Goal: Task Accomplishment & Management: Complete application form

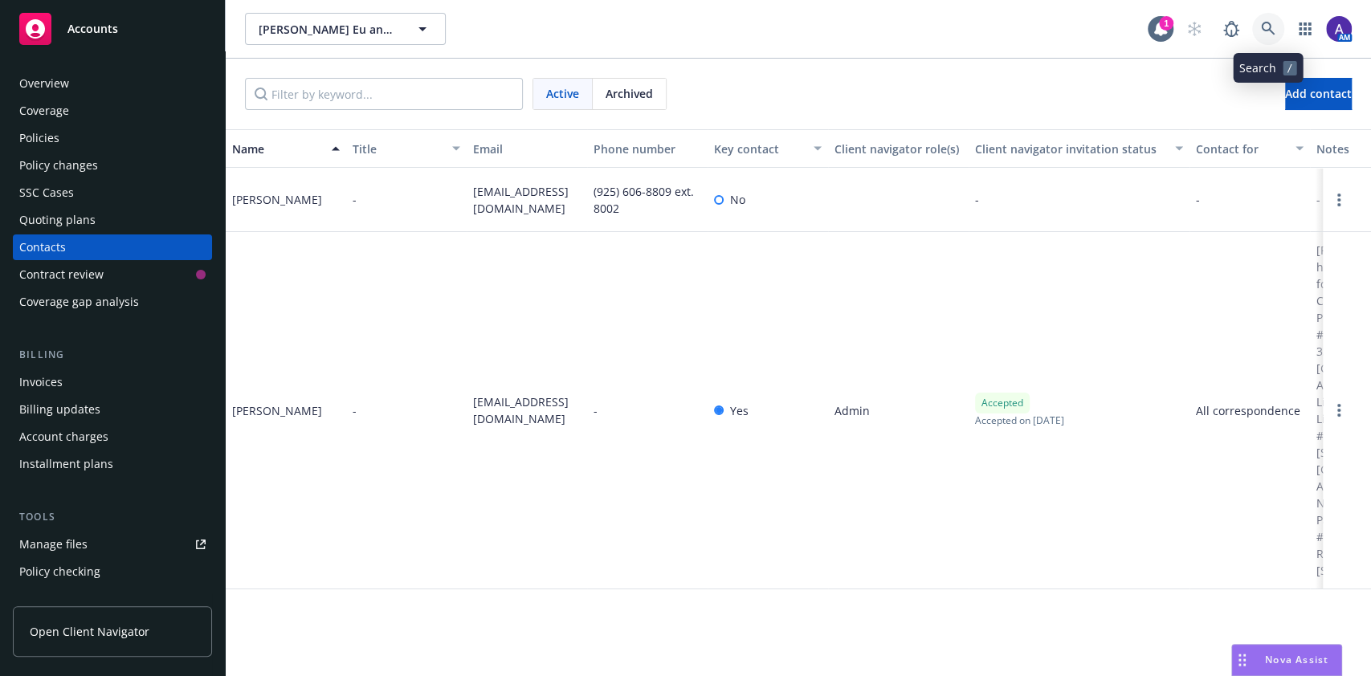
click at [1266, 35] on icon at bounding box center [1268, 29] width 14 height 14
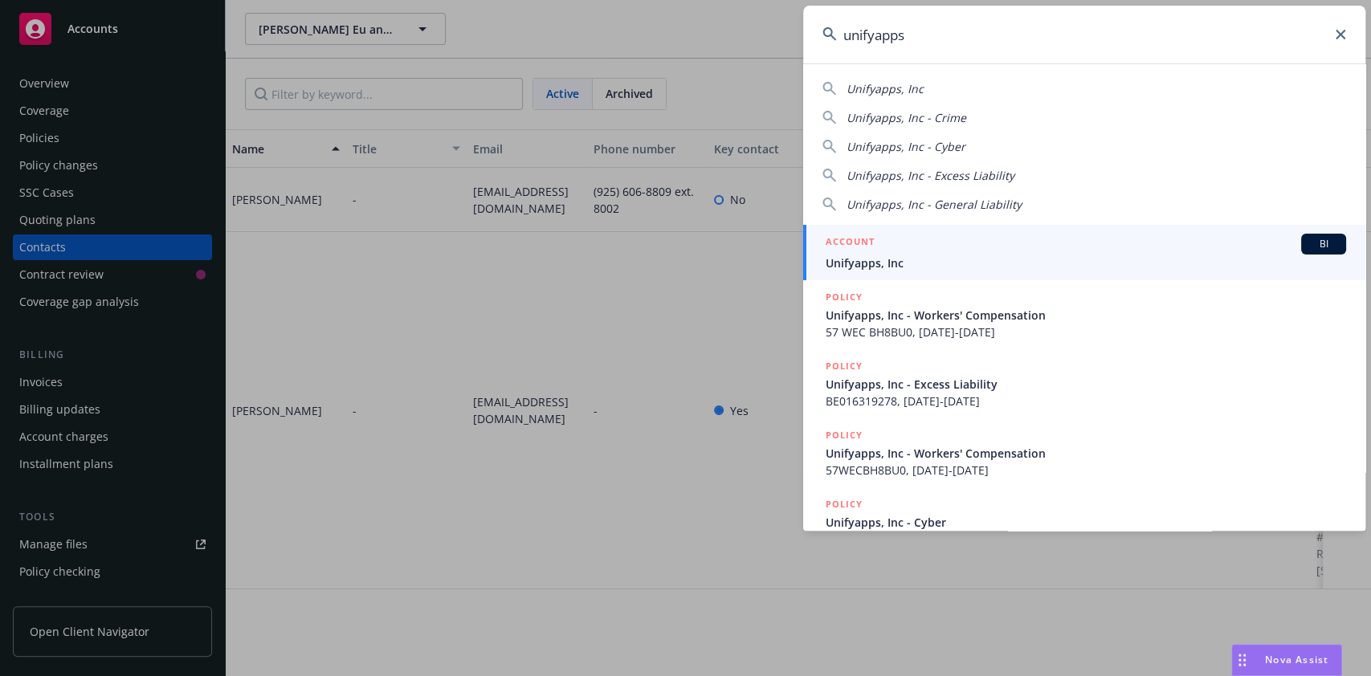
type input "unifyapps"
click at [920, 247] on div "ACCOUNT BI" at bounding box center [1086, 244] width 520 height 21
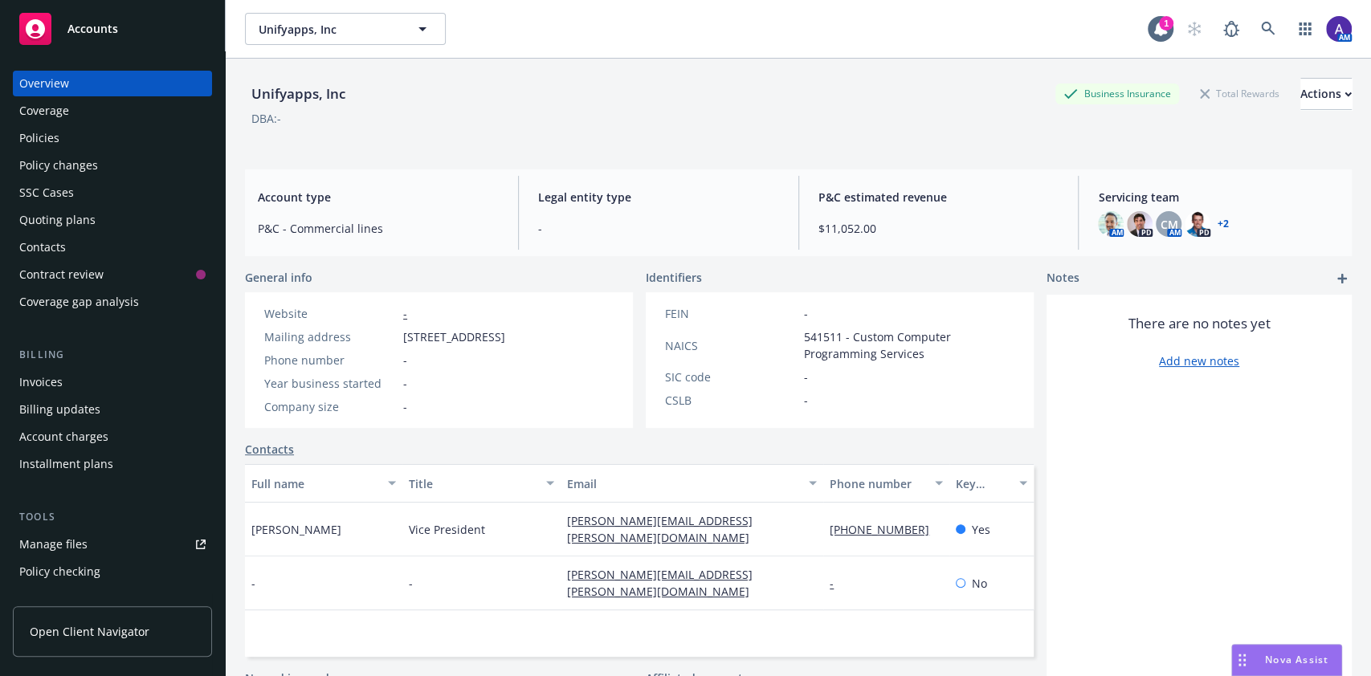
click at [47, 139] on div "Policies" at bounding box center [39, 138] width 40 height 26
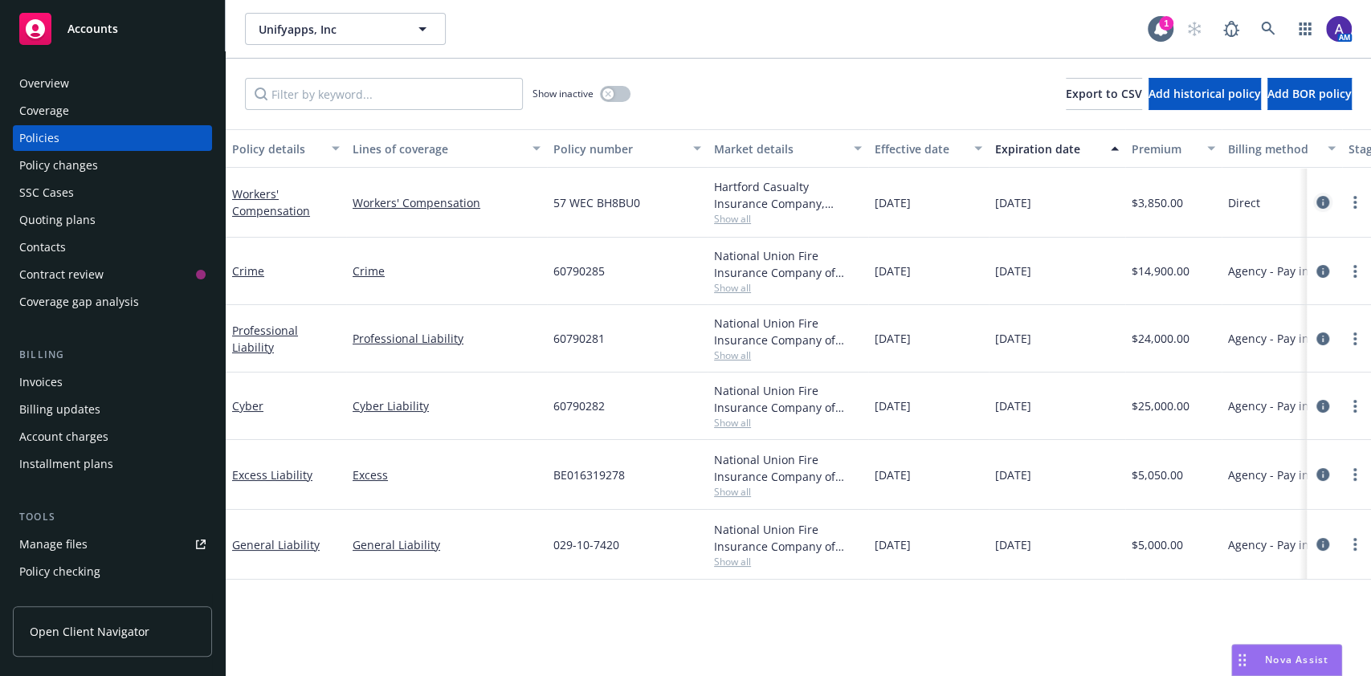
click at [1323, 206] on icon "circleInformation" at bounding box center [1322, 202] width 13 height 13
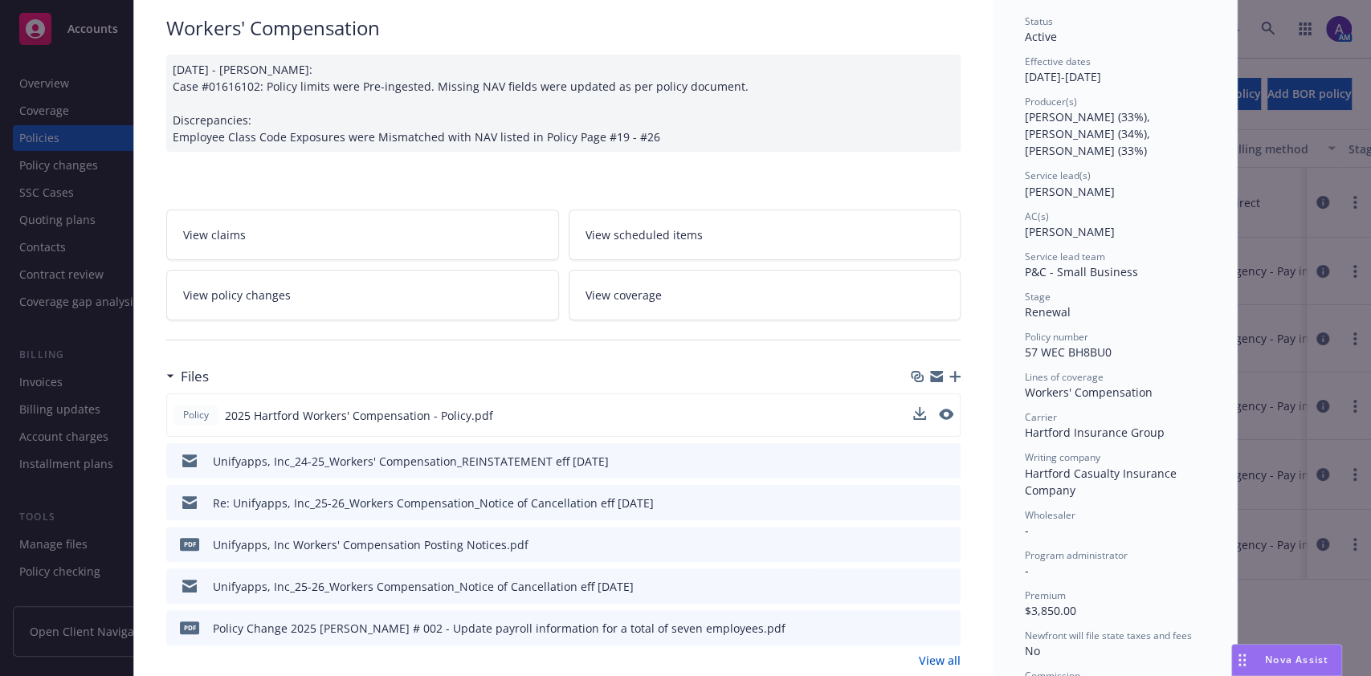
scroll to position [119, 0]
click at [940, 415] on icon "preview file" at bounding box center [944, 412] width 14 height 11
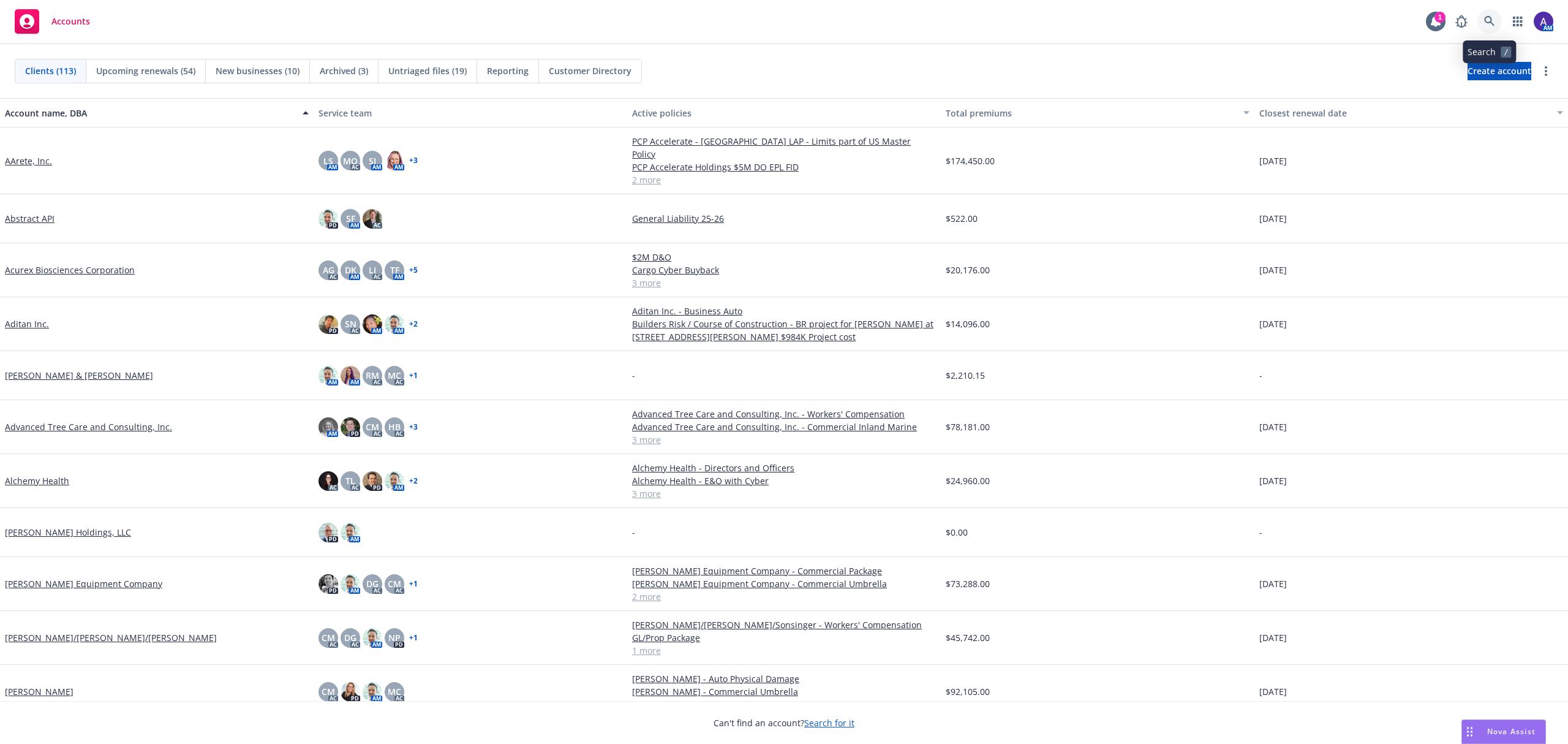
click at [1485, 24] on icon at bounding box center [1489, 21] width 11 height 11
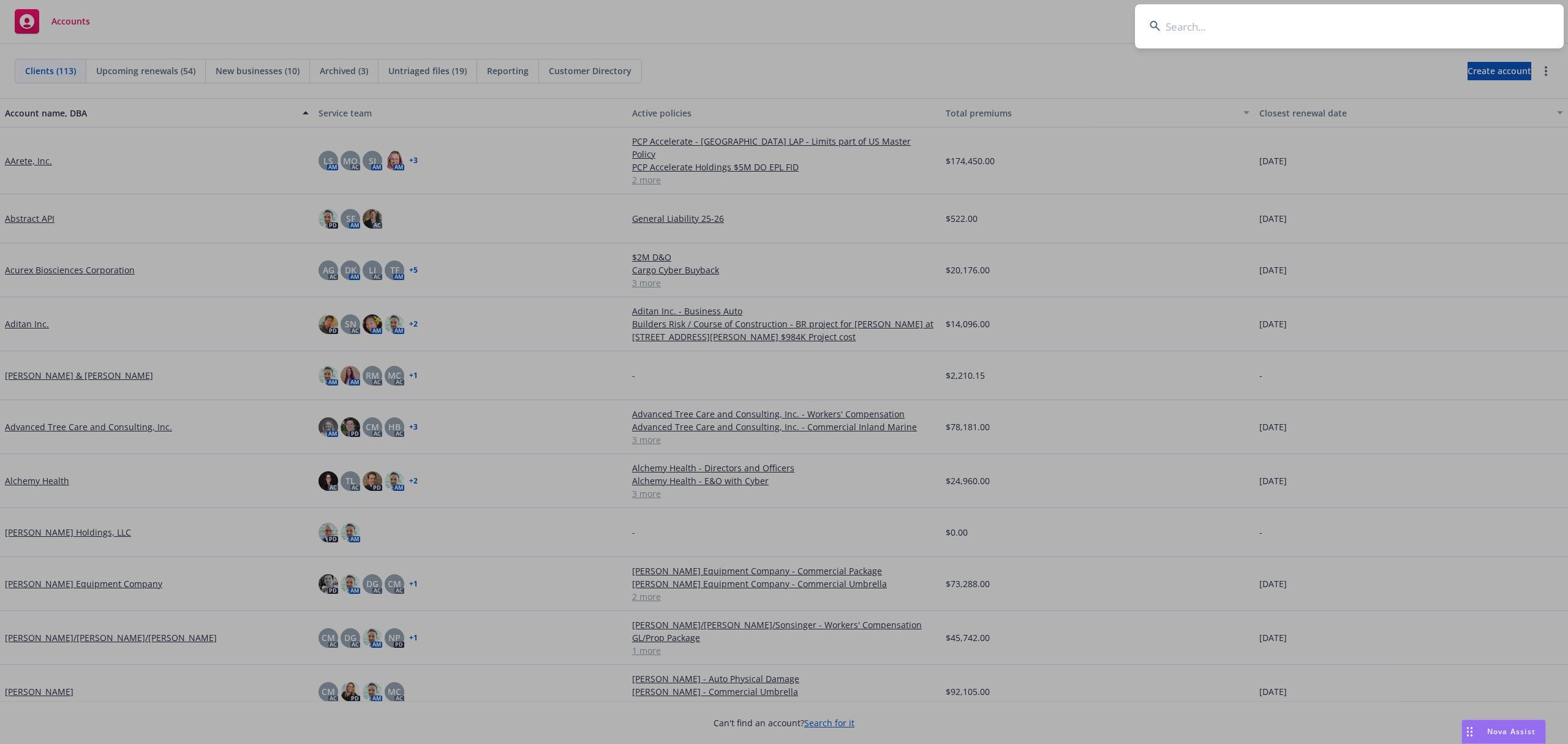
click at [1380, 23] on input at bounding box center [1349, 27] width 429 height 44
type input "Asian American Senior Citizens Service Center (AASCSC)"
click at [1380, 23] on input "Asian American Senior Citizens Service Center (AASCSC)" at bounding box center [1349, 27] width 429 height 44
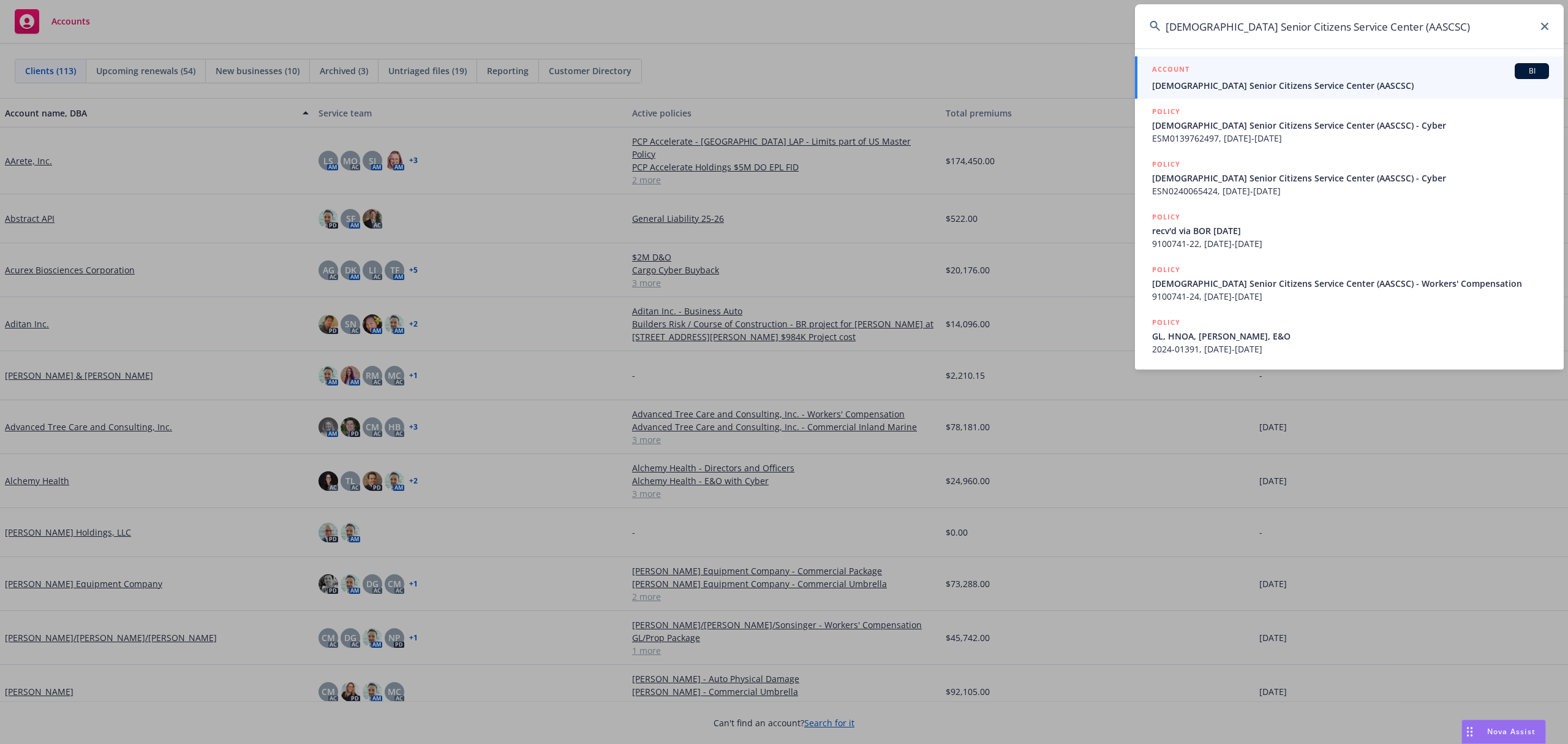
click at [1242, 92] on span "Asian American Senior Citizens Service Center (AASCSC)" at bounding box center [1351, 85] width 397 height 13
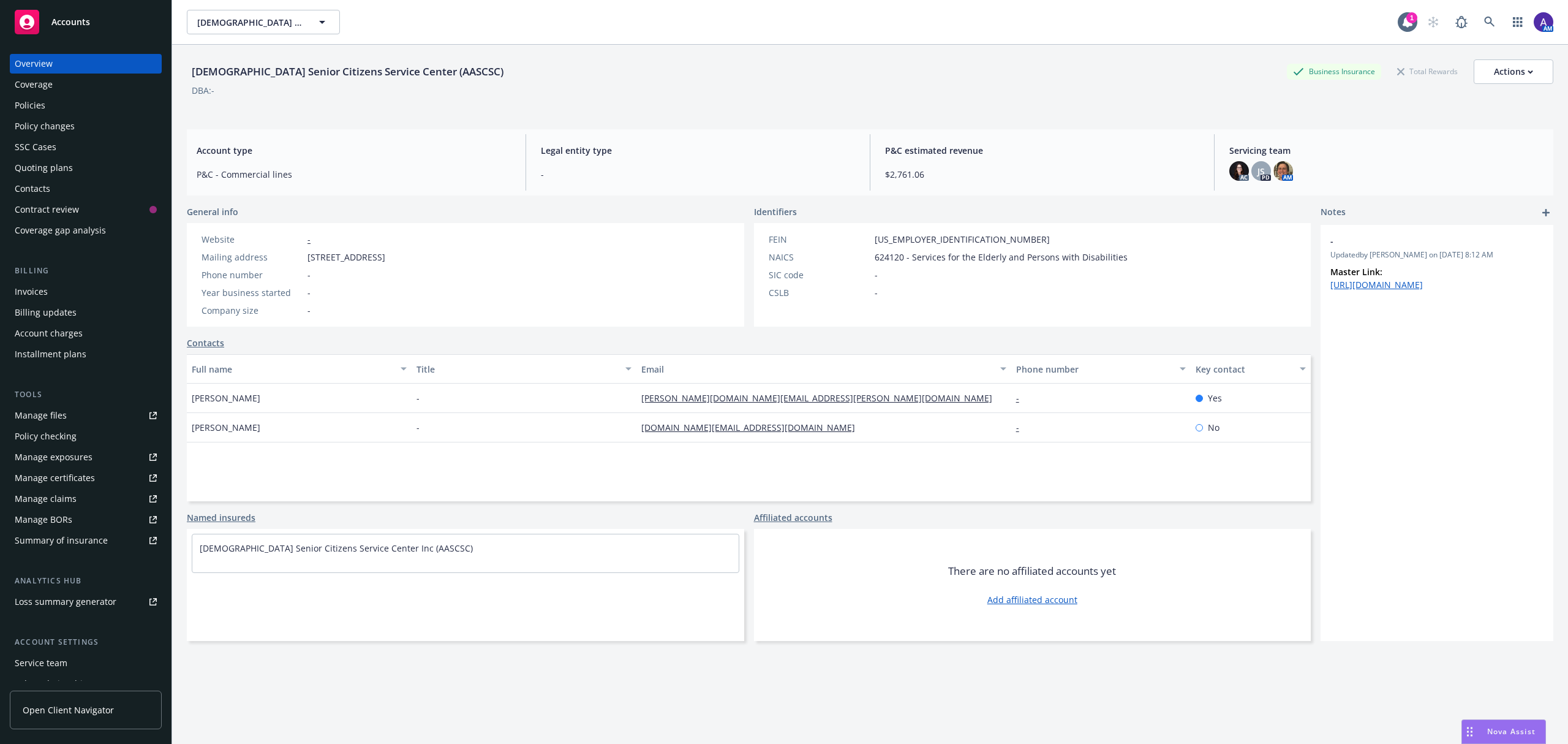
click at [61, 107] on div "Policies" at bounding box center [85, 105] width 142 height 20
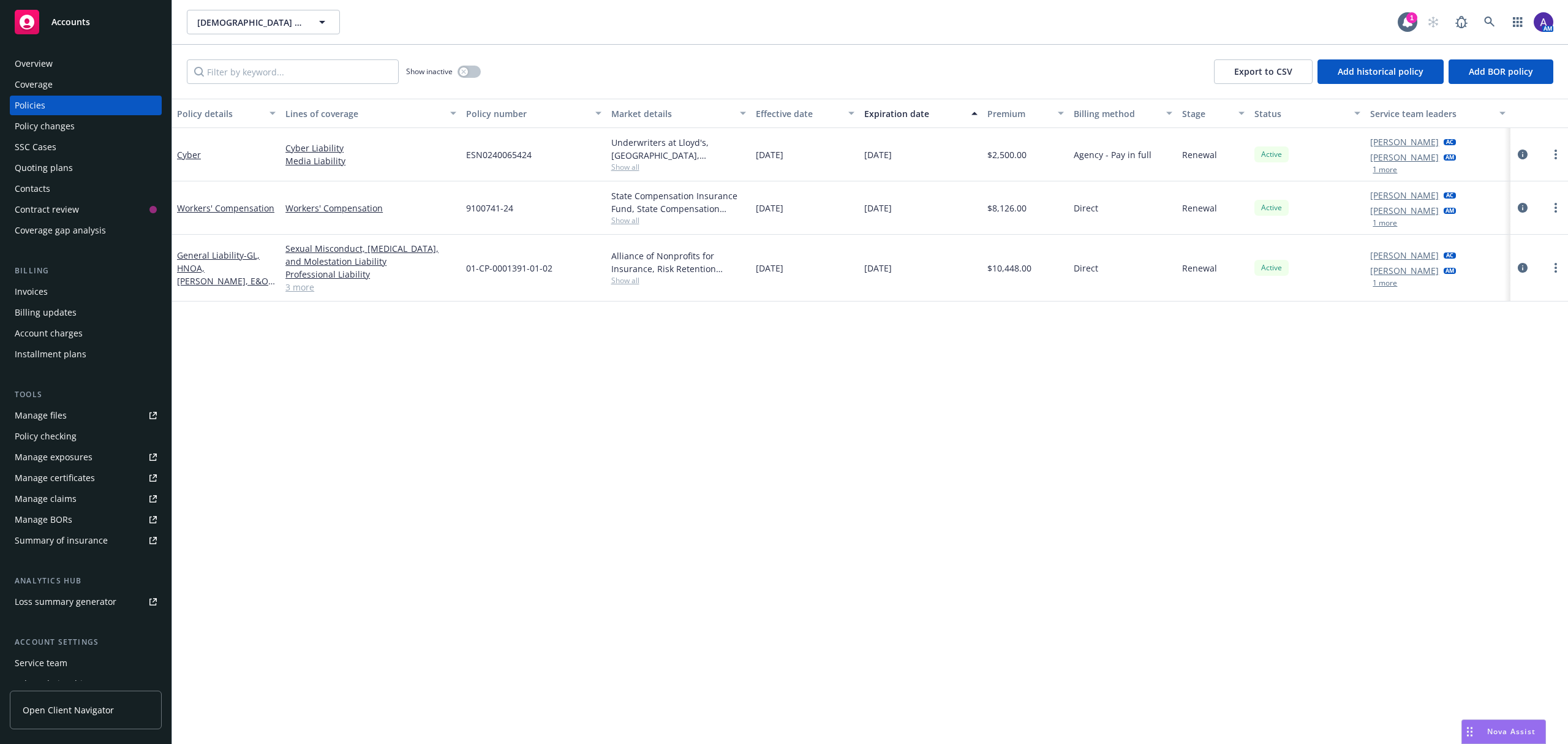
click at [630, 164] on span "Show all" at bounding box center [679, 167] width 135 height 11
click at [1493, 17] on icon at bounding box center [1489, 22] width 11 height 11
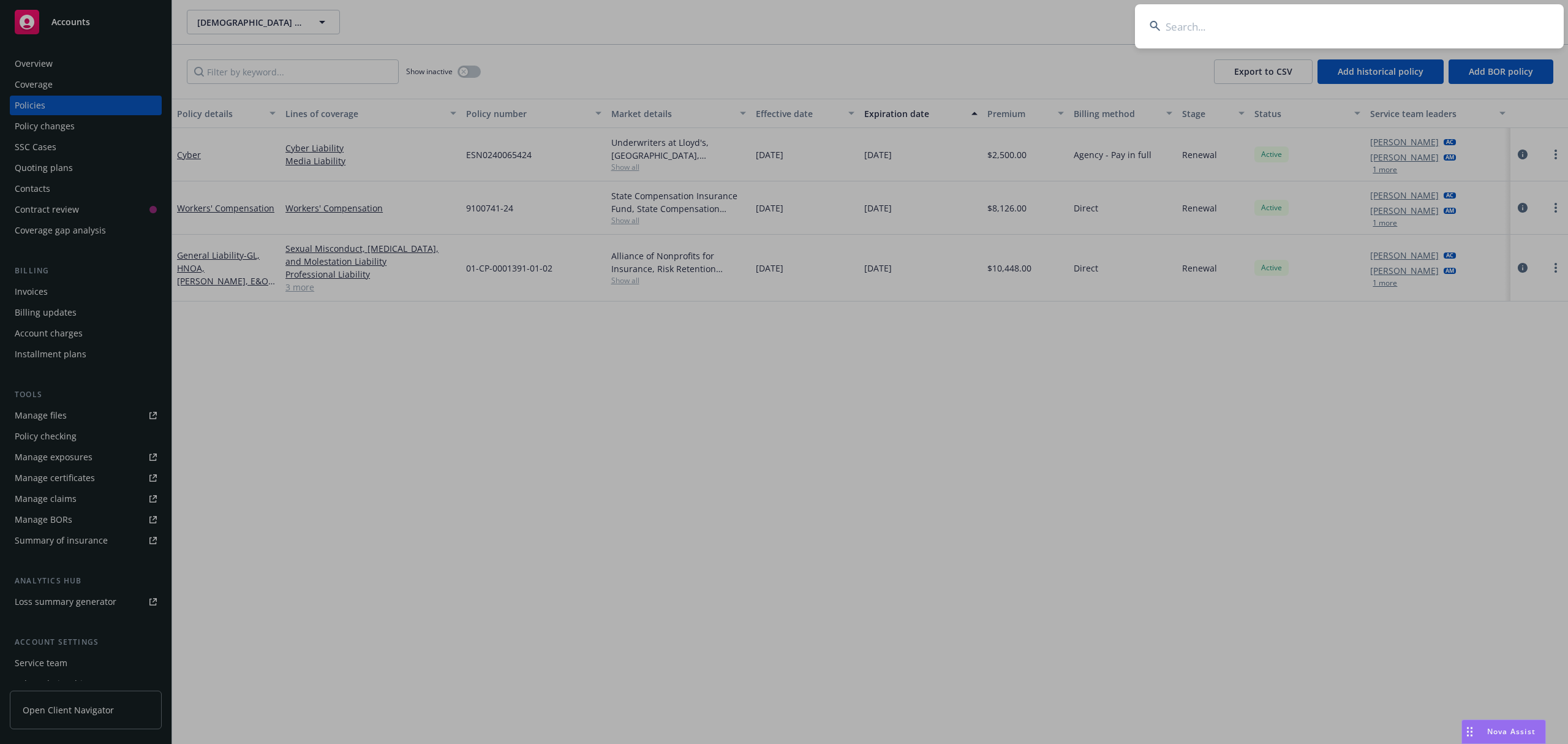
click at [1351, 24] on input at bounding box center [1349, 27] width 429 height 44
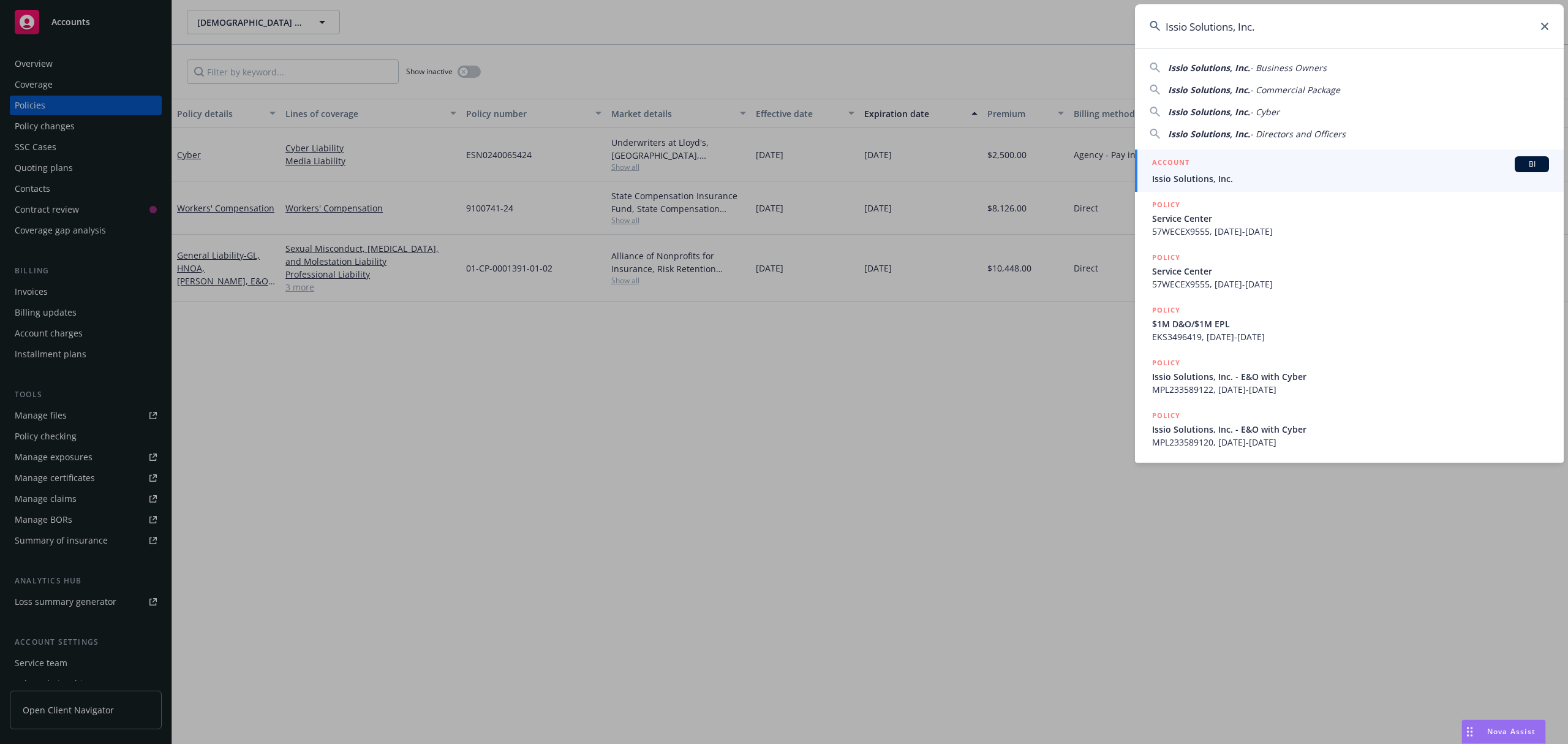
type input "Issio Solutions, Inc."
click at [1261, 172] on span "Issio Solutions, Inc." at bounding box center [1351, 179] width 397 height 13
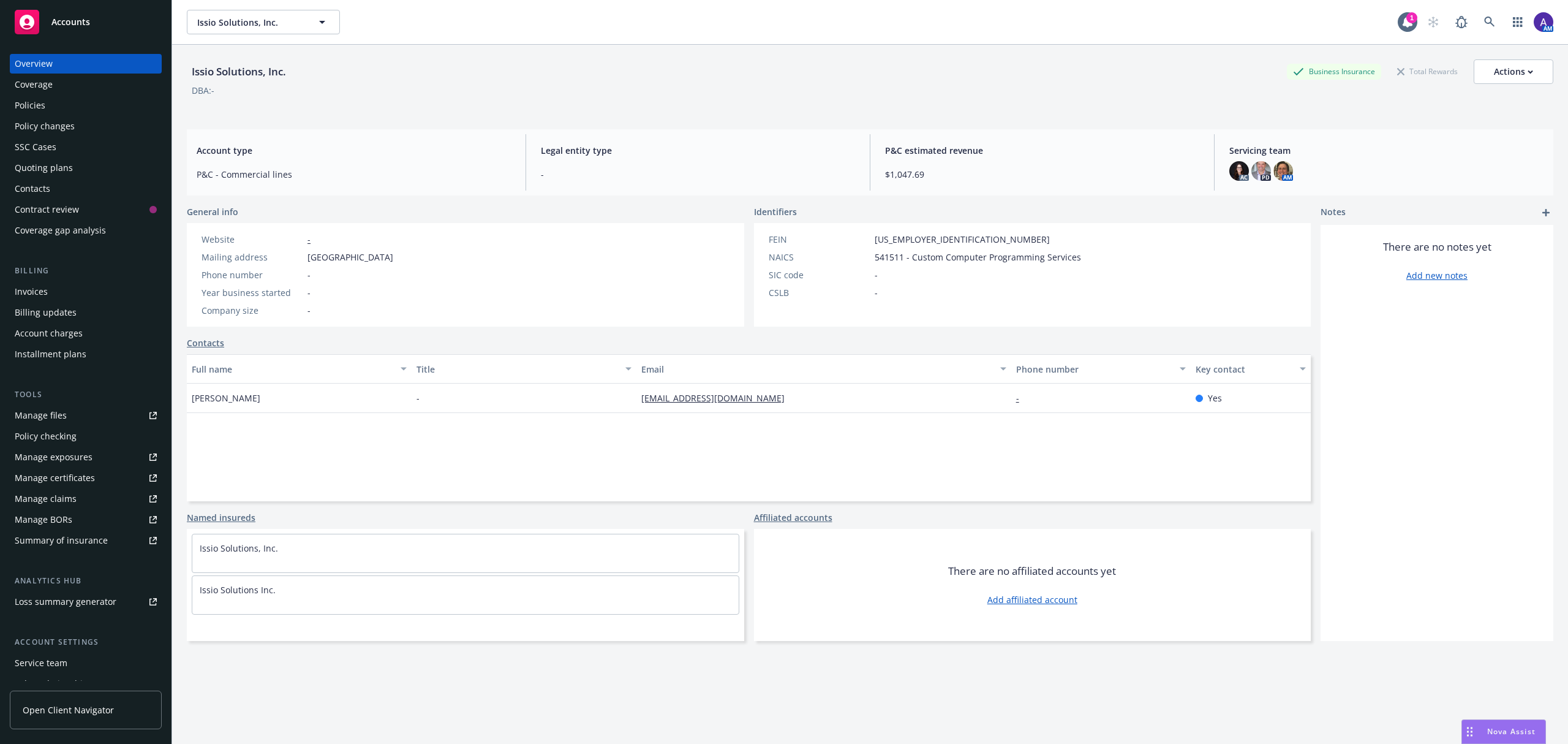
click at [106, 104] on div "Policies" at bounding box center [85, 105] width 142 height 20
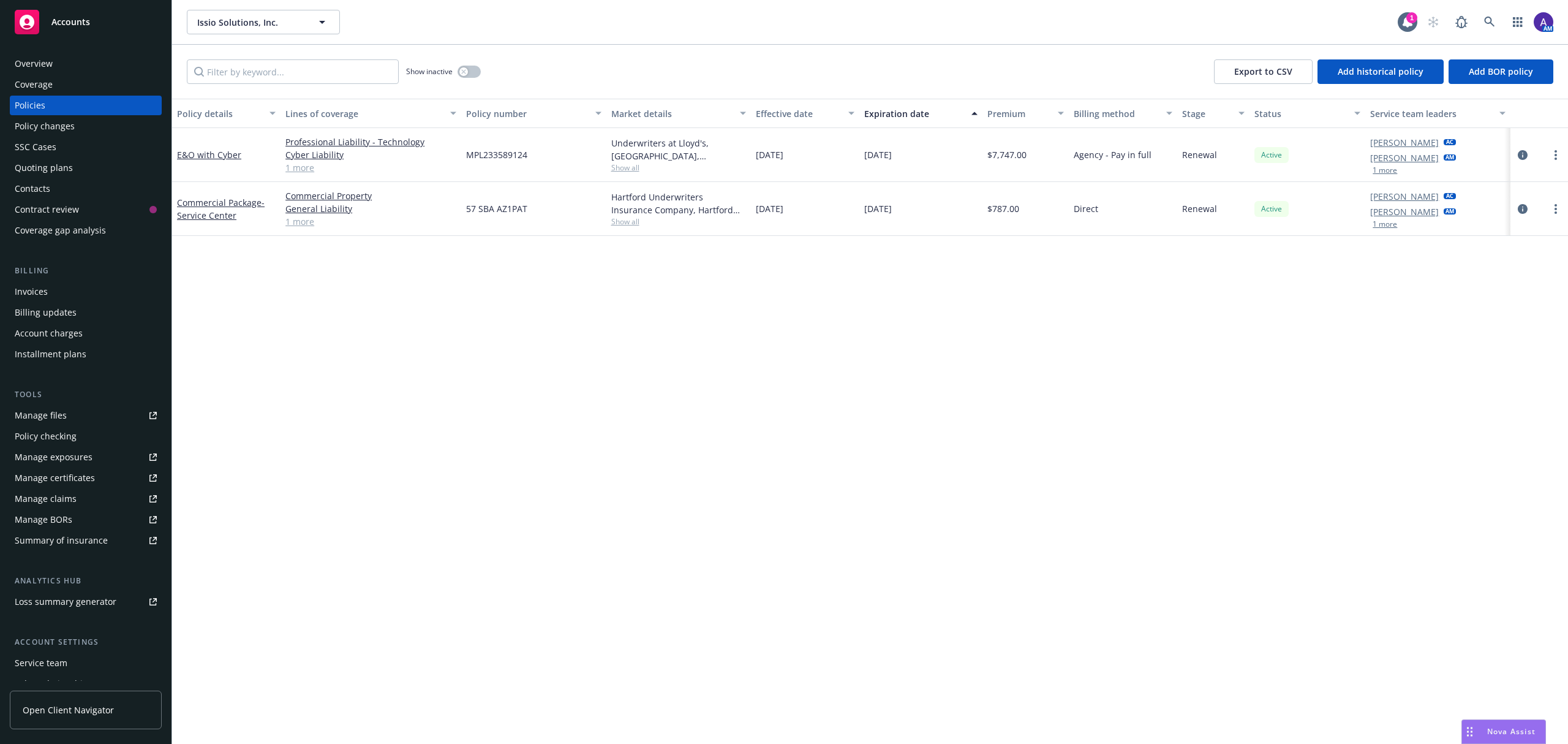
click at [635, 167] on span "Show all" at bounding box center [679, 168] width 135 height 11
click at [419, 323] on div "Policy details Lines of coverage Policy number Market details Effective date Ex…" at bounding box center [870, 421] width 1396 height 646
click at [1488, 18] on icon at bounding box center [1489, 22] width 11 height 11
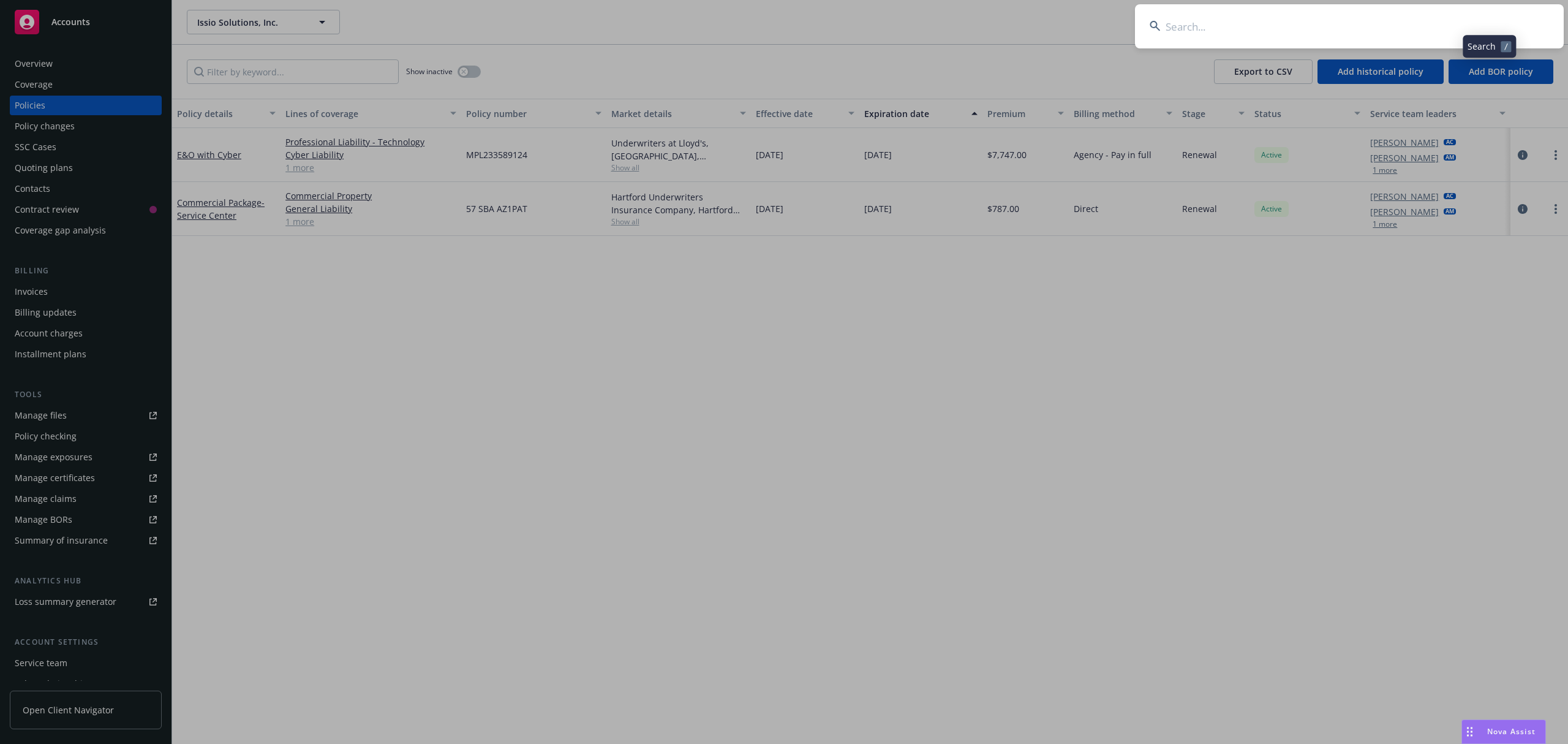
click at [1374, 26] on input at bounding box center [1349, 27] width 429 height 44
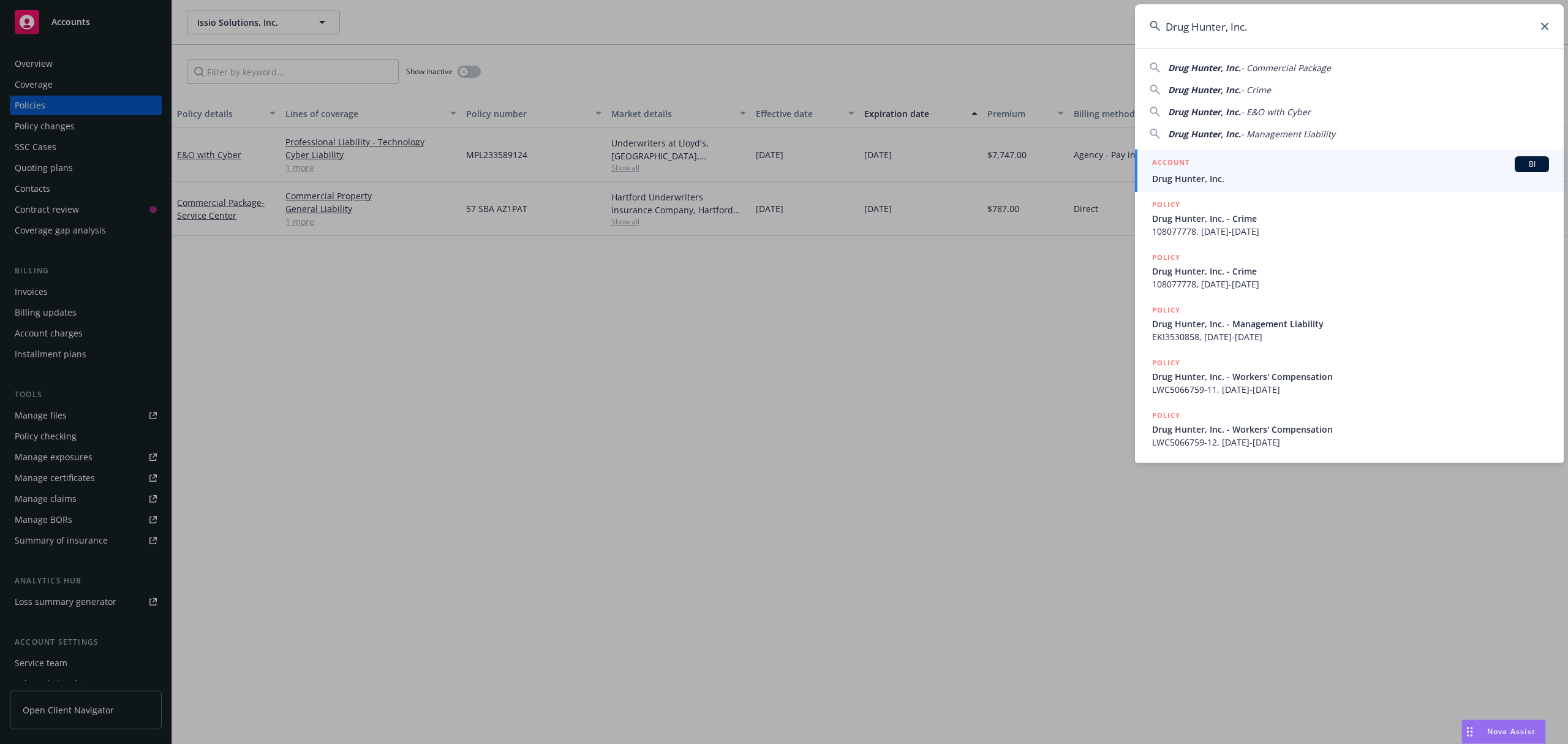
type input "Drug Hunter, Inc."
click at [1216, 168] on div "ACCOUNT BI" at bounding box center [1351, 164] width 397 height 16
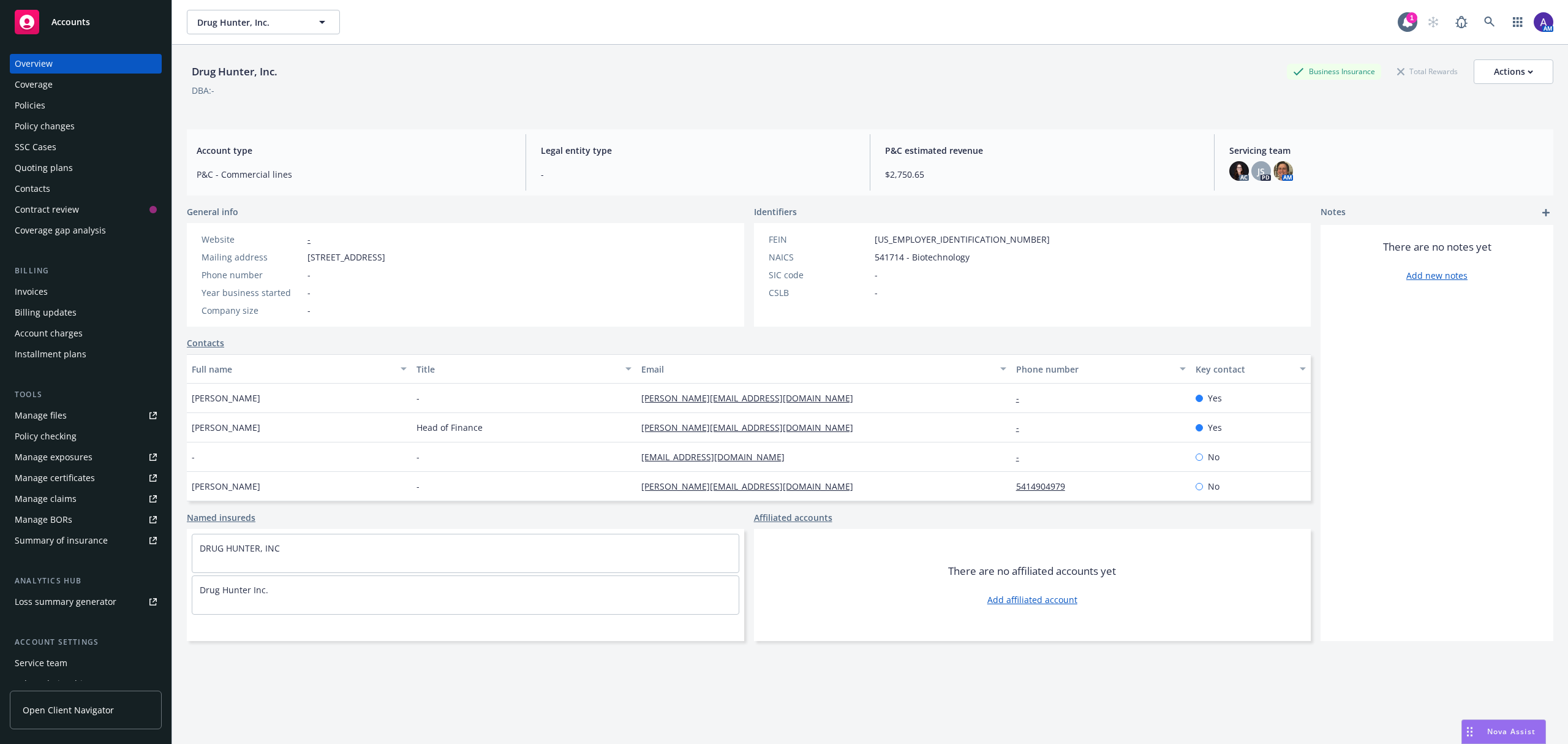
click at [54, 101] on div "Policies" at bounding box center [85, 105] width 142 height 20
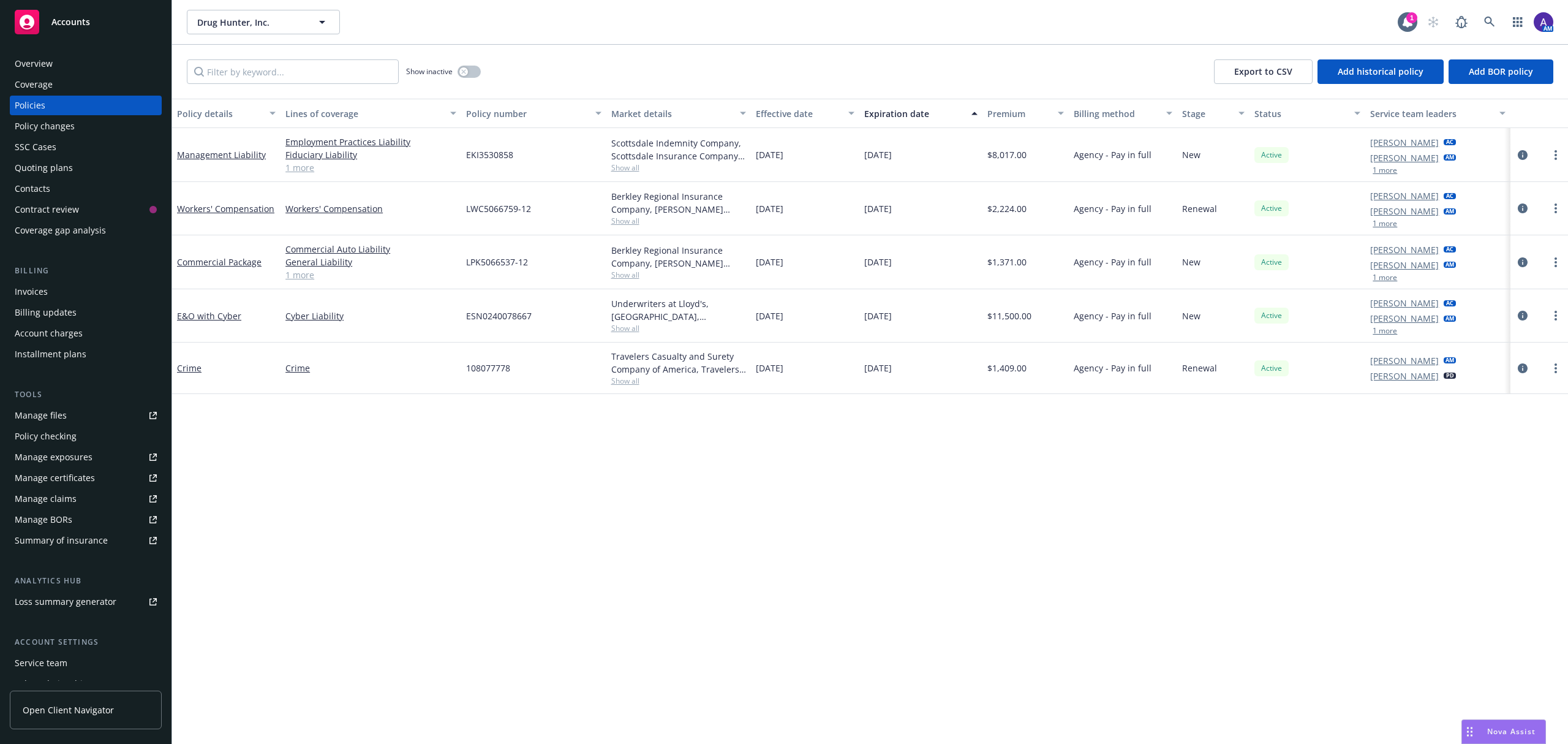
drag, startPoint x: 798, startPoint y: 322, endPoint x: 724, endPoint y: 323, distance: 74.0
click at [724, 323] on div "E&O with Cyber Cyber Liability ESN0240078667 Underwriters at Lloyd's, London, L…" at bounding box center [870, 316] width 1396 height 53
drag, startPoint x: 827, startPoint y: 313, endPoint x: 566, endPoint y: 304, distance: 261.2
click at [566, 304] on div "E&O with Cyber Cyber Liability ESN0240078667 Underwriters at Lloyd's, London, L…" at bounding box center [870, 316] width 1396 height 53
drag, startPoint x: 814, startPoint y: 260, endPoint x: 583, endPoint y: 204, distance: 237.7
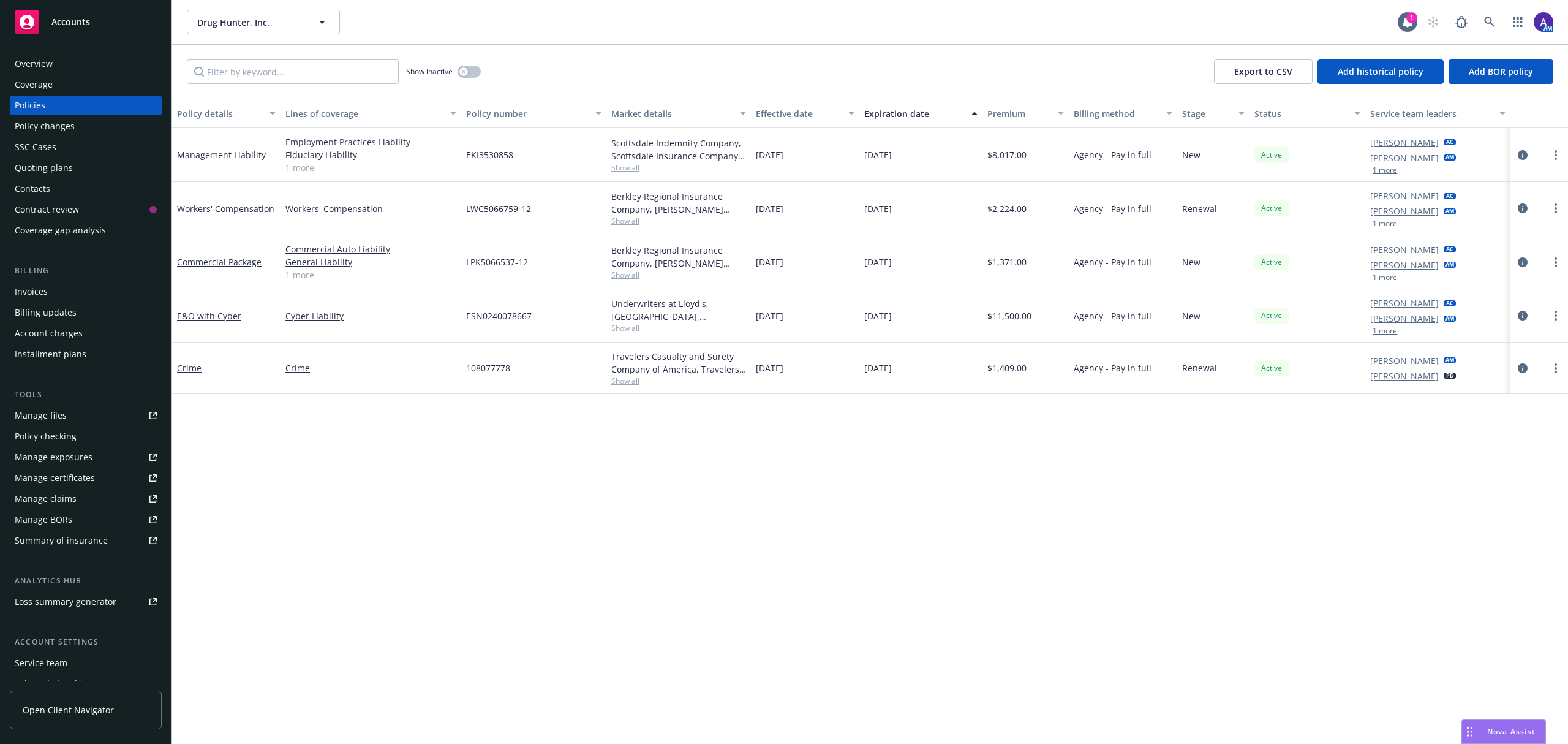
click at [583, 204] on div "Management Liability Employment Practices Liability Fiduciary Liability Directo…" at bounding box center [870, 250] width 1396 height 245
click at [583, 204] on div "LWC5066759-12" at bounding box center [534, 209] width 145 height 53
click at [1520, 315] on icon "circleInformation" at bounding box center [1522, 315] width 10 height 10
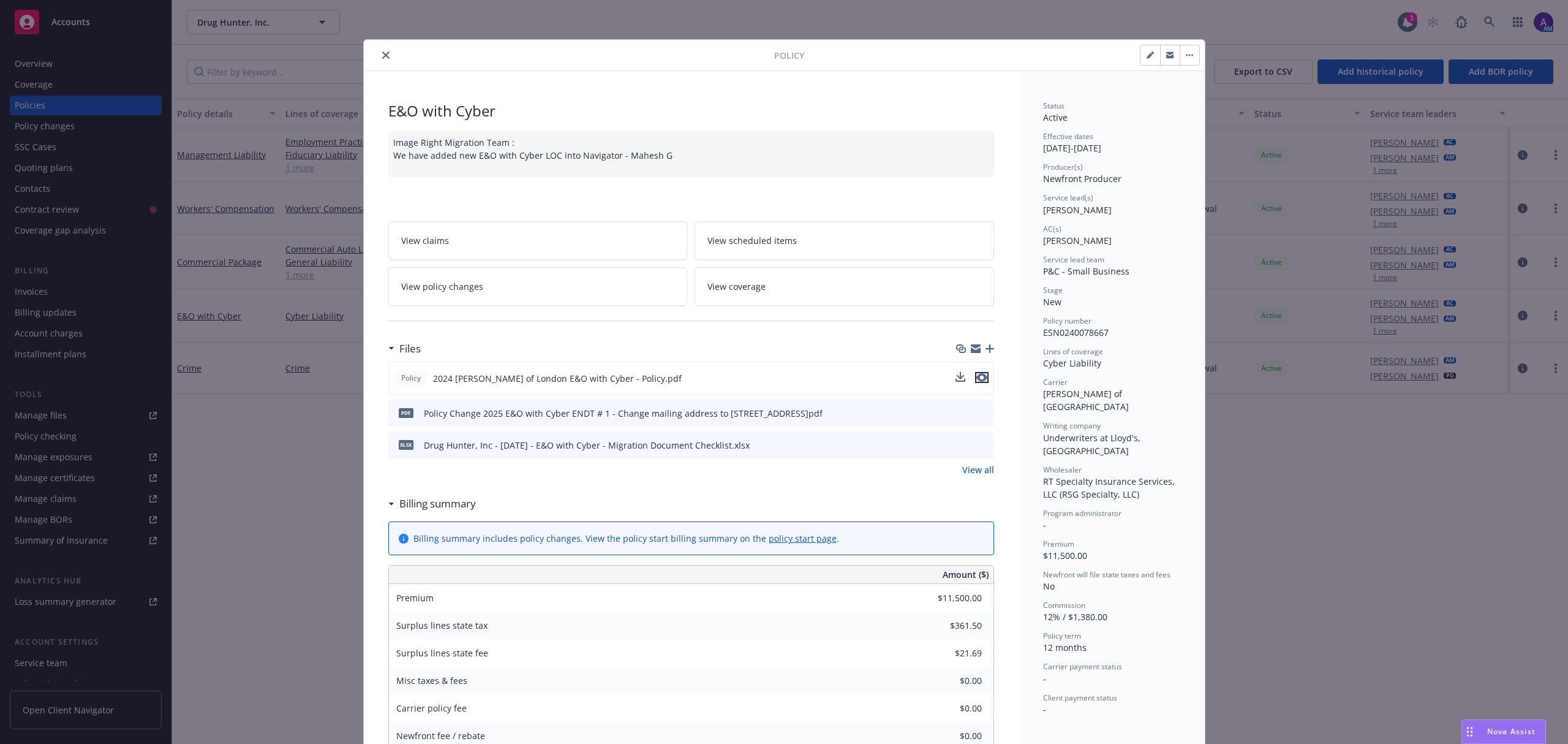
click at [978, 376] on icon "preview file" at bounding box center [982, 377] width 11 height 8
click at [382, 59] on icon "close" at bounding box center [386, 55] width 8 height 8
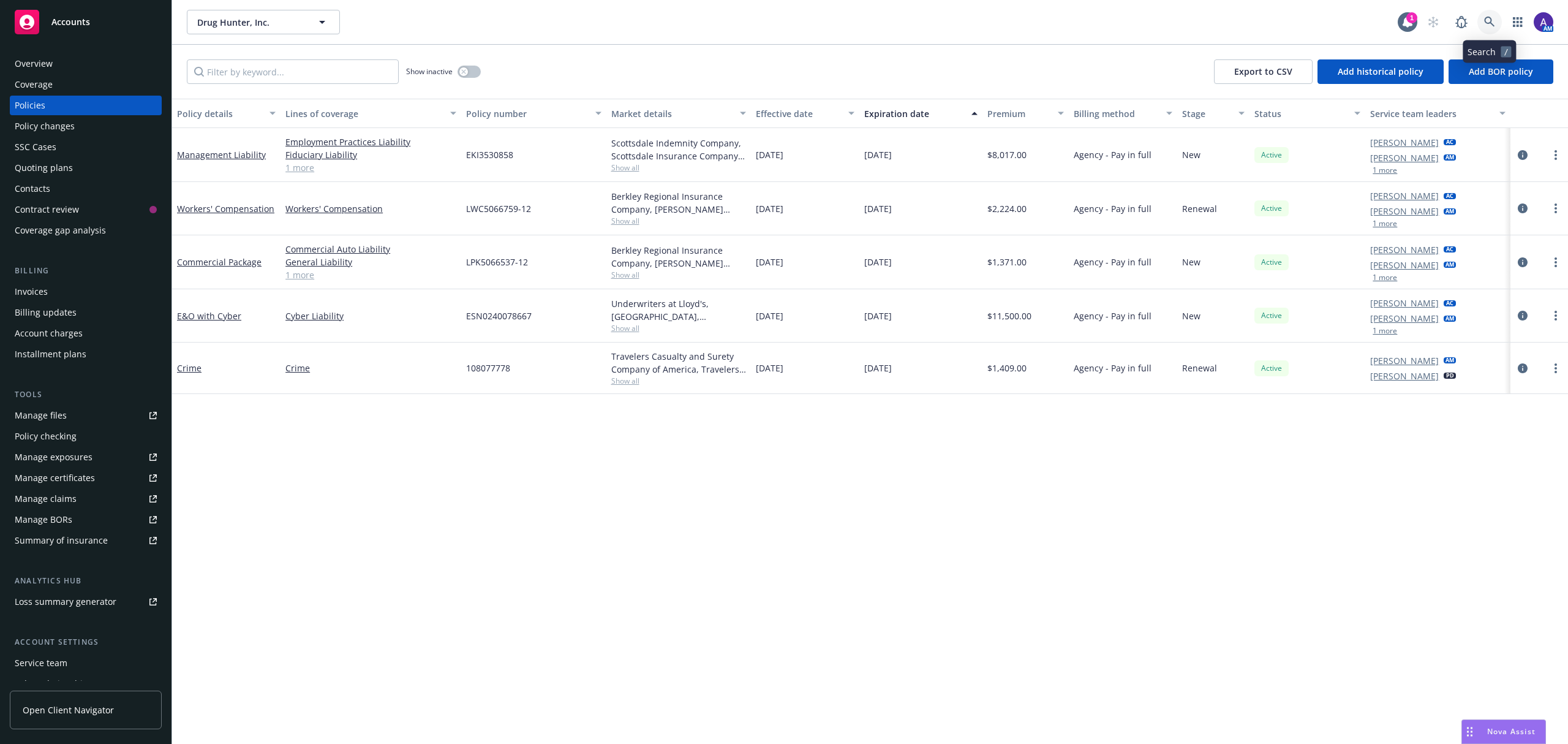
click at [1487, 23] on icon at bounding box center [1489, 22] width 11 height 11
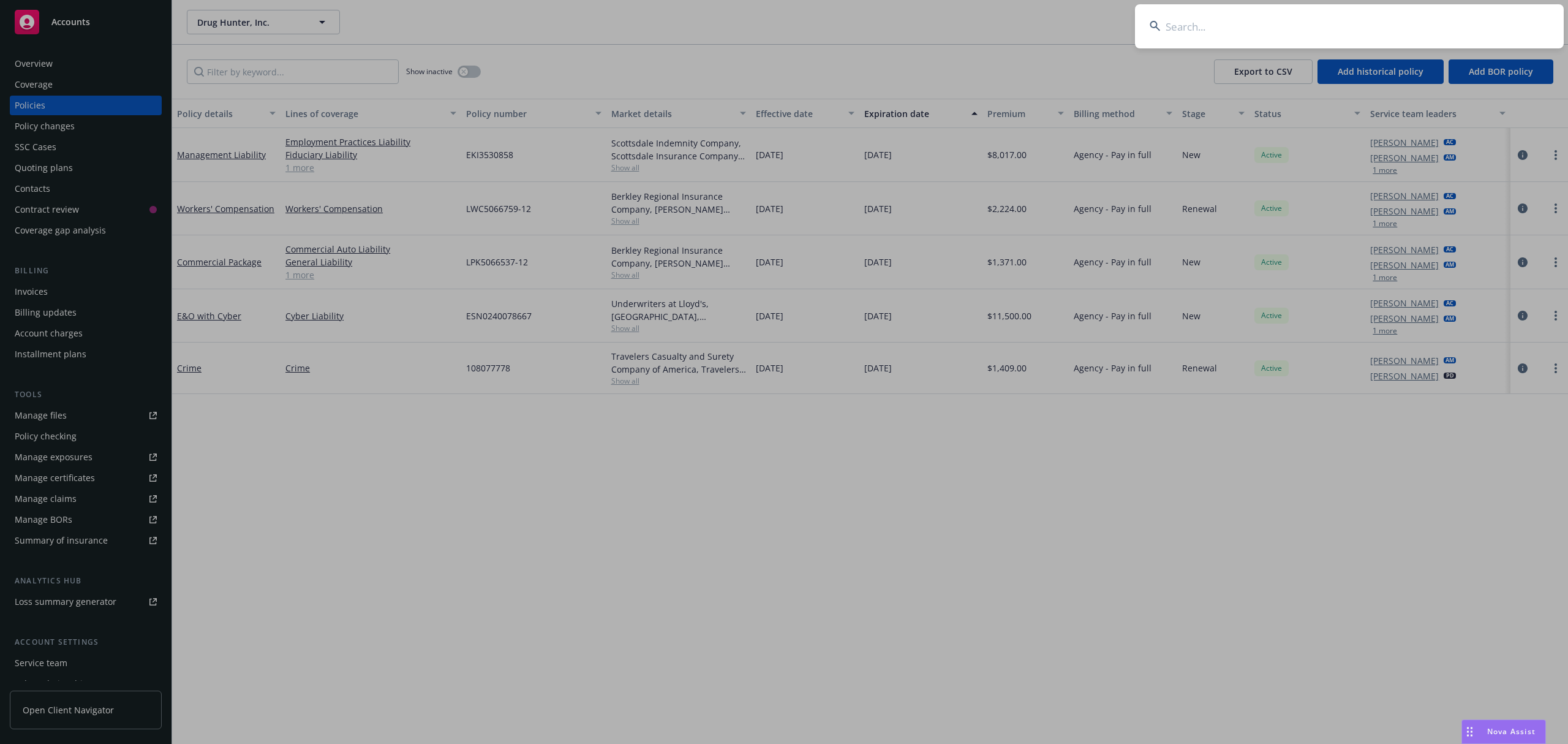
click at [1368, 21] on input at bounding box center [1349, 27] width 429 height 44
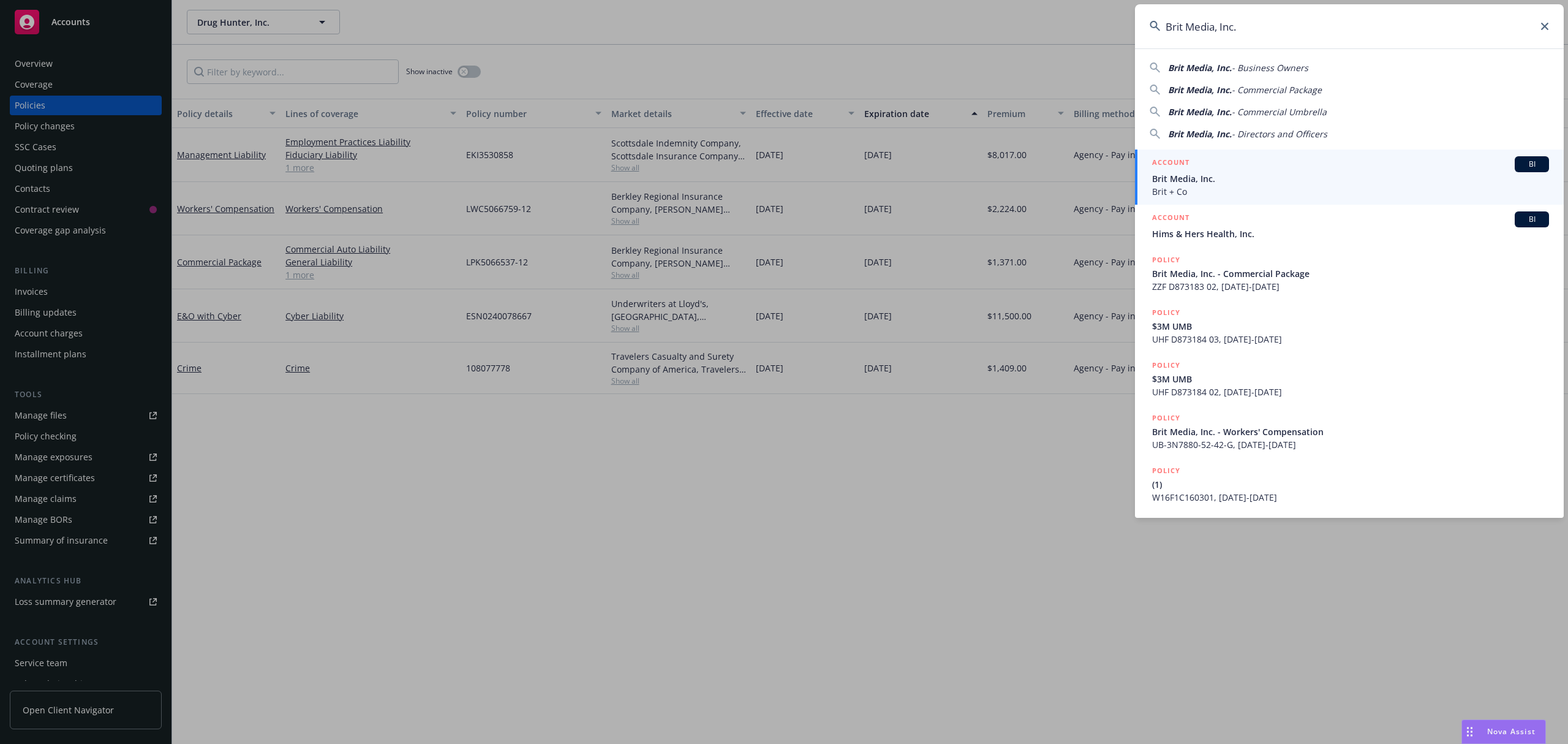
type input "Brit Media, Inc."
click at [1231, 178] on span "Brit Media, Inc." at bounding box center [1351, 179] width 397 height 13
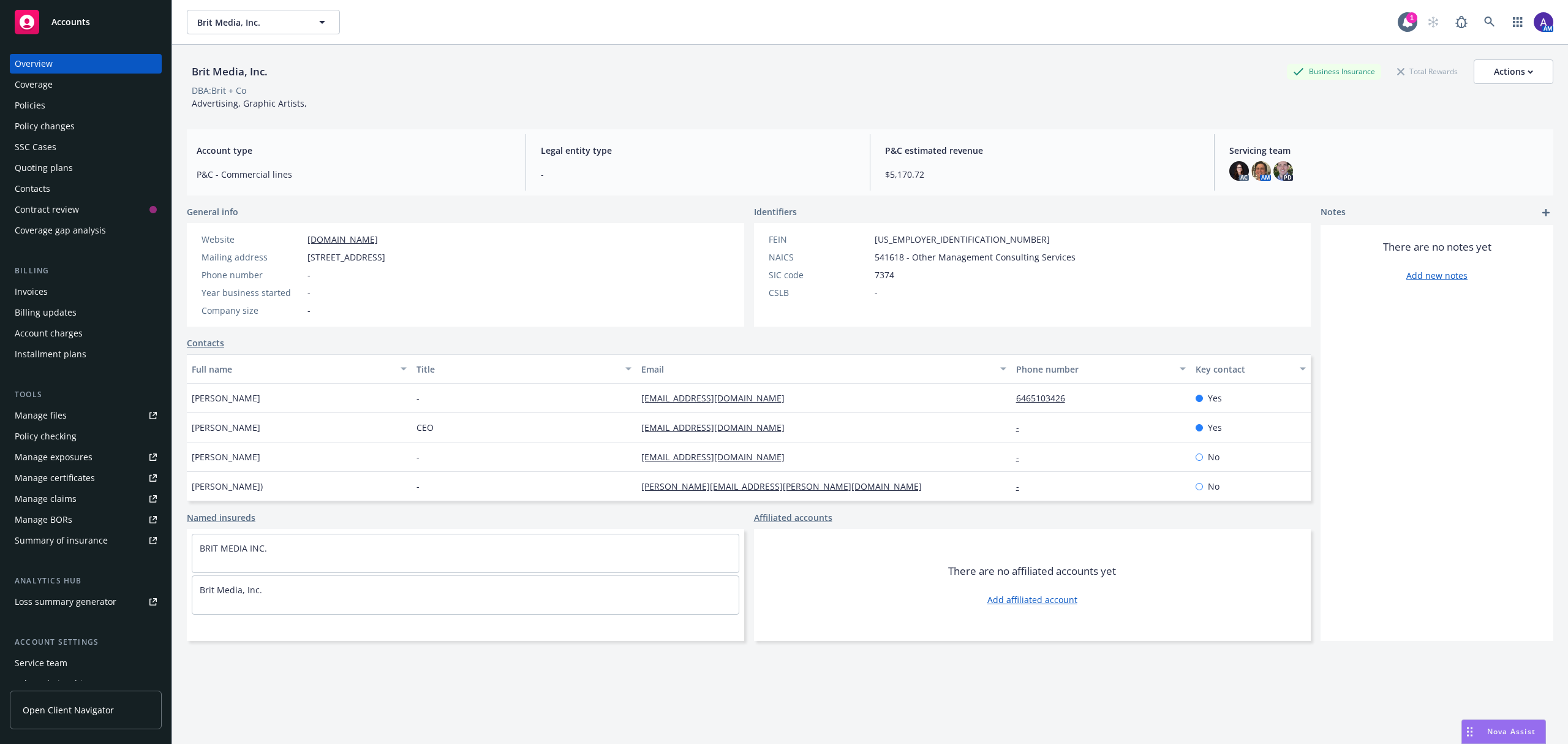
click at [87, 108] on div "Policies" at bounding box center [85, 105] width 142 height 20
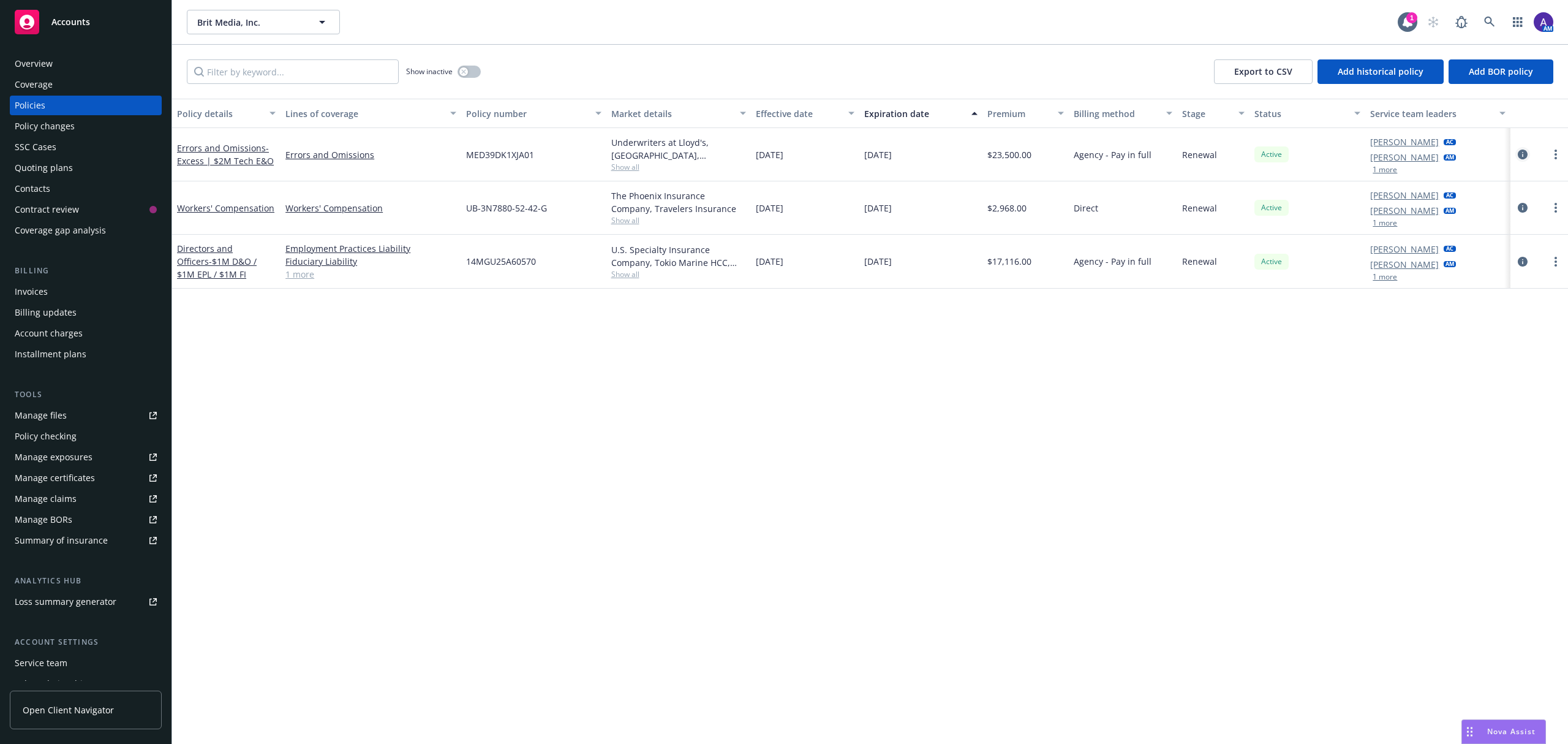
click at [1520, 156] on icon "circleInformation" at bounding box center [1522, 154] width 10 height 10
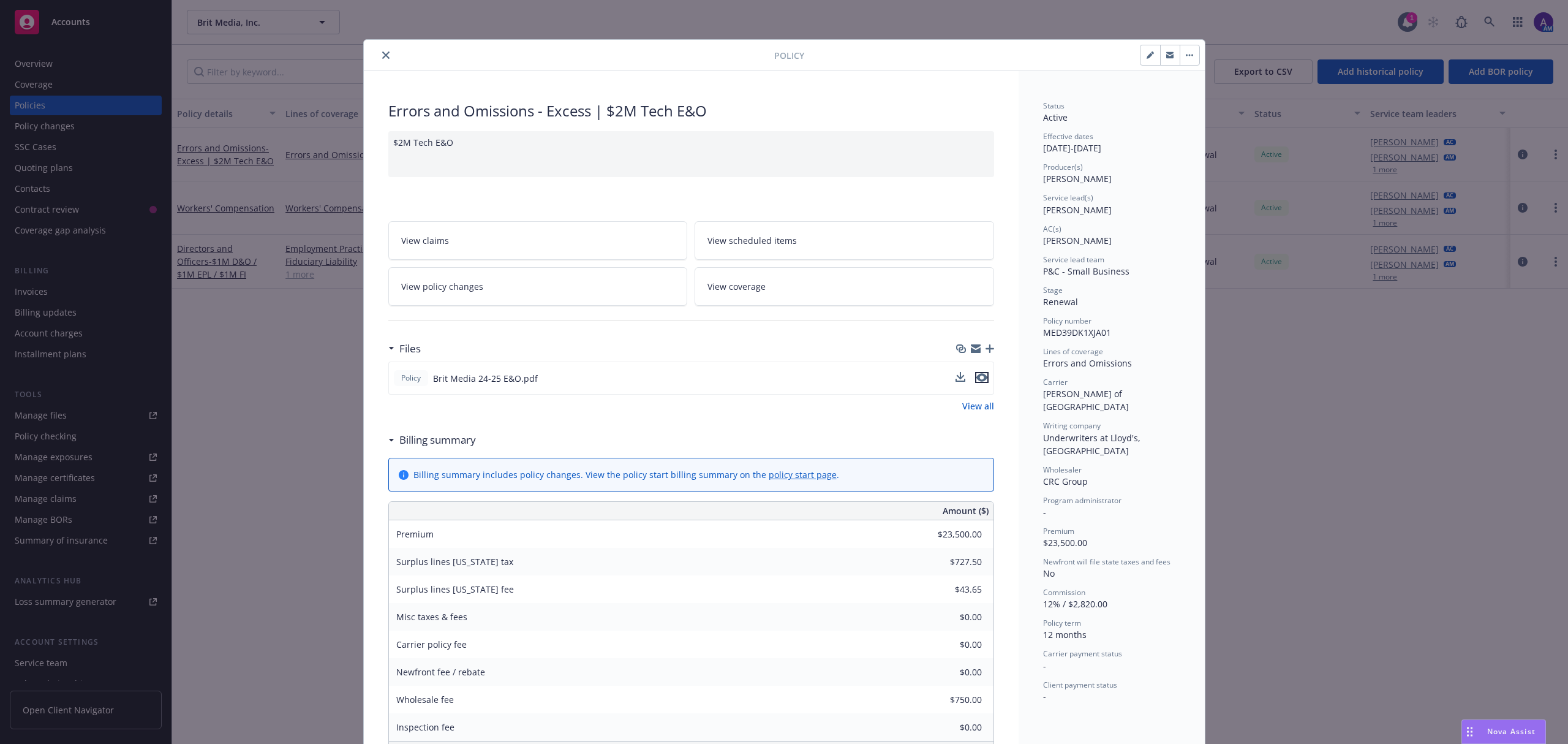
click at [976, 382] on icon "preview file" at bounding box center [982, 377] width 11 height 8
click at [381, 60] on button "close" at bounding box center [385, 55] width 14 height 14
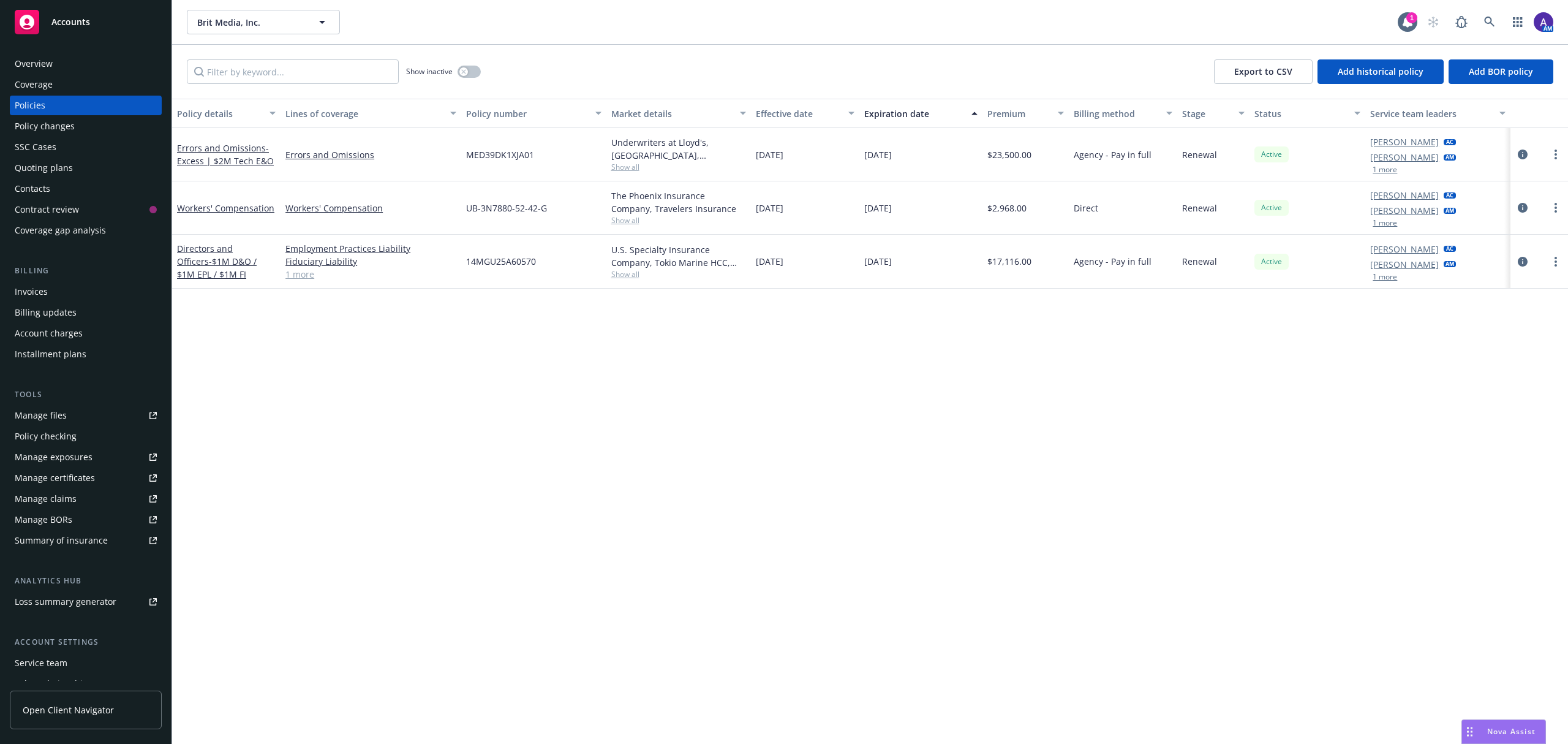
click at [476, 79] on div "Show inactive" at bounding box center [444, 72] width 75 height 24
click at [471, 73] on button "button" at bounding box center [469, 72] width 24 height 12
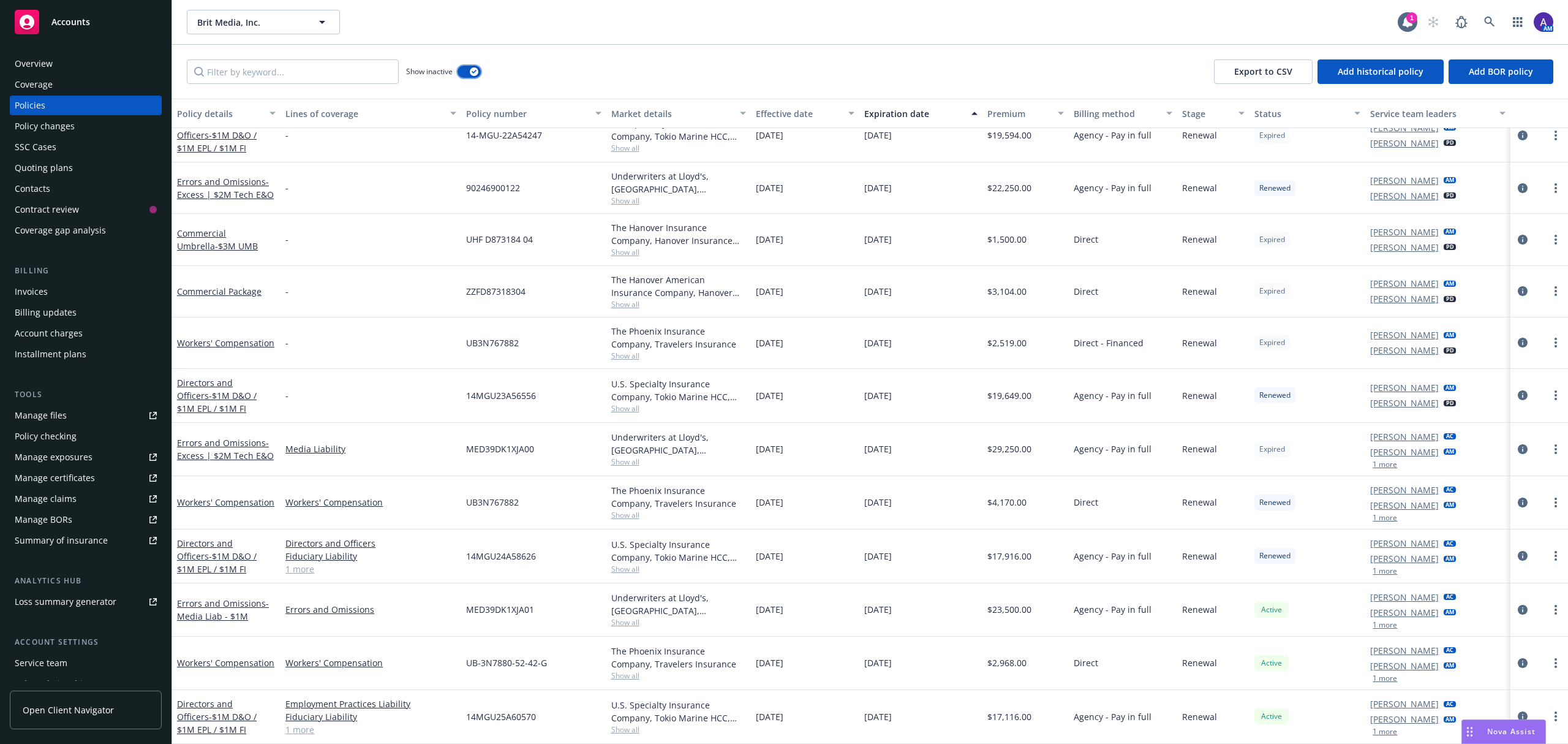
scroll to position [1006, 0]
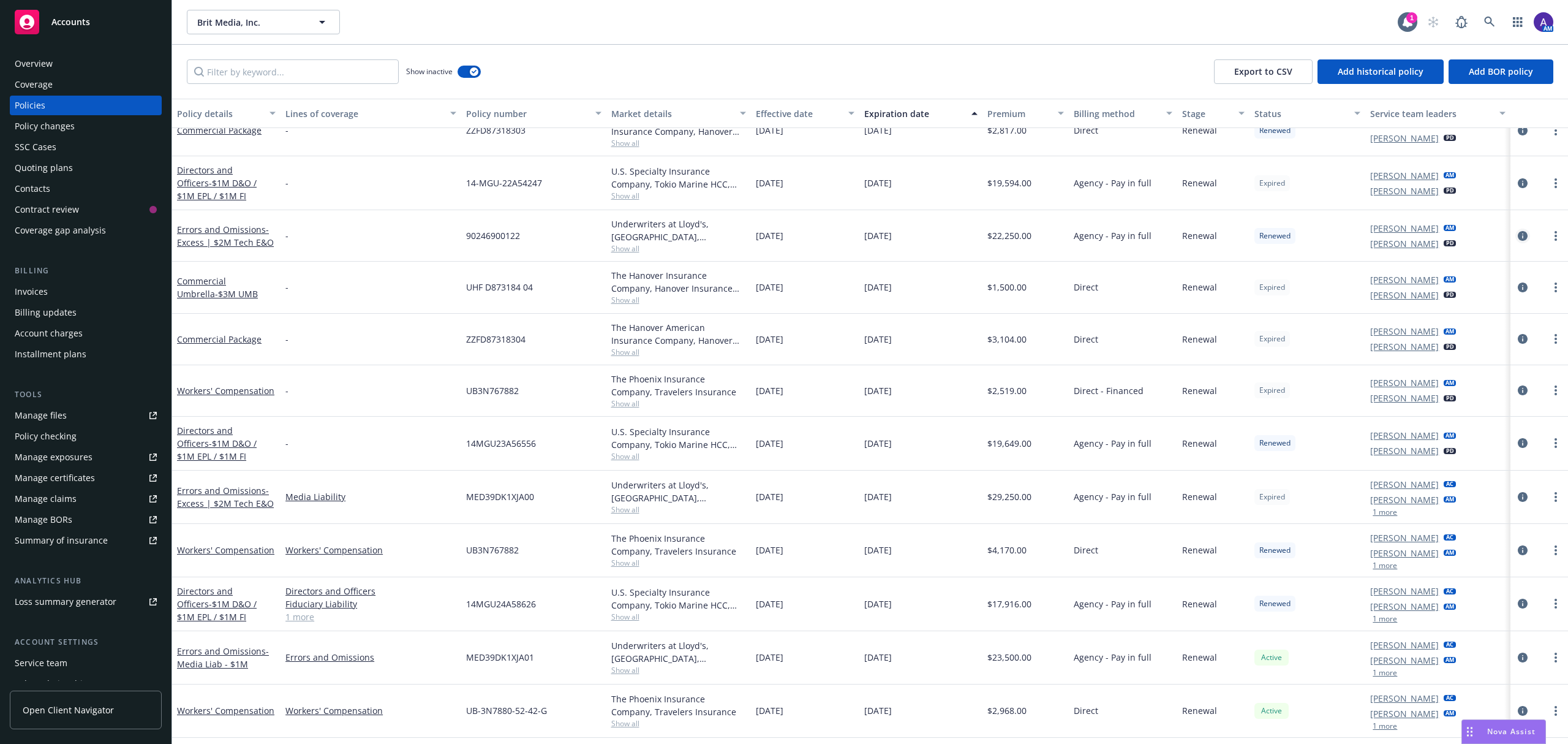
click at [1518, 237] on icon "circleInformation" at bounding box center [1522, 236] width 10 height 10
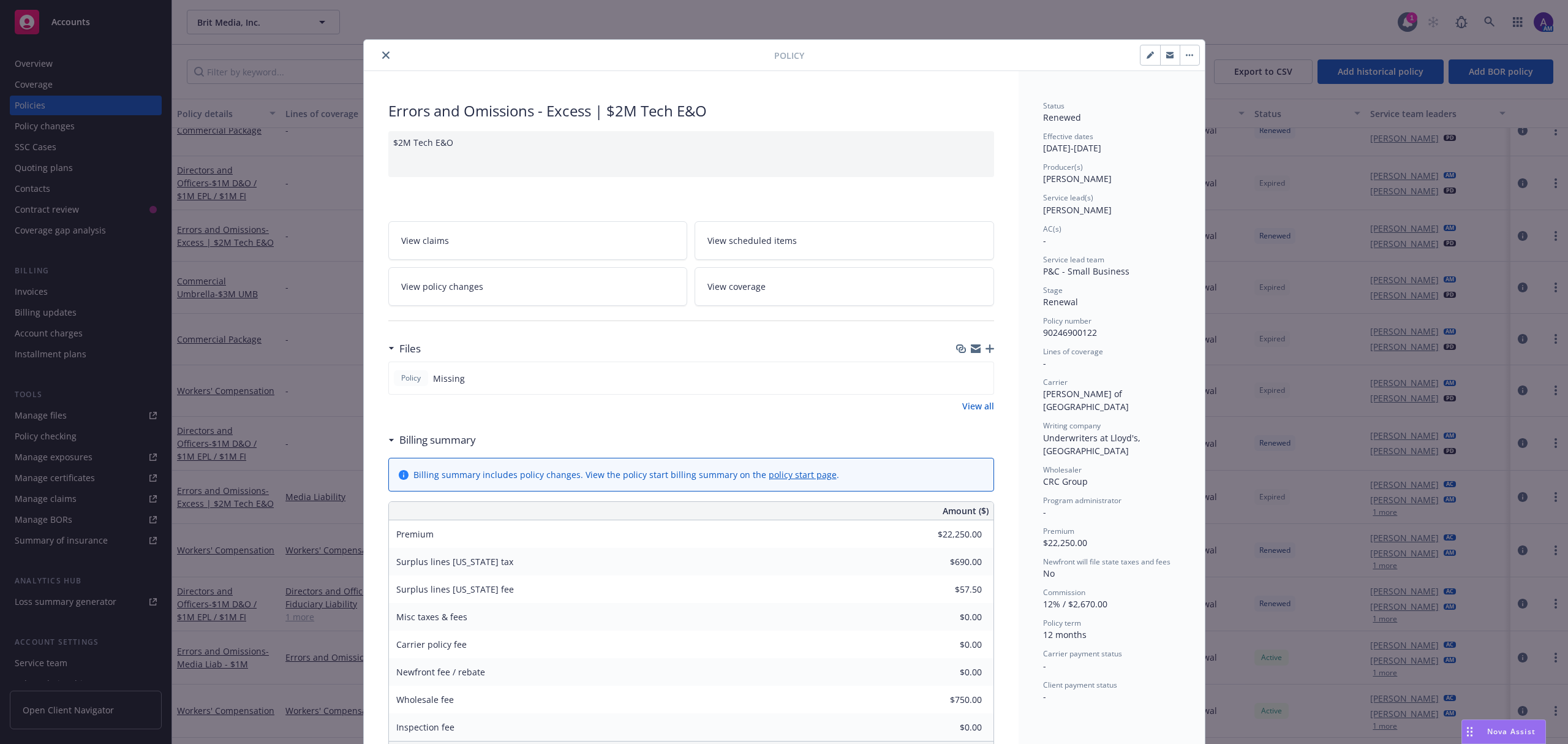
click at [382, 51] on icon "close" at bounding box center [386, 55] width 8 height 8
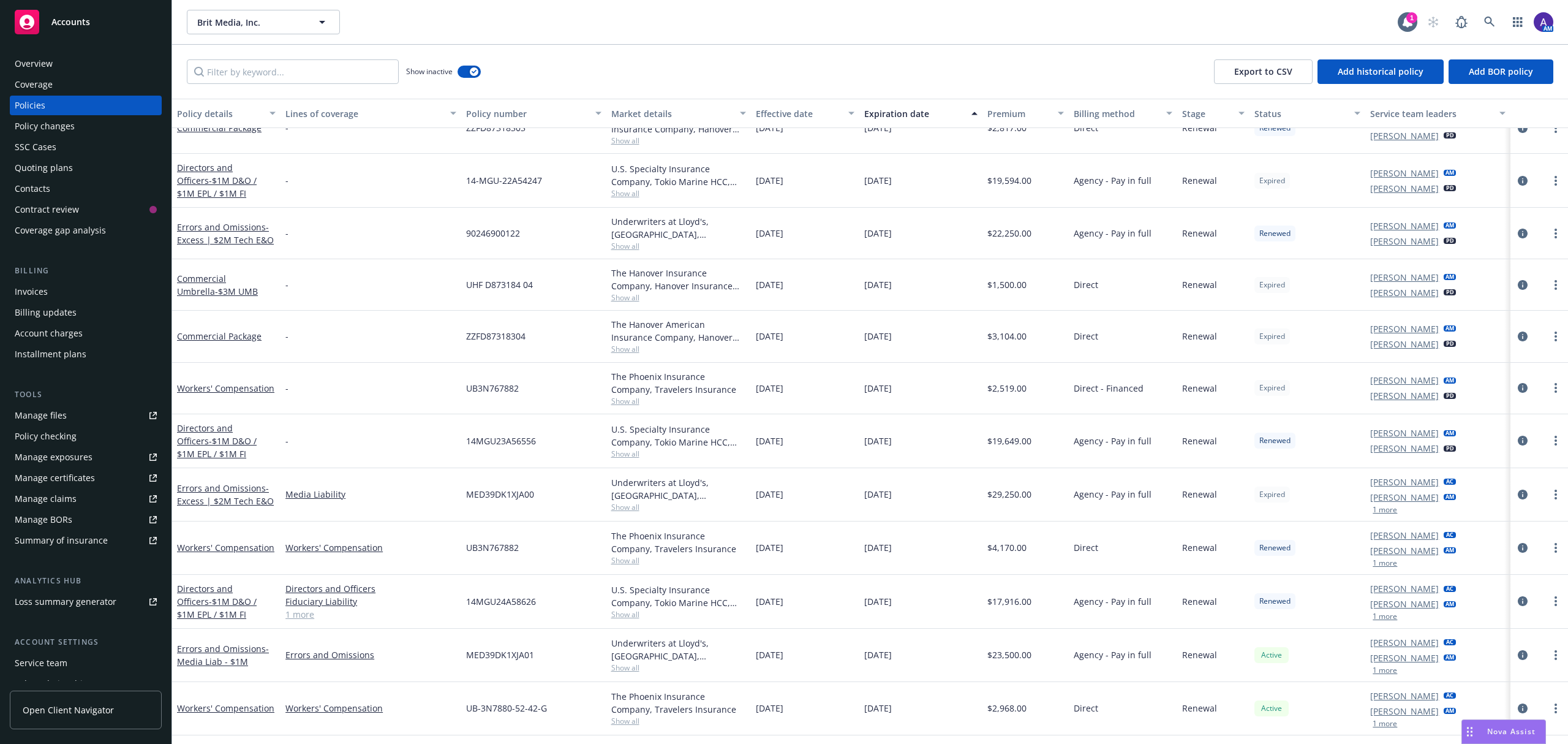
scroll to position [1055, 0]
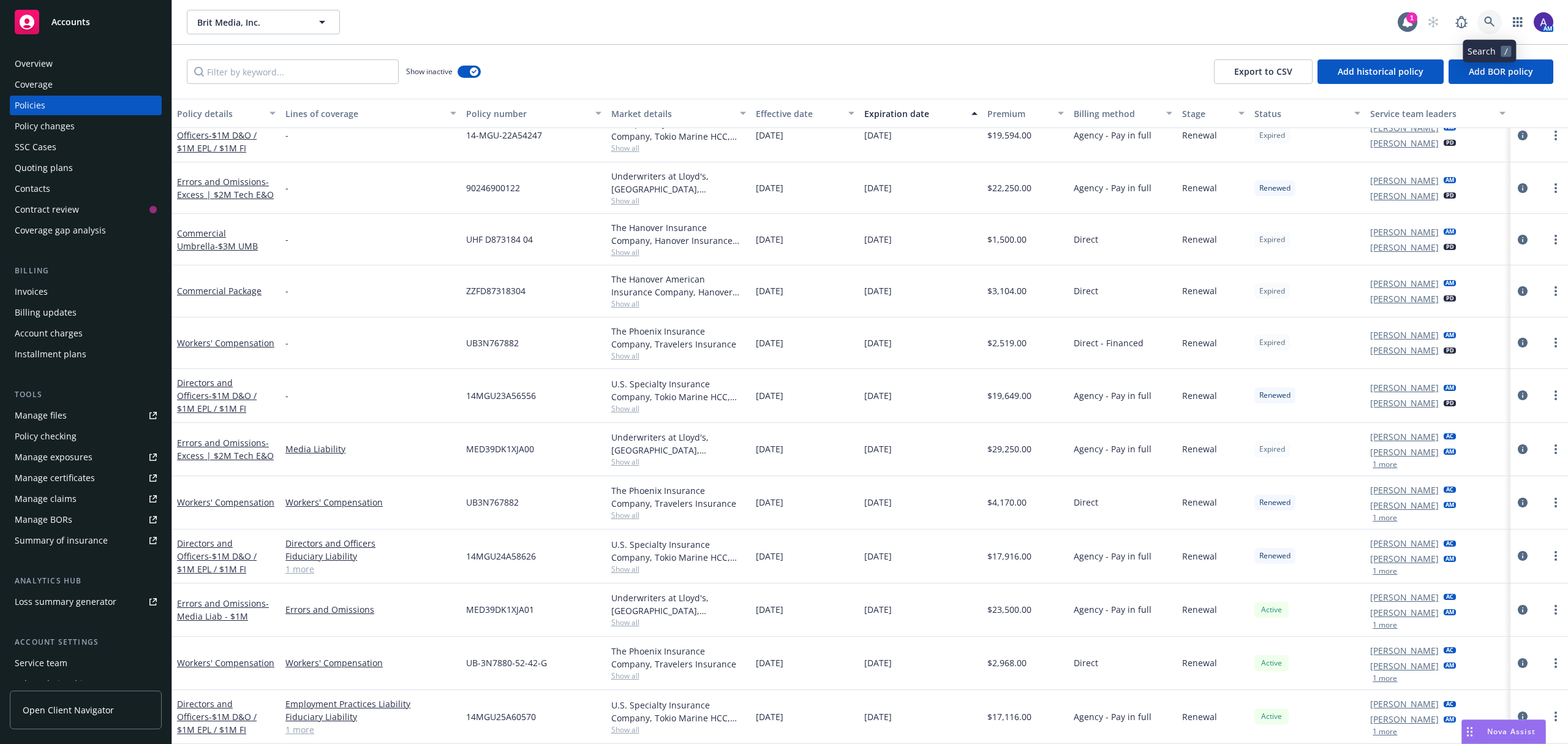
click at [1487, 32] on link at bounding box center [1489, 22] width 24 height 24
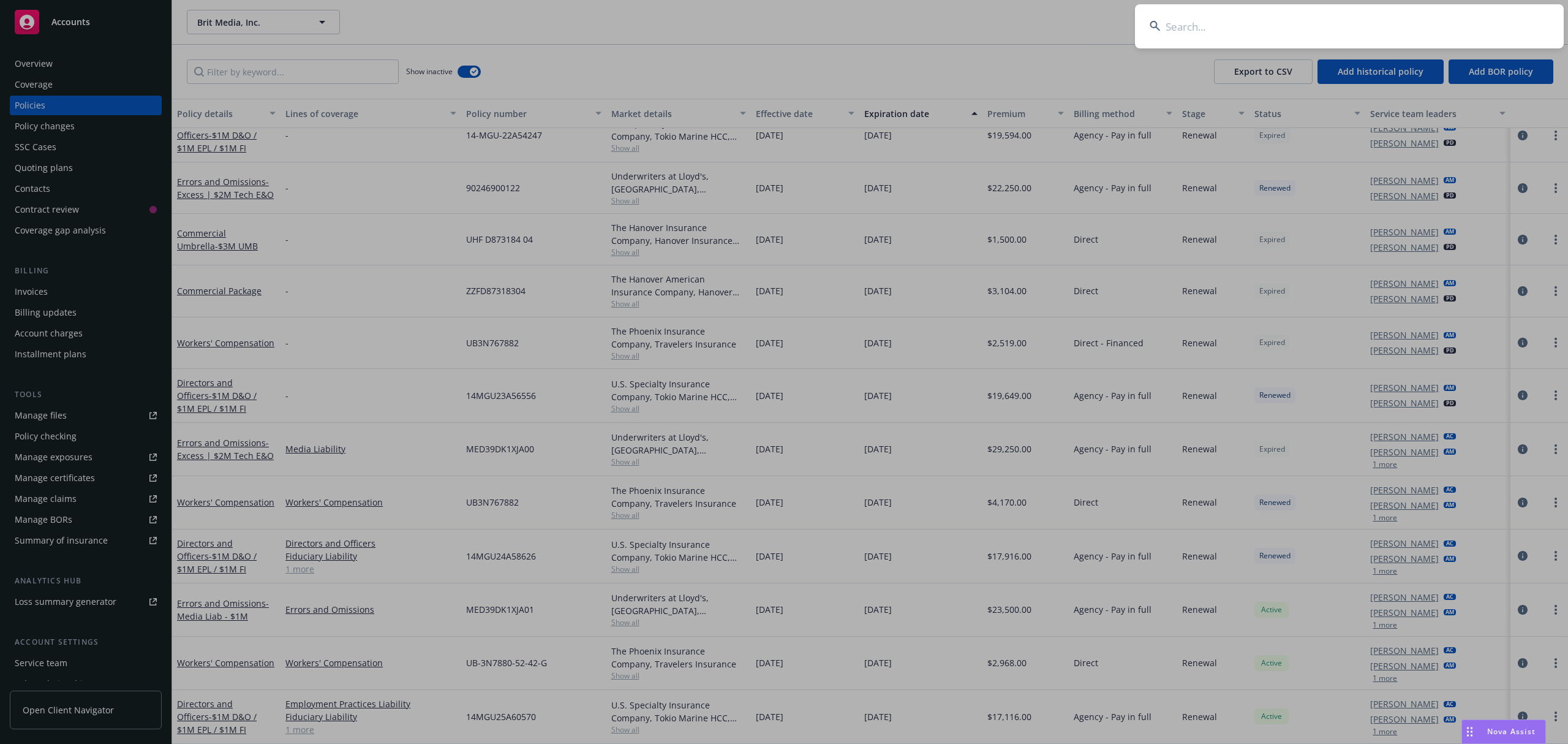
click at [1418, 27] on input at bounding box center [1349, 27] width 429 height 44
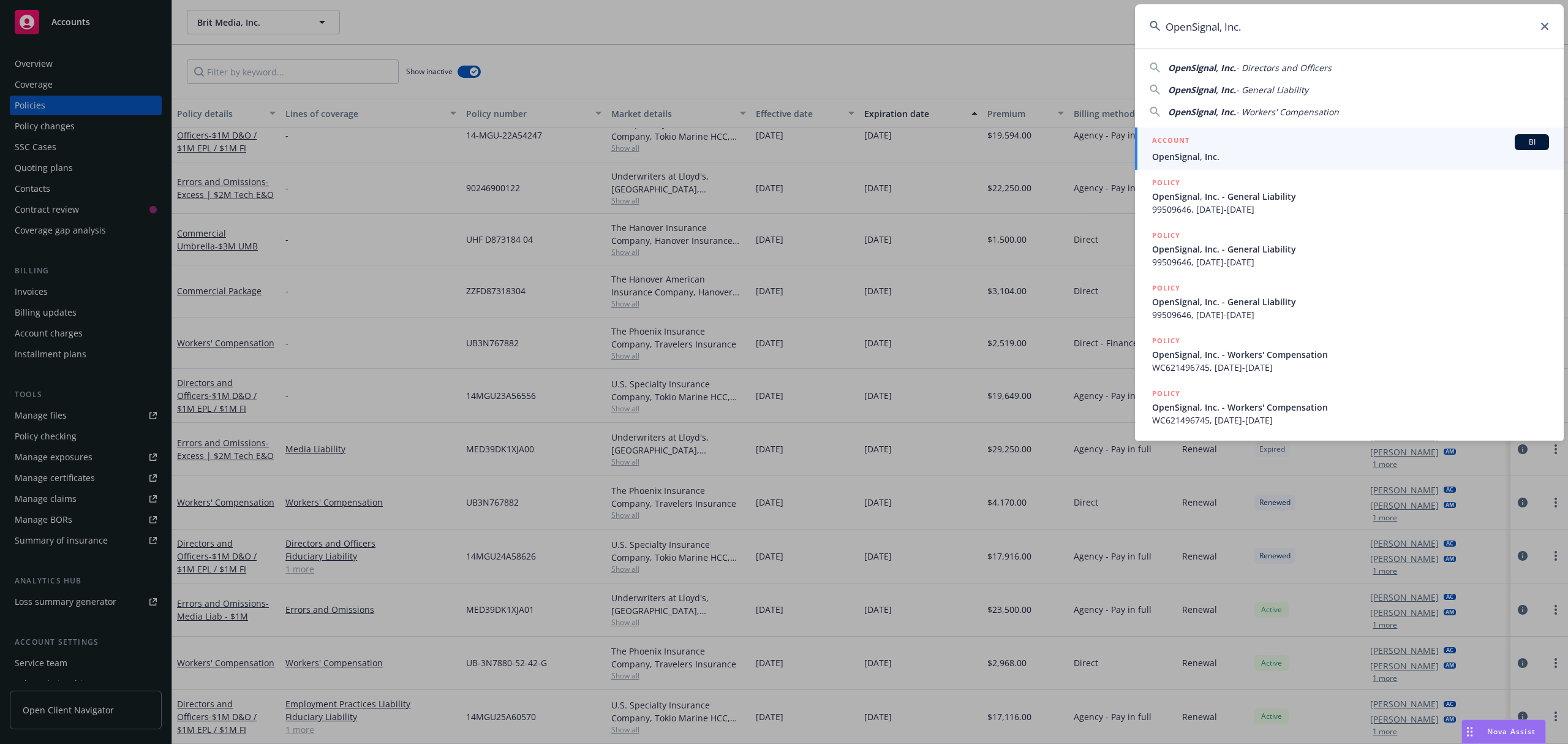
type input "OpenSignal, Inc."
click at [1270, 148] on div "ACCOUNT BI" at bounding box center [1351, 142] width 397 height 16
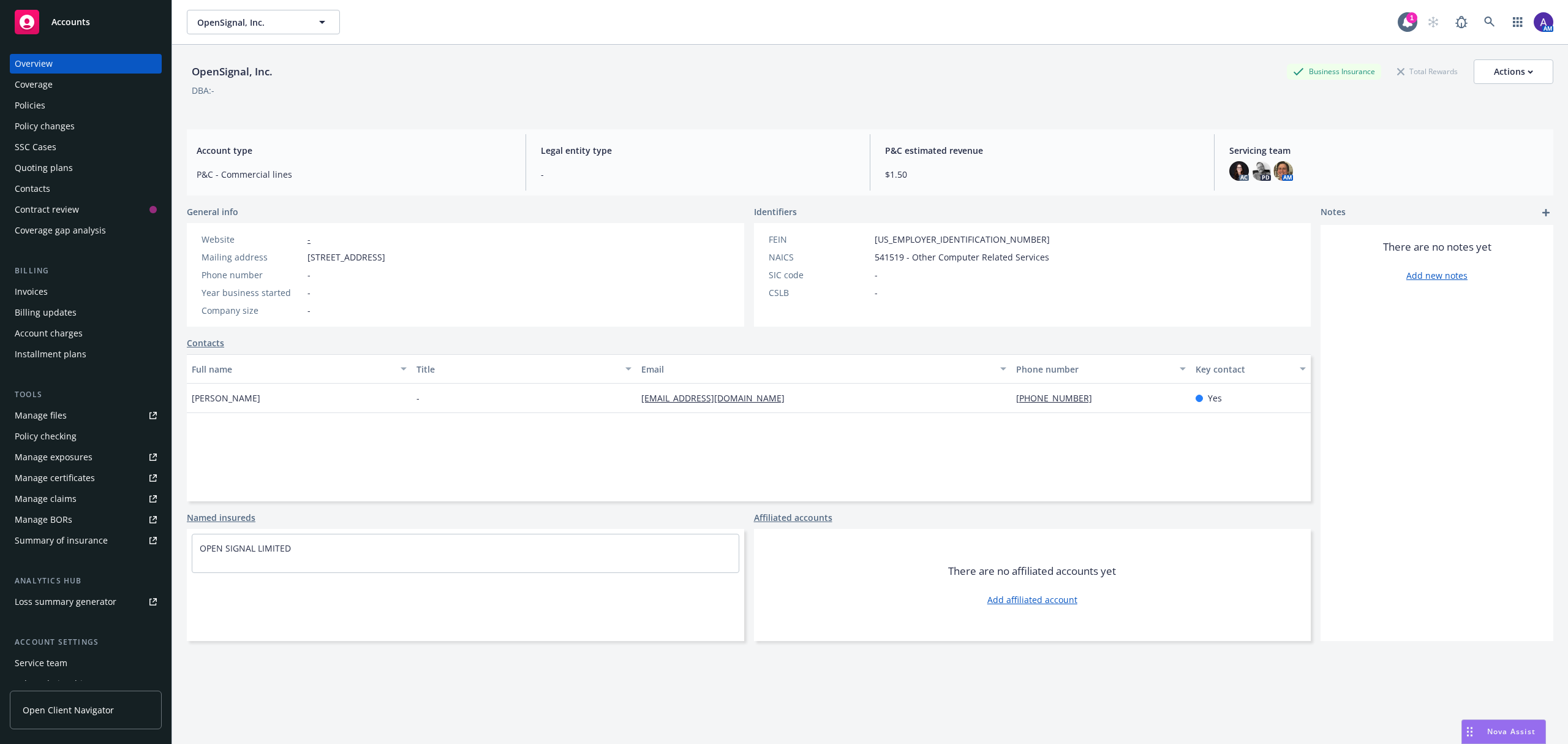
click at [64, 101] on div "Policies" at bounding box center [85, 105] width 142 height 20
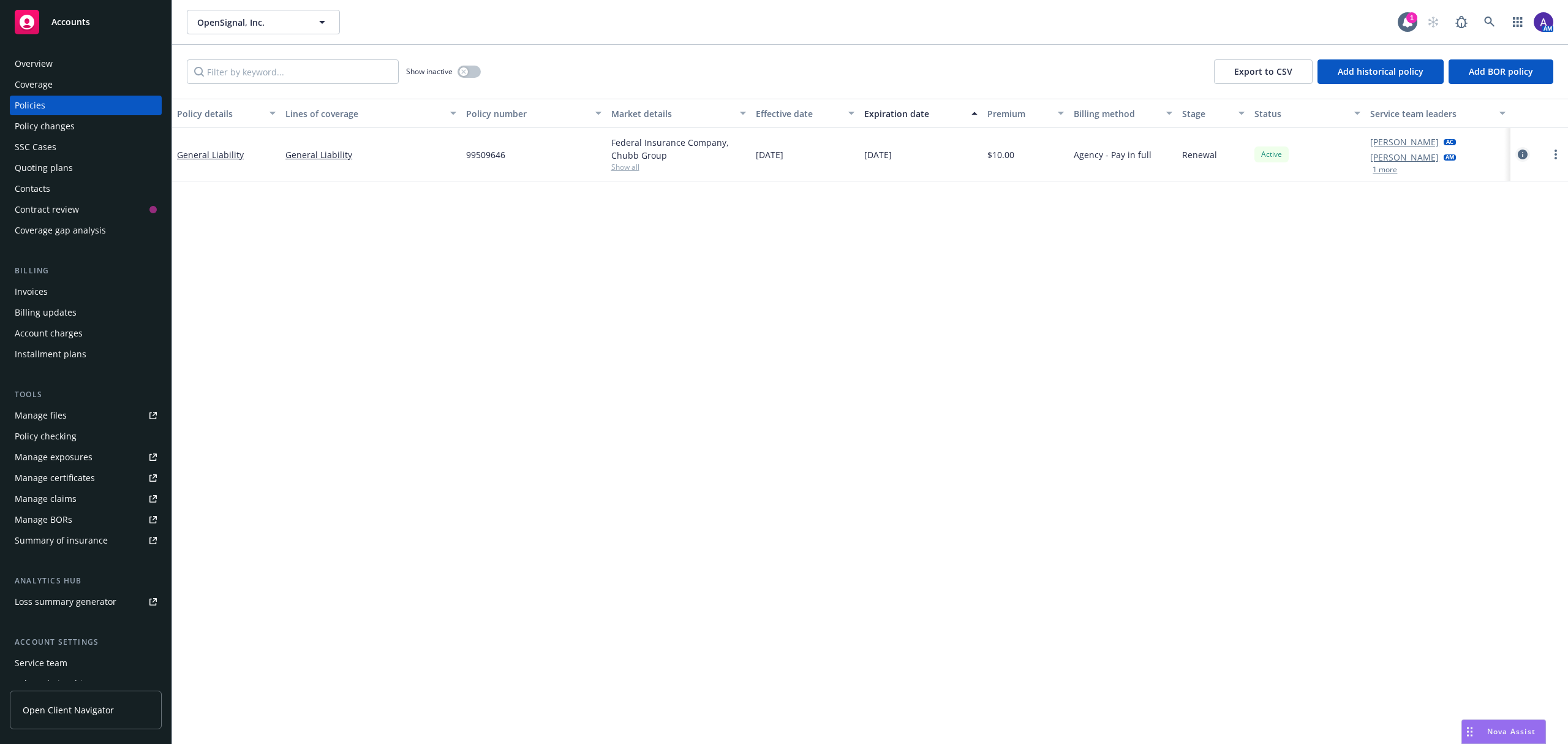
click at [1524, 152] on icon "circleInformation" at bounding box center [1522, 154] width 10 height 10
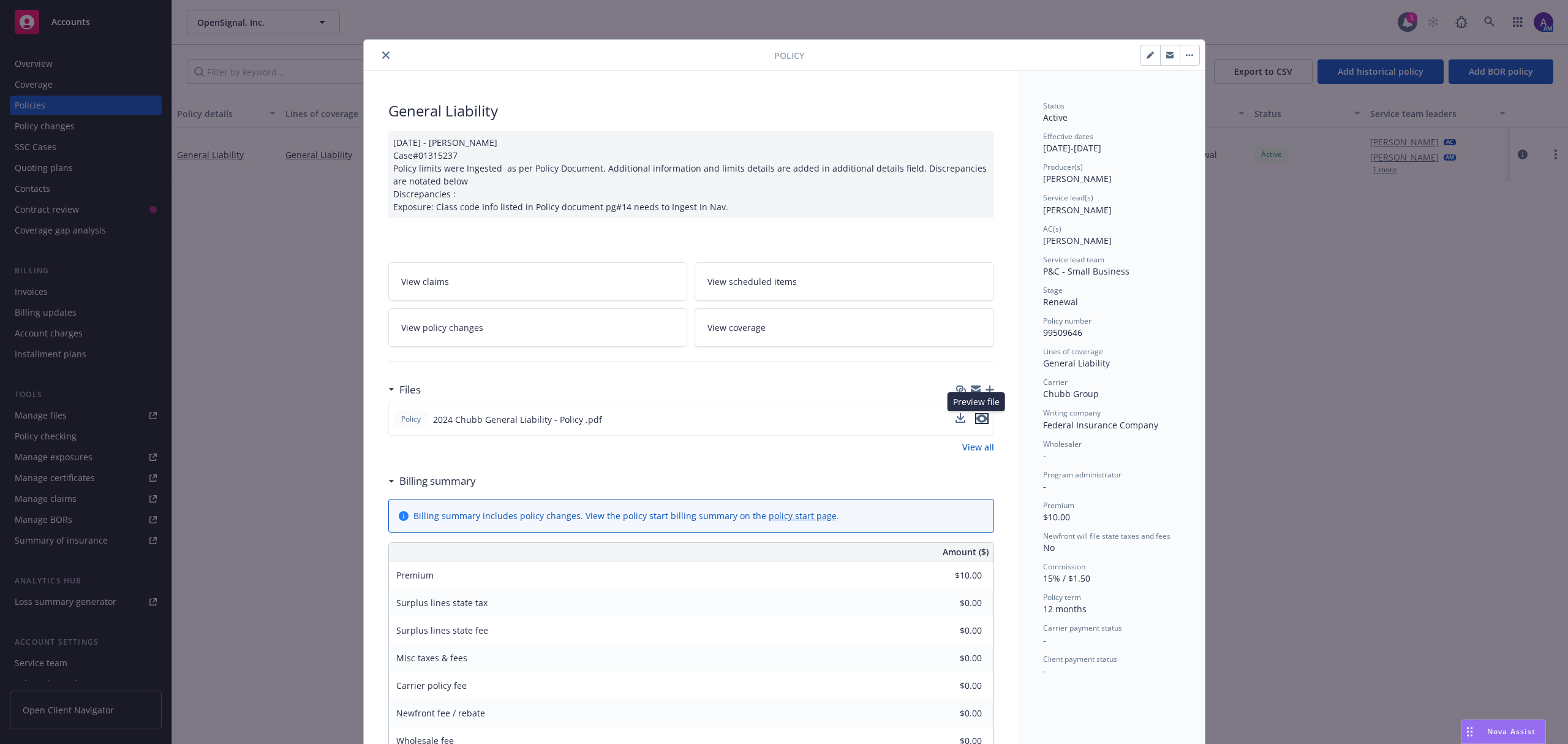
click at [978, 420] on icon "preview file" at bounding box center [982, 418] width 11 height 8
click at [382, 58] on icon "close" at bounding box center [386, 55] width 8 height 8
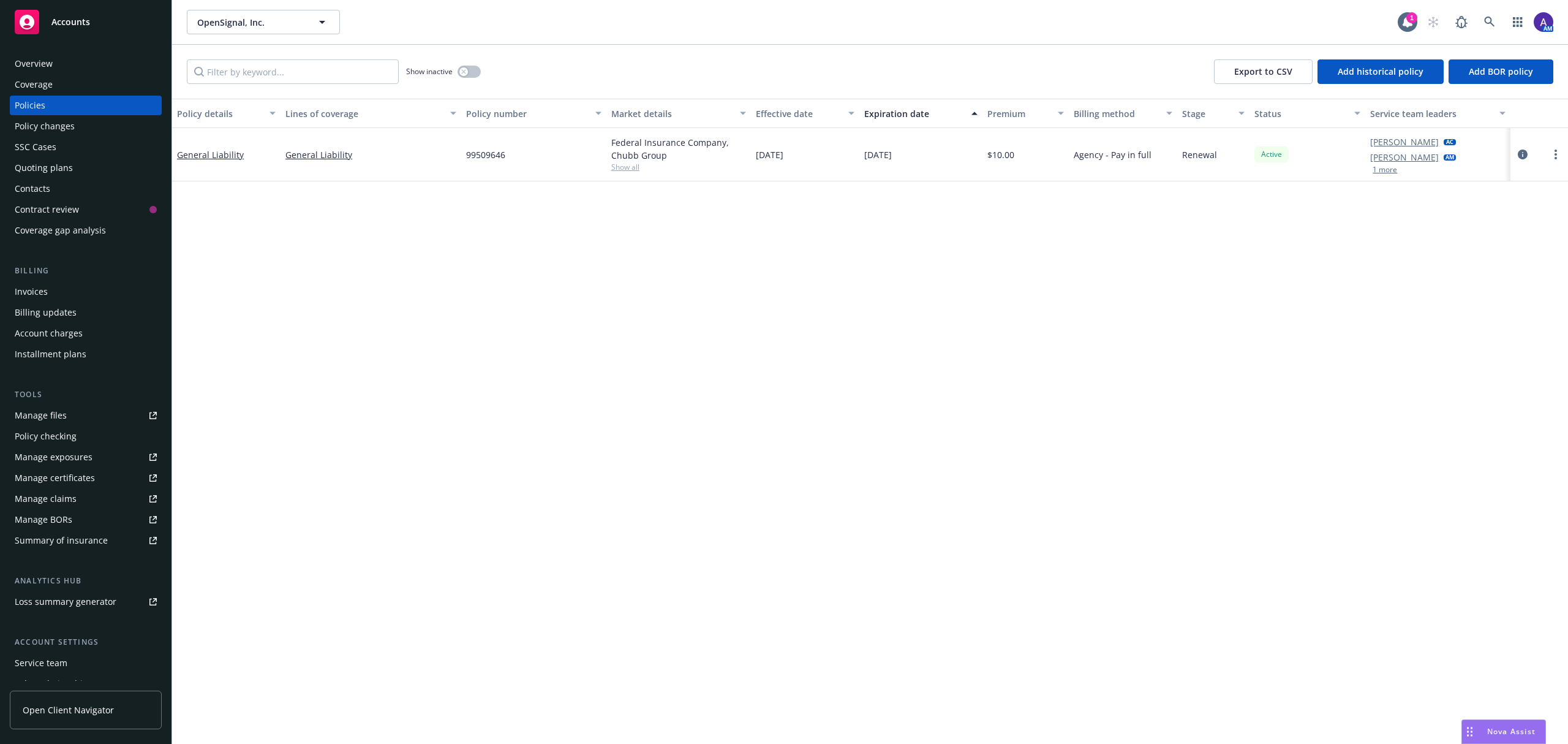
click at [471, 79] on div "Show inactive" at bounding box center [444, 72] width 75 height 24
click at [471, 73] on button "button" at bounding box center [469, 72] width 24 height 12
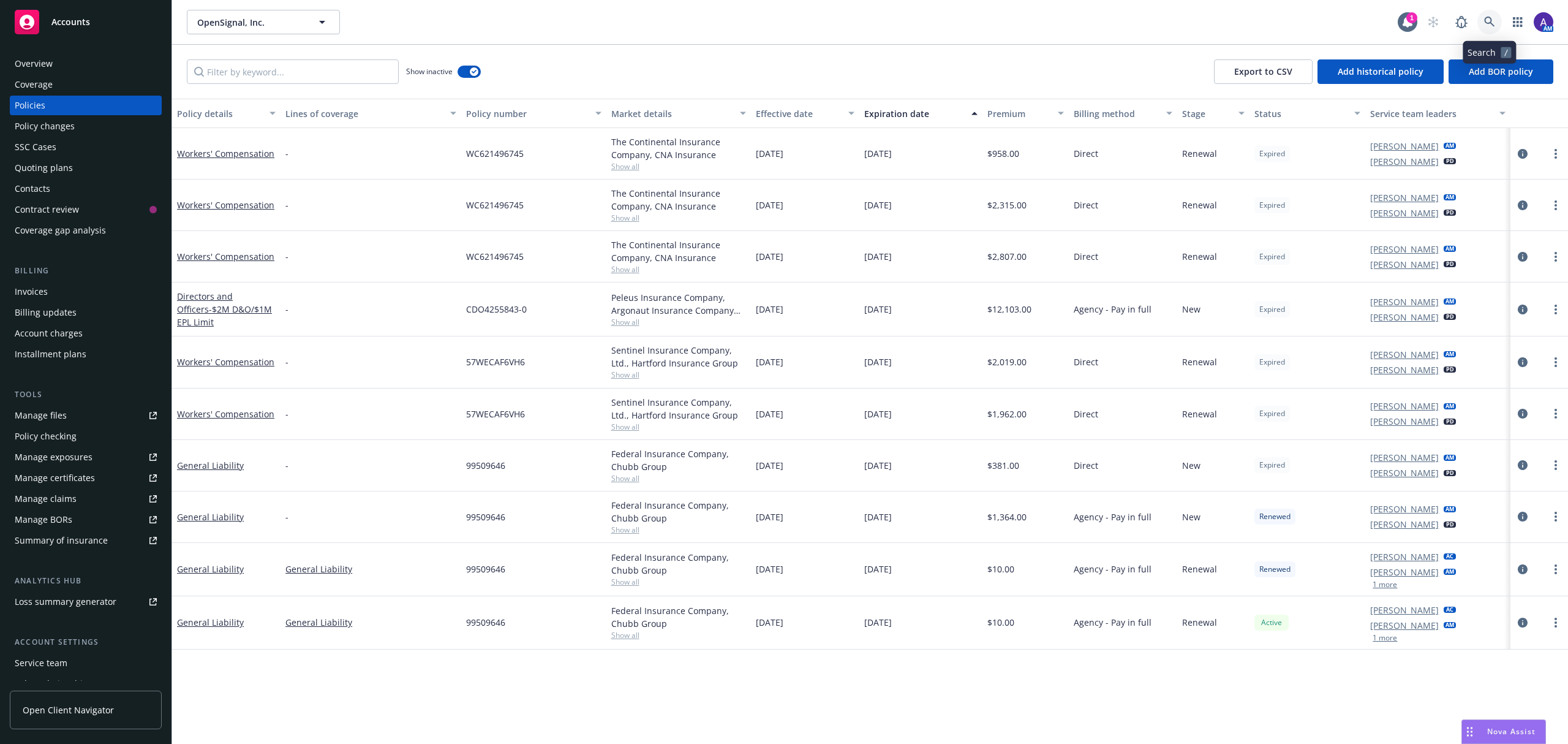
click at [1499, 18] on link at bounding box center [1489, 22] width 24 height 24
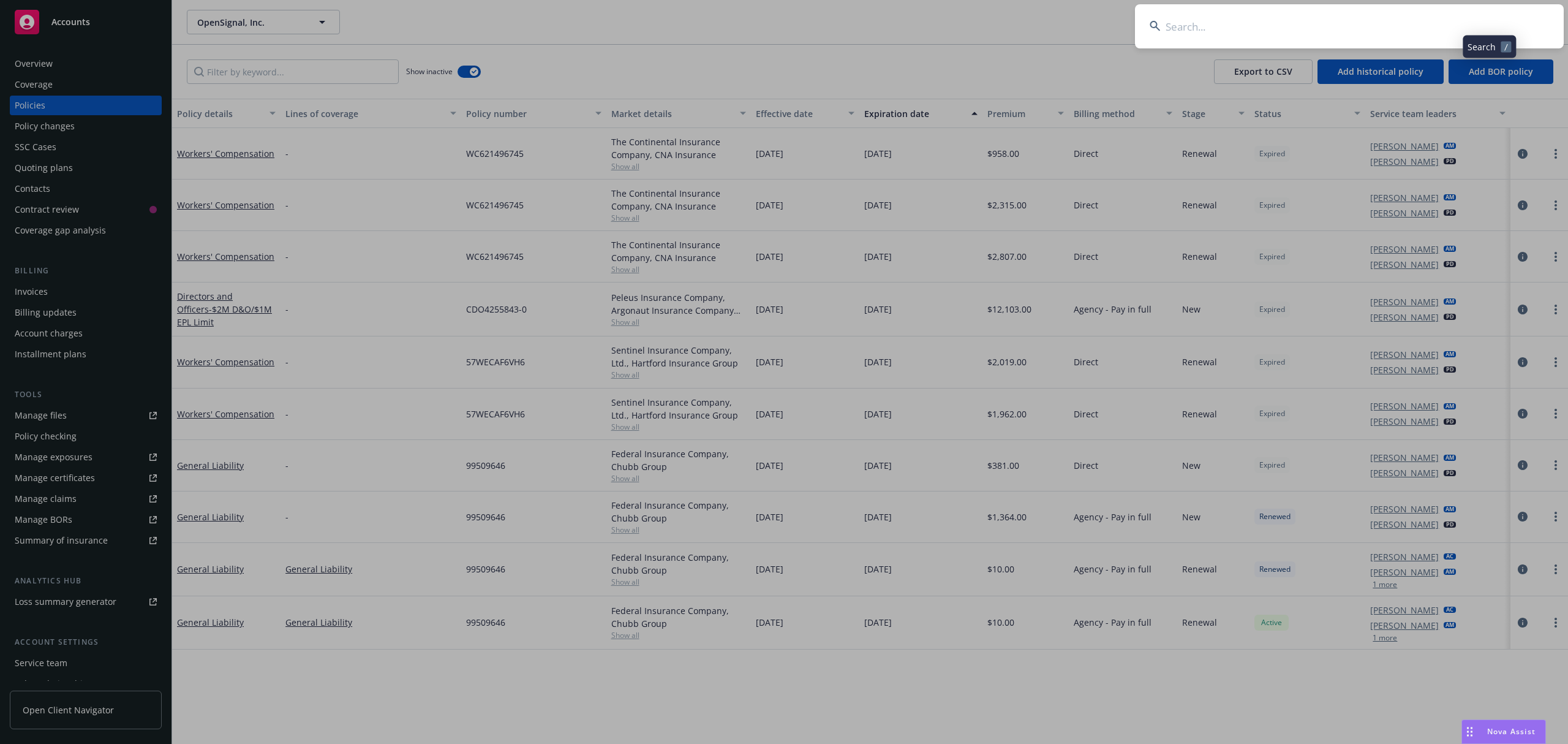
click at [1361, 21] on input at bounding box center [1349, 27] width 429 height 44
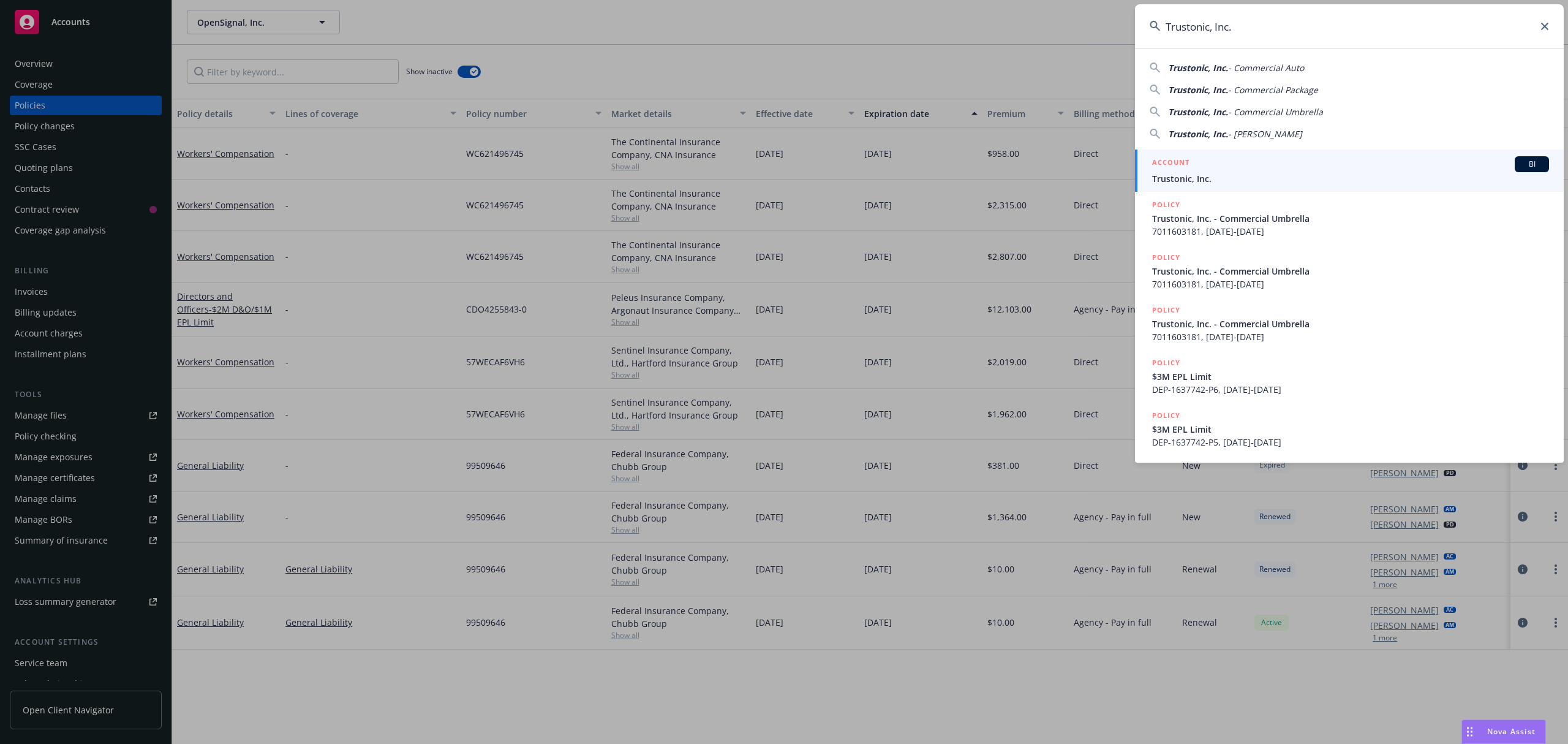
type input "Trustonic, Inc."
click at [1187, 167] on h5 "ACCOUNT" at bounding box center [1171, 163] width 37 height 14
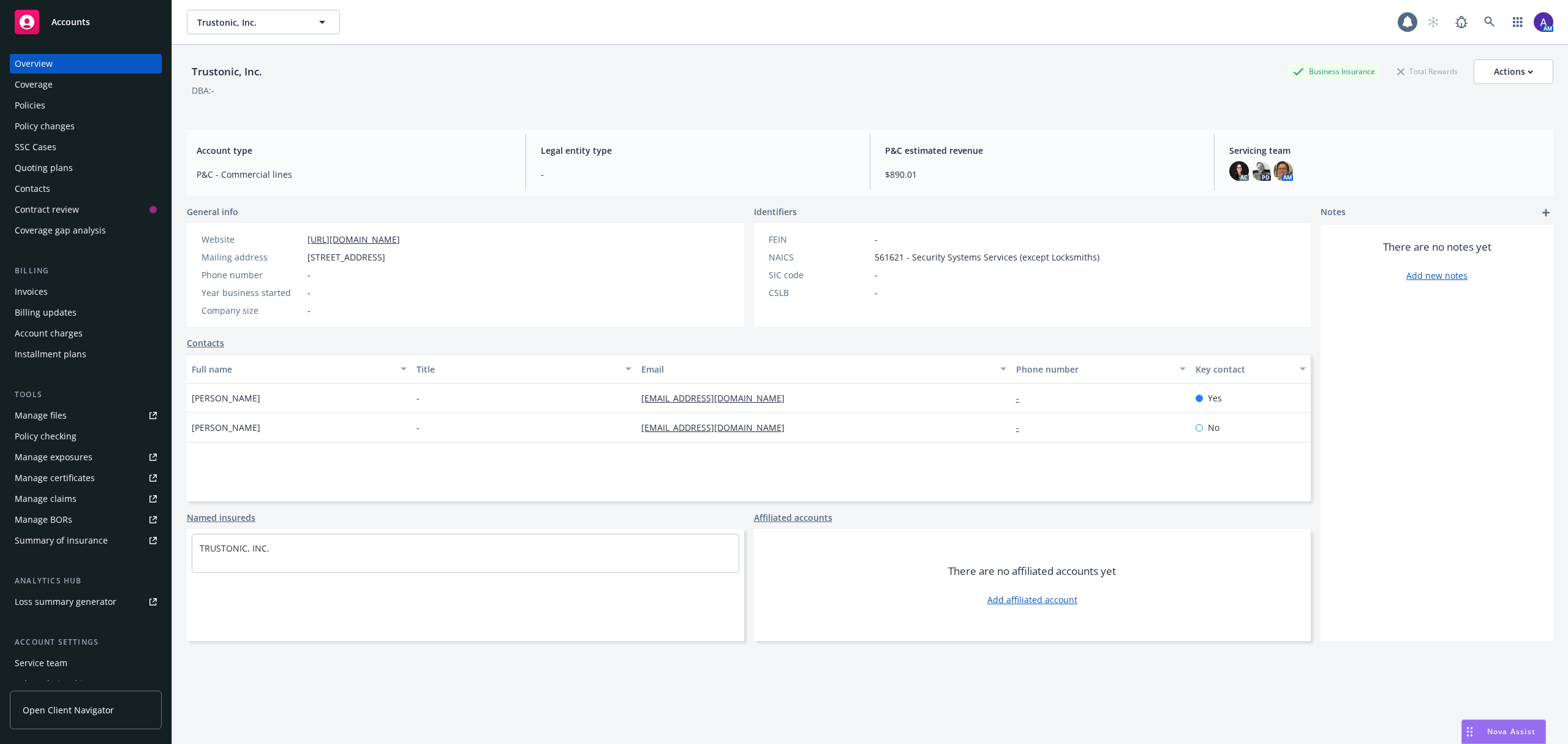
click at [45, 103] on div "Policies" at bounding box center [85, 105] width 142 height 20
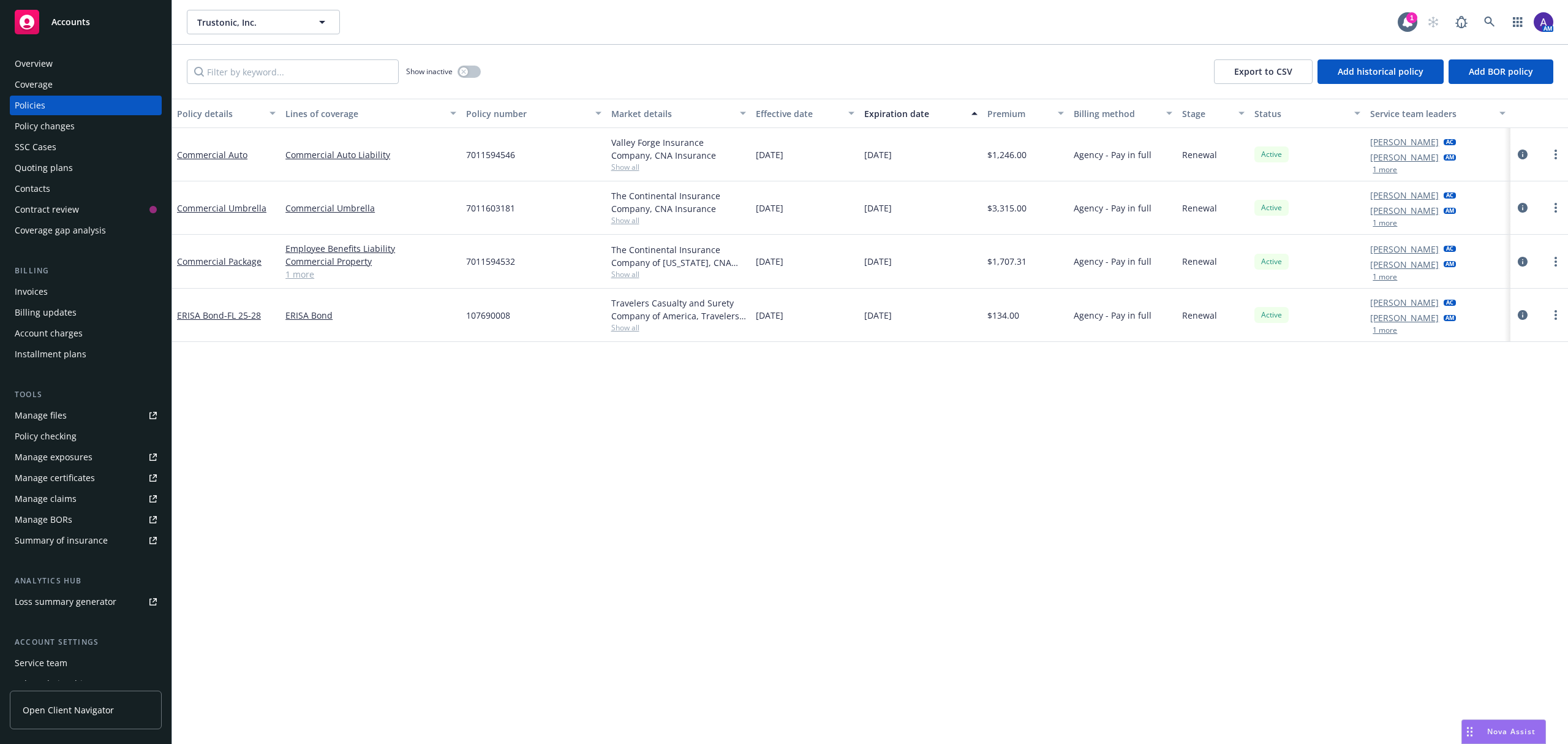
click at [40, 290] on div "Invoices" at bounding box center [31, 291] width 33 height 20
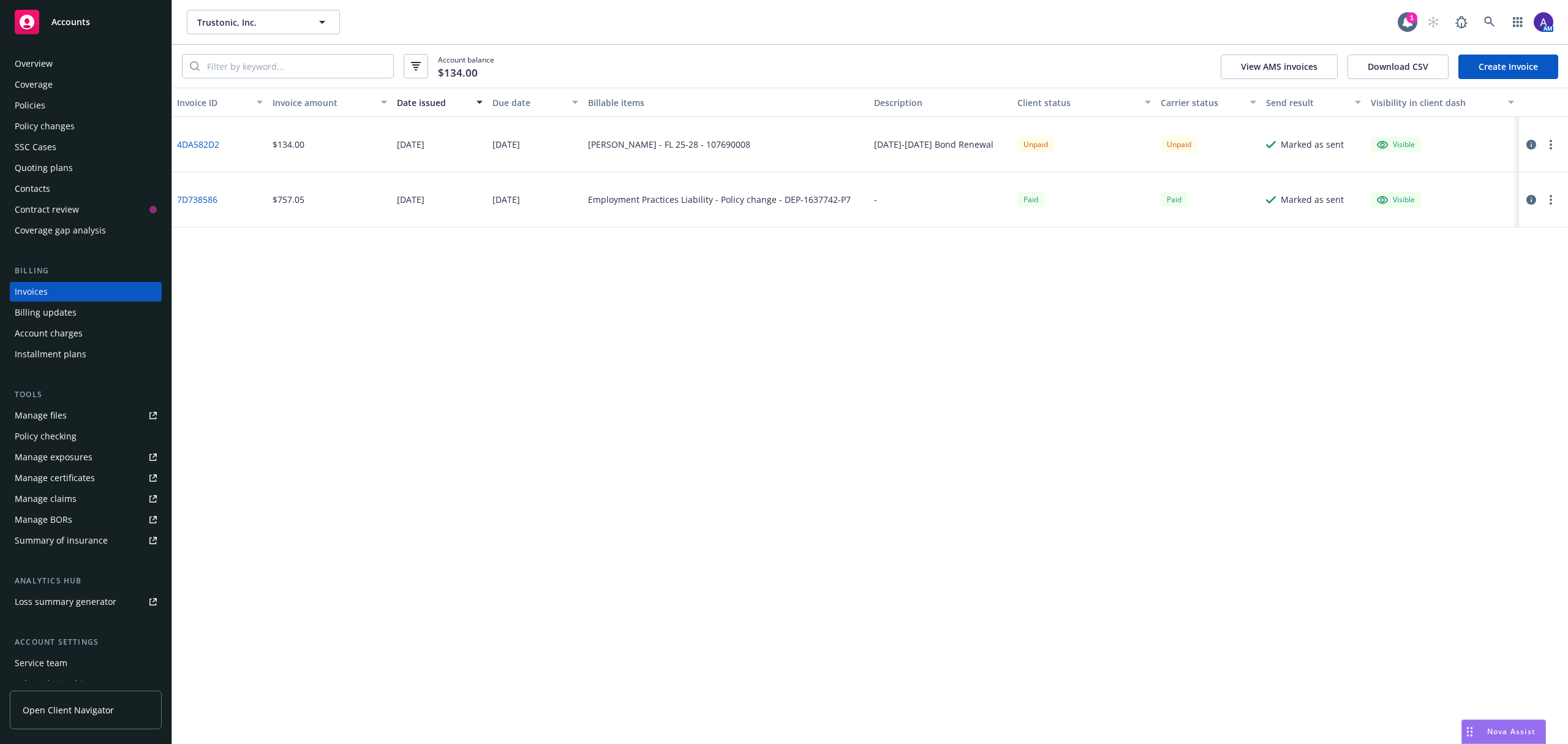
drag, startPoint x: 824, startPoint y: 155, endPoint x: 562, endPoint y: 128, distance: 263.4
click at [562, 128] on div "4DA582D2 $134.00 06/27/2025 07/01/2025 Erisa Bond - FL 25-28 - 107690008 2025-2…" at bounding box center [870, 144] width 1396 height 55
click at [682, 303] on div "Invoice ID Invoice amount Date issued Due date Billable items Description Clien…" at bounding box center [870, 416] width 1396 height 656
click at [74, 107] on div "Policies" at bounding box center [85, 105] width 142 height 20
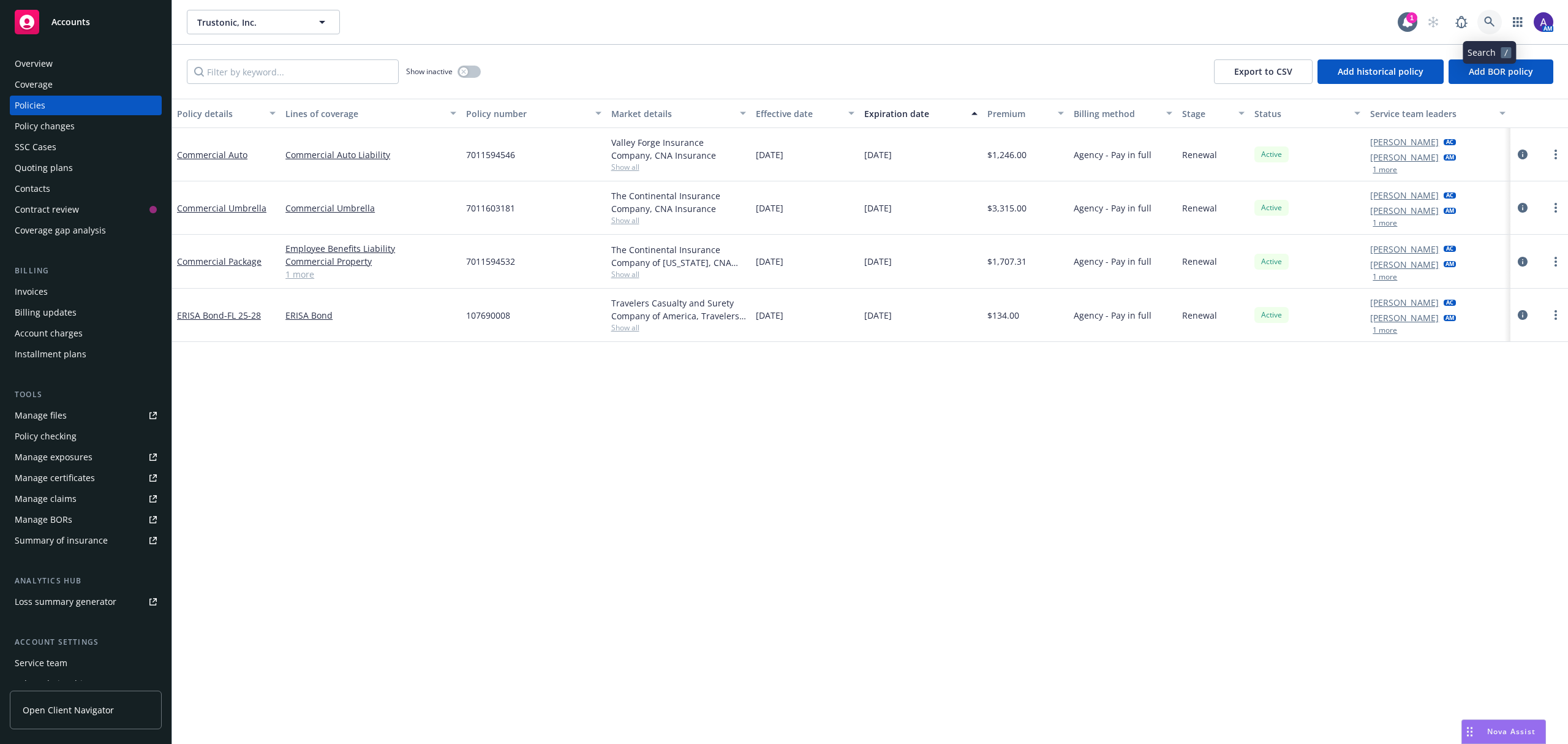
click at [1491, 18] on icon at bounding box center [1489, 22] width 11 height 11
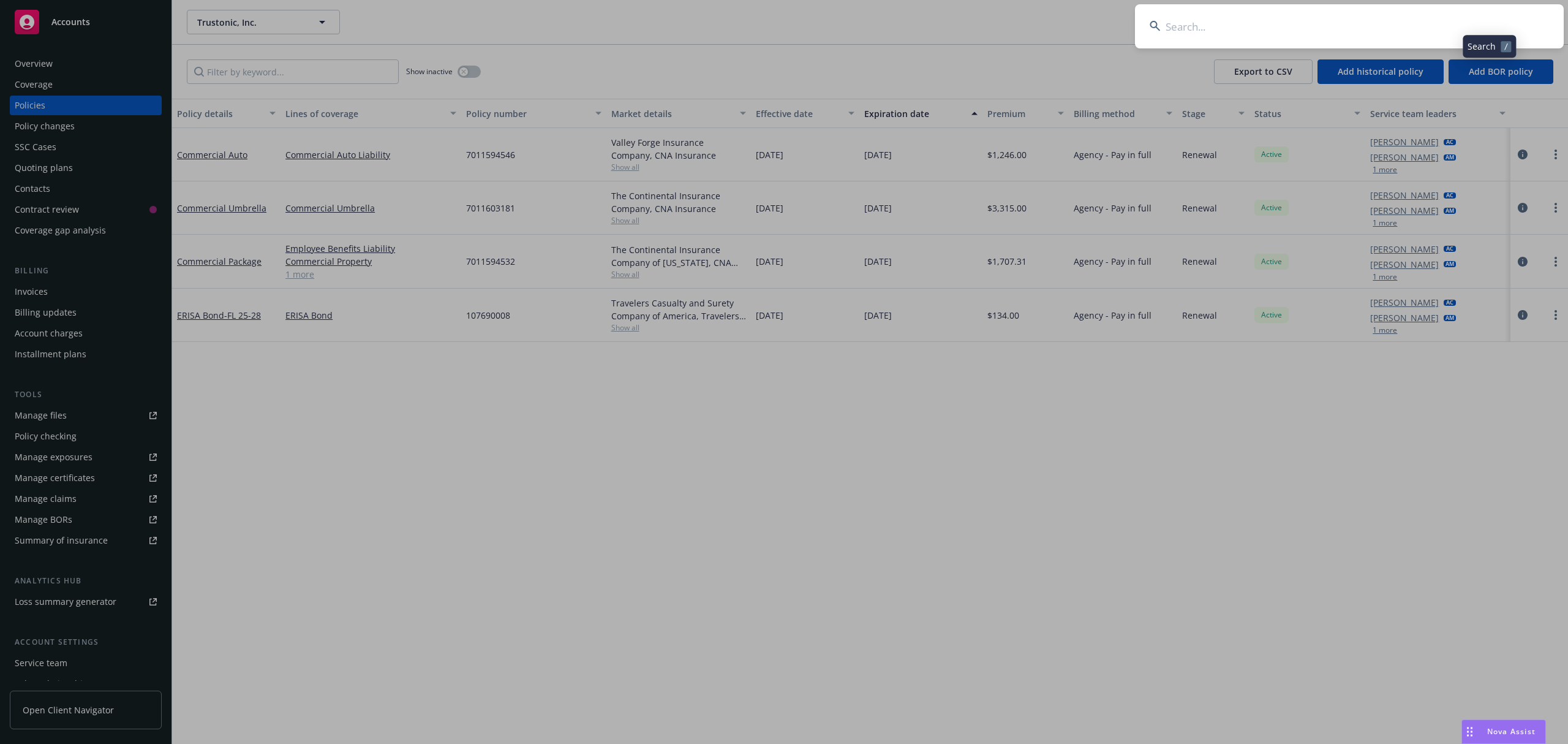
click at [1394, 37] on input at bounding box center [1349, 27] width 429 height 44
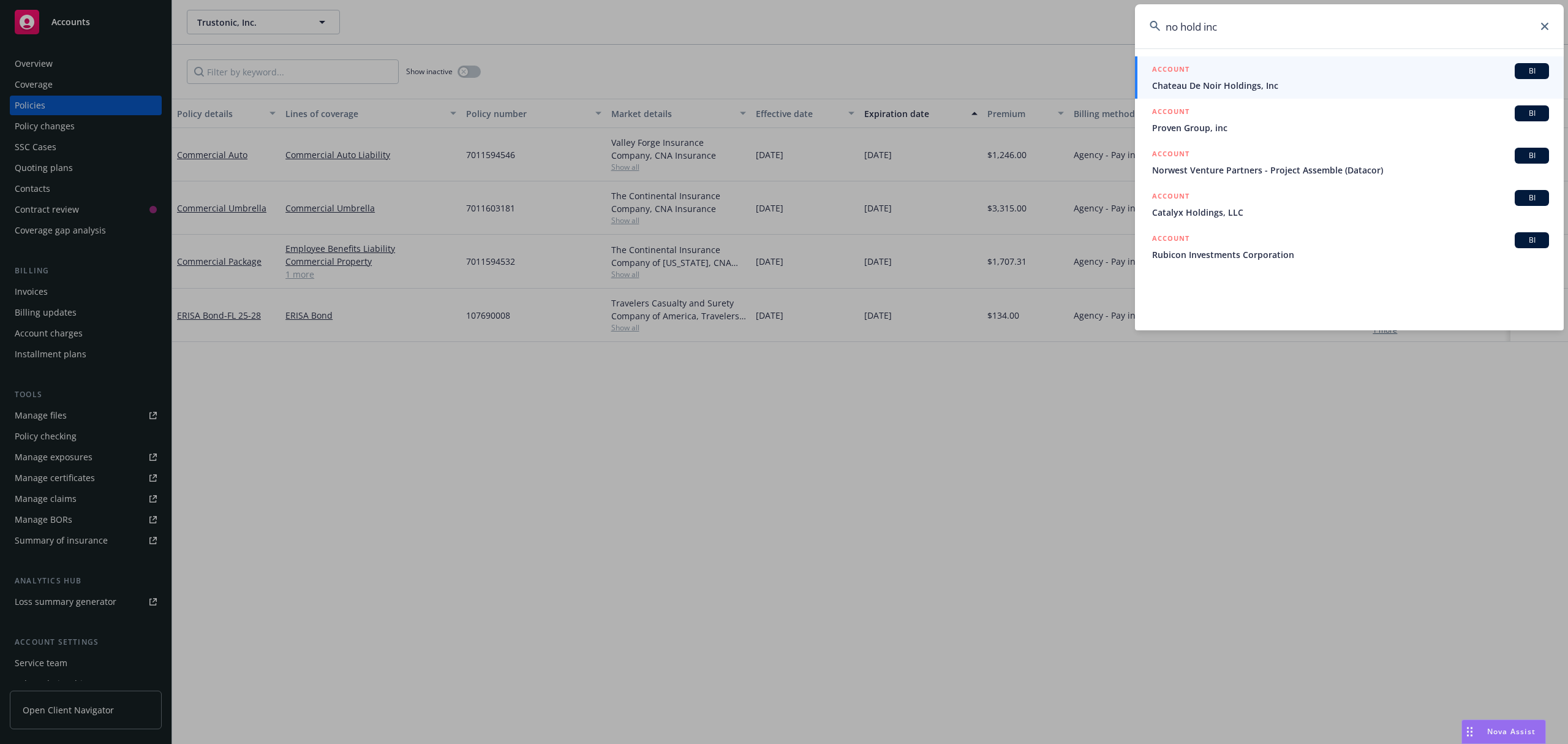
click at [1178, 30] on input "no hold inc" at bounding box center [1349, 27] width 429 height 44
type input "nohold inc"
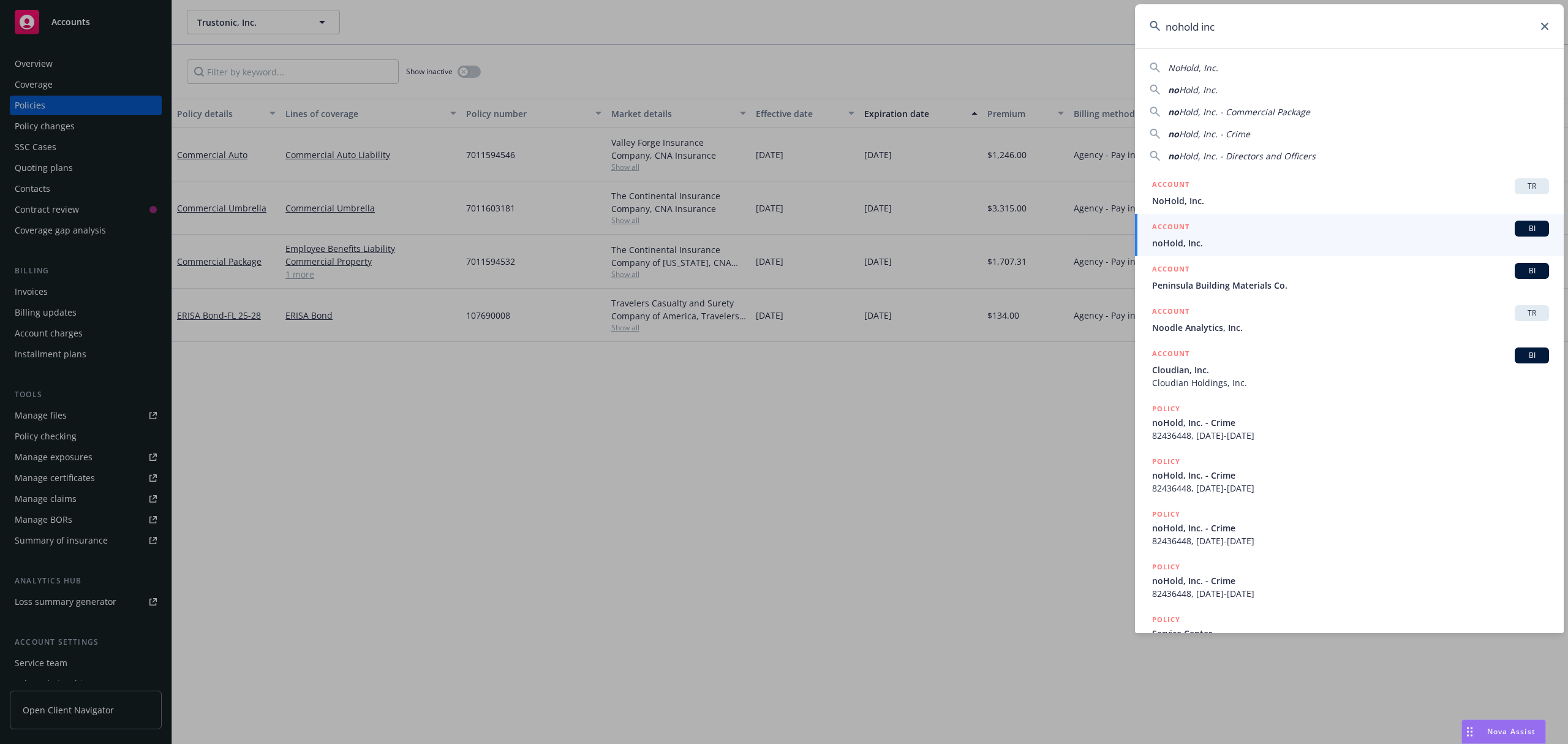
click at [1176, 235] on h5 "ACCOUNT" at bounding box center [1171, 227] width 37 height 14
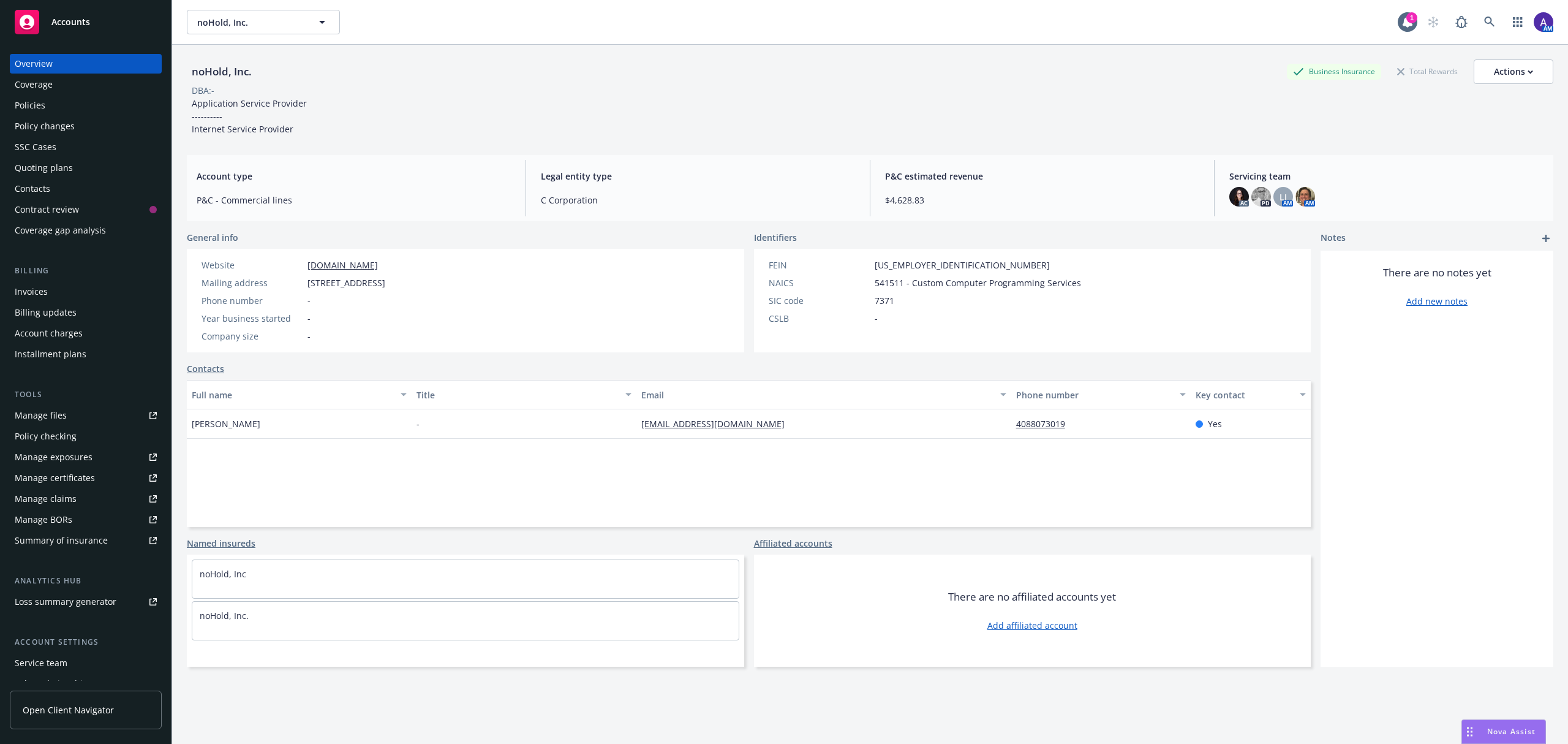
click at [123, 105] on div "Policies" at bounding box center [85, 105] width 142 height 20
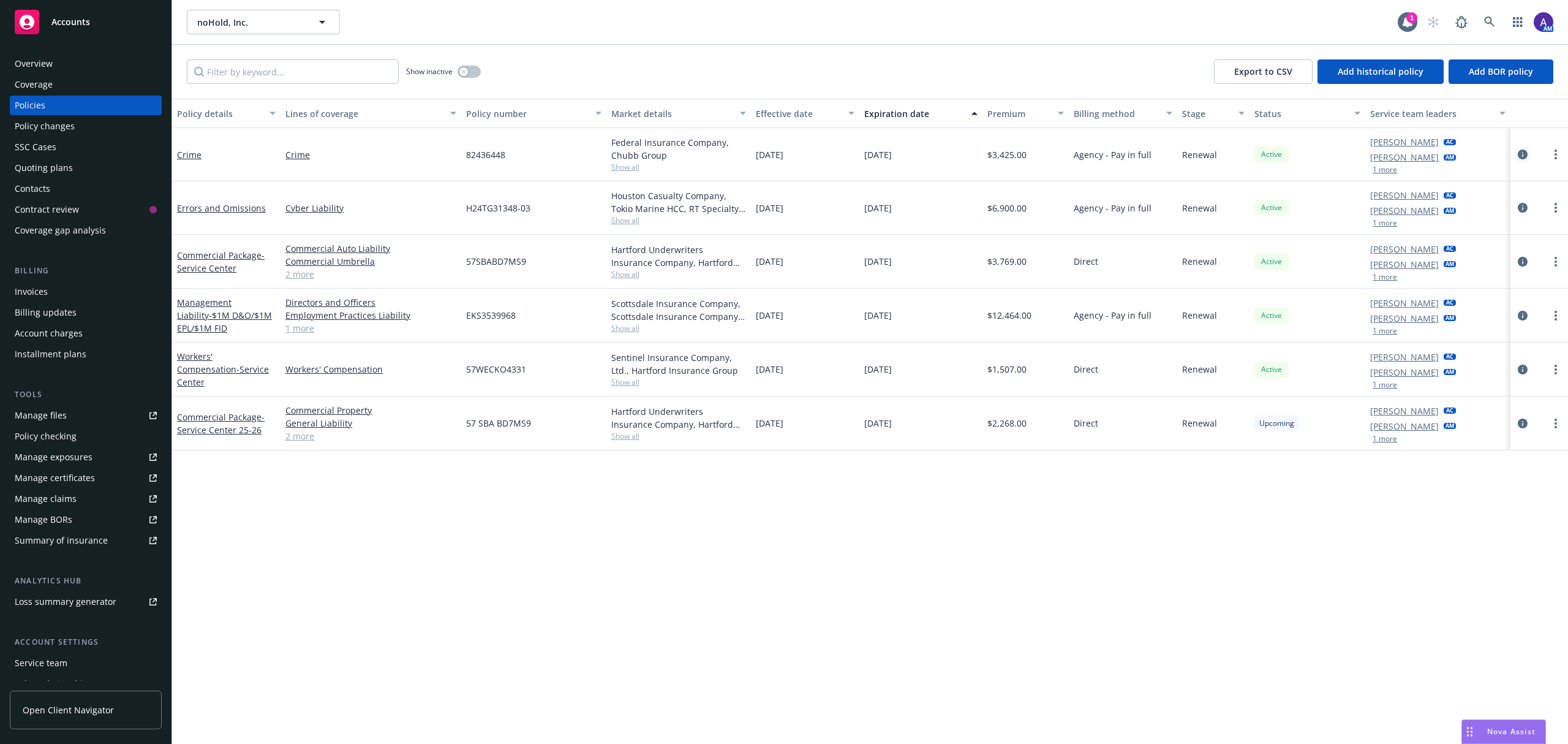
click at [1518, 157] on icon "circleInformation" at bounding box center [1522, 154] width 10 height 10
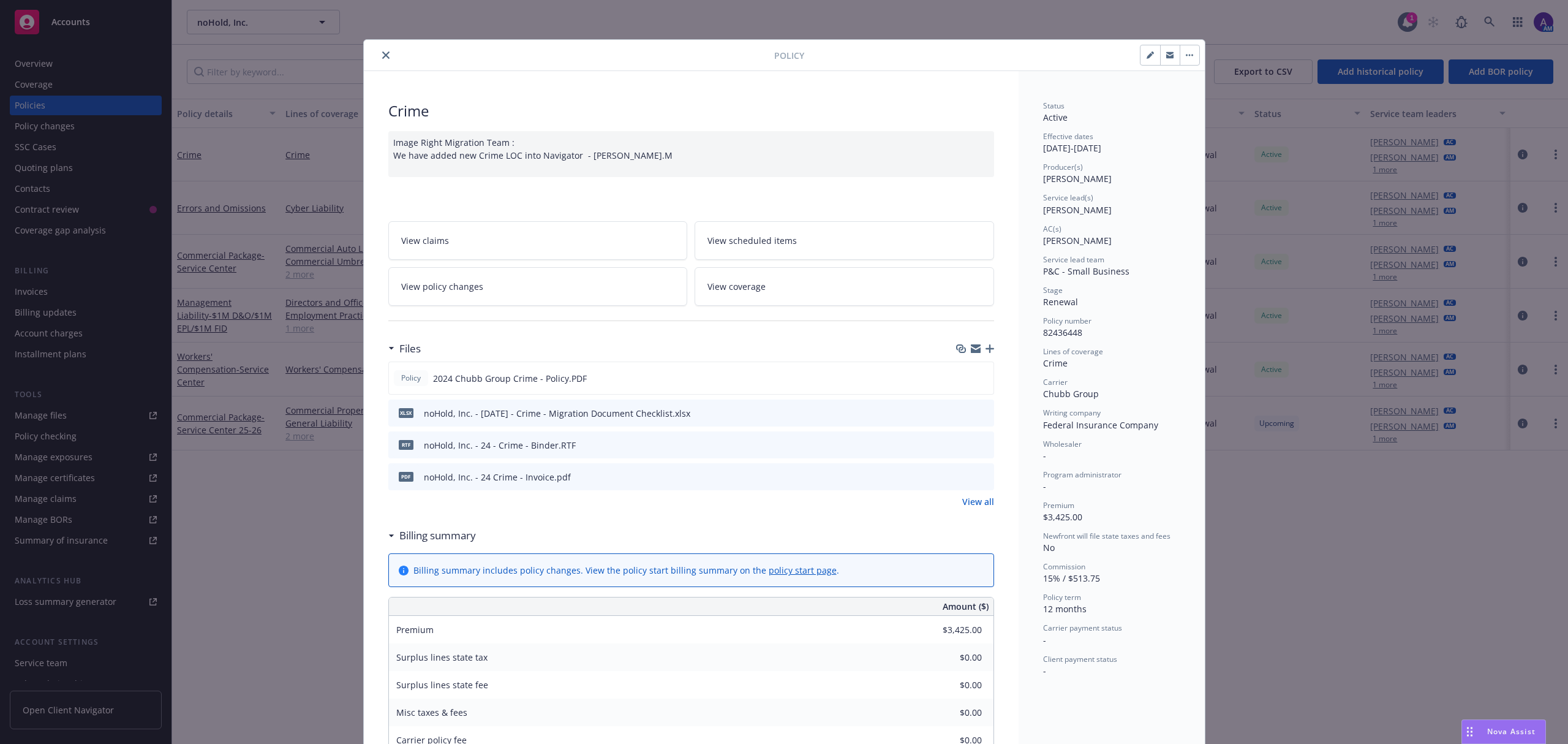
click at [977, 476] on icon "preview file" at bounding box center [982, 475] width 11 height 8
click at [977, 475] on icon "preview file" at bounding box center [982, 475] width 11 height 8
click at [382, 59] on icon "close" at bounding box center [386, 55] width 8 height 8
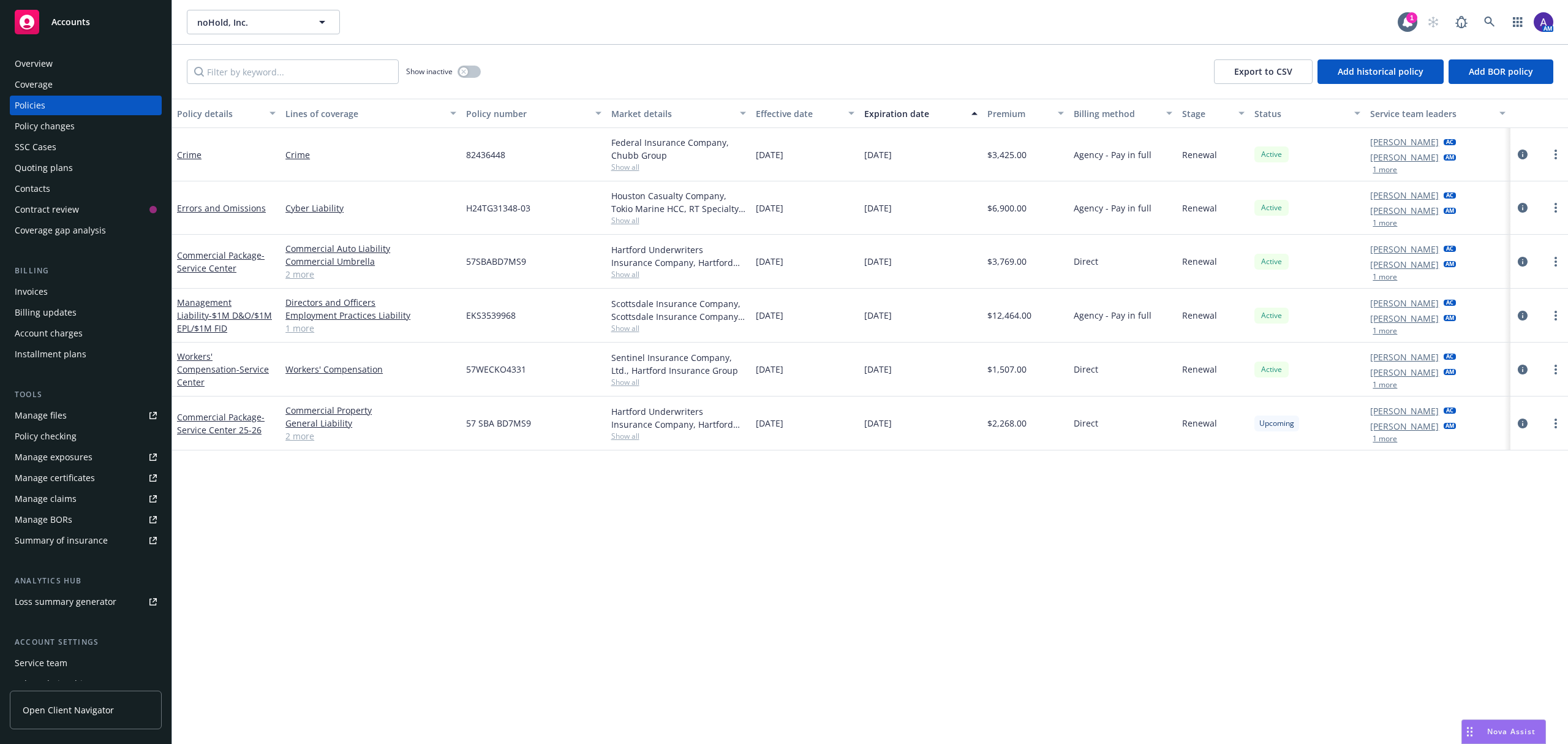
click at [53, 282] on div "Invoices" at bounding box center [85, 291] width 142 height 20
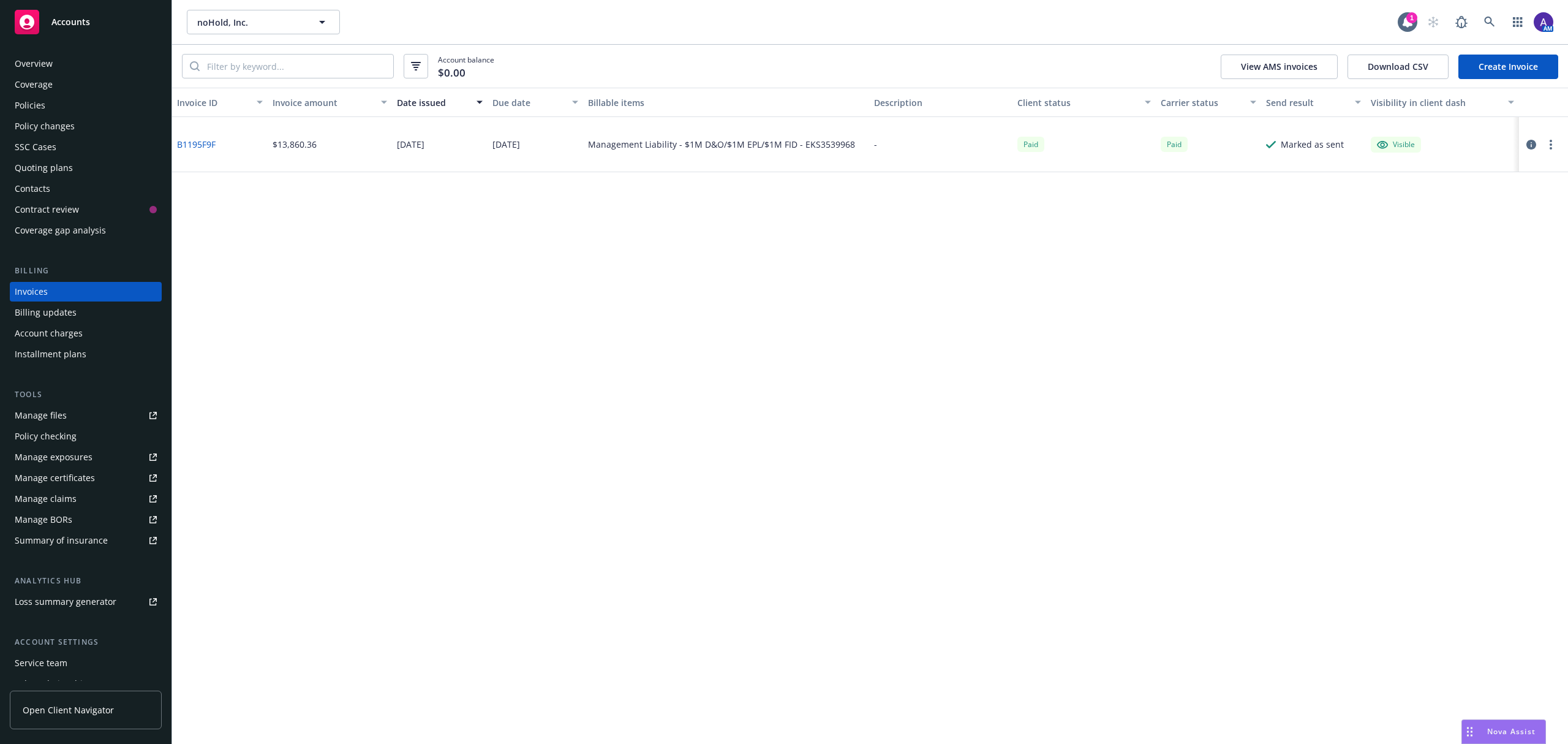
click at [37, 99] on div "Policies" at bounding box center [30, 105] width 31 height 20
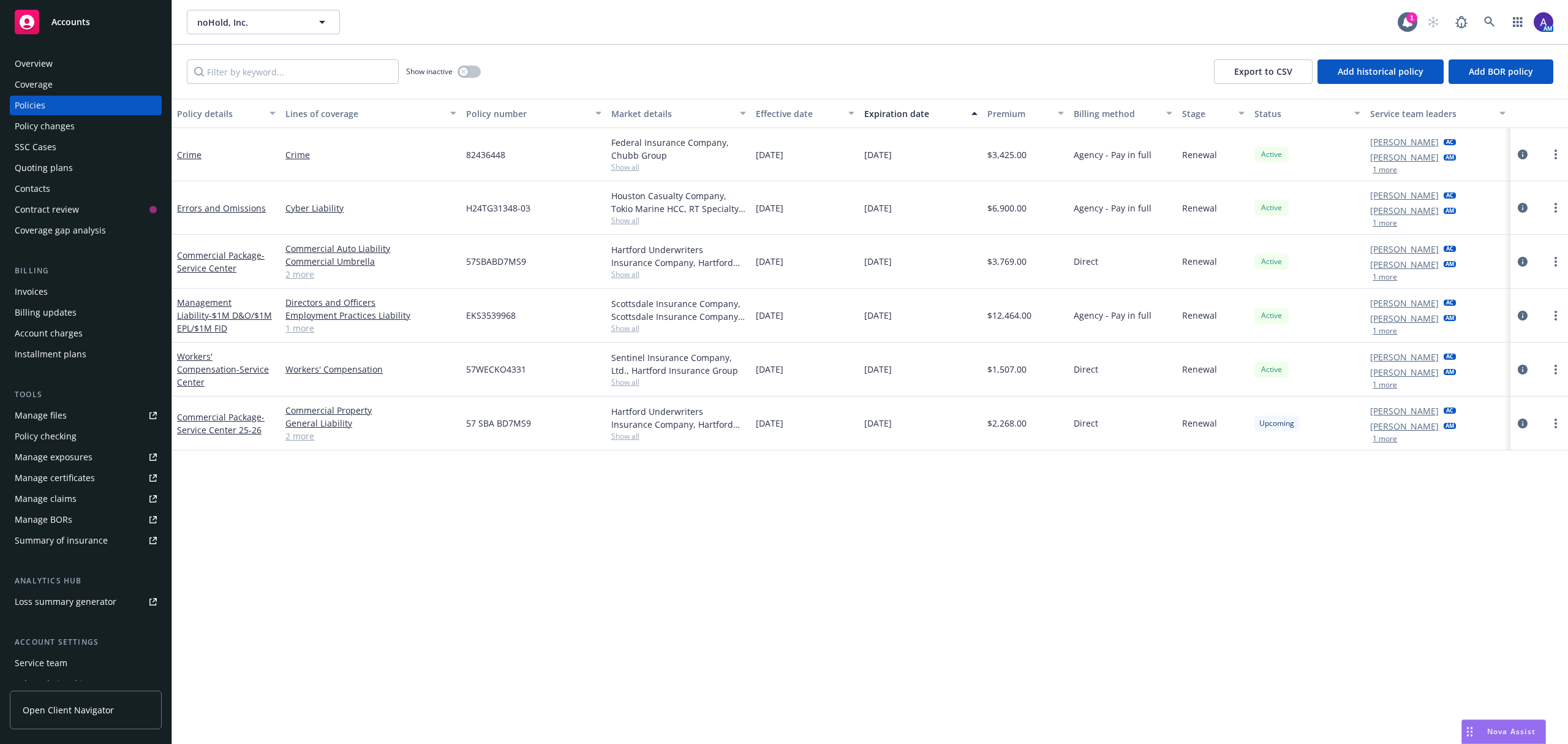
drag, startPoint x: 812, startPoint y: 158, endPoint x: 758, endPoint y: 160, distance: 54.0
click at [758, 160] on div "09/01/2024" at bounding box center [805, 155] width 108 height 53
drag, startPoint x: 914, startPoint y: 166, endPoint x: 861, endPoint y: 160, distance: 53.3
click at [861, 160] on div "[DATE]" at bounding box center [921, 155] width 123 height 53
click at [873, 162] on div "[DATE]" at bounding box center [921, 155] width 123 height 53
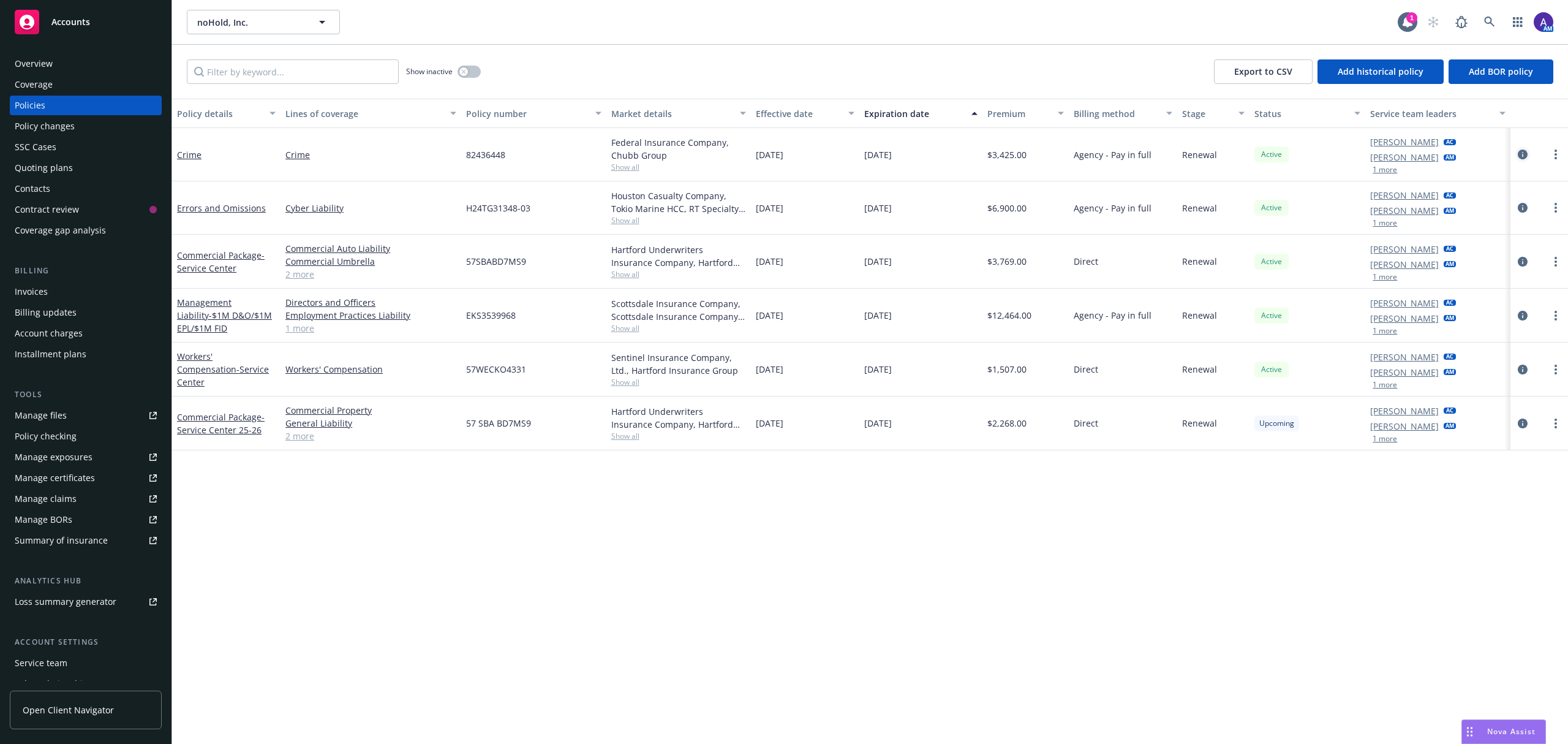
click at [1524, 151] on icon "circleInformation" at bounding box center [1522, 154] width 10 height 10
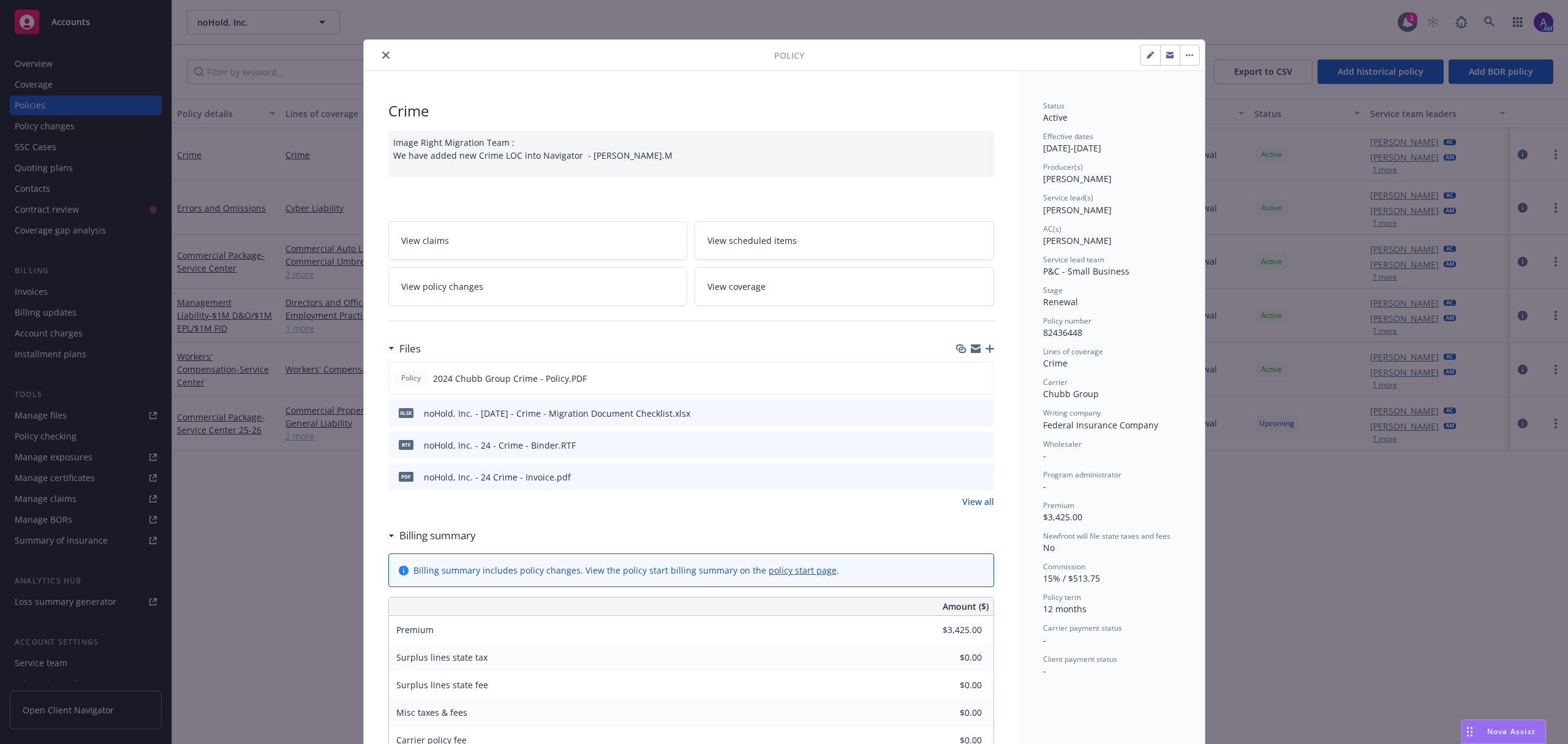
scroll to position [37, 0]
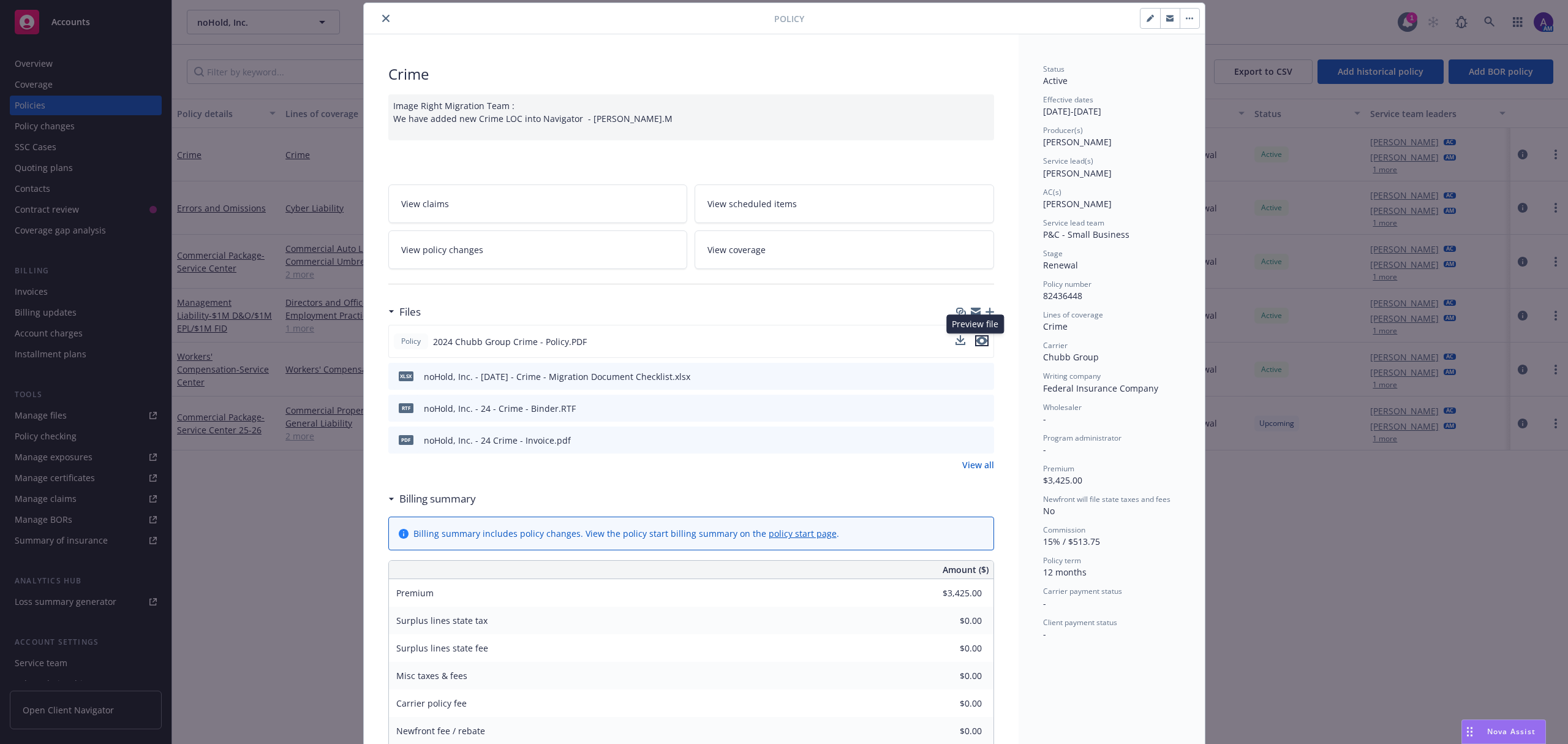
click at [981, 342] on icon "preview file" at bounding box center [982, 340] width 11 height 8
click at [382, 21] on icon "close" at bounding box center [386, 18] width 8 height 8
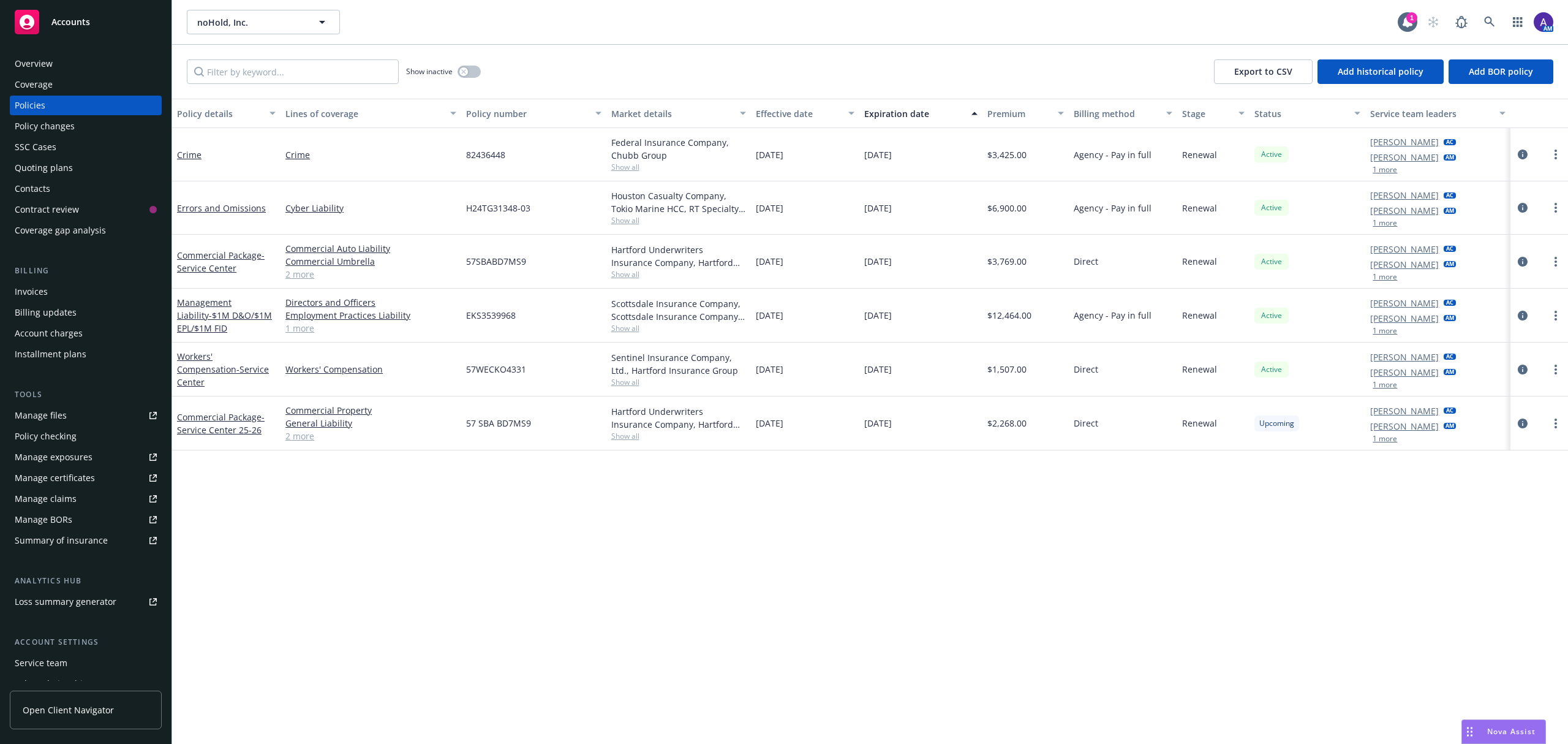
click at [507, 59] on div "Show inactive Export to CSV Add historical policy Add BOR policy" at bounding box center [870, 72] width 1396 height 54
click at [27, 163] on div "Quoting plans" at bounding box center [43, 168] width 58 height 20
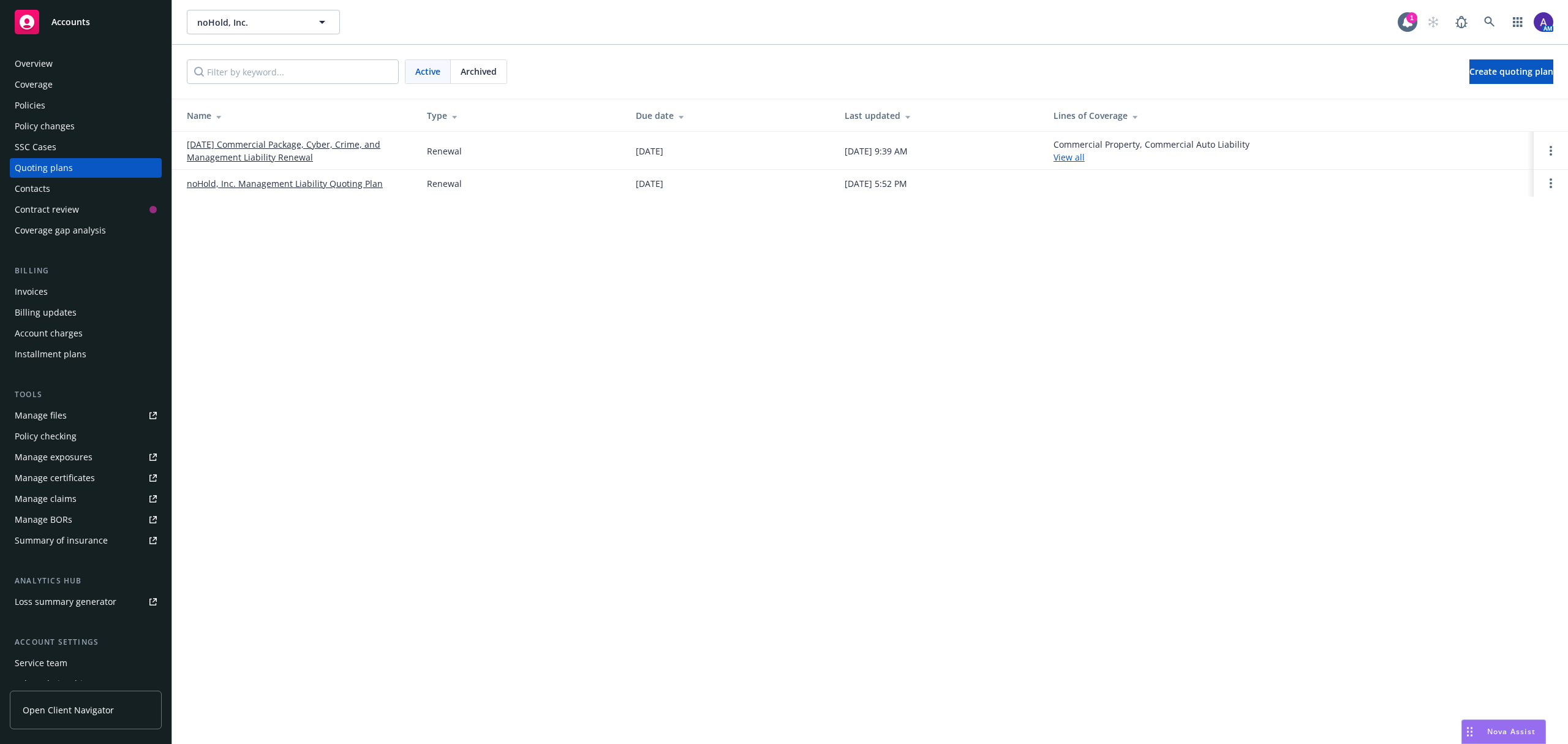
click at [354, 182] on link "noHold, Inc. Management Liability Quoting Plan" at bounding box center [284, 183] width 196 height 13
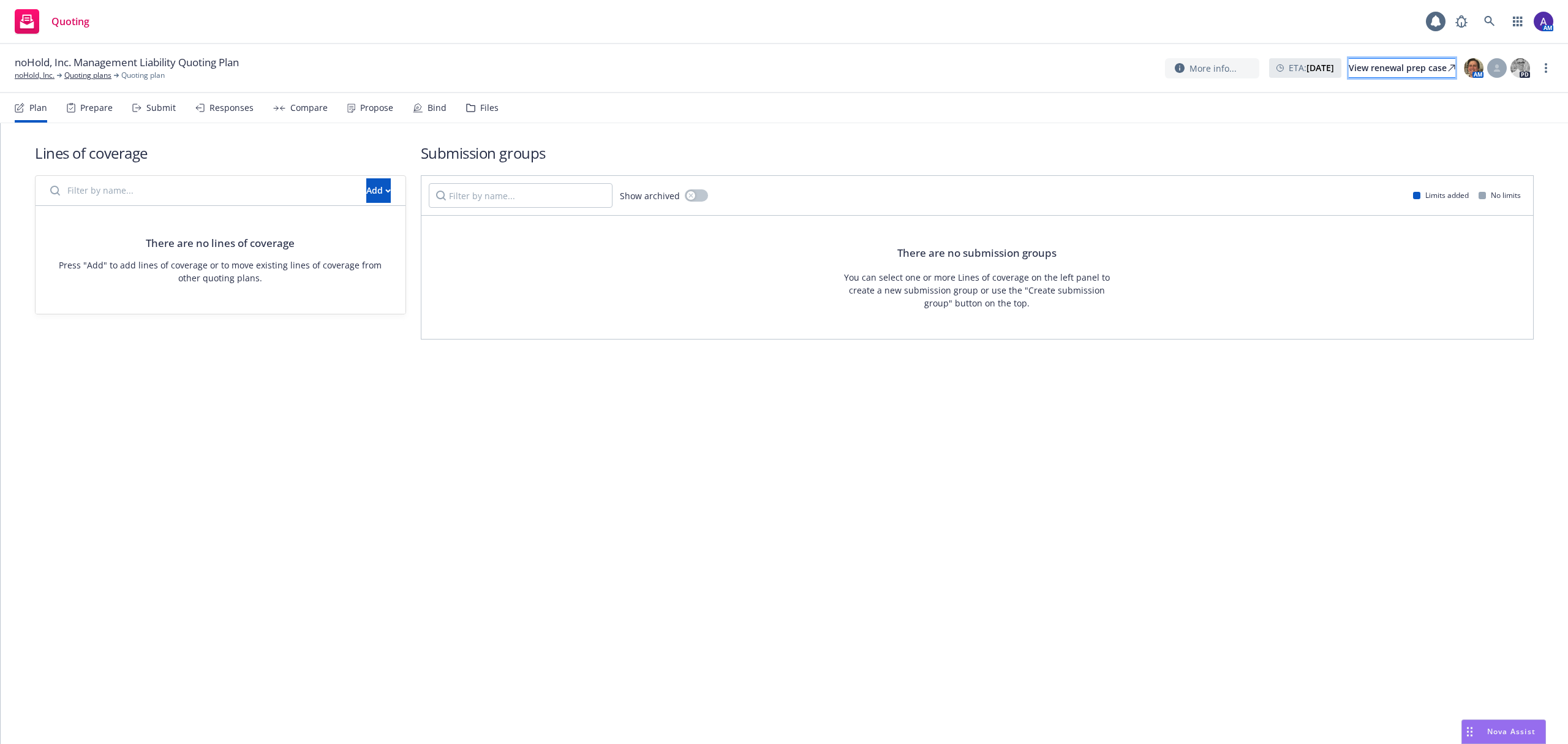
click at [1417, 69] on div "View renewal prep case" at bounding box center [1403, 68] width 107 height 18
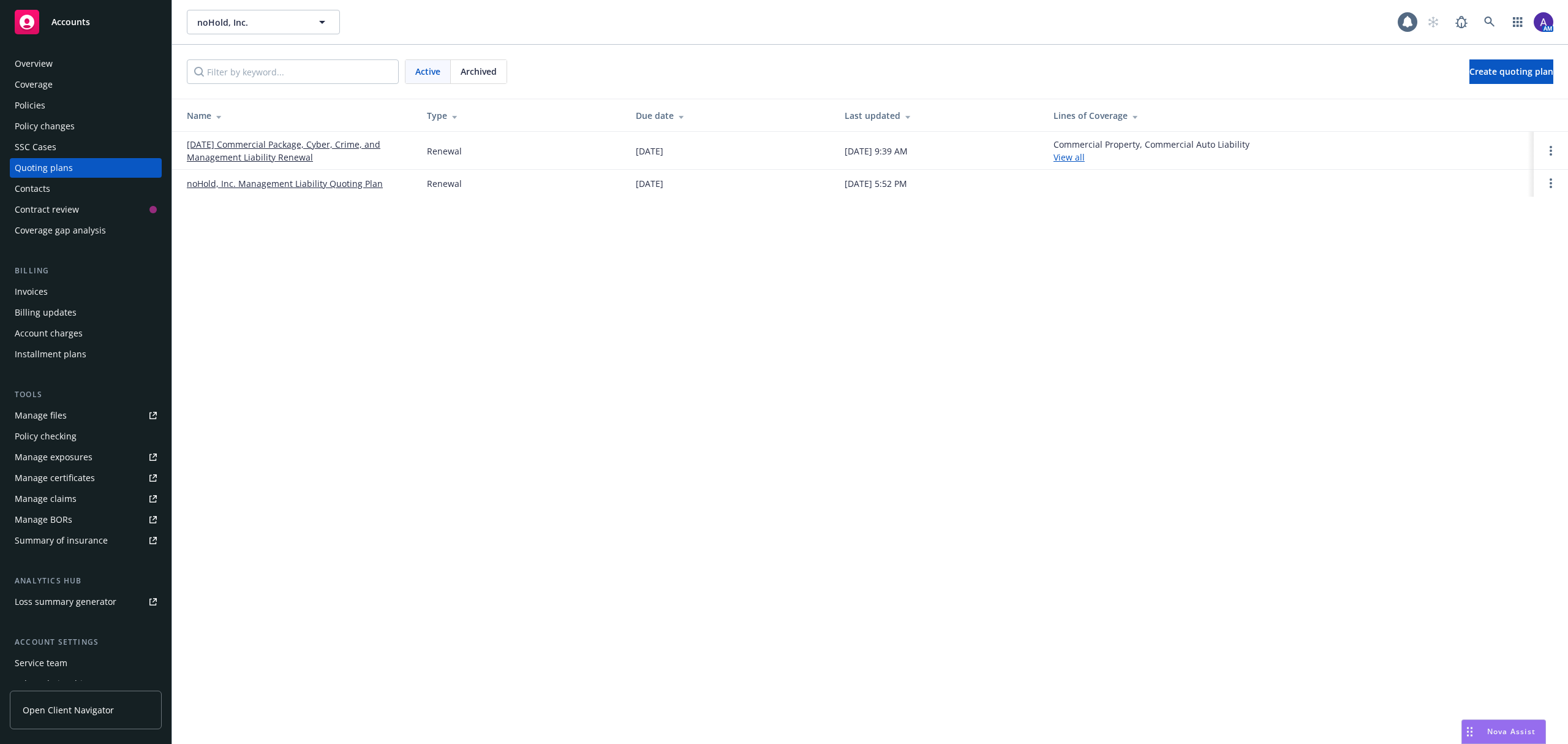
click at [297, 151] on link "[DATE] Commercial Package, Cyber, Crime, and Management Liability Renewal" at bounding box center [297, 151] width 220 height 26
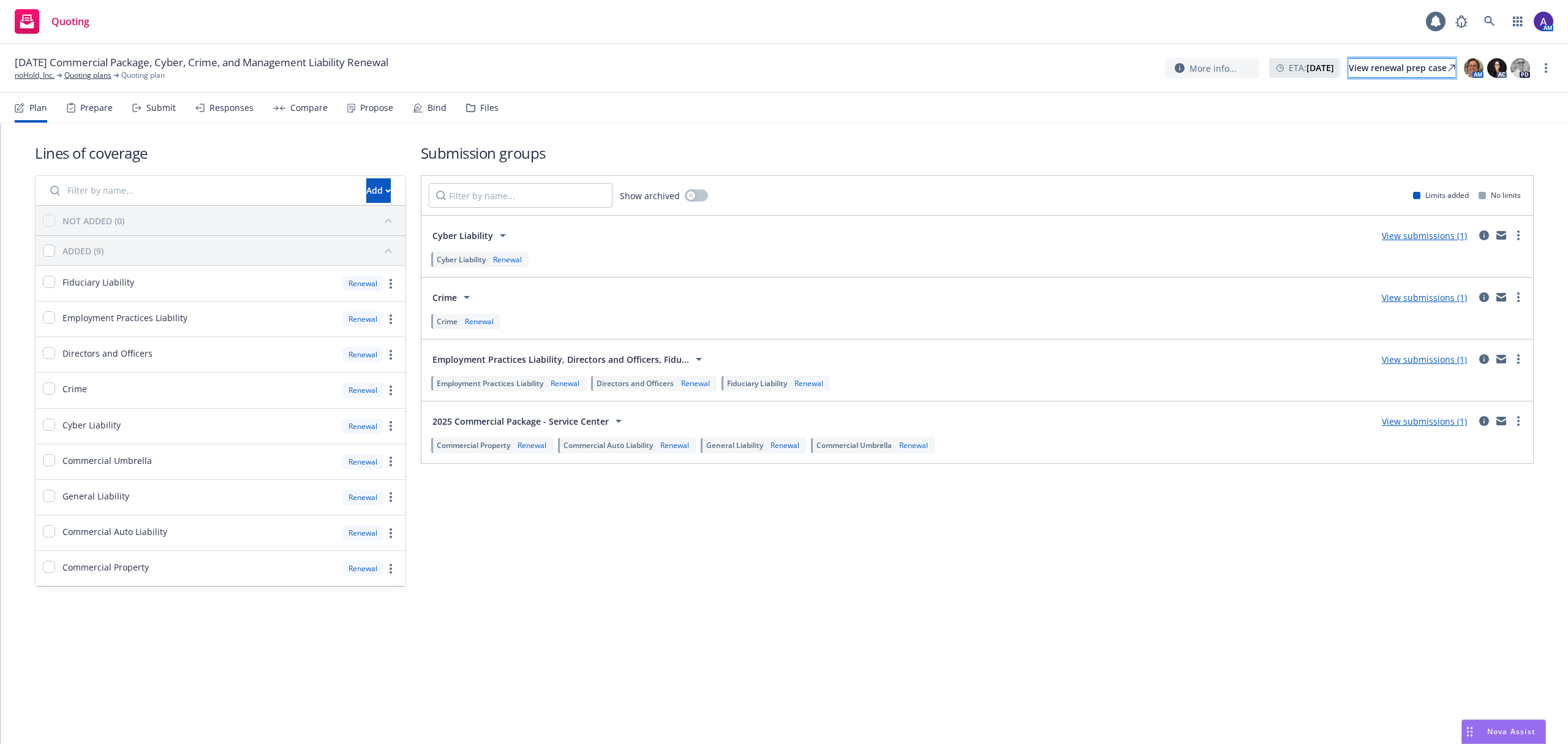
click at [1376, 69] on div "View renewal prep case" at bounding box center [1403, 68] width 107 height 18
click at [371, 104] on div "Propose" at bounding box center [376, 108] width 33 height 10
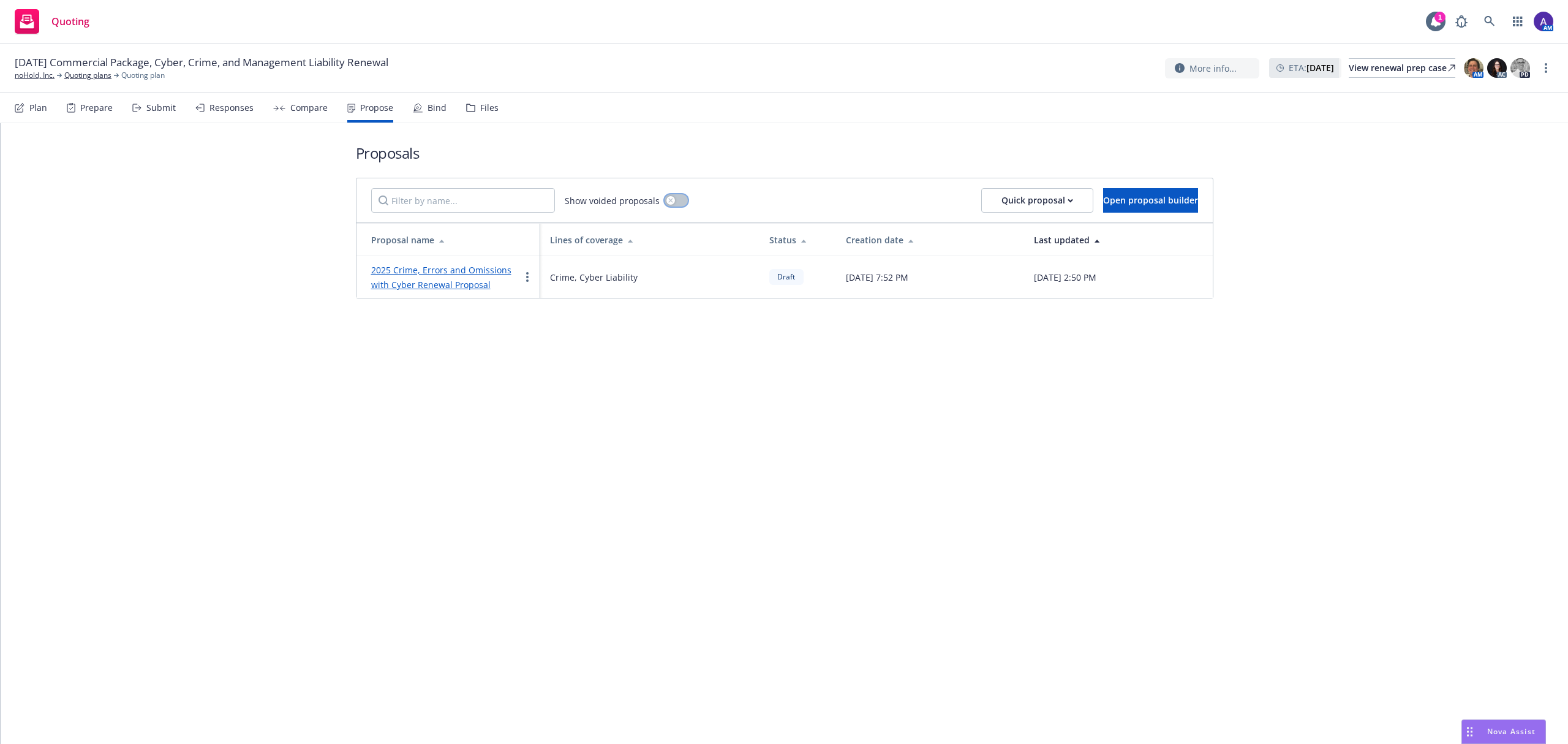
click at [680, 198] on button "button" at bounding box center [676, 201] width 24 height 12
drag, startPoint x: 747, startPoint y: 283, endPoint x: 691, endPoint y: 275, distance: 56.6
click at [760, 275] on td "Draft" at bounding box center [798, 277] width 76 height 42
click at [503, 482] on div "Proposals Show voided proposals Quick proposal Open proposal builder Proposal n…" at bounding box center [784, 433] width 1567 height 621
click at [1497, 21] on link at bounding box center [1489, 21] width 24 height 24
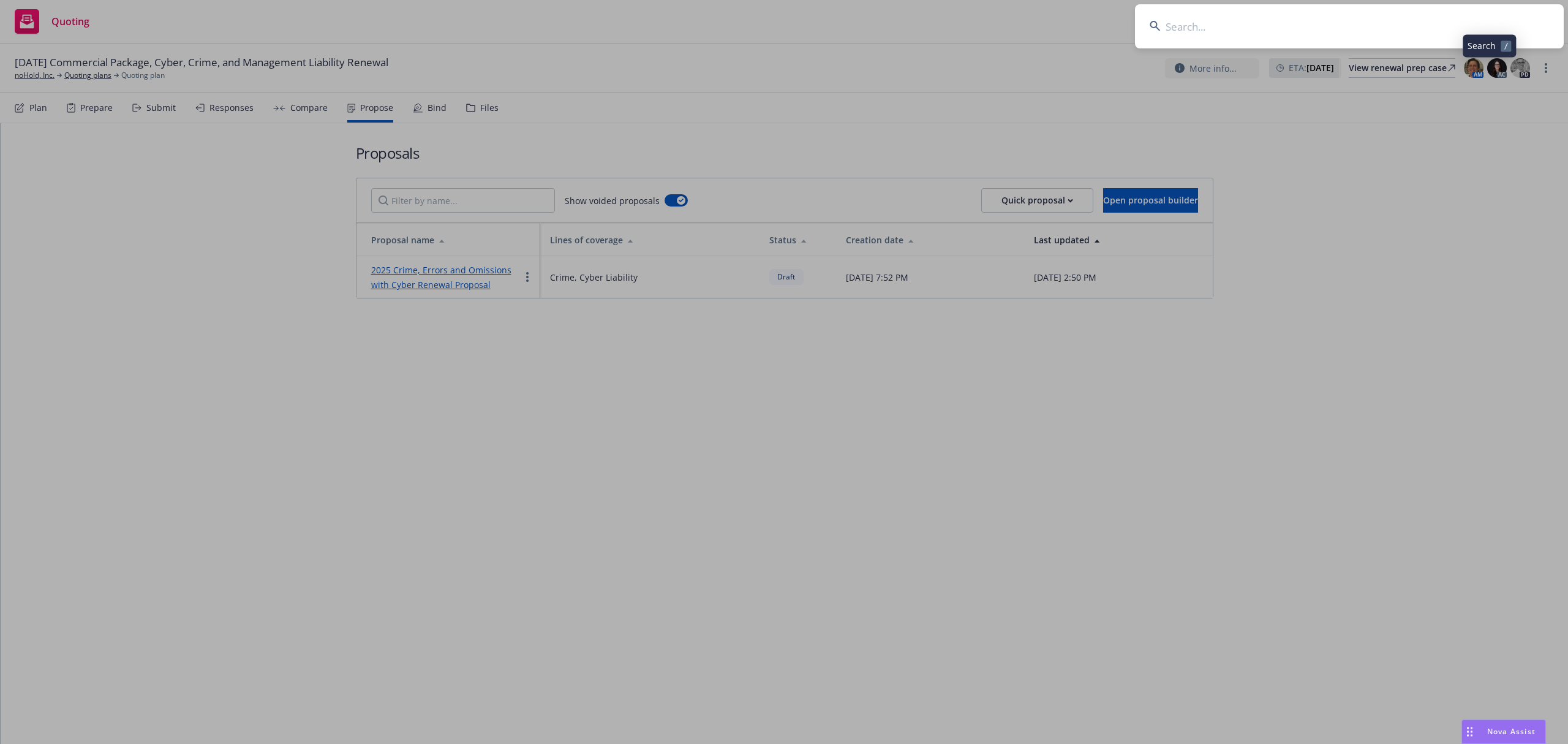
click at [1418, 17] on input at bounding box center [1349, 27] width 429 height 44
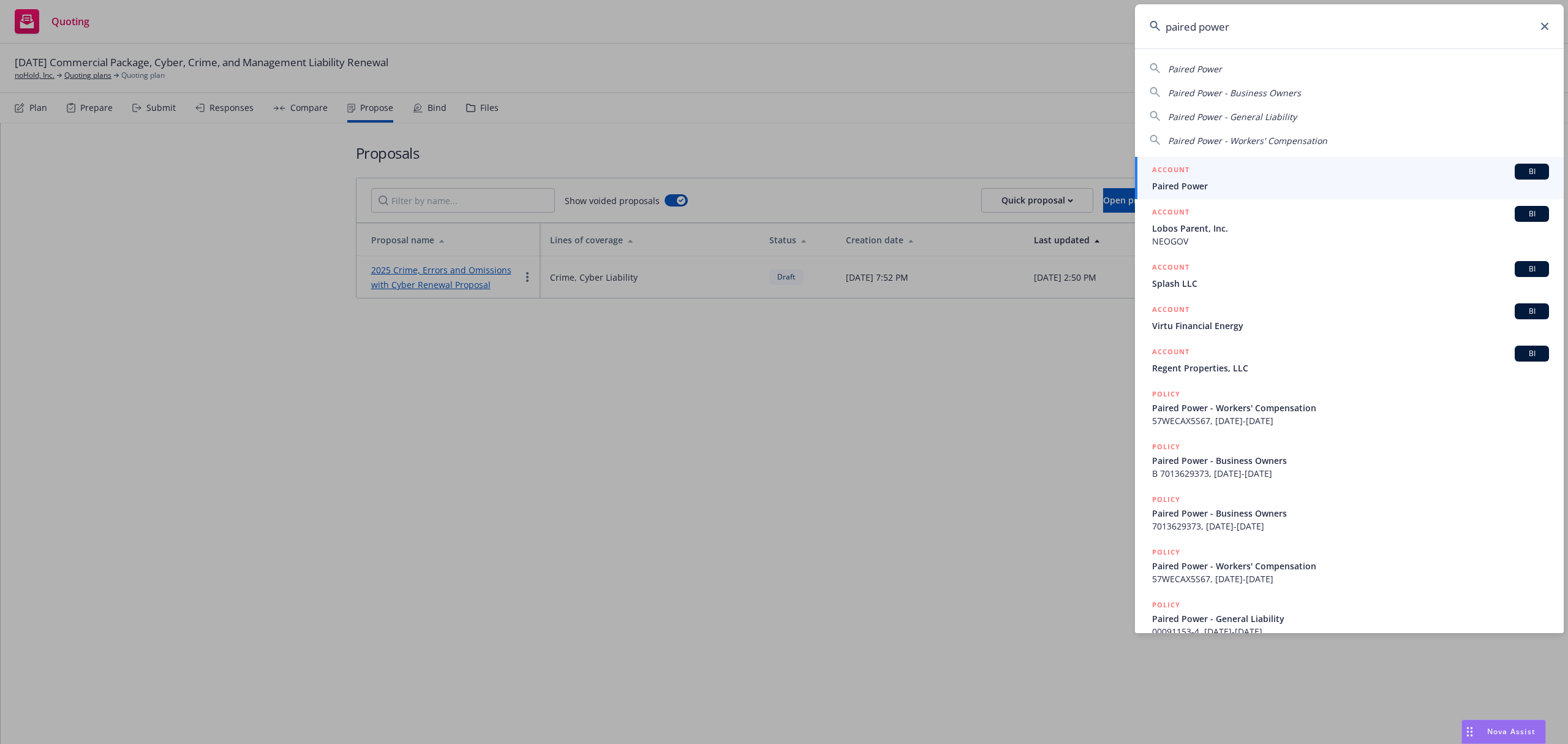
type input "paired power"
click at [1245, 166] on div "ACCOUNT BI" at bounding box center [1351, 171] width 397 height 16
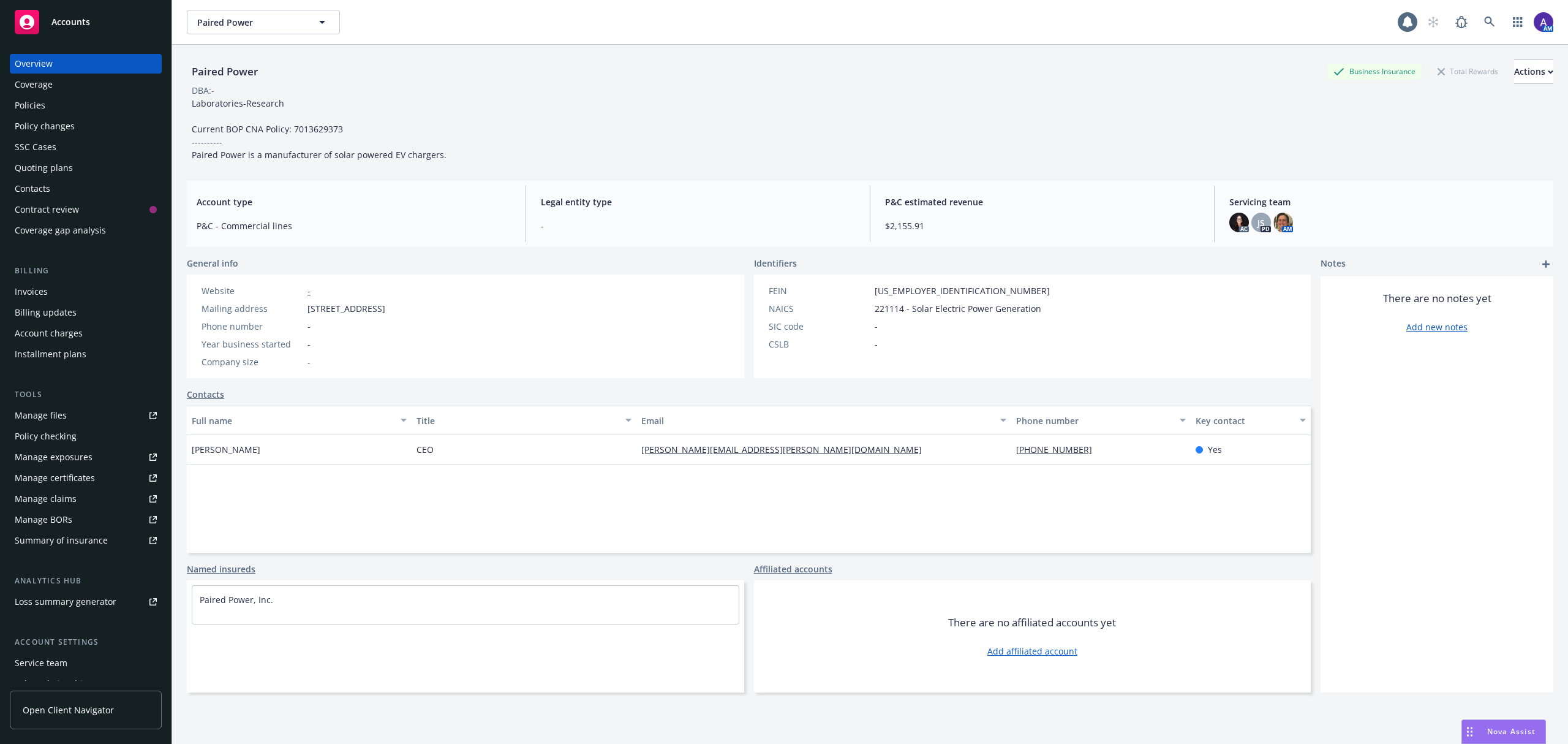
click at [62, 101] on div "Policies" at bounding box center [85, 105] width 142 height 20
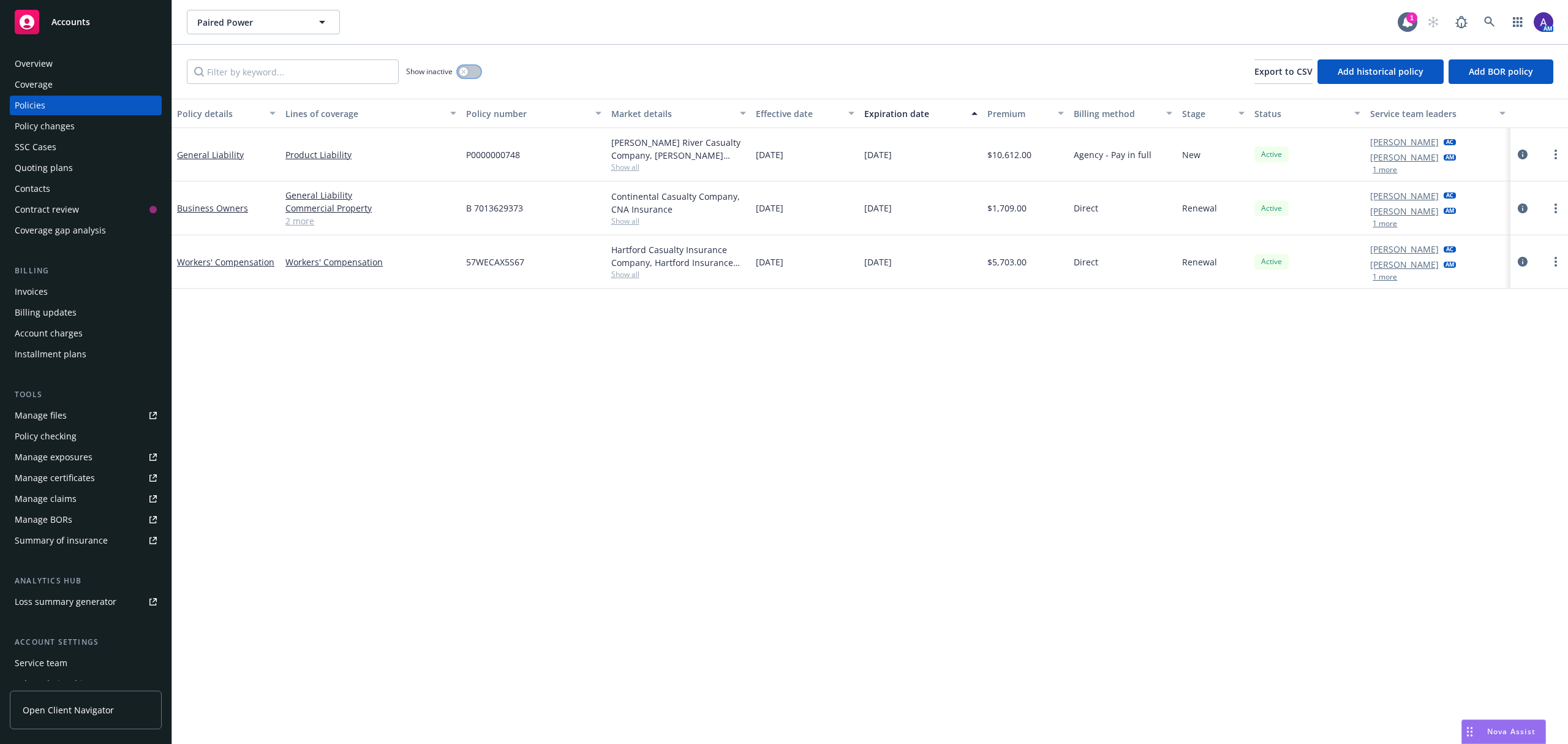
click at [464, 74] on div "button" at bounding box center [463, 71] width 8 height 8
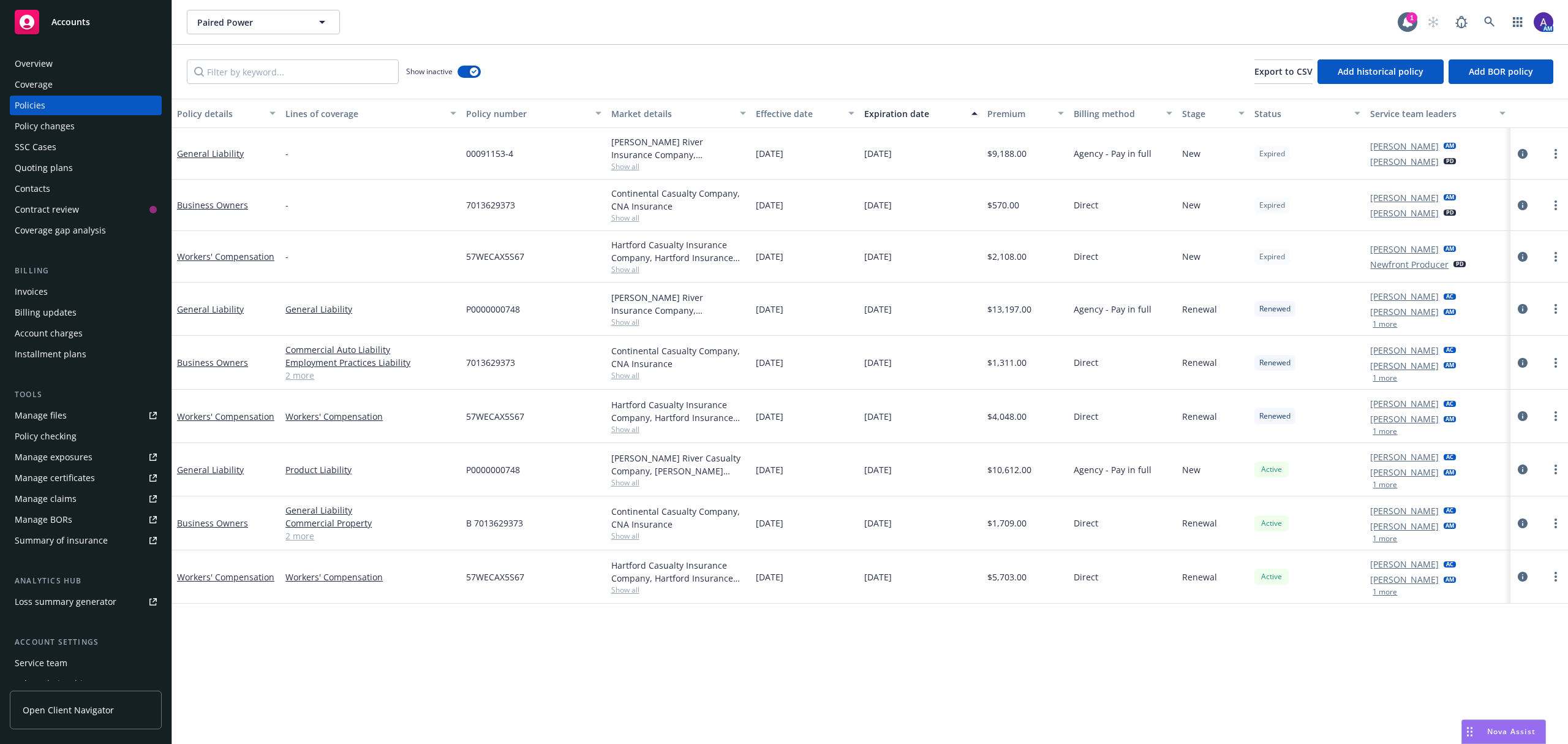
click at [55, 298] on div "Invoices" at bounding box center [85, 291] width 142 height 20
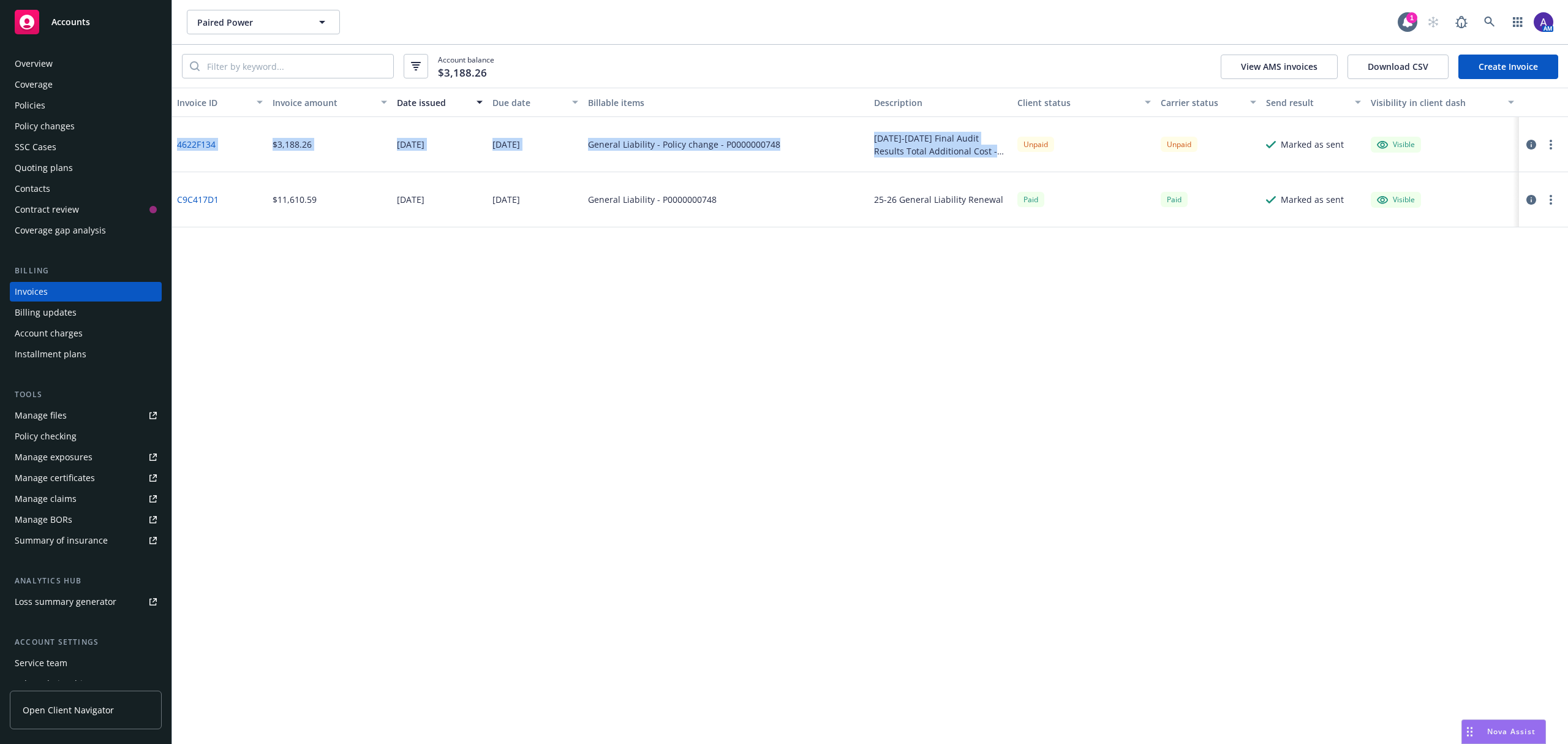
drag, startPoint x: 1026, startPoint y: 159, endPoint x: 295, endPoint y: 155, distance: 731.0
click at [256, 95] on div "Invoice ID Invoice amount Date issued Due date Billable items Description Clien…" at bounding box center [870, 416] width 1396 height 656
click at [594, 396] on div "Invoice ID Invoice amount Date issued Due date Billable items Description Clien…" at bounding box center [870, 416] width 1396 height 656
drag, startPoint x: 441, startPoint y: 154, endPoint x: 365, endPoint y: 136, distance: 78.1
click at [365, 136] on div "4622F134 $3,188.26 08/04/2025 08/21/2025 General Liability - Policy change - P0…" at bounding box center [870, 144] width 1396 height 55
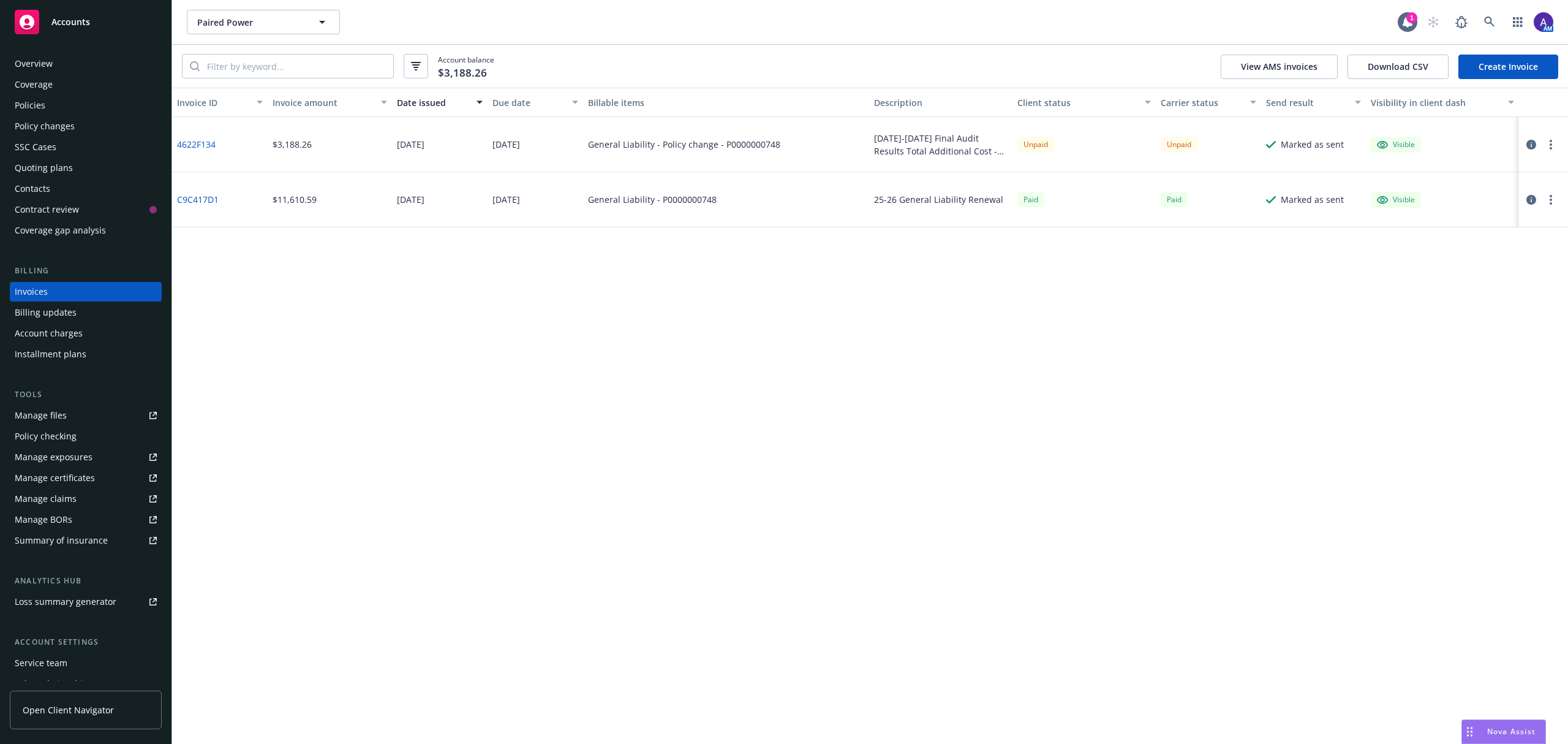
click at [454, 415] on div "Invoice ID Invoice amount Date issued Due date Billable items Description Clien…" at bounding box center [870, 416] width 1396 height 656
click at [1491, 20] on icon at bounding box center [1489, 22] width 11 height 11
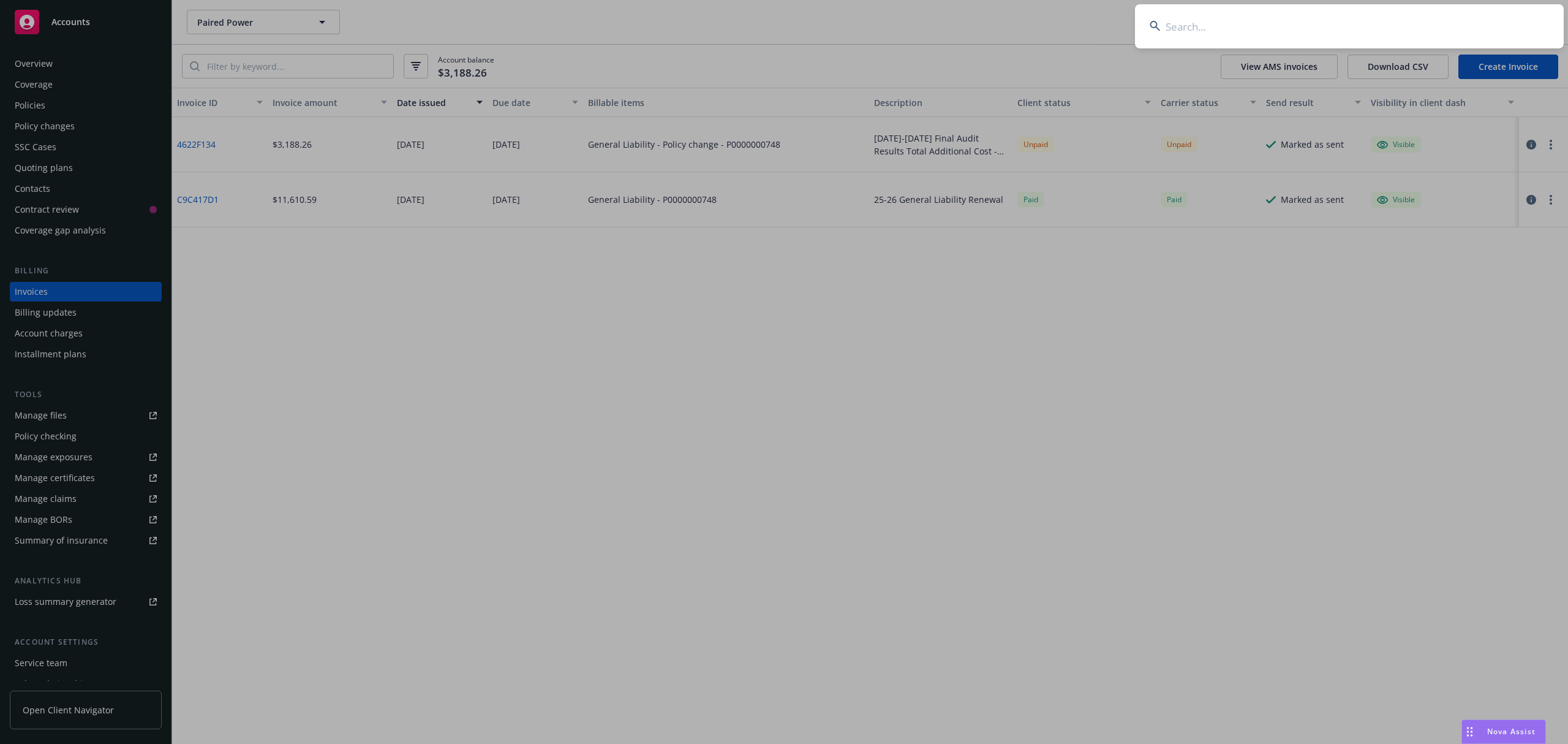
click at [1390, 31] on input at bounding box center [1349, 27] width 429 height 44
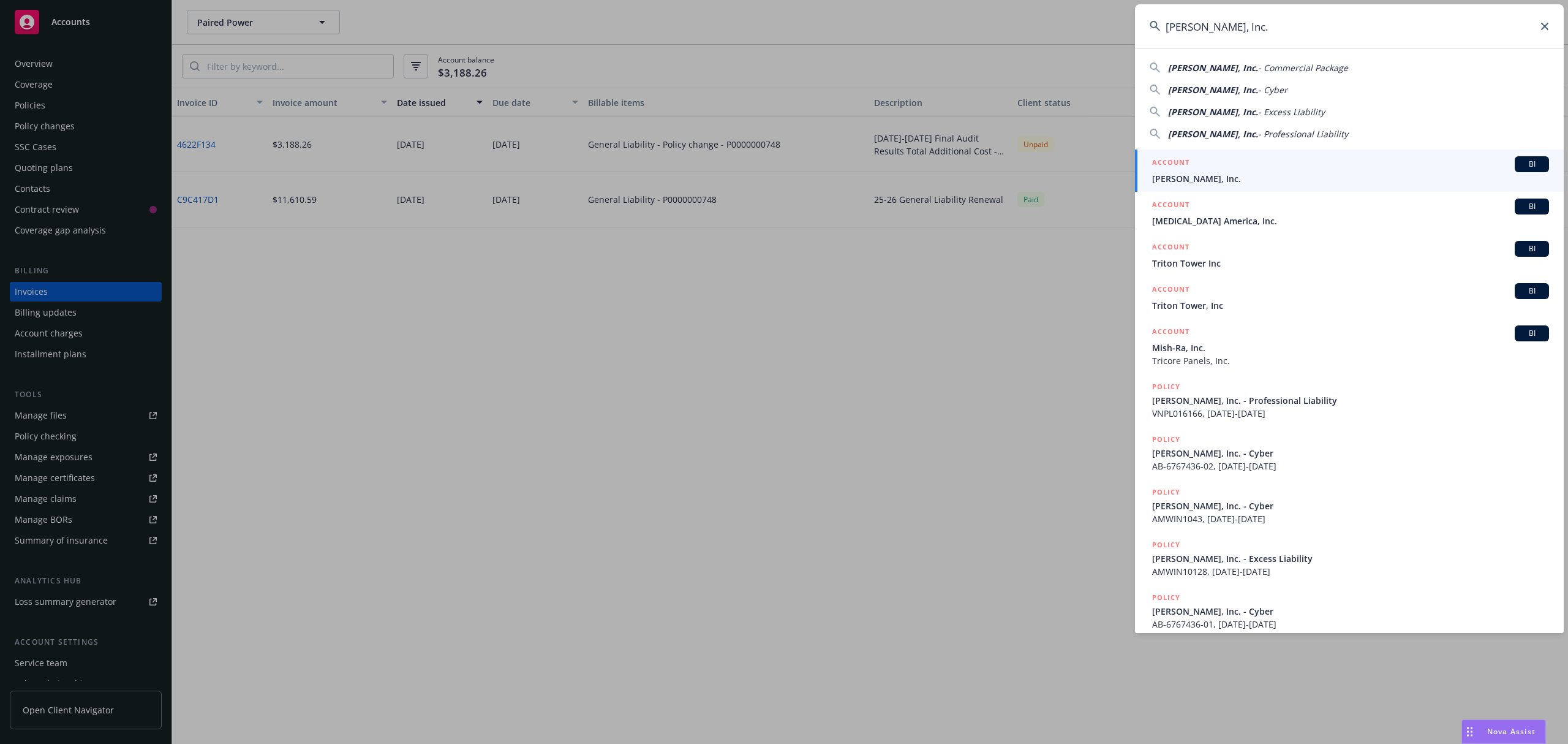
type input "Trigo, Inc."
click at [1203, 175] on span "Trigo, Inc." at bounding box center [1351, 179] width 397 height 13
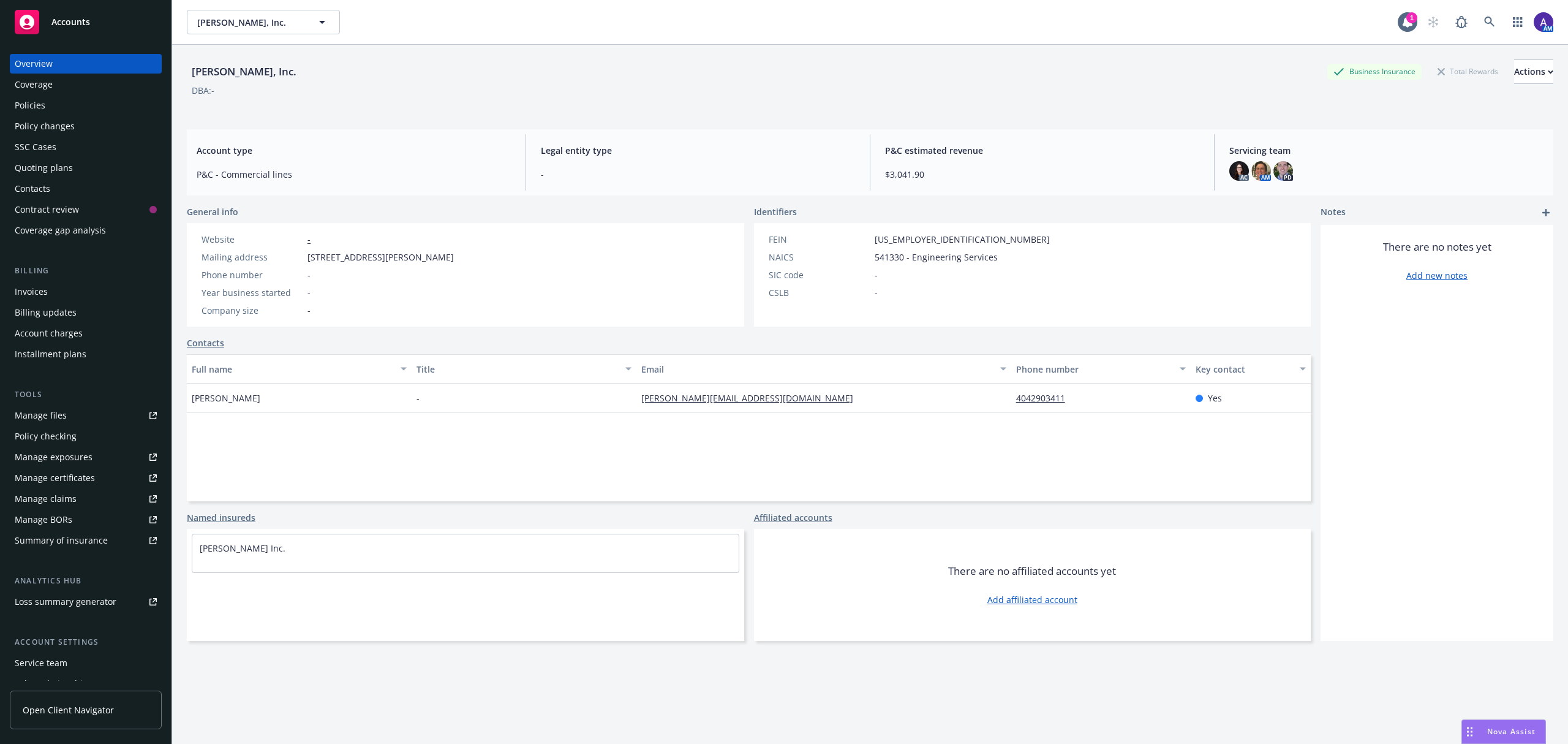
click at [35, 106] on div "Policies" at bounding box center [30, 105] width 31 height 20
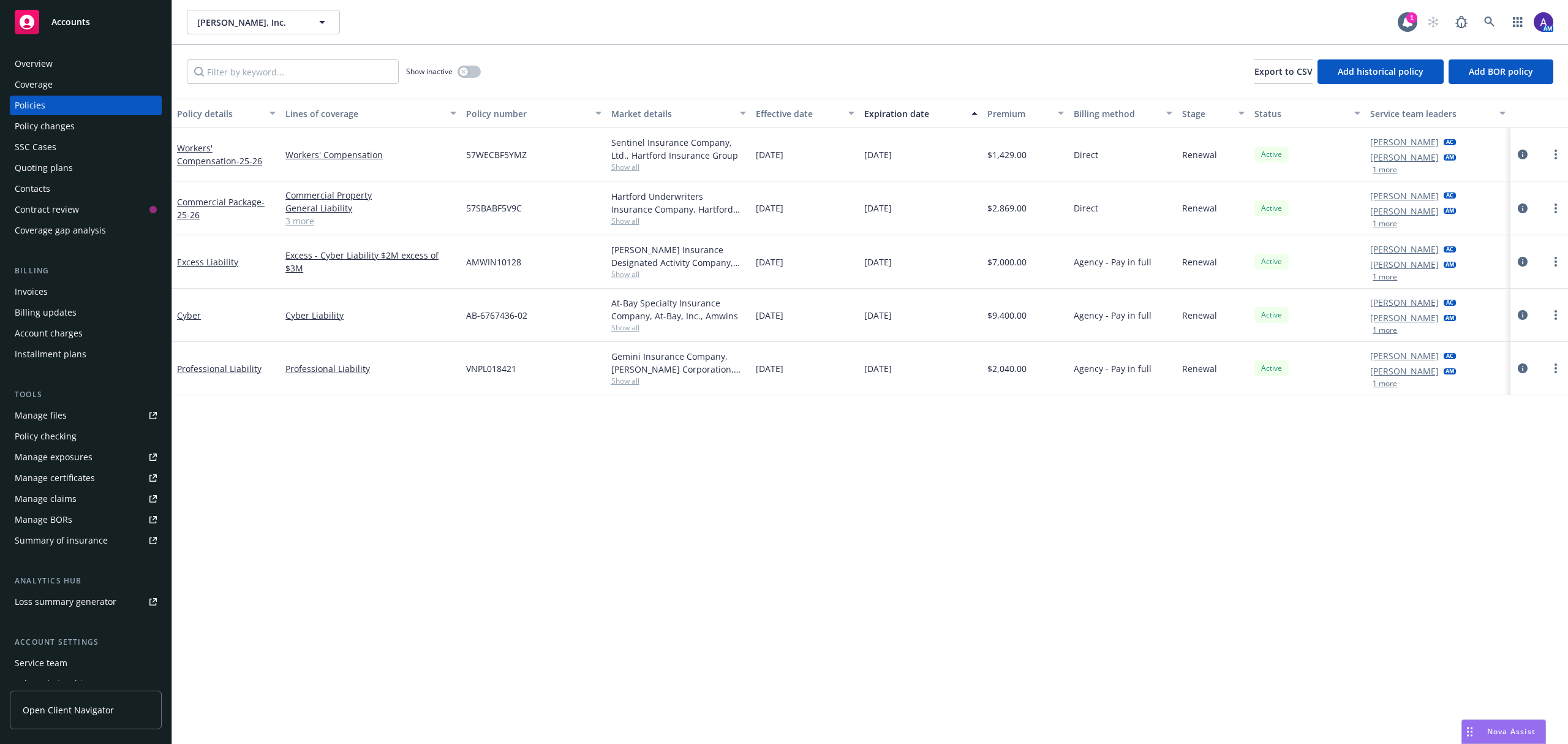
click at [1512, 314] on div at bounding box center [1540, 315] width 58 height 53
click at [1523, 313] on icon "circleInformation" at bounding box center [1522, 314] width 10 height 10
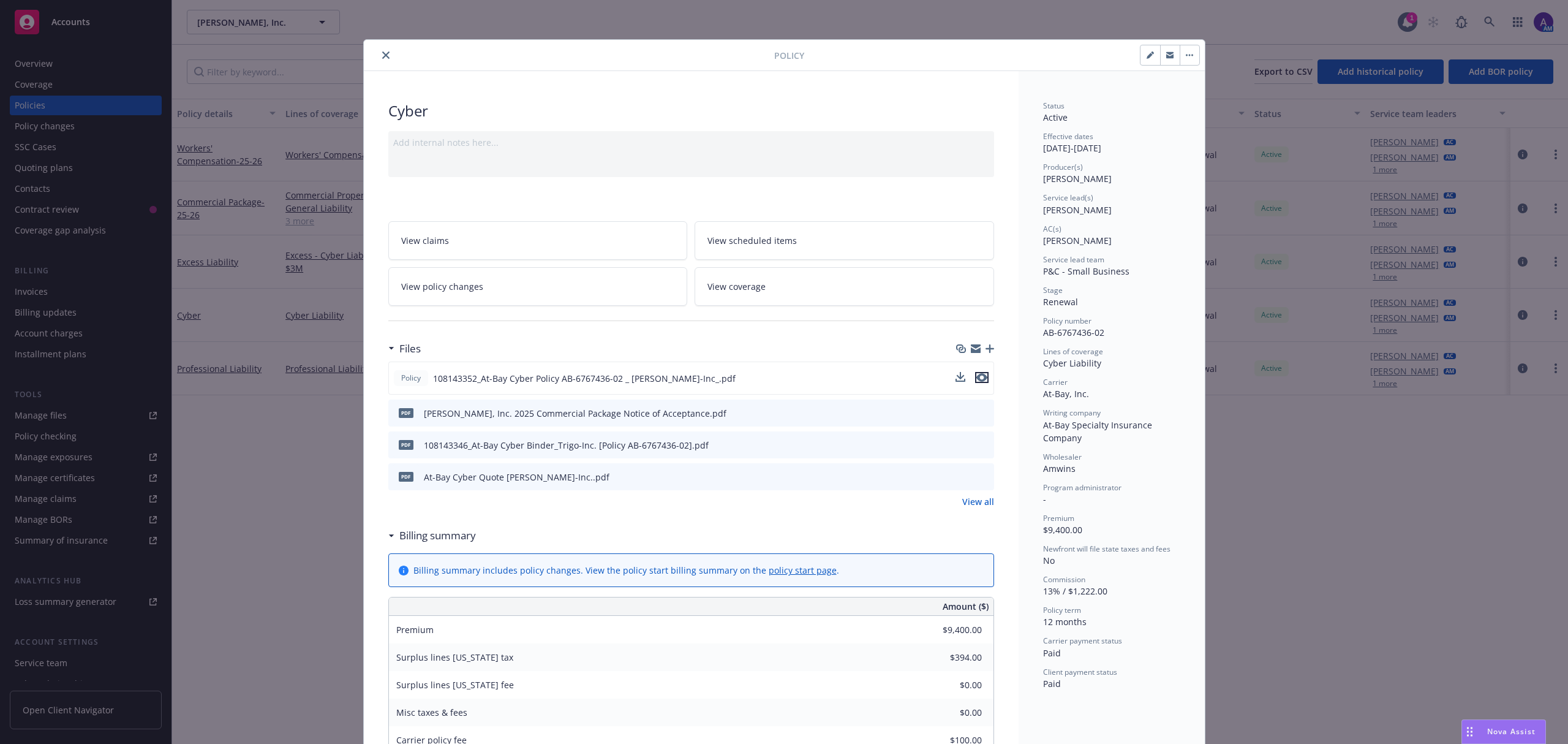
click at [976, 378] on icon "preview file" at bounding box center [982, 377] width 11 height 8
click at [382, 54] on icon "close" at bounding box center [386, 55] width 8 height 8
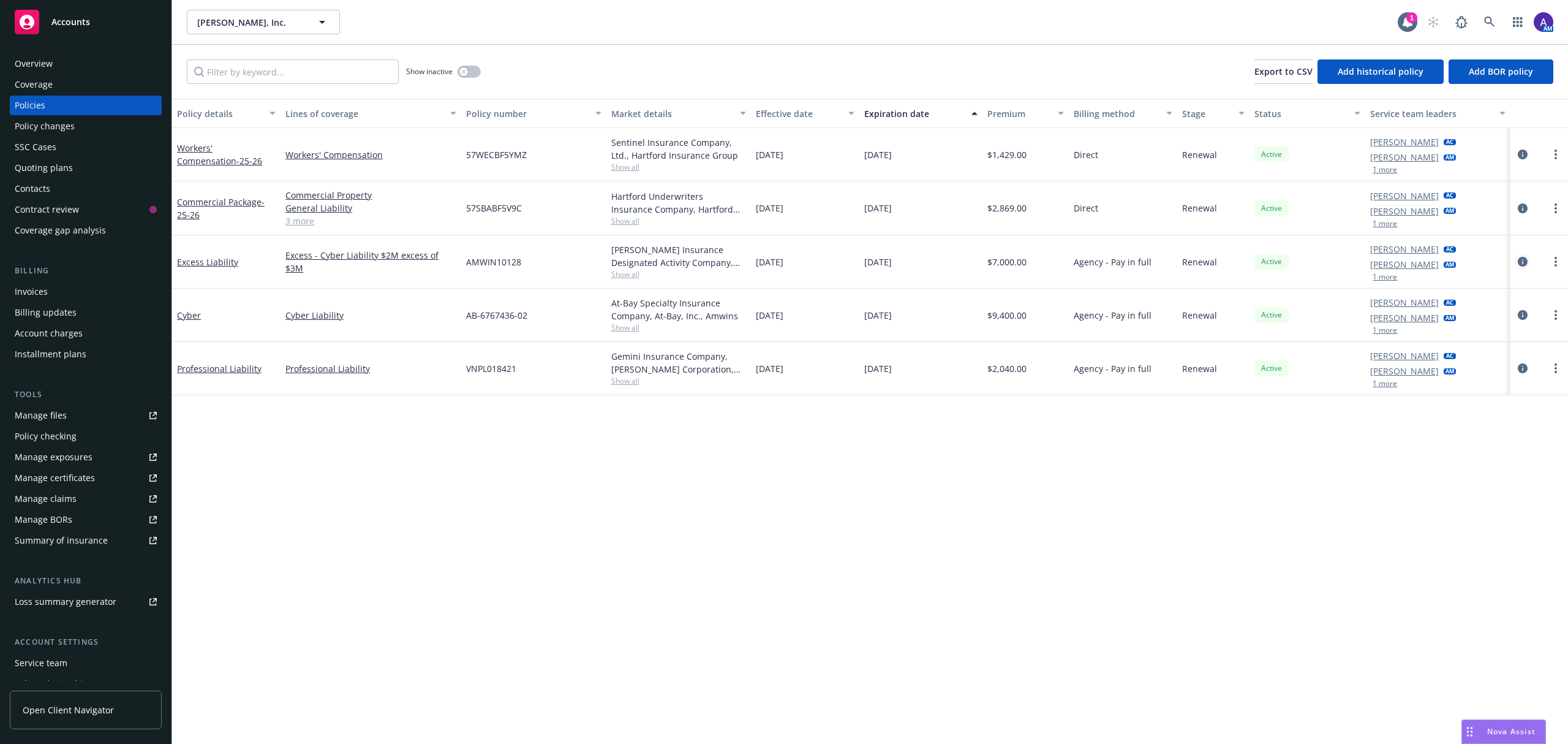
click at [1519, 259] on icon "circleInformation" at bounding box center [1522, 262] width 10 height 10
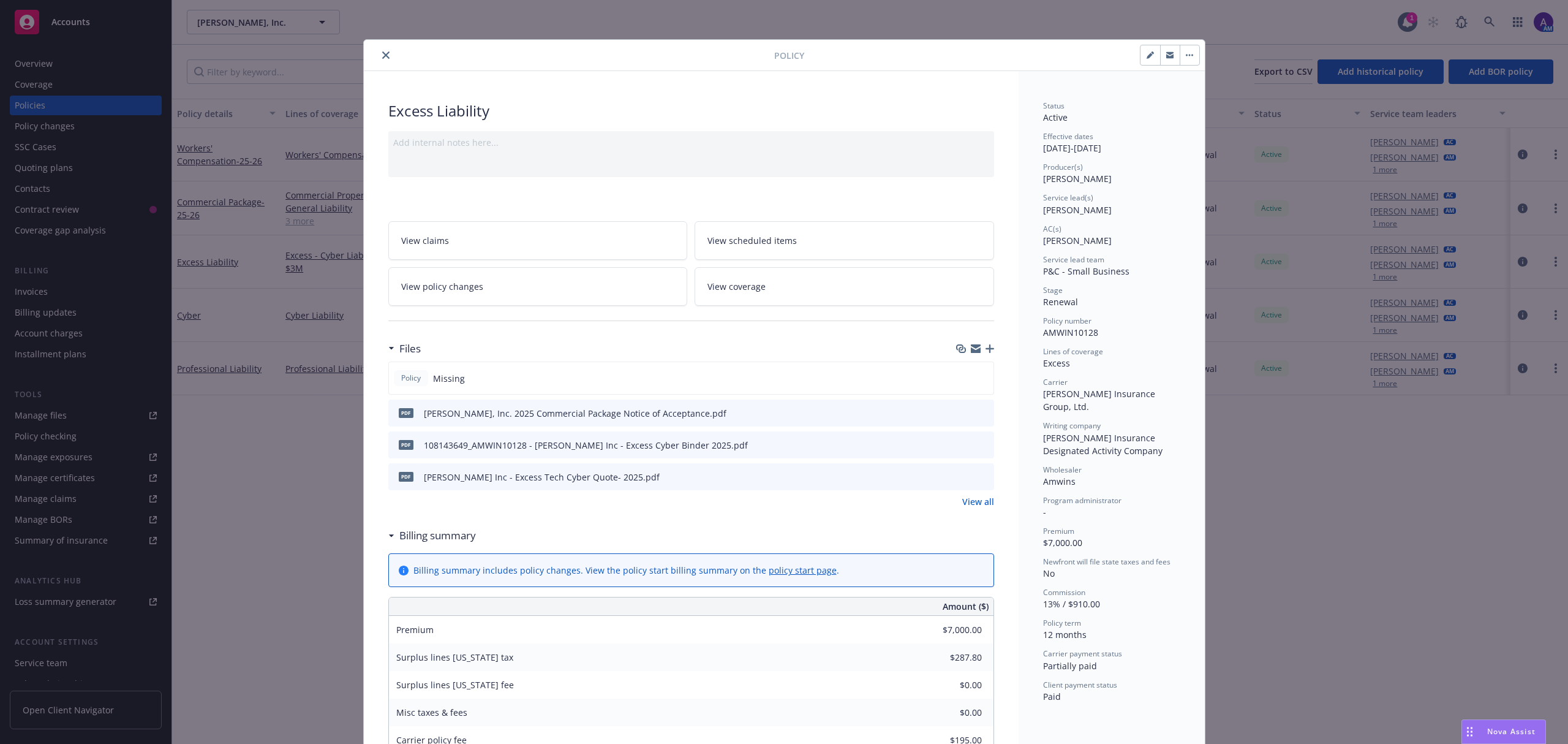
click at [977, 447] on icon "preview file" at bounding box center [982, 444] width 11 height 8
click at [382, 56] on icon "close" at bounding box center [386, 55] width 8 height 8
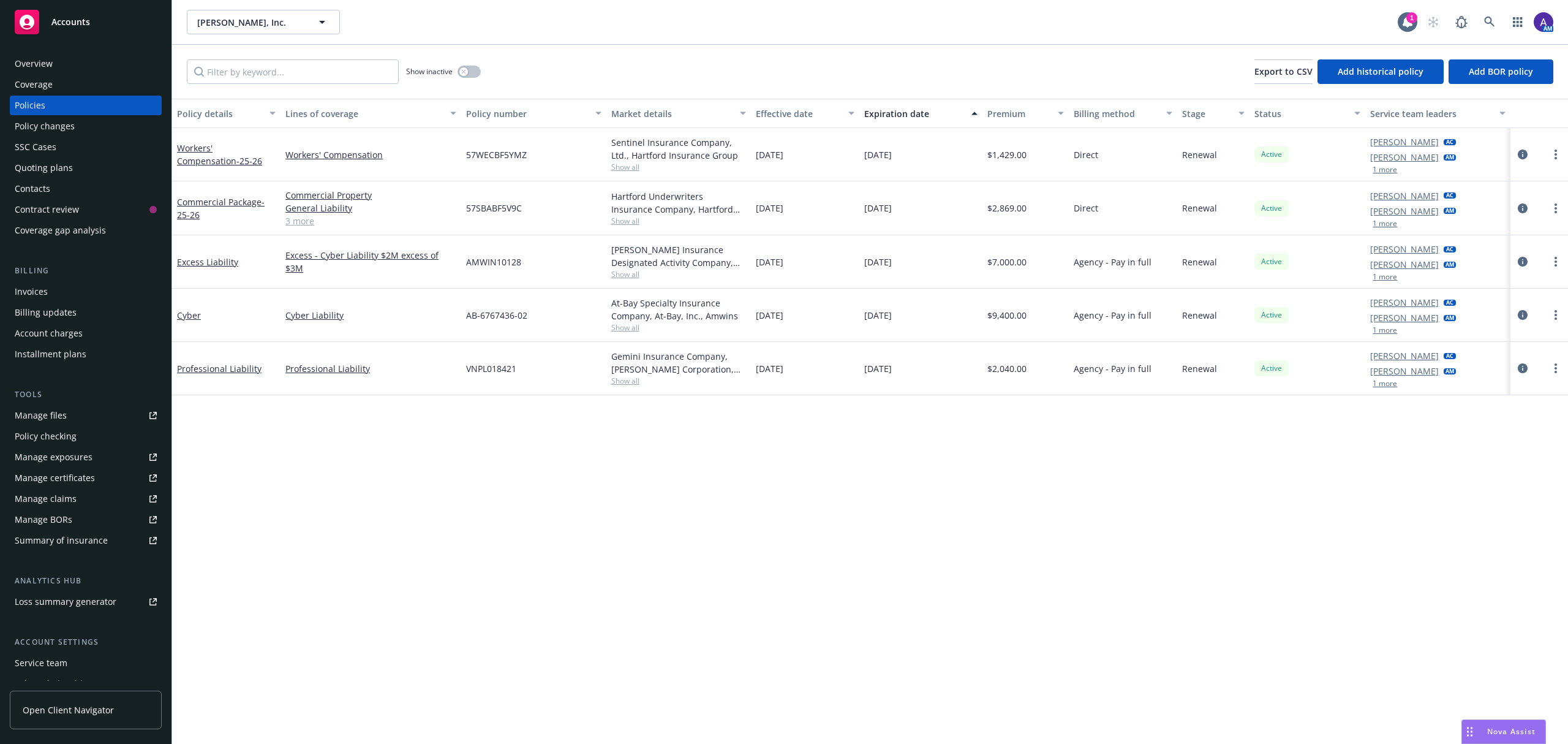
click at [50, 477] on div "Manage certificates" at bounding box center [54, 478] width 80 height 20
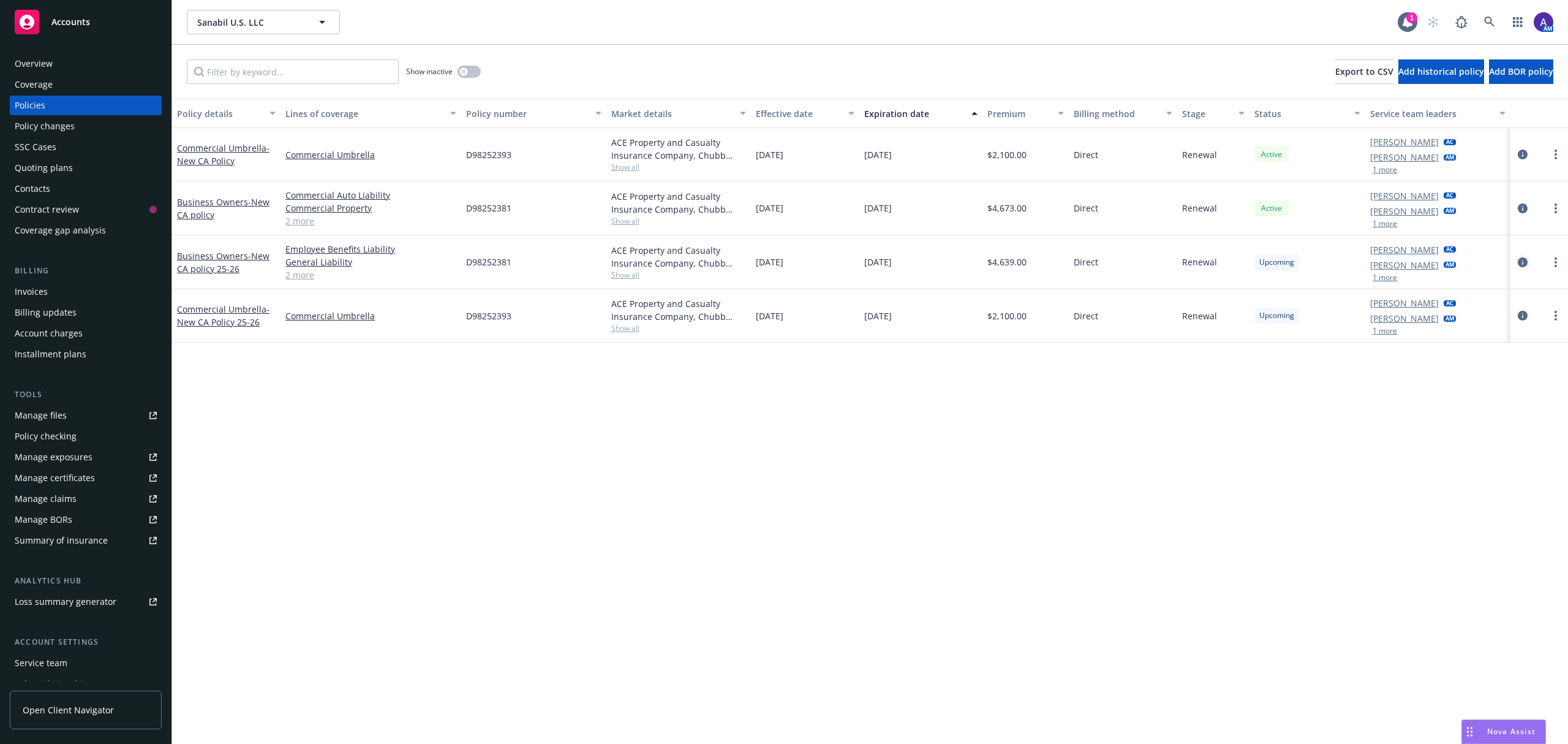
click at [1519, 265] on icon "circleInformation" at bounding box center [1522, 262] width 10 height 10
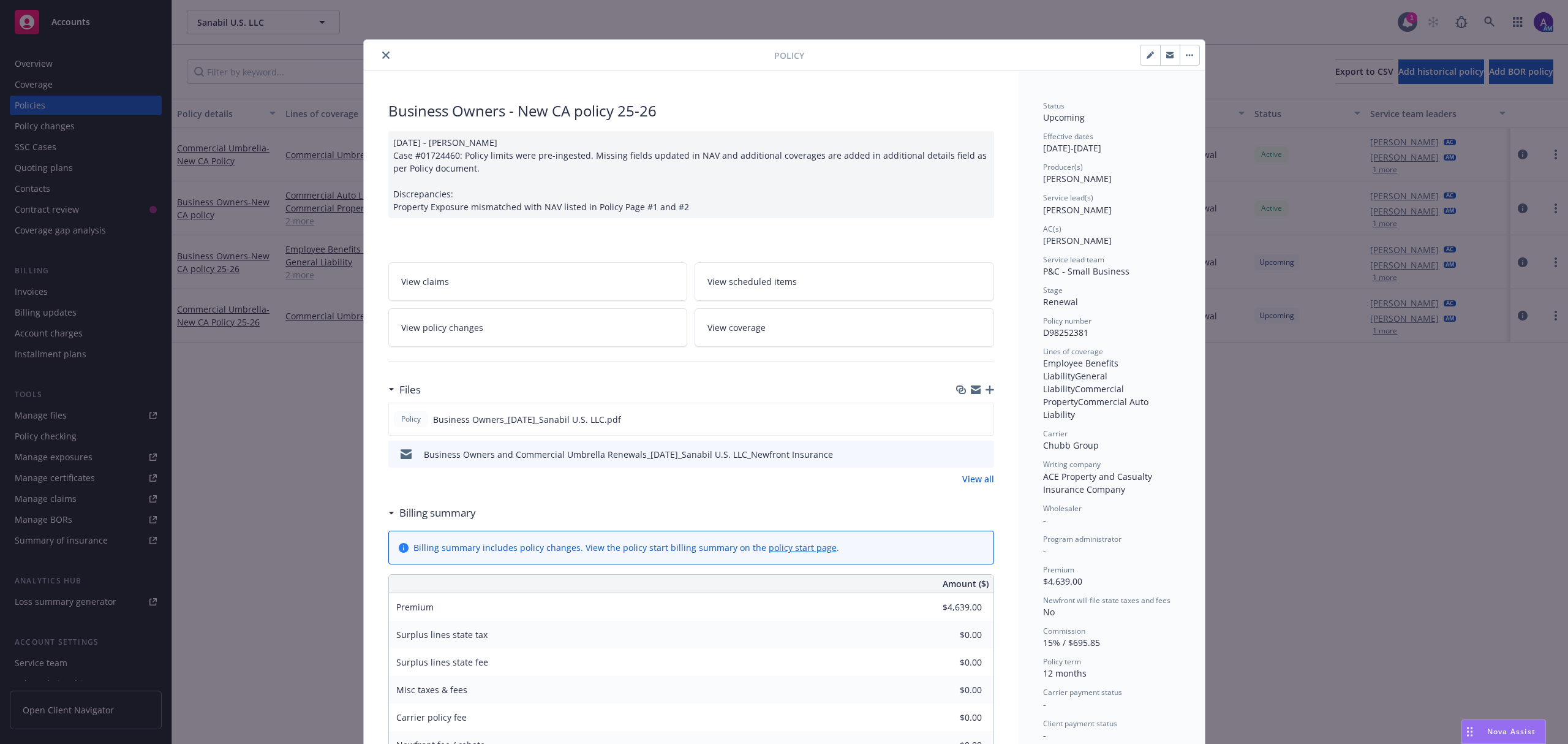
click at [1431, 544] on div "Policy Business Owners - New CA policy 25-26 [DATE] - [PERSON_NAME] Case #01724…" at bounding box center [784, 372] width 1568 height 744
click at [378, 50] on button "close" at bounding box center [385, 55] width 14 height 14
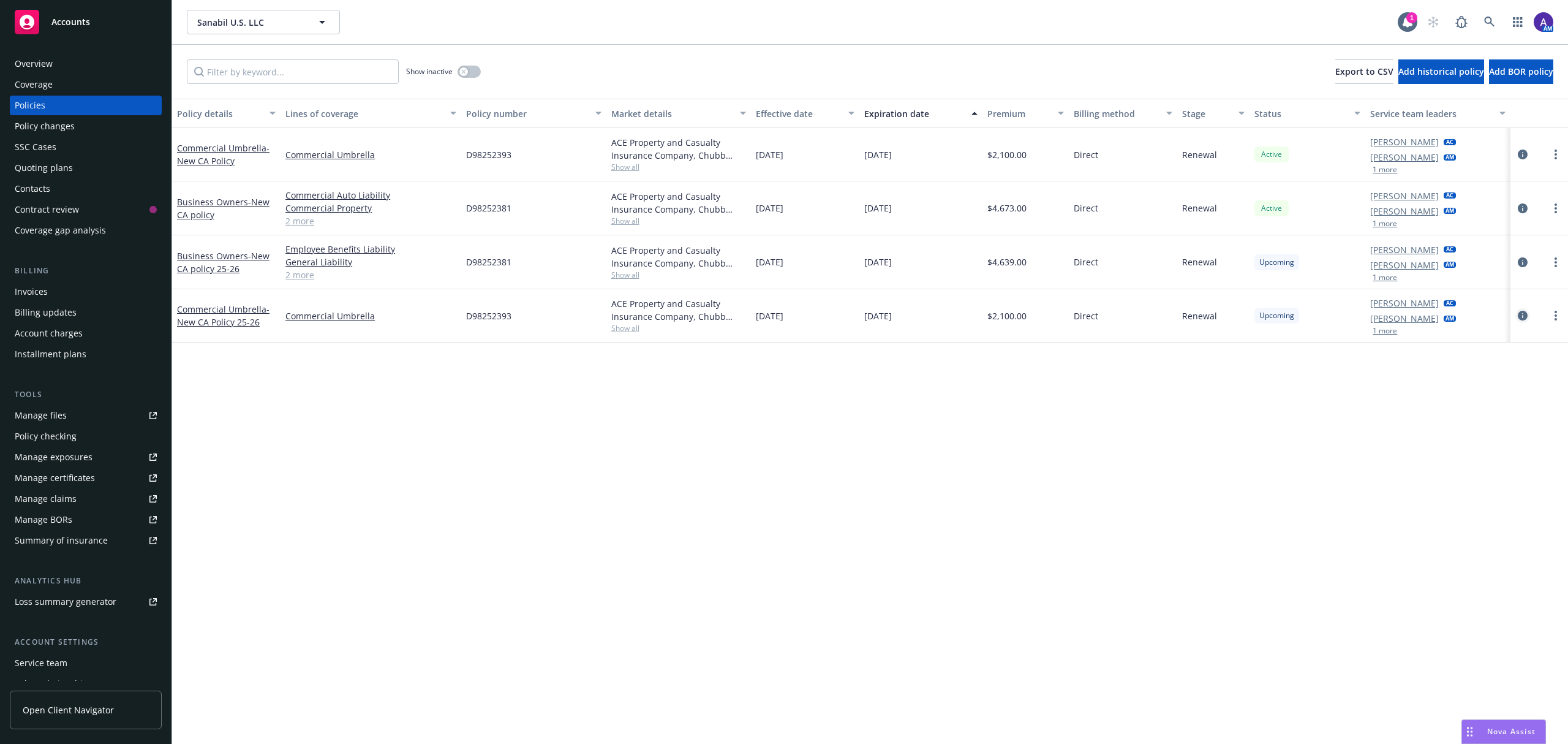
click at [1515, 316] on link "circleInformation" at bounding box center [1522, 315] width 14 height 14
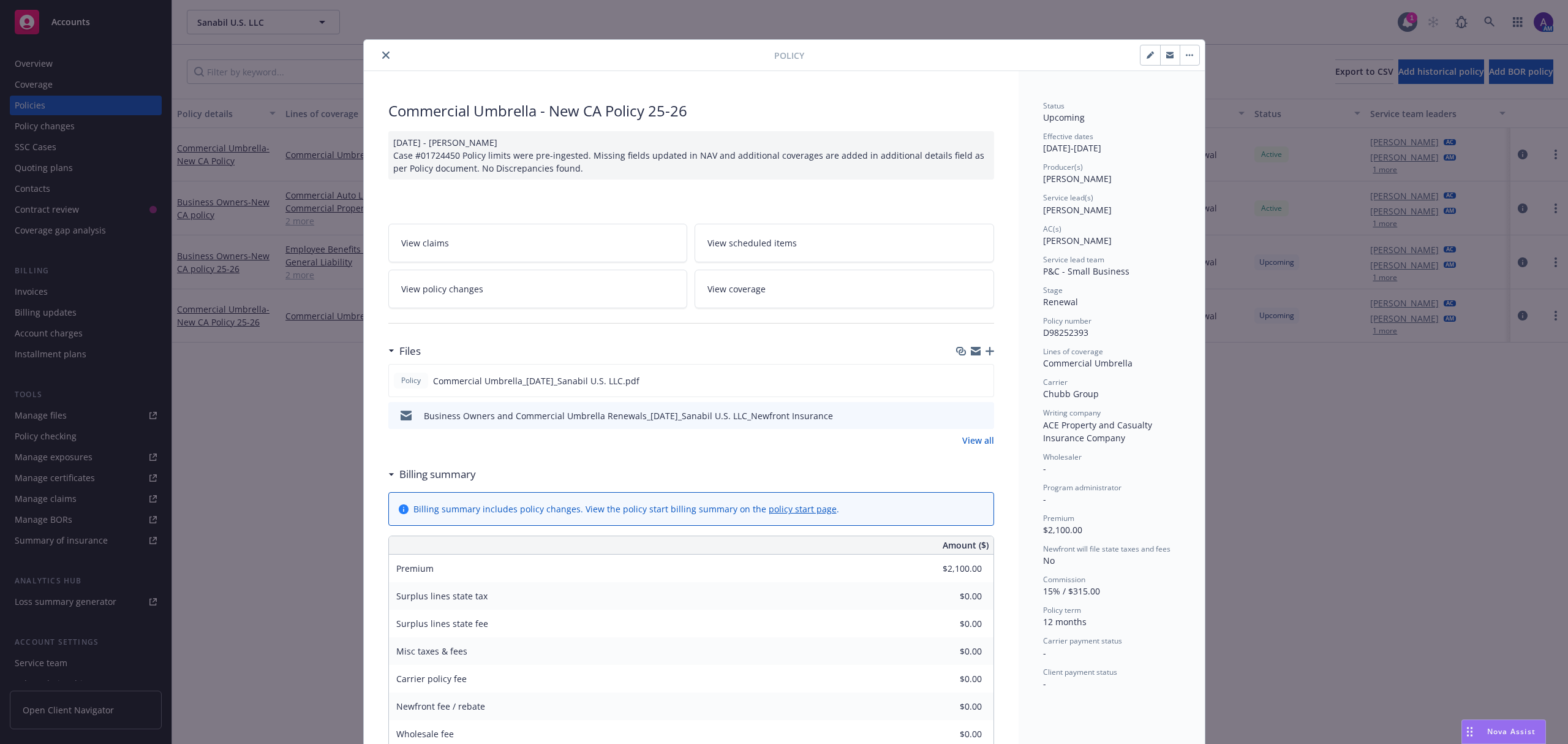
click at [382, 58] on icon "close" at bounding box center [386, 55] width 8 height 8
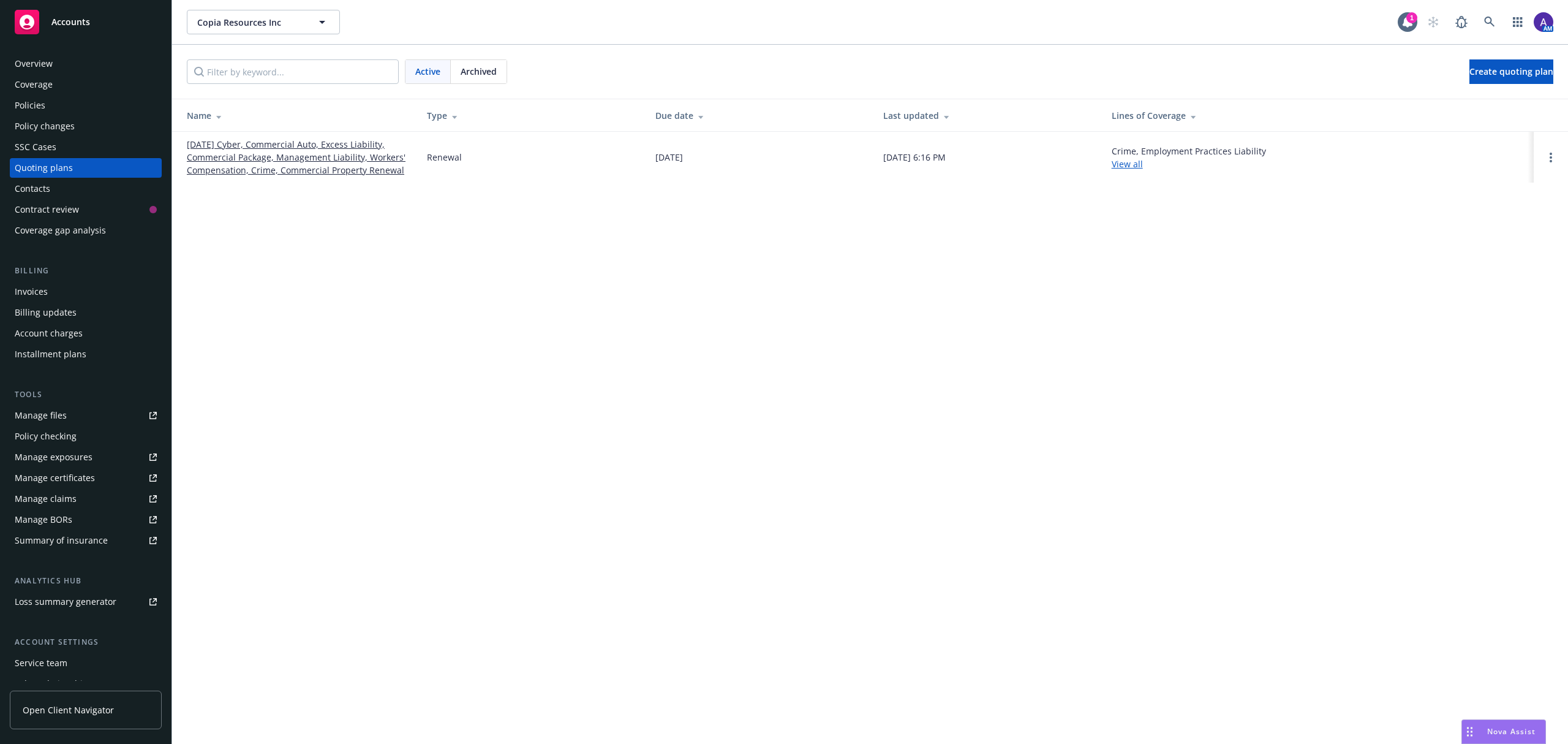
drag, startPoint x: 0, startPoint y: 0, endPoint x: 67, endPoint y: 27, distance: 72.2
click at [67, 27] on span "Accounts" at bounding box center [70, 21] width 39 height 10
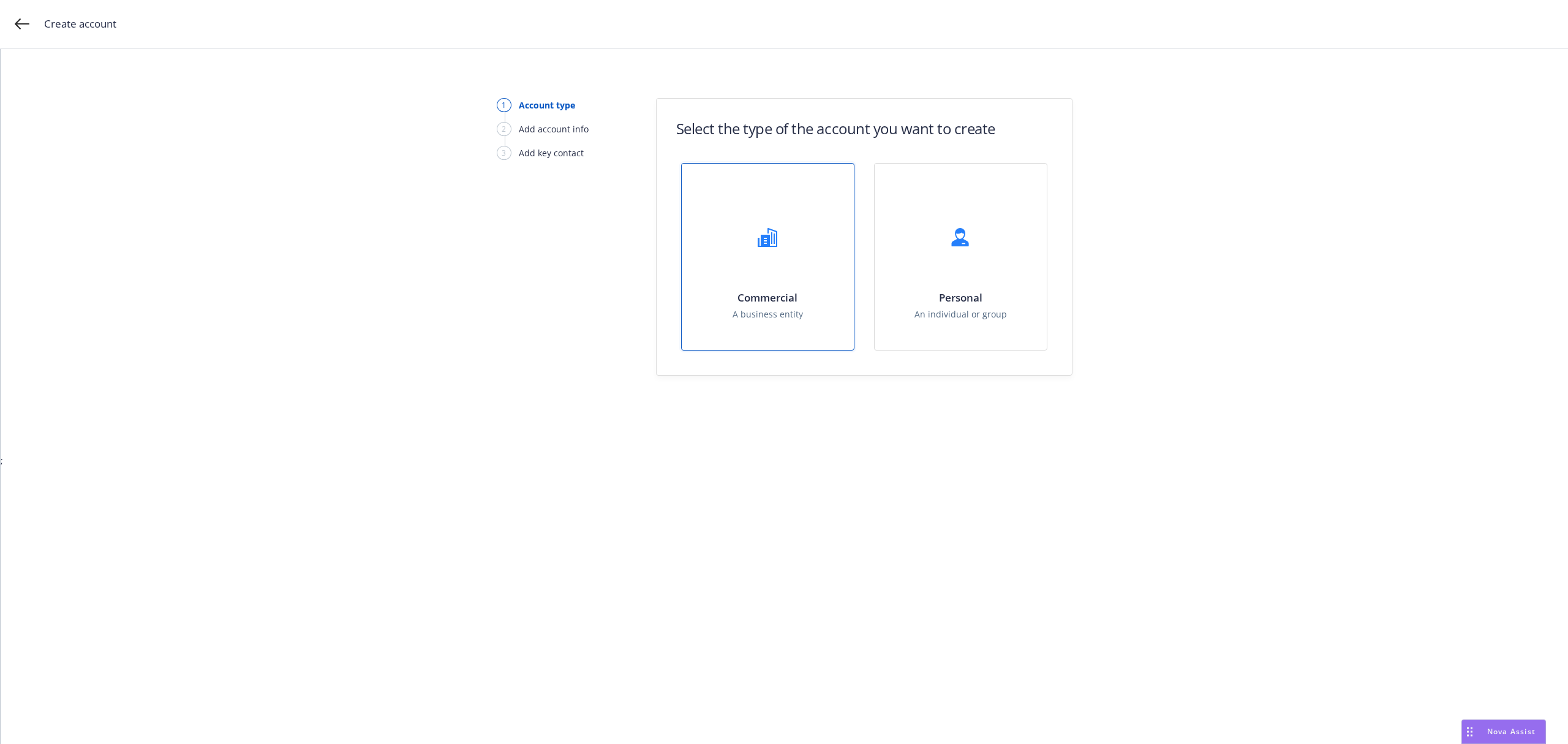
click at [811, 267] on div "Commercial A business entity" at bounding box center [768, 256] width 172 height 186
select select "US"
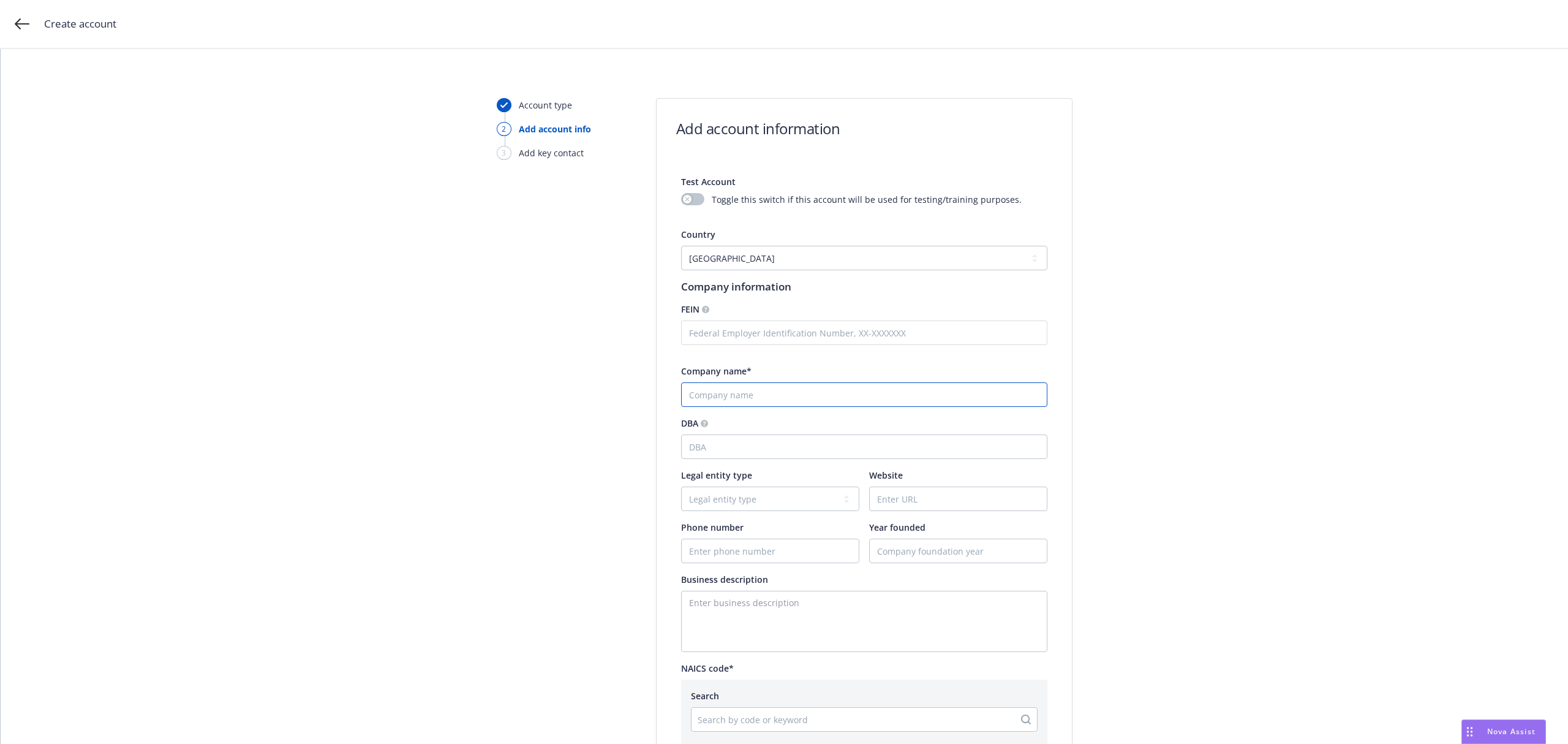
click at [740, 395] on input "Company name*" at bounding box center [864, 395] width 366 height 24
paste input "Valleyview Resdev, LLC"
type input "Valleyview Resdev, LLC"
click at [705, 501] on select "Legal entity type C-corporation Government entity Independent contractor Joint …" at bounding box center [770, 499] width 178 height 24
click at [721, 628] on textarea "Enter business description" at bounding box center [864, 621] width 366 height 61
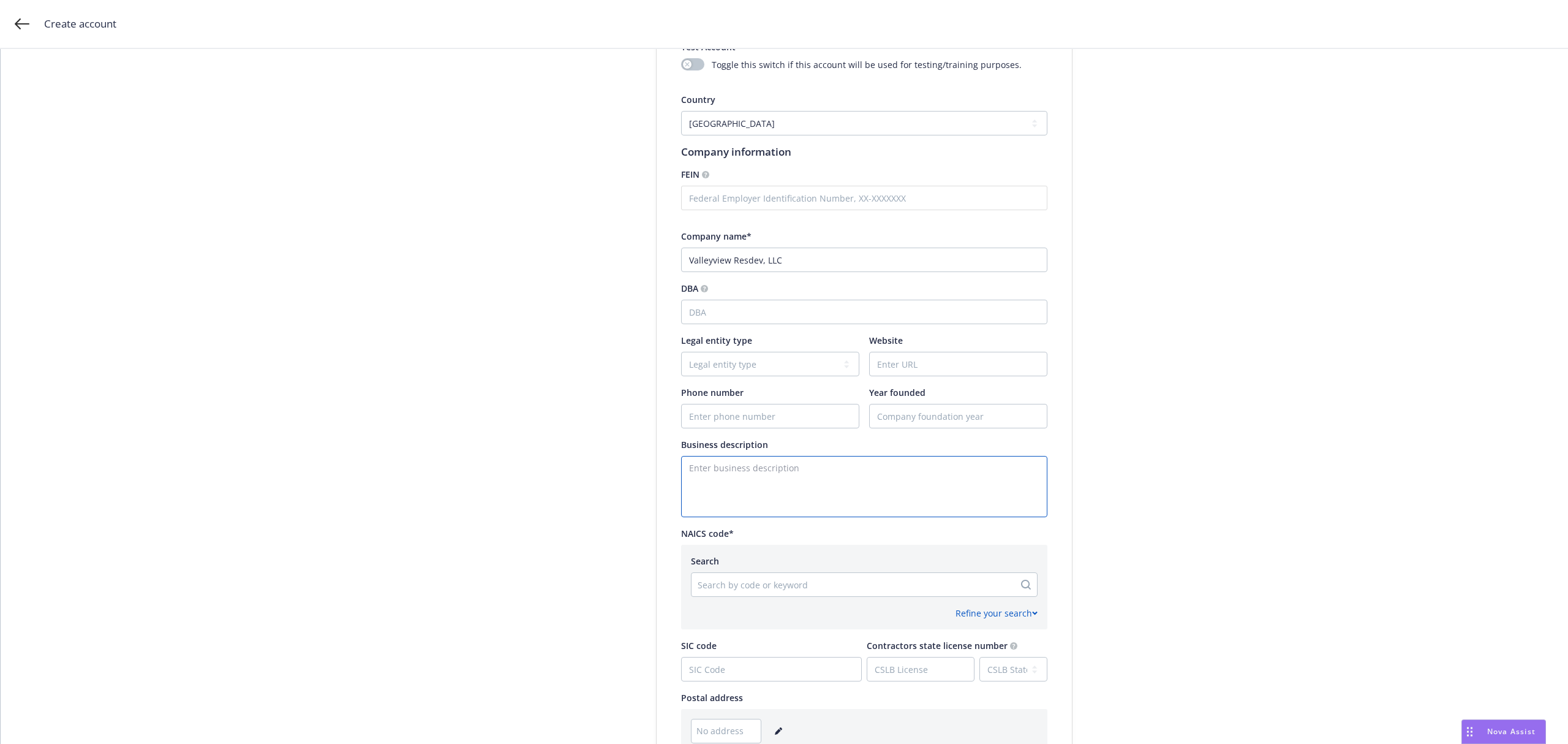
scroll to position [136, 0]
click at [741, 584] on div at bounding box center [853, 583] width 310 height 14
type input "cons"
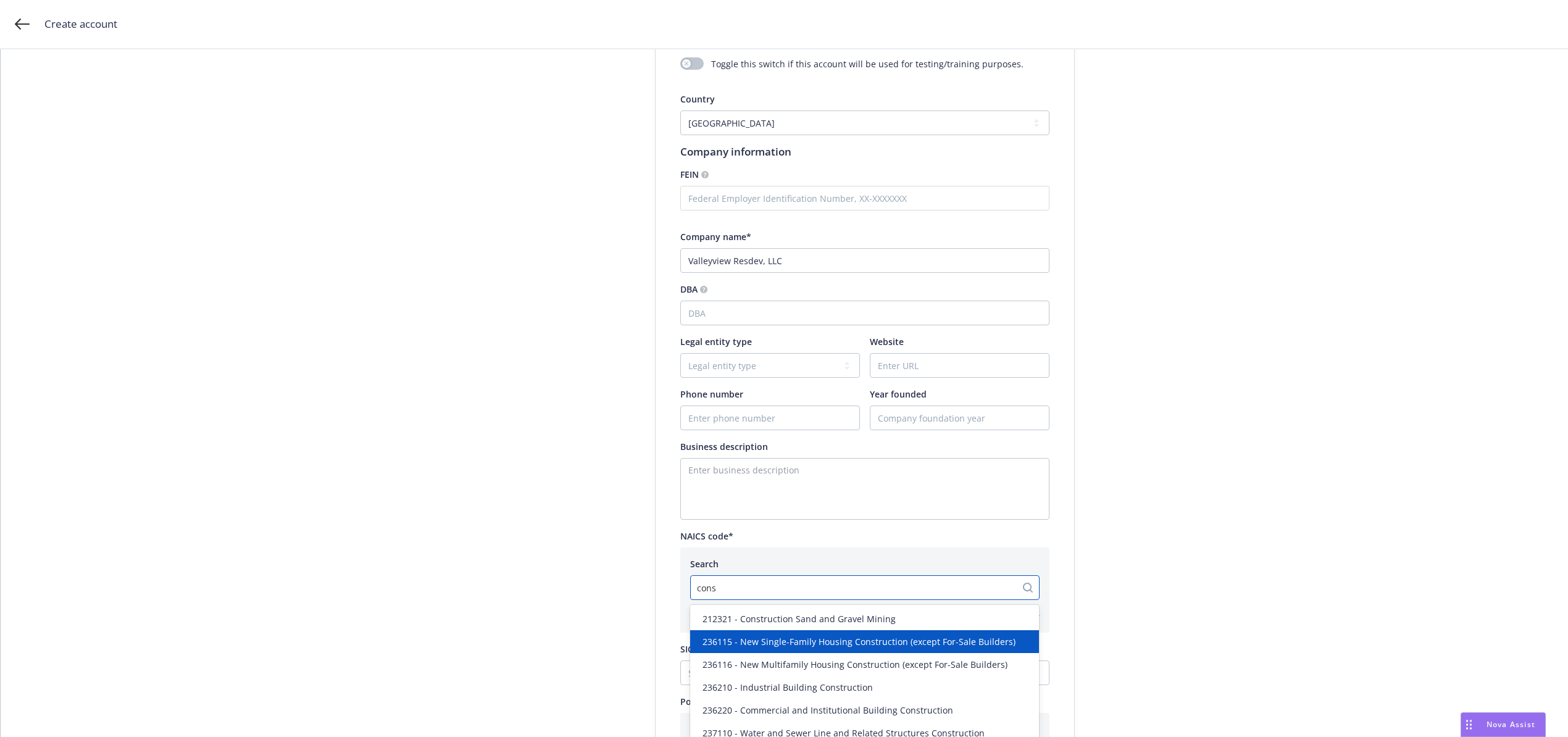
click at [755, 630] on div "236115 - New Single-Family Housing Construction (except For-Sale Builders)" at bounding box center [865, 642] width 349 height 23
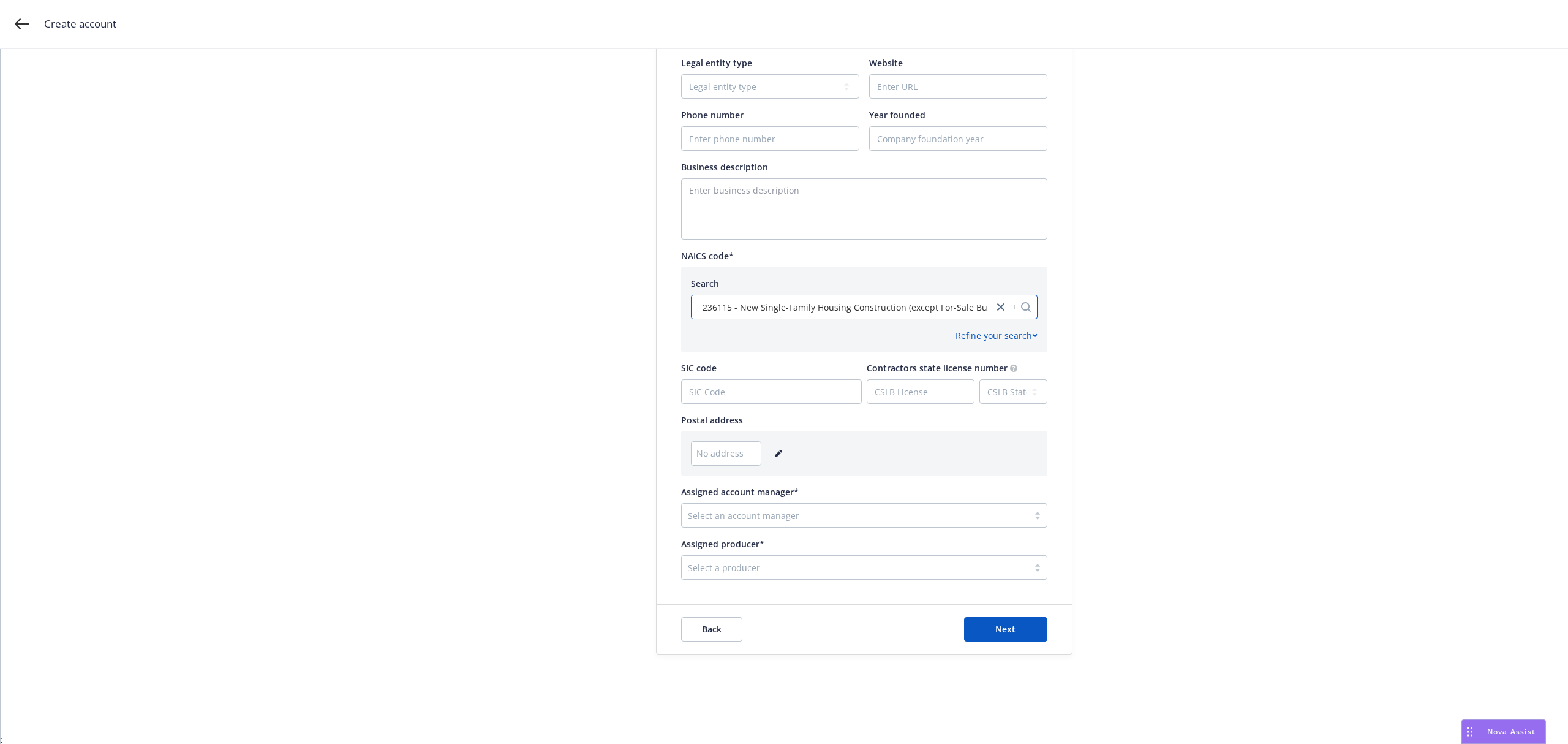
scroll to position [413, 0]
click at [775, 450] on icon "editPencil" at bounding box center [779, 453] width 8 height 8
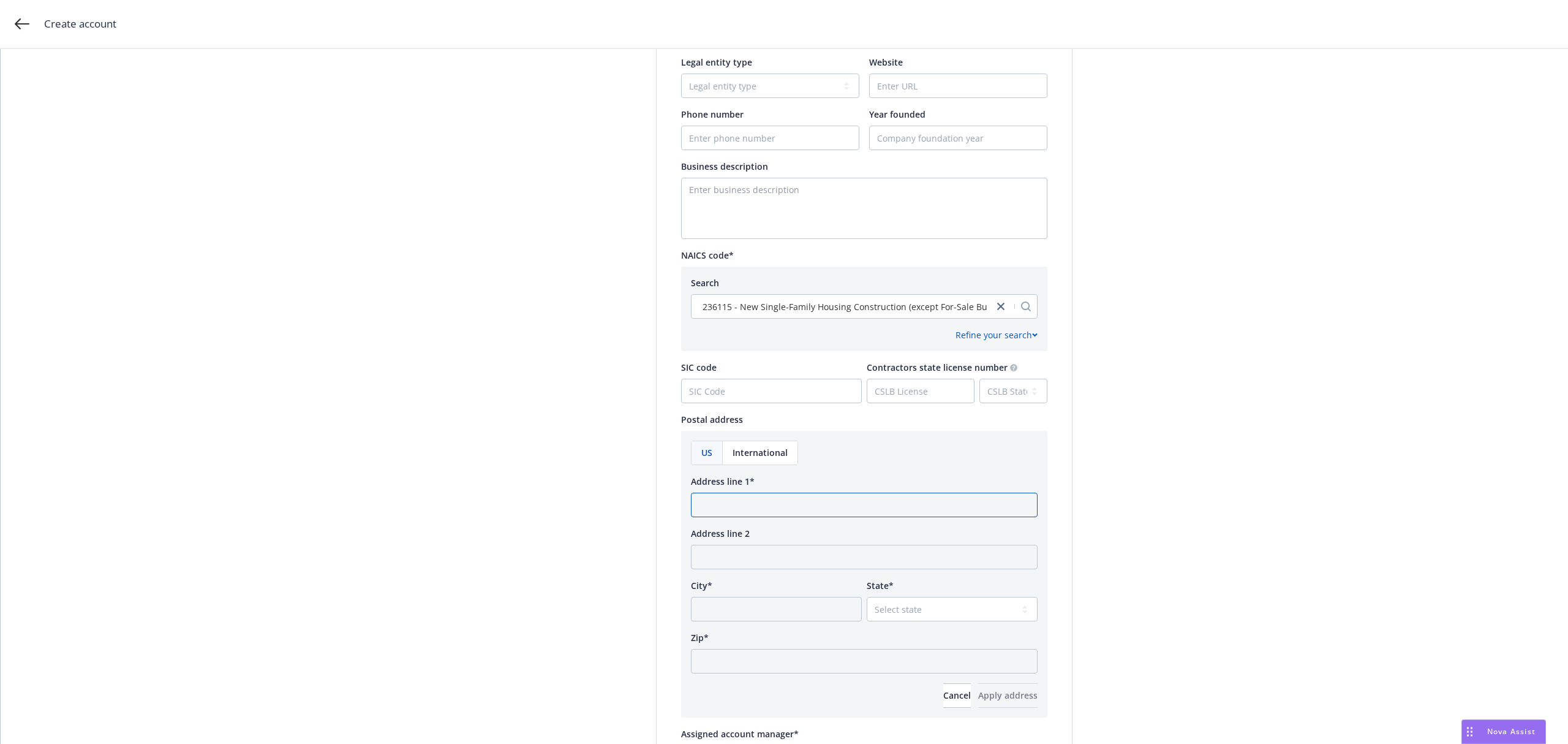
click at [758, 503] on input "Address line 1*" at bounding box center [864, 505] width 347 height 24
paste input "[STREET_ADDRESS]"
type input "[STREET_ADDRESS]"
click at [770, 604] on input "City*" at bounding box center [776, 609] width 171 height 24
type input "Tustin"
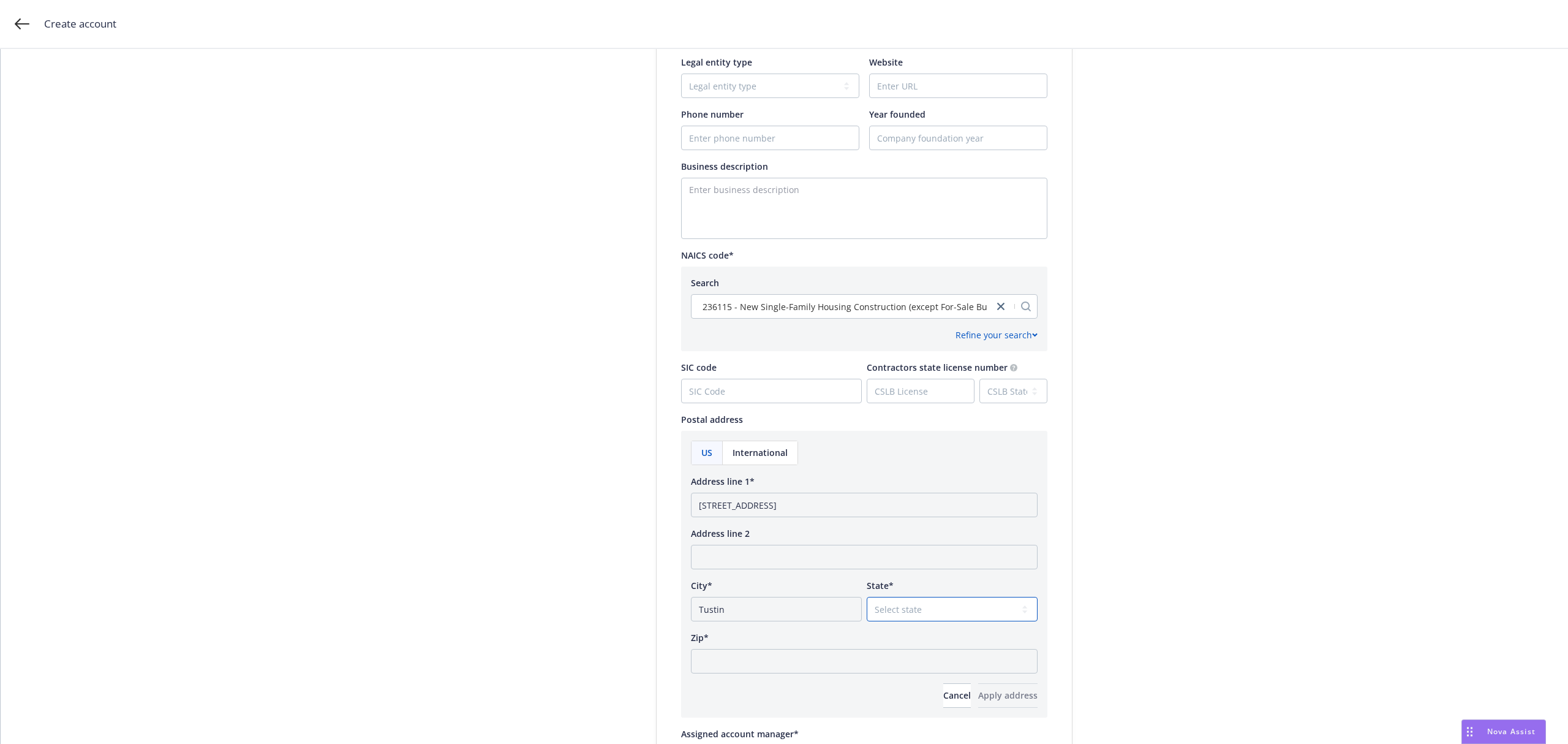
select select "CA"
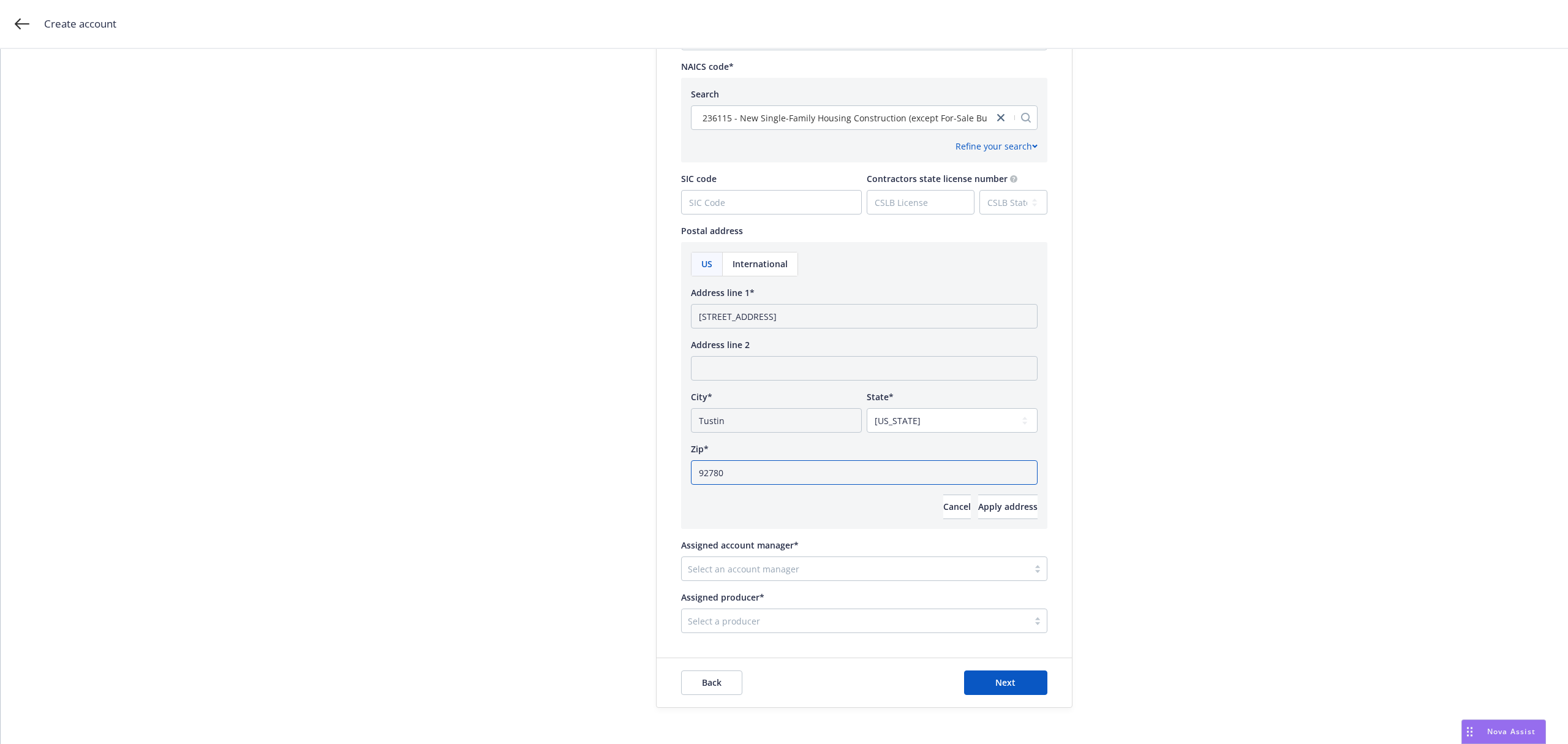
scroll to position [604, 0]
type input "92780"
click at [789, 568] on div at bounding box center [855, 566] width 335 height 14
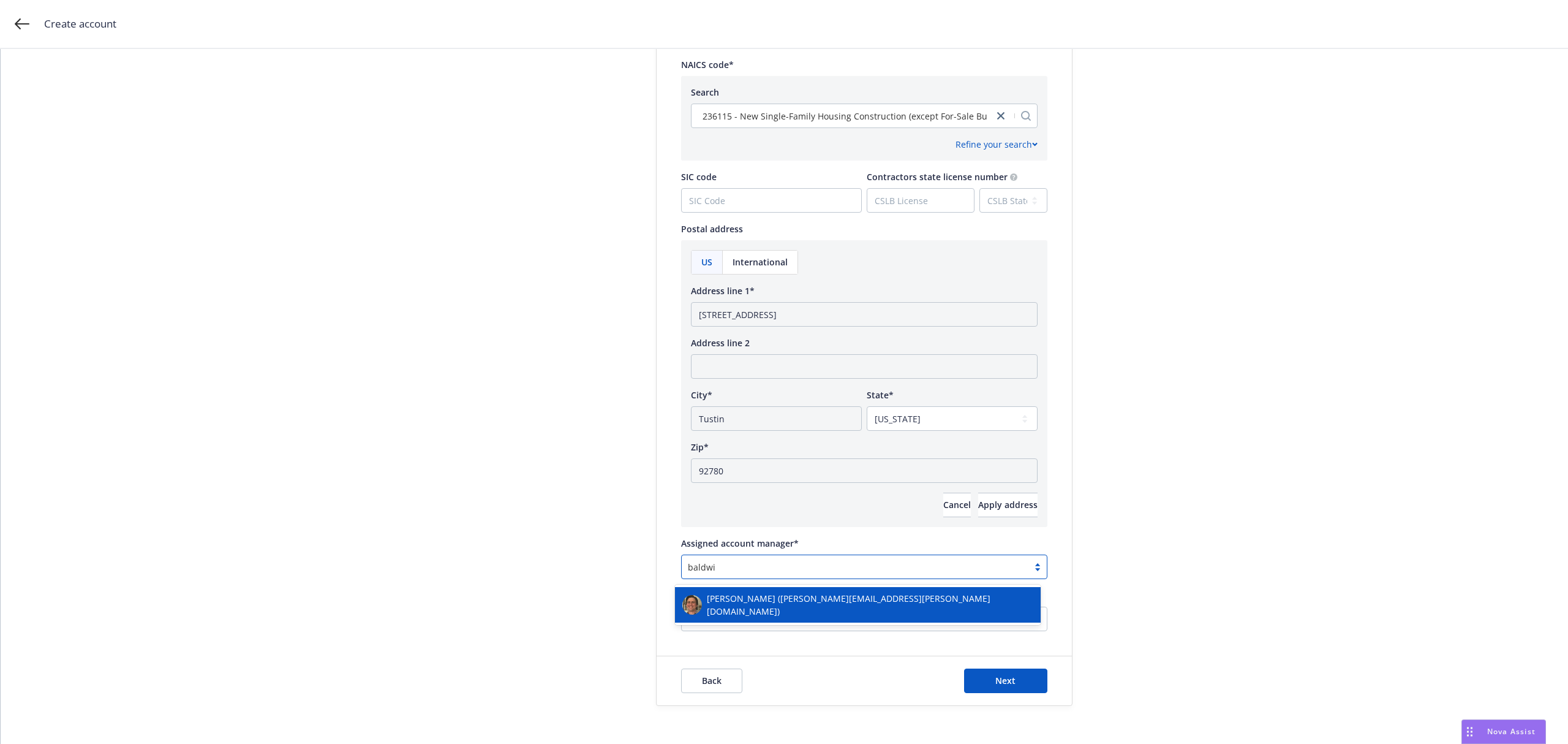
type input "[PERSON_NAME]"
click at [783, 596] on span "[PERSON_NAME] ([PERSON_NAME][EMAIL_ADDRESS][PERSON_NAME][DOMAIN_NAME])" at bounding box center [870, 605] width 326 height 26
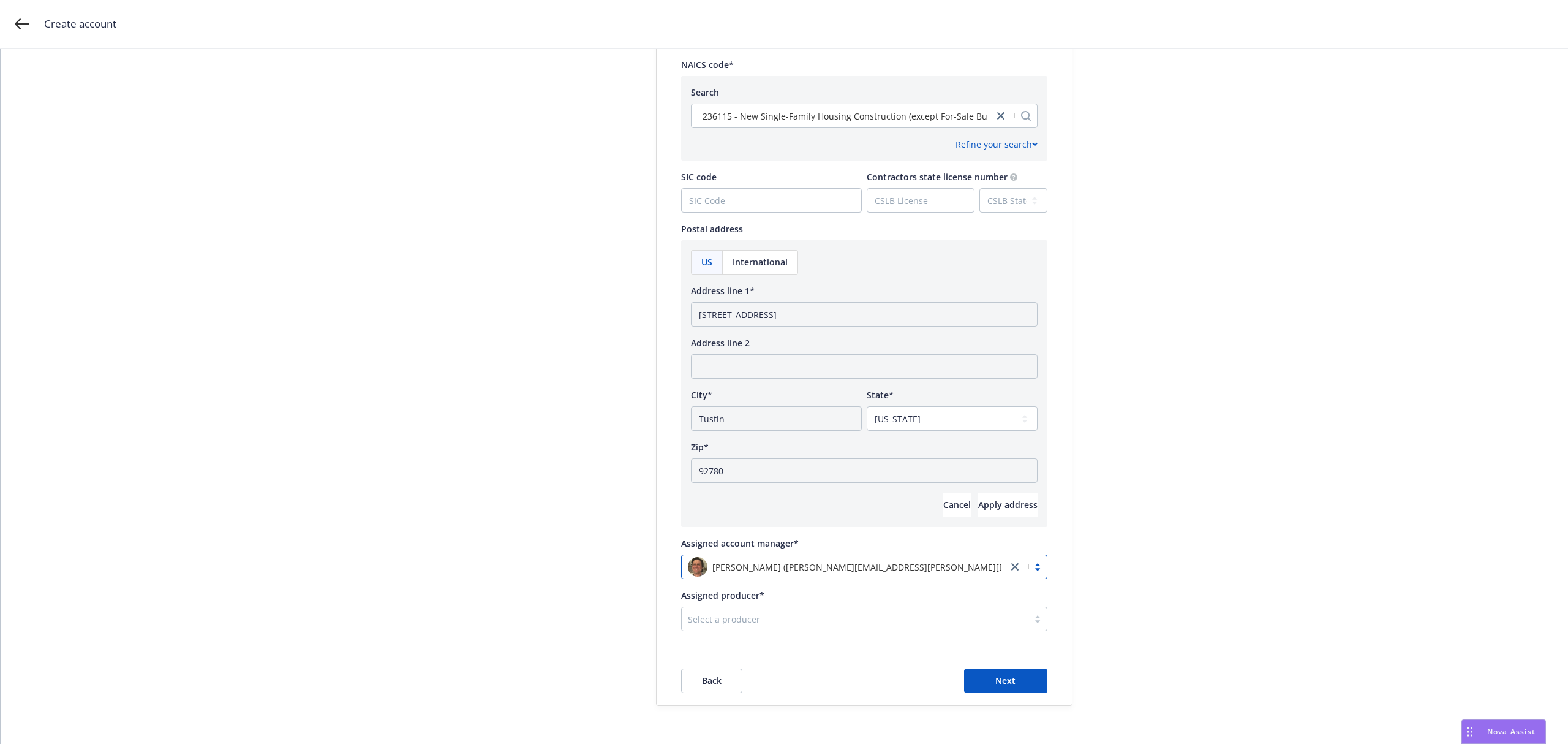
click at [715, 617] on div at bounding box center [855, 619] width 335 height 14
type input "[PERSON_NAME]"
drag, startPoint x: 741, startPoint y: 615, endPoint x: 659, endPoint y: 611, distance: 82.1
click at [659, 611] on div "Test Account Toggle this switch if this account will be used for testing/traini…" at bounding box center [864, 95] width 416 height 1072
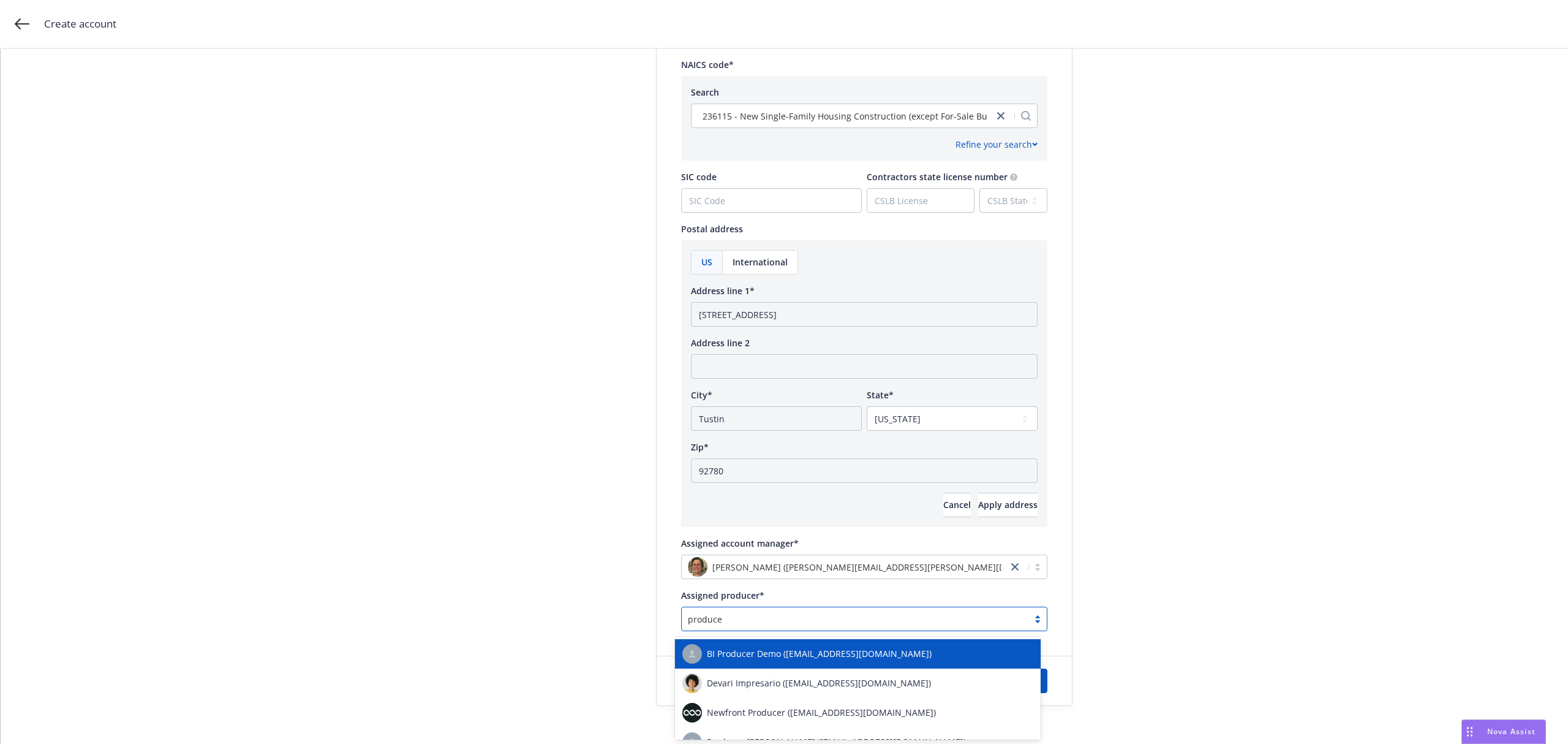
type input "producer"
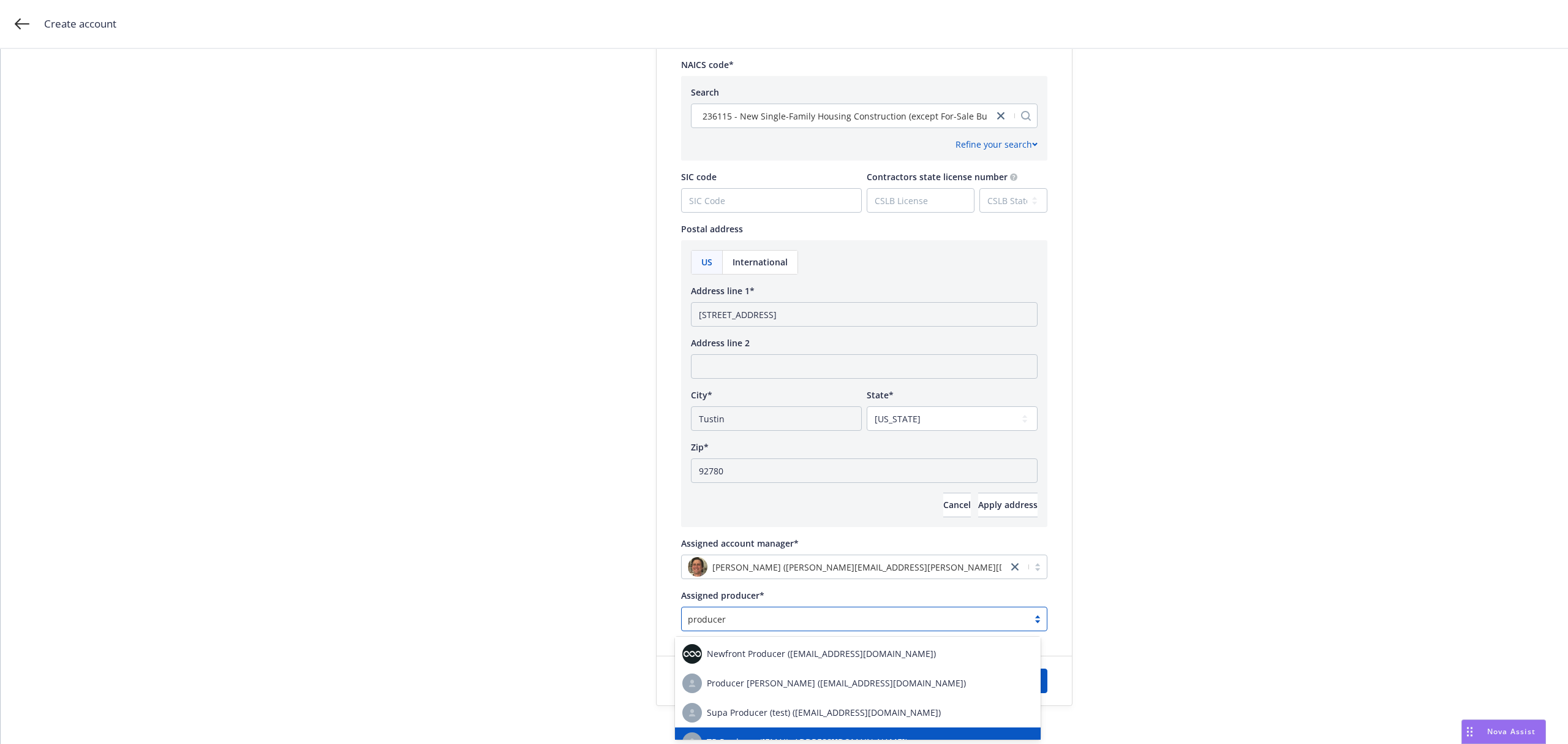
scroll to position [58, 0]
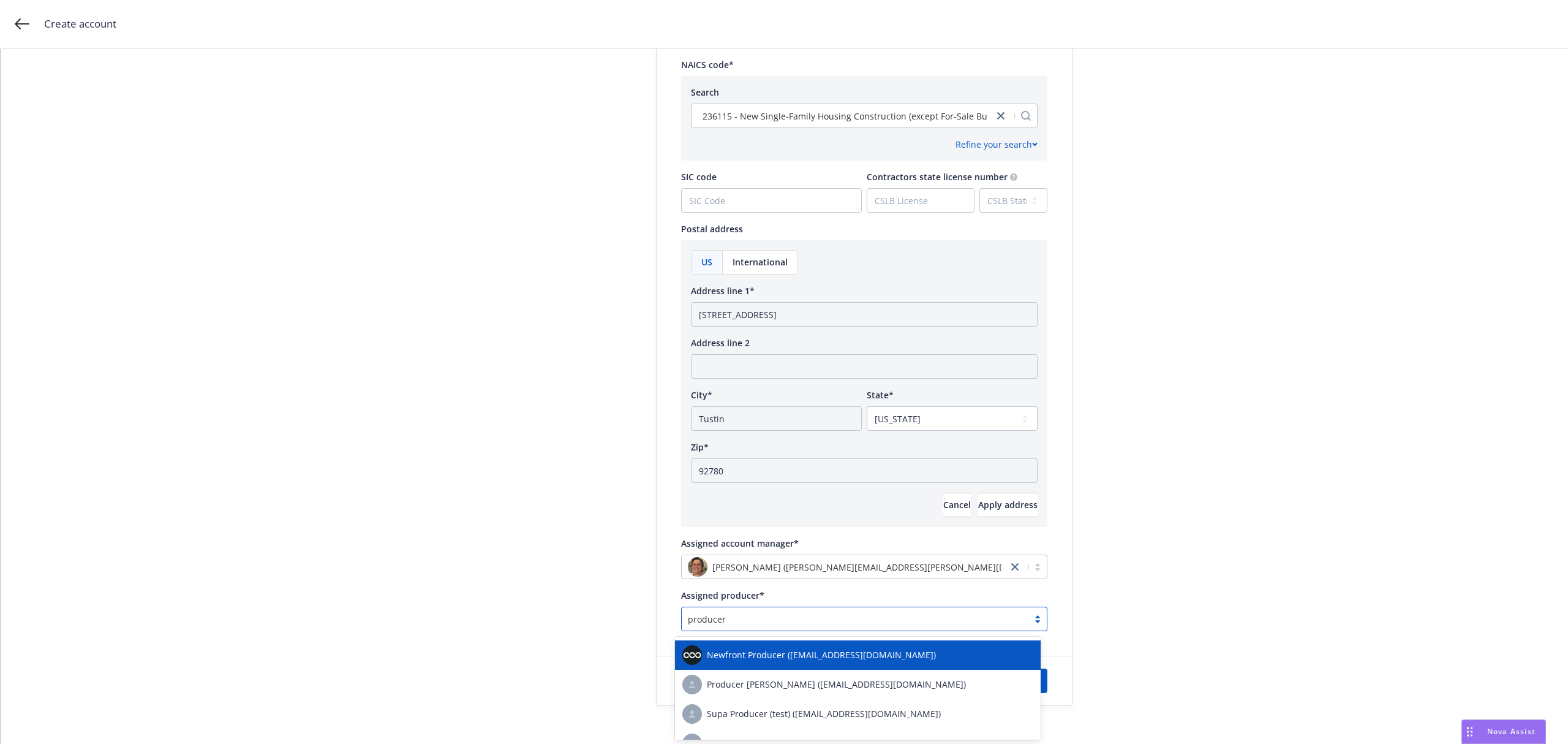
click at [760, 649] on span "Newfront Producer ([EMAIL_ADDRESS][DOMAIN_NAME])" at bounding box center [821, 655] width 229 height 13
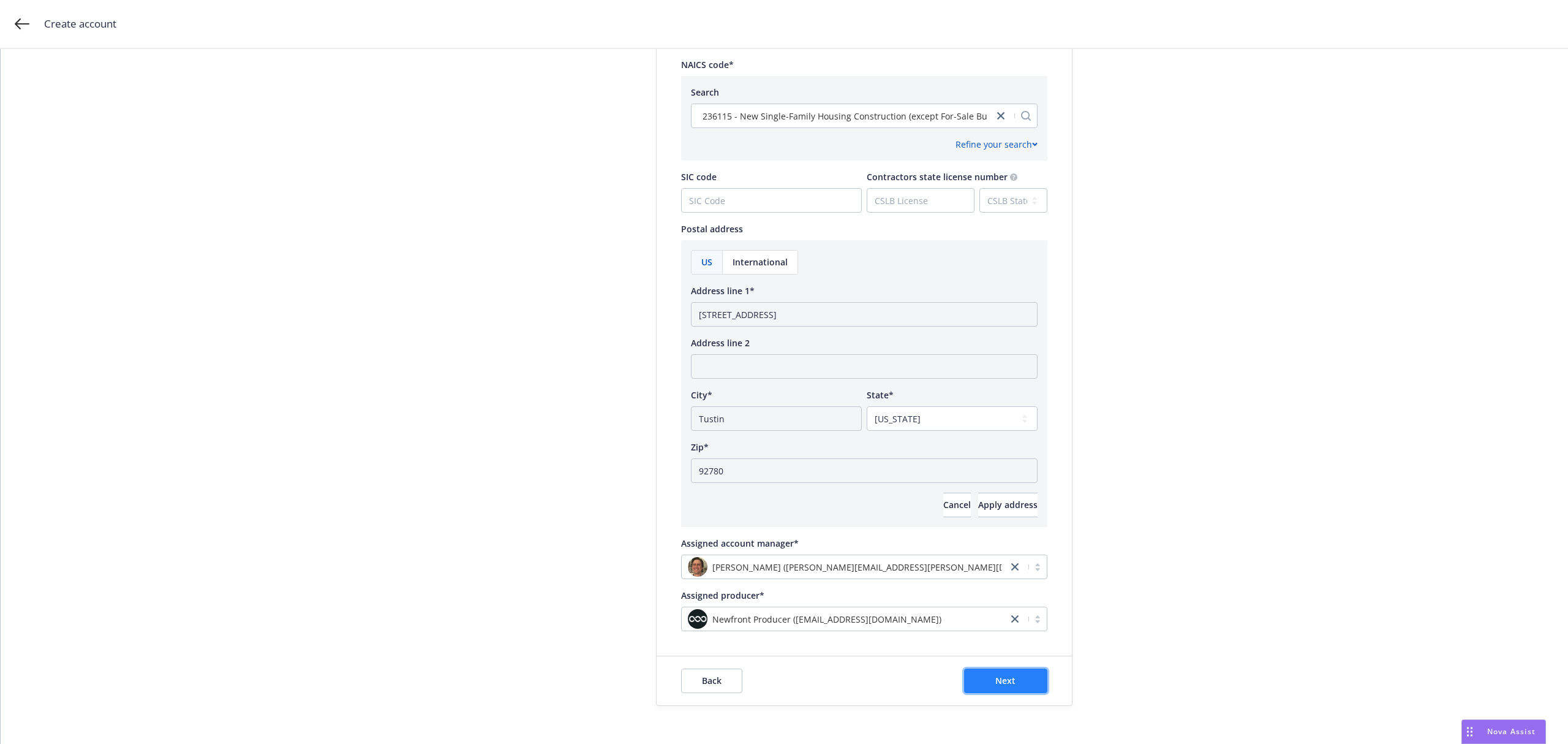
click at [986, 680] on button "Next" at bounding box center [1005, 681] width 83 height 24
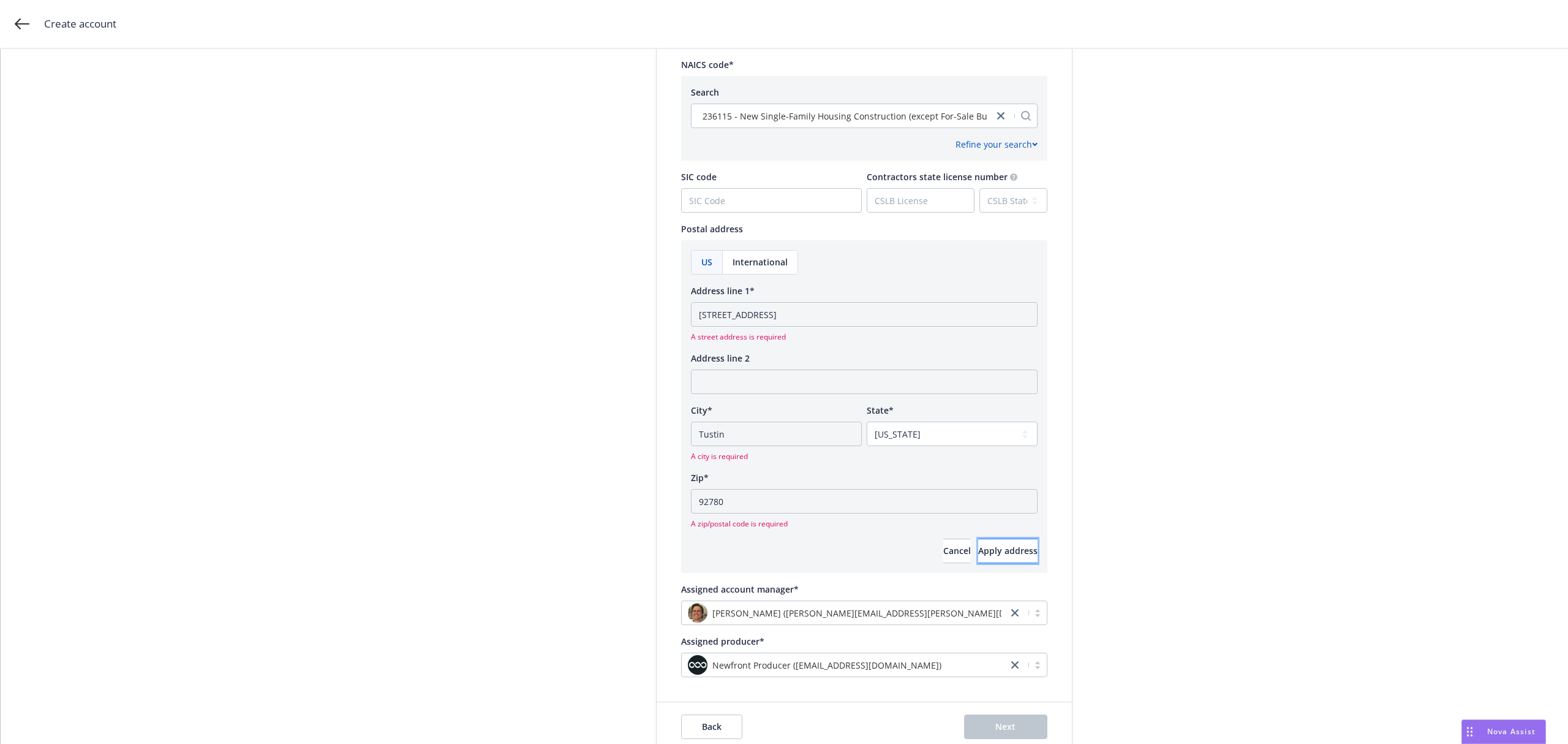
click at [981, 552] on span "Apply address" at bounding box center [1008, 550] width 59 height 11
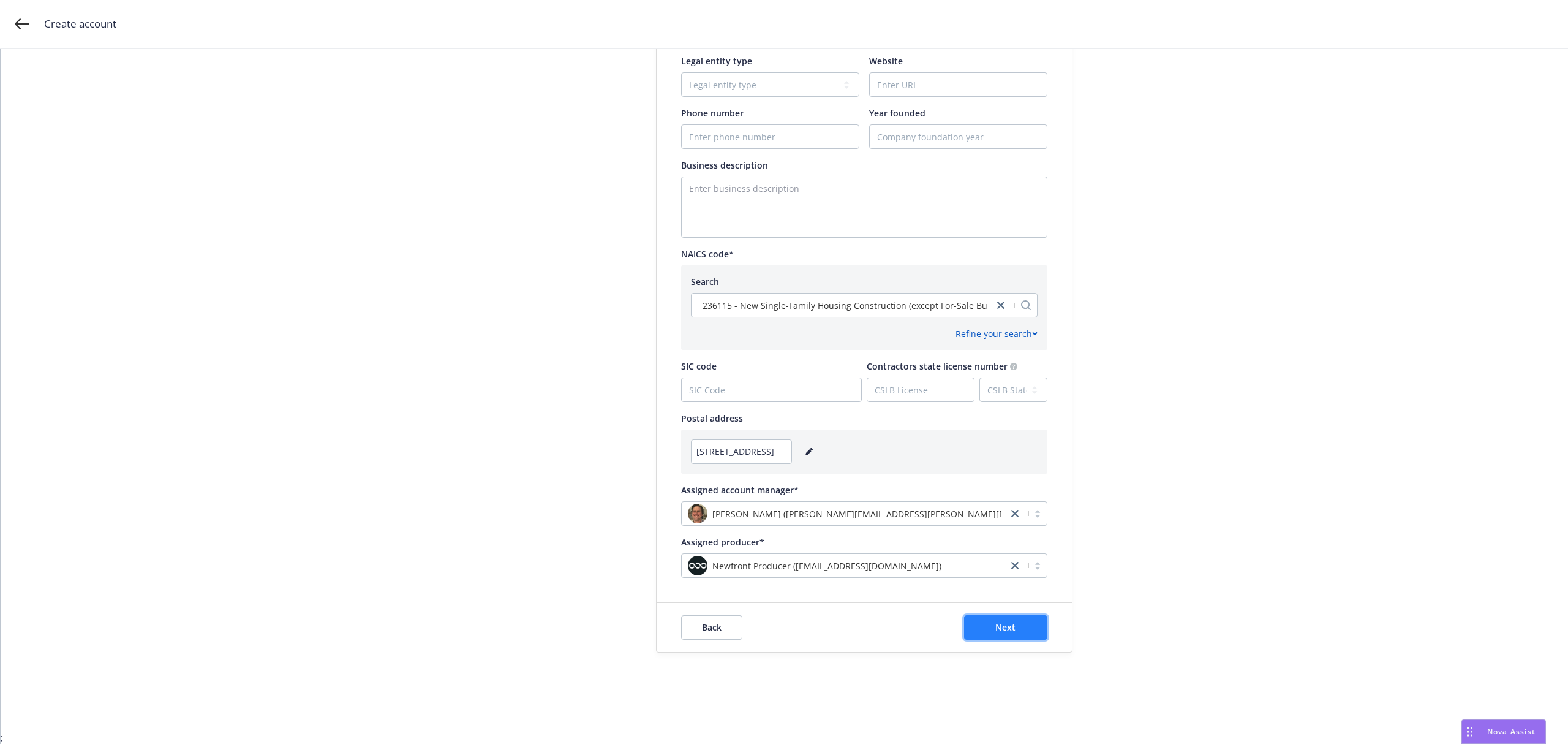
click at [983, 626] on button "Next" at bounding box center [1005, 627] width 83 height 24
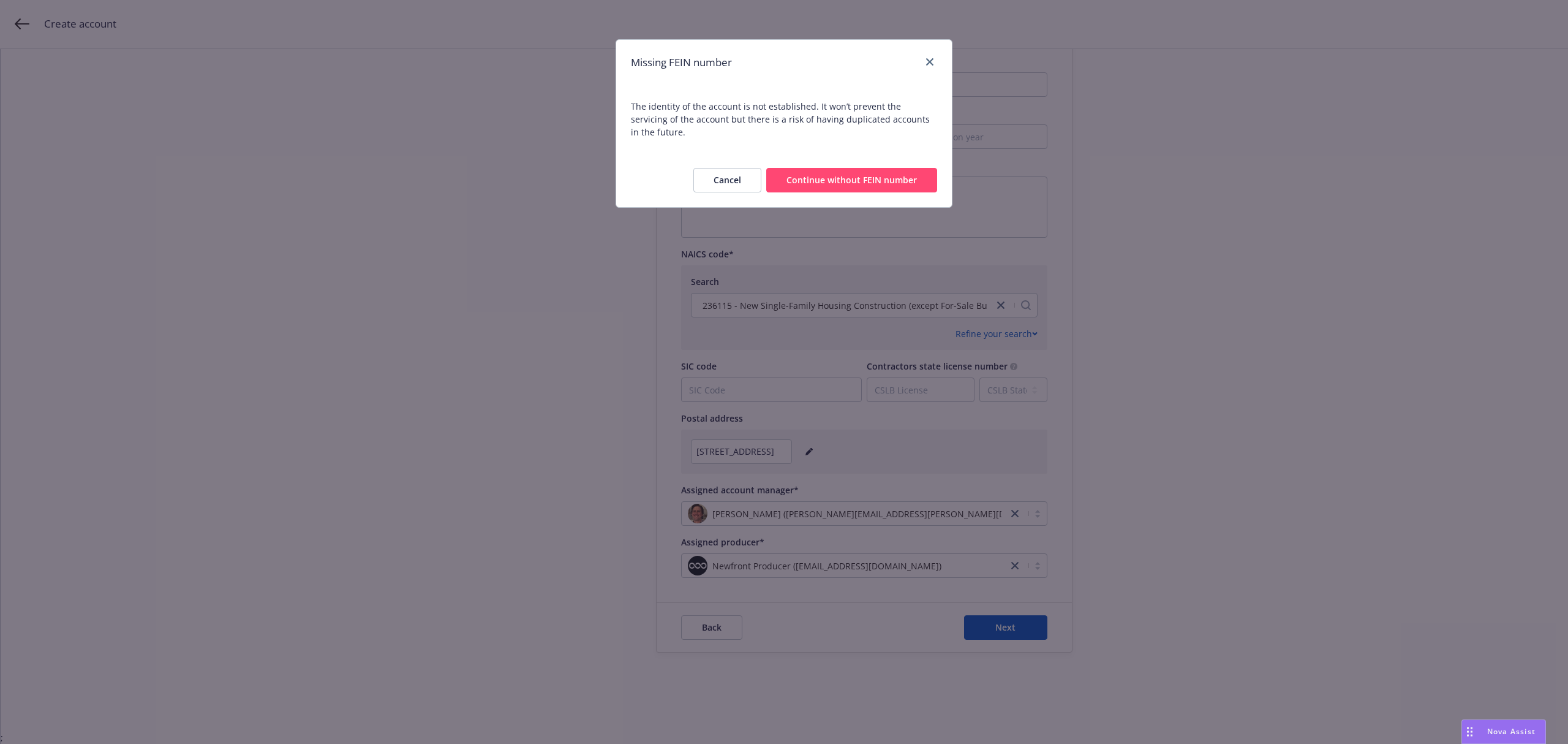
click at [829, 168] on button "Continue without FEIN number" at bounding box center [852, 180] width 171 height 24
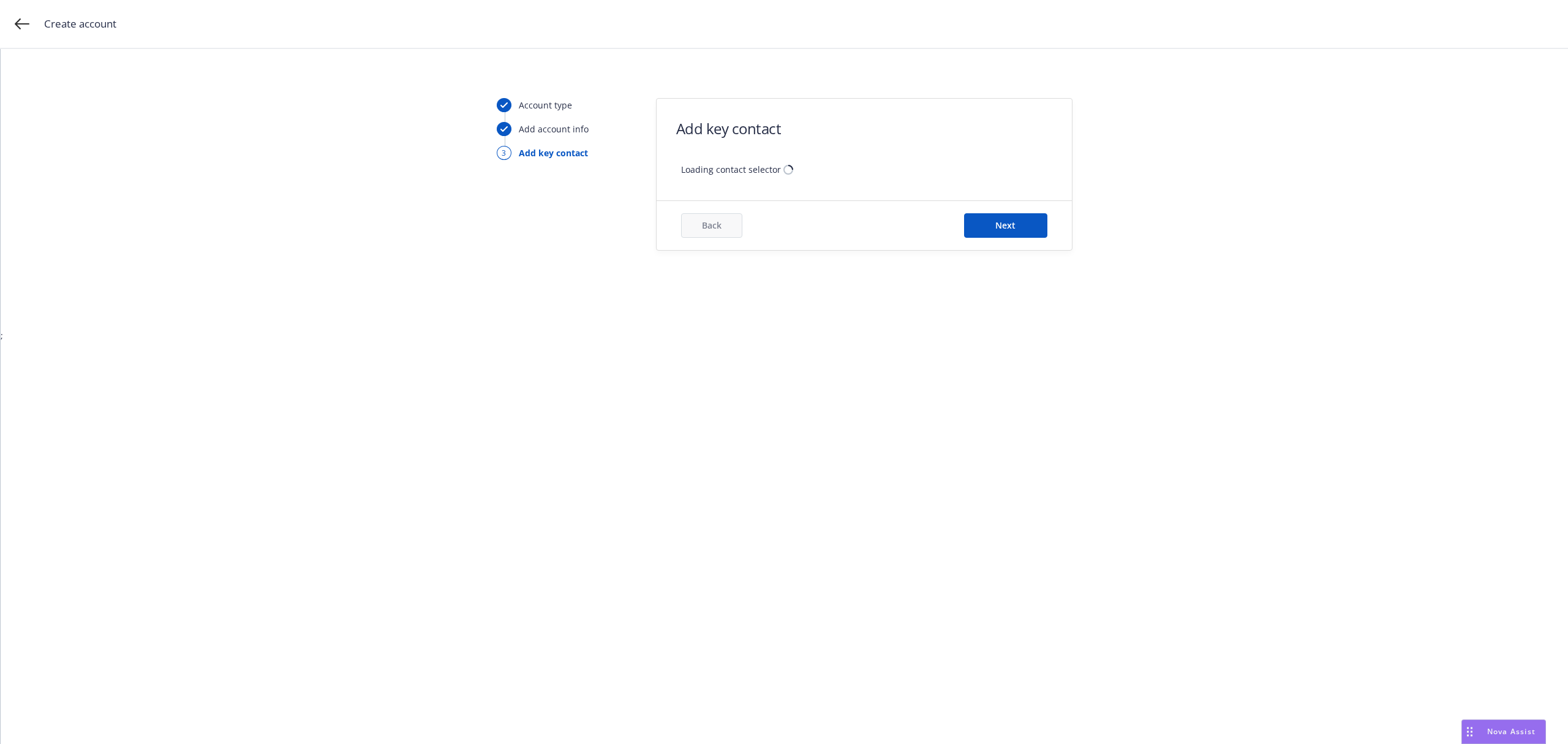
scroll to position [0, 0]
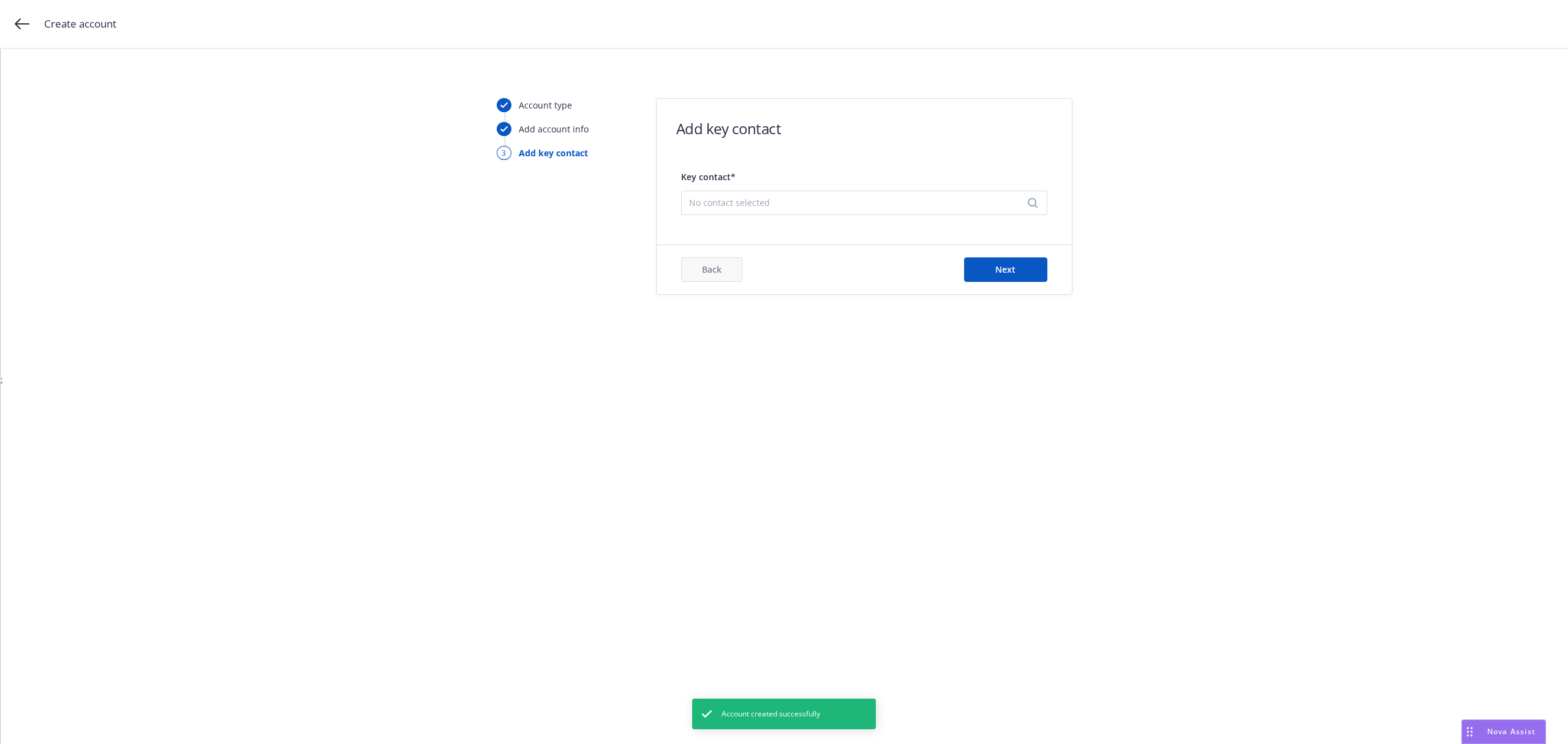
click at [778, 204] on span "No contact selected" at bounding box center [860, 202] width 341 height 13
click at [821, 268] on button "Add new contact" at bounding box center [864, 264] width 350 height 24
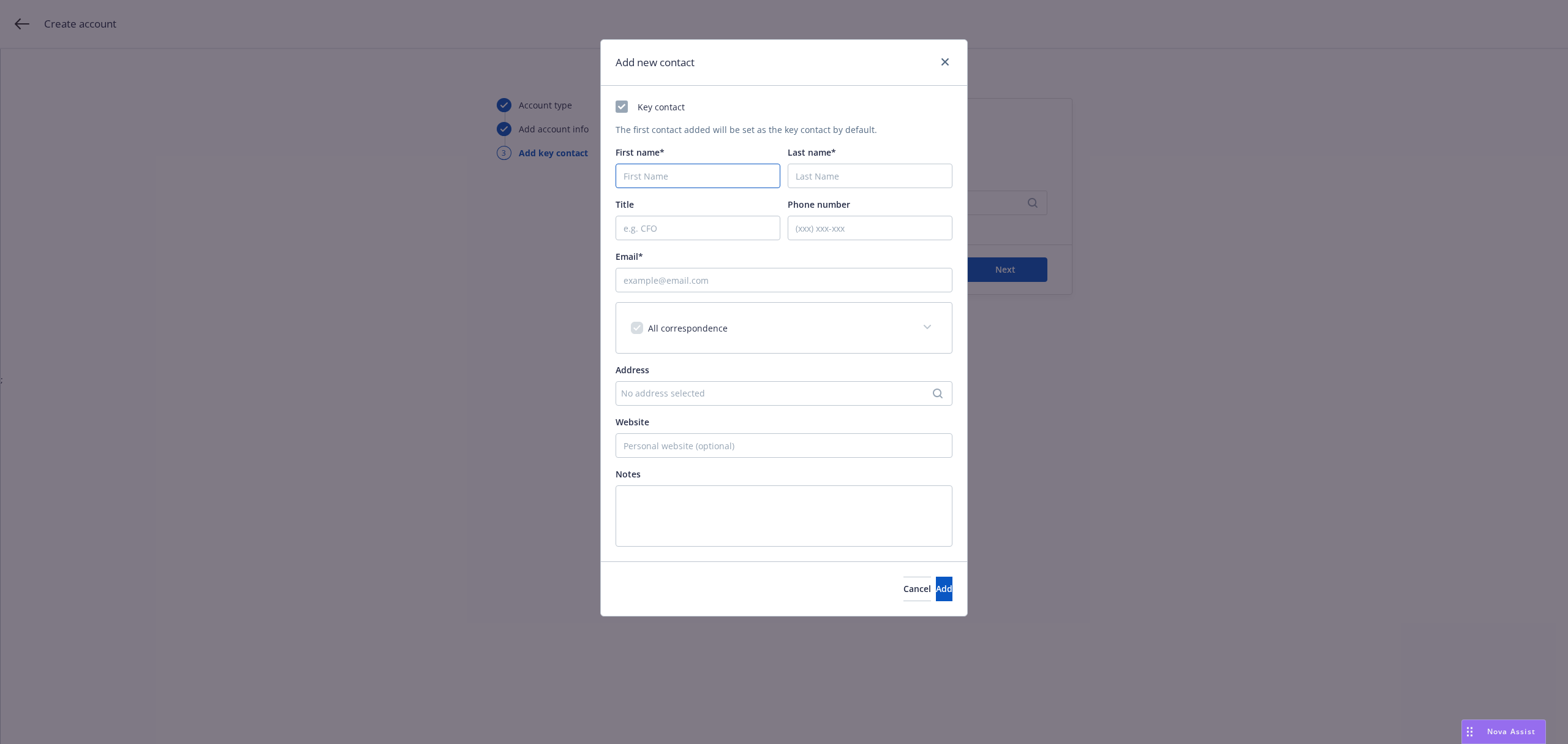
click at [696, 167] on input "First name*" at bounding box center [698, 176] width 165 height 24
type input "[PERSON_NAME]"
paste input "Lebanoff"
type input "Lebanoff"
click at [648, 273] on input "Email*" at bounding box center [784, 280] width 337 height 24
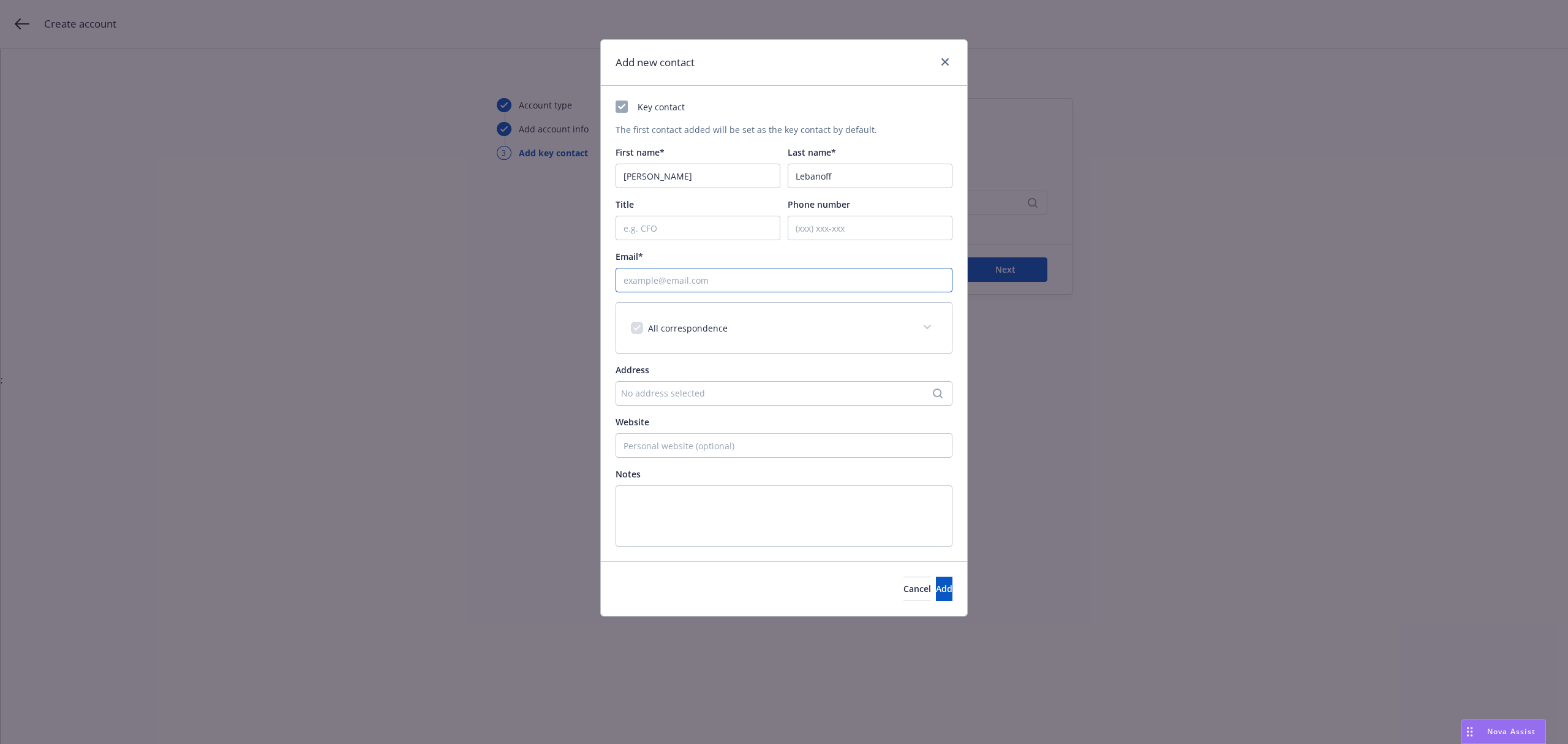
paste input "[EMAIL_ADDRESS][DOMAIN_NAME]"
type input "[EMAIL_ADDRESS][DOMAIN_NAME]"
click at [805, 227] on input "Phone number" at bounding box center [870, 228] width 165 height 24
paste input "7023360636"
type input "7023360636"
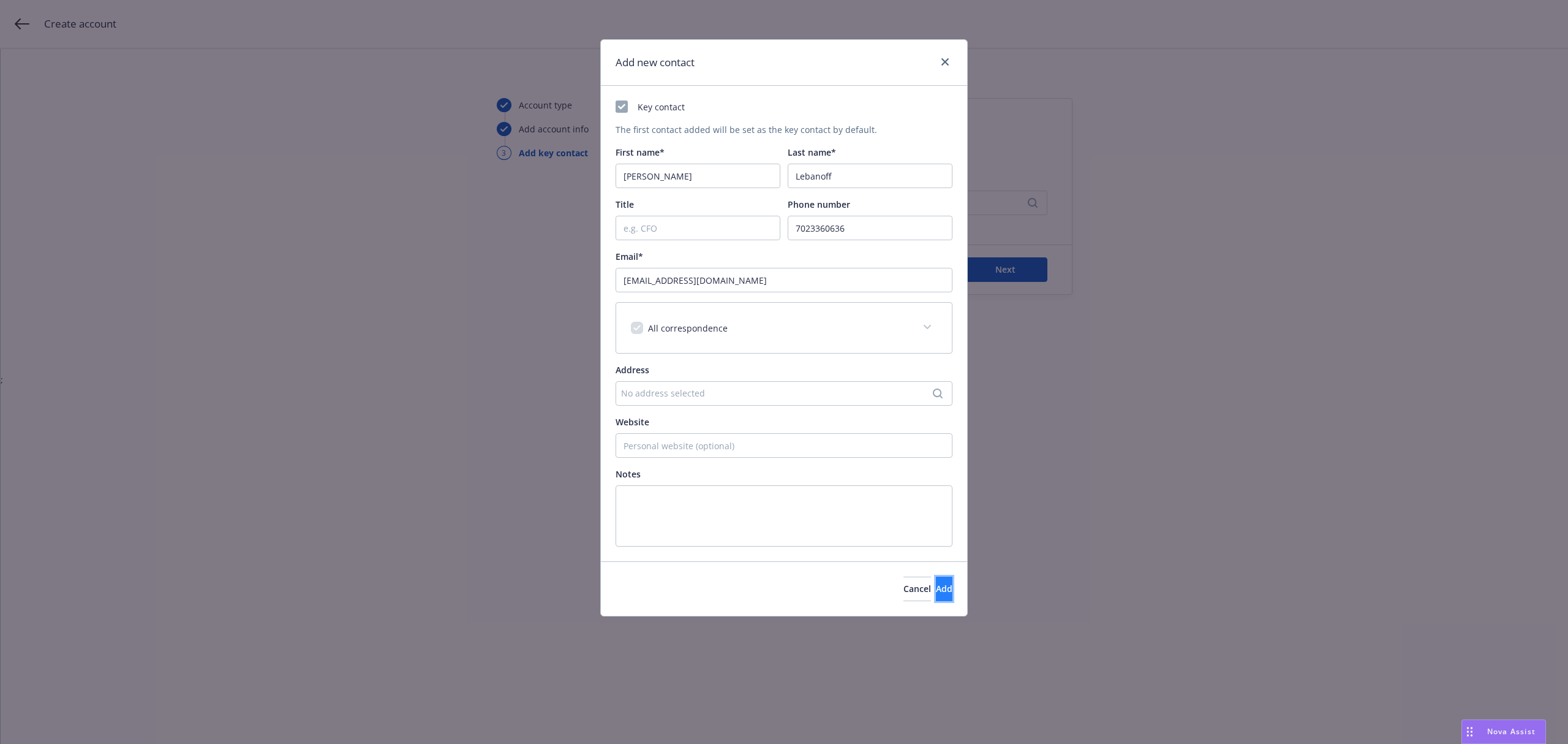
click at [936, 598] on button "Add" at bounding box center [944, 589] width 17 height 24
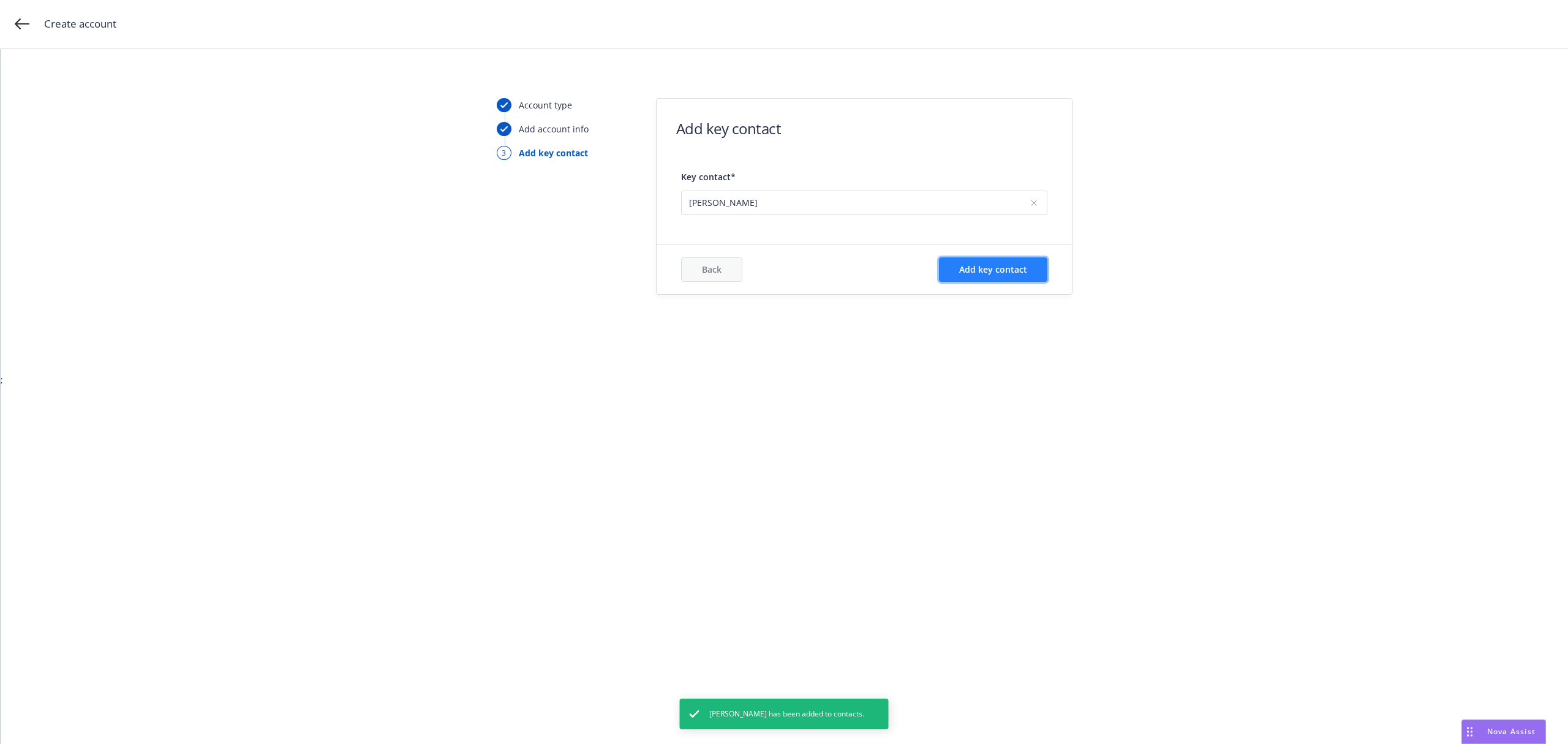
click at [988, 273] on span "Add key contact" at bounding box center [993, 269] width 68 height 11
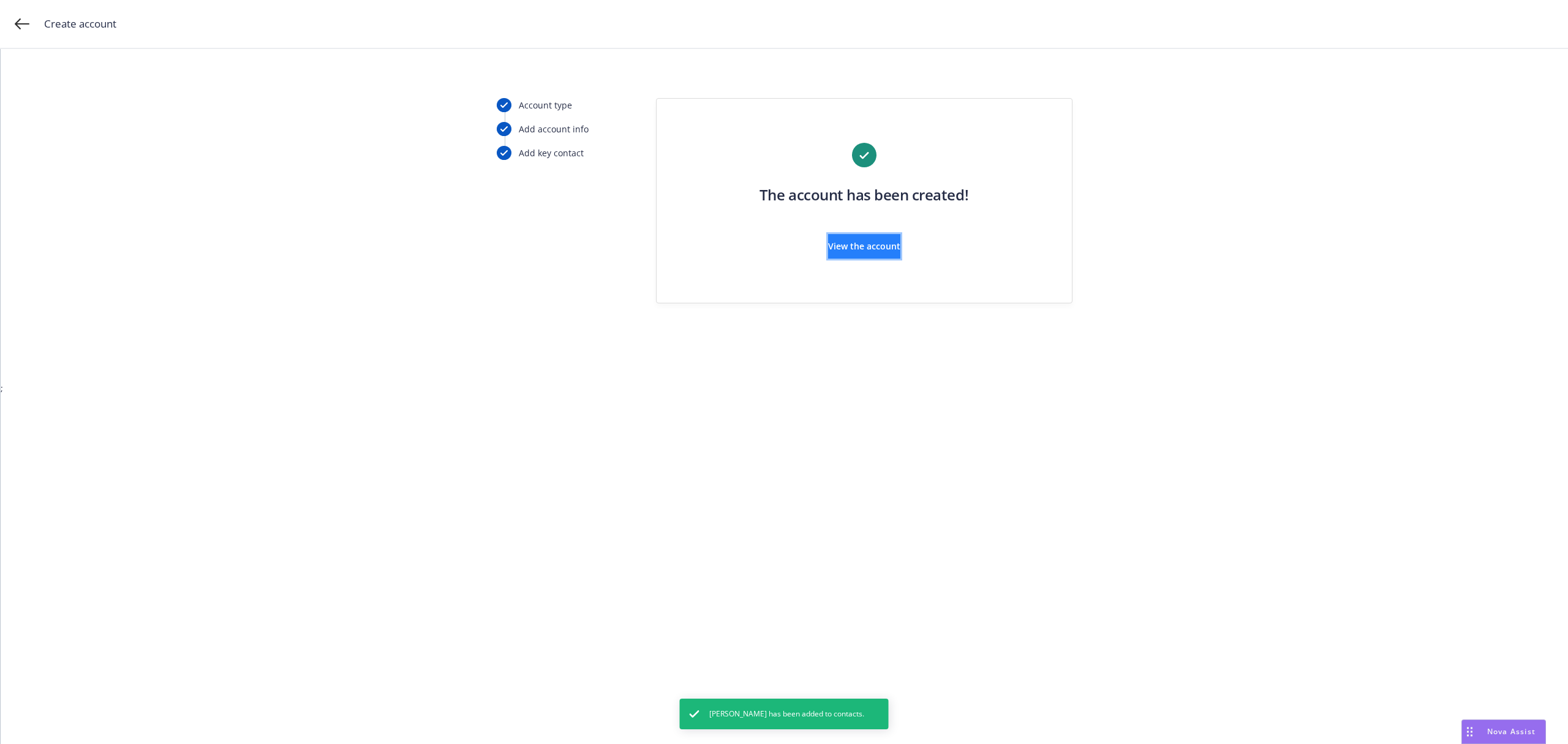
click at [881, 246] on span "View the account" at bounding box center [864, 246] width 72 height 11
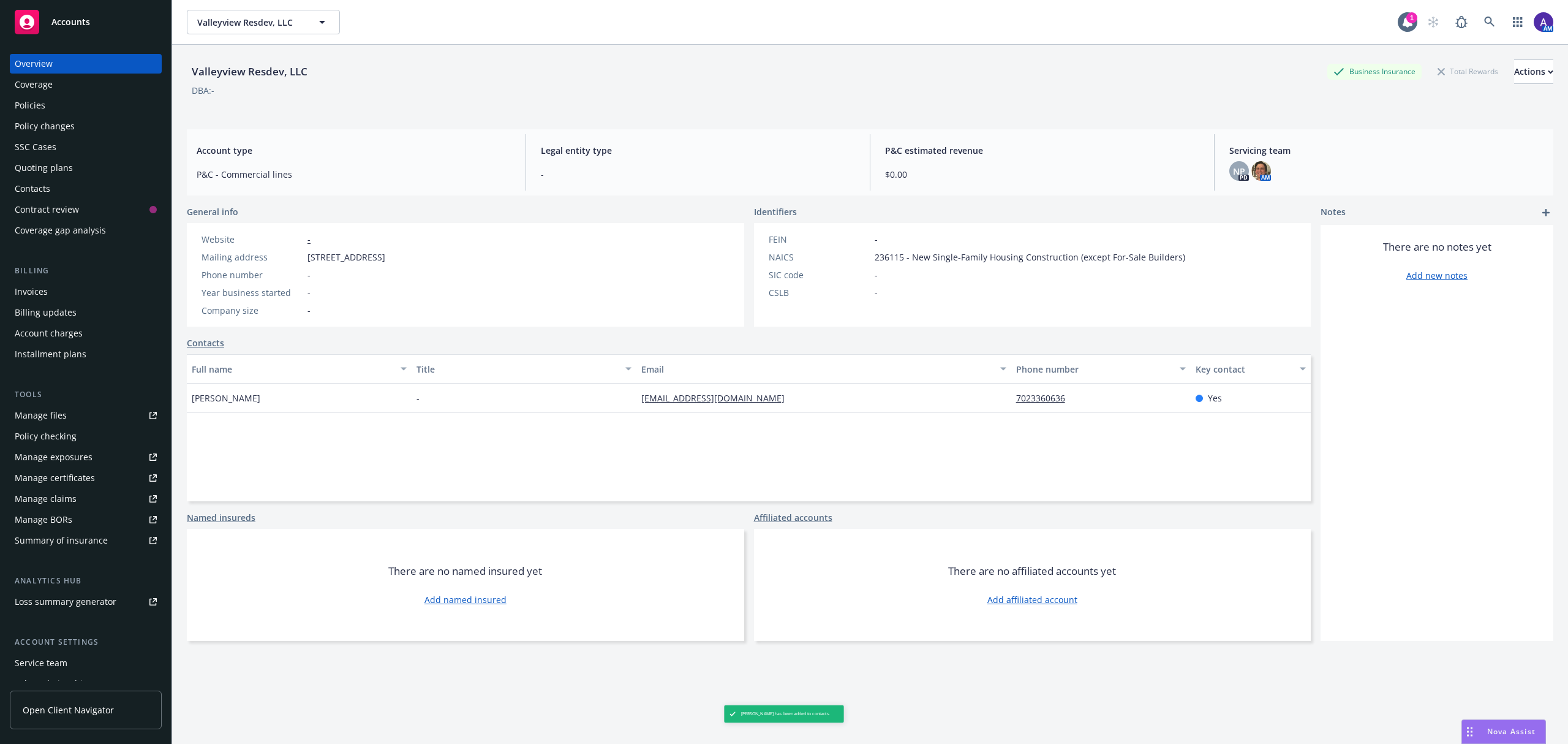
click at [73, 10] on div "Accounts" at bounding box center [85, 22] width 142 height 24
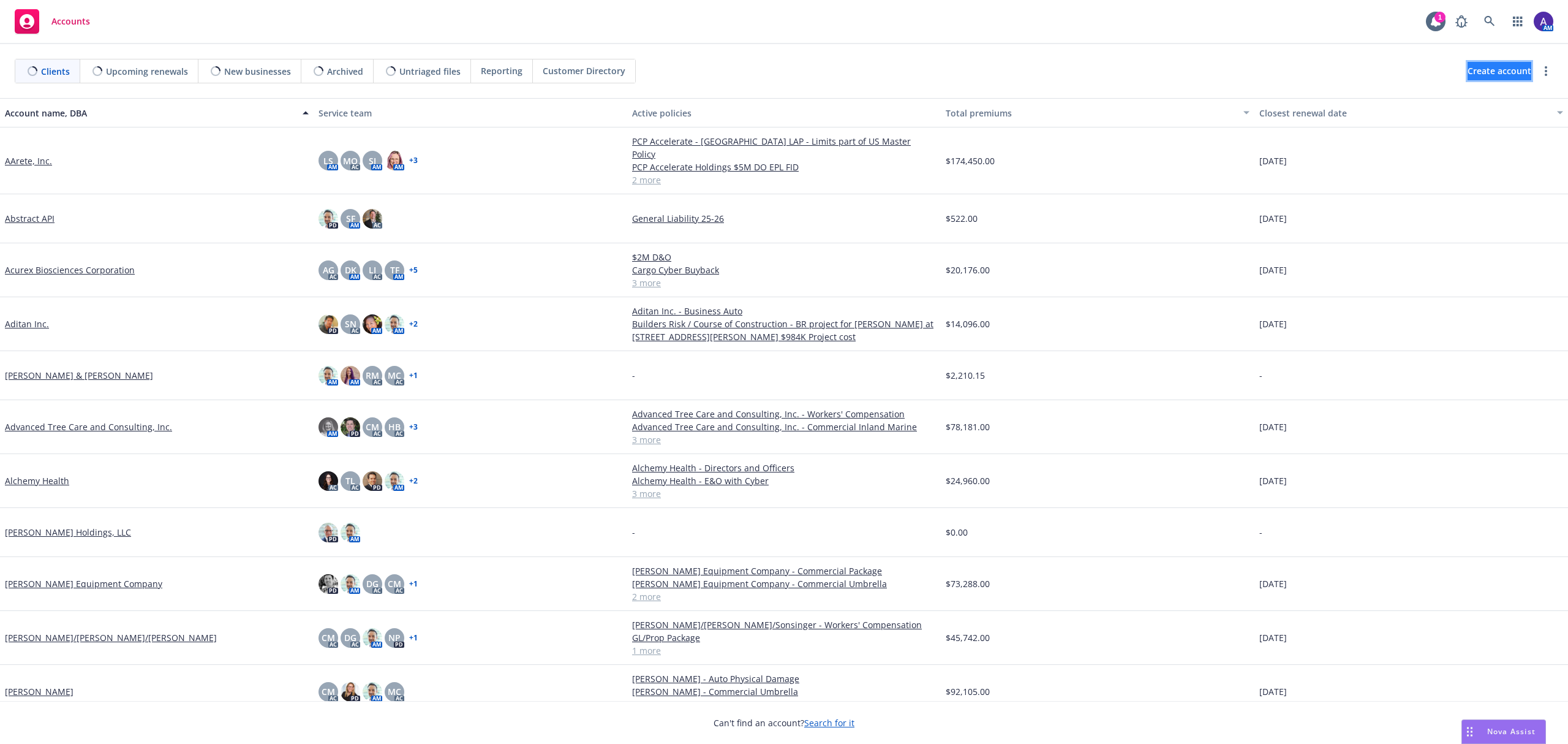
click at [1492, 77] on span "Create account" at bounding box center [1500, 71] width 64 height 24
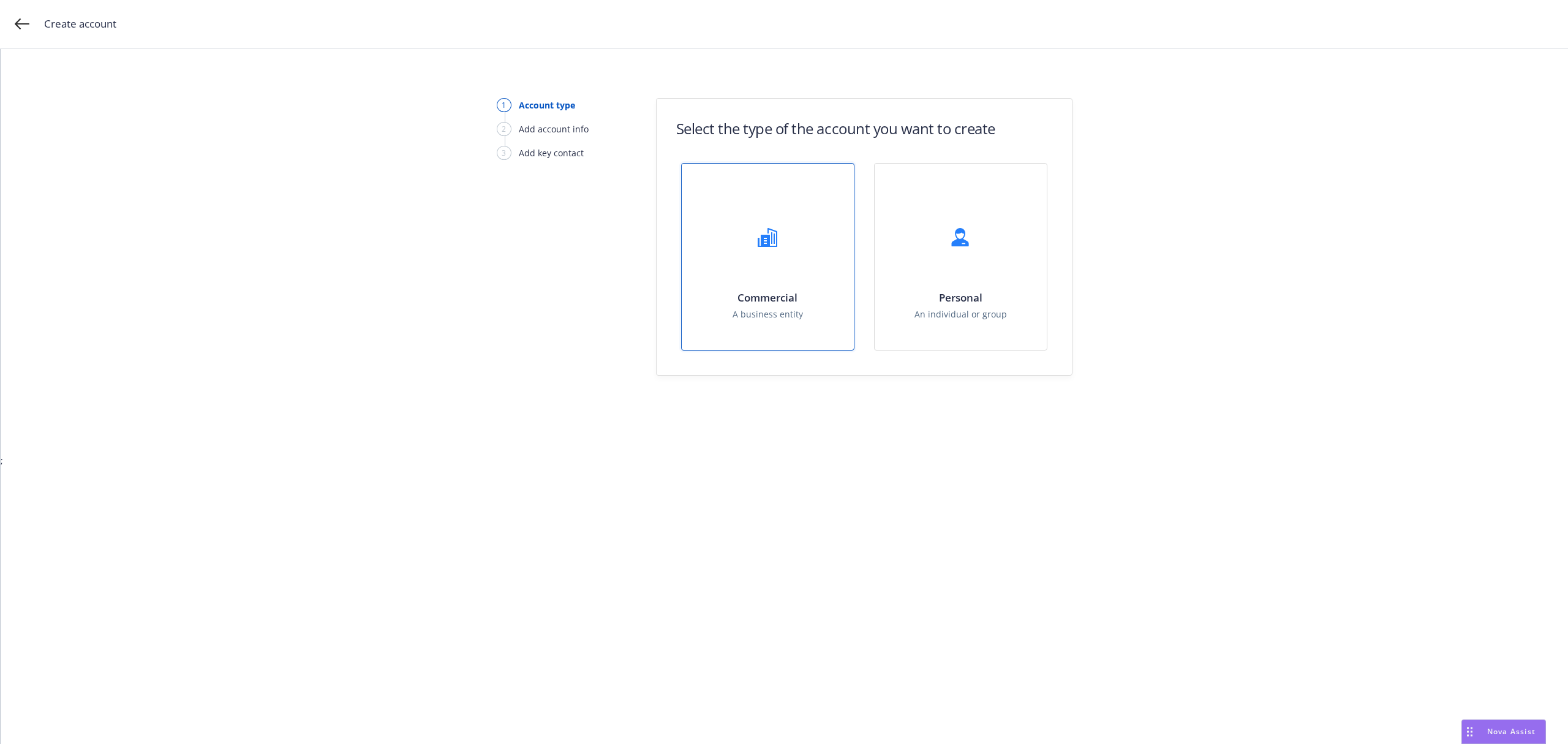
click at [837, 277] on div "Commercial A business entity" at bounding box center [768, 256] width 172 height 186
select select "US"
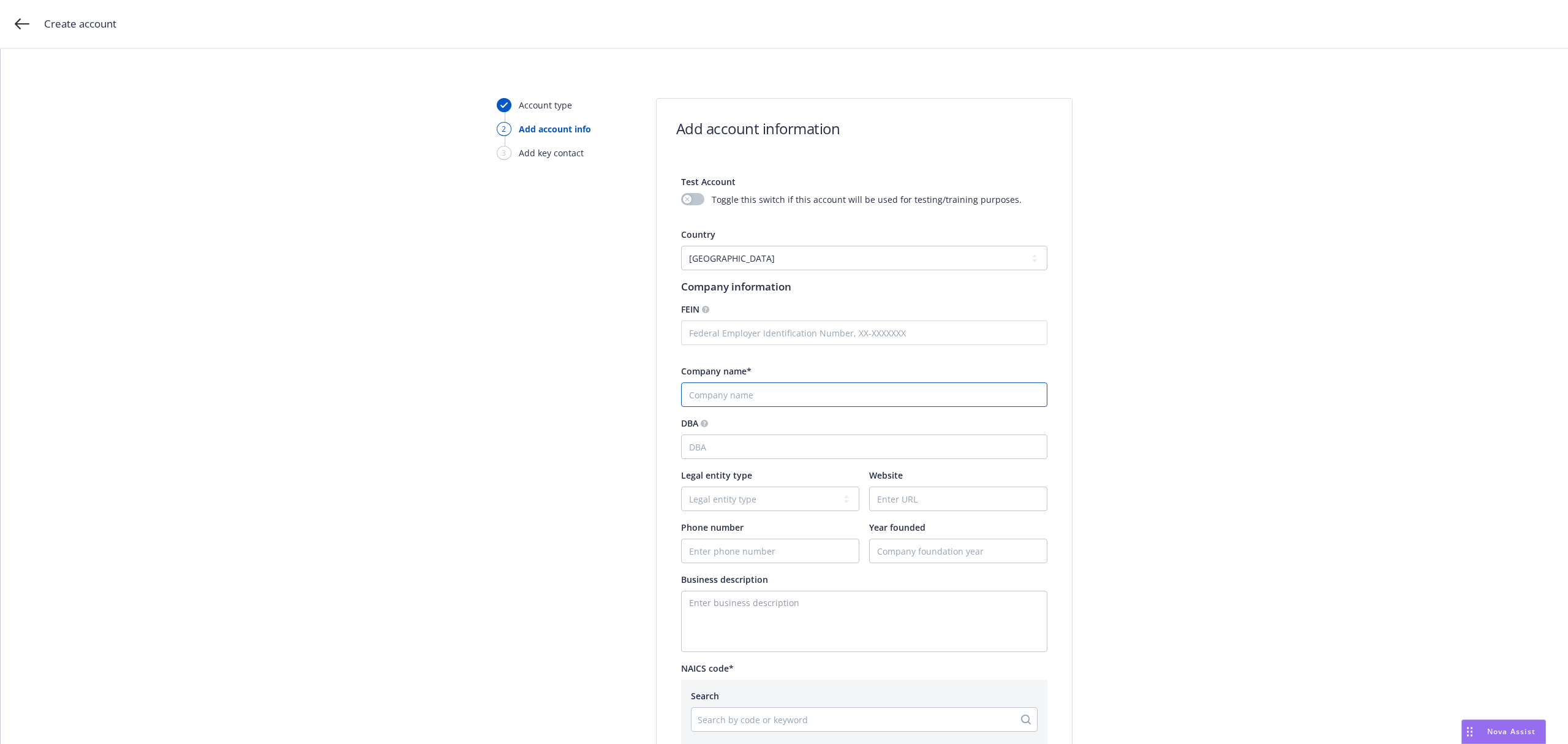
click at [708, 386] on input "Company name*" at bounding box center [864, 395] width 366 height 24
paste input "Lebanoff Development Group"
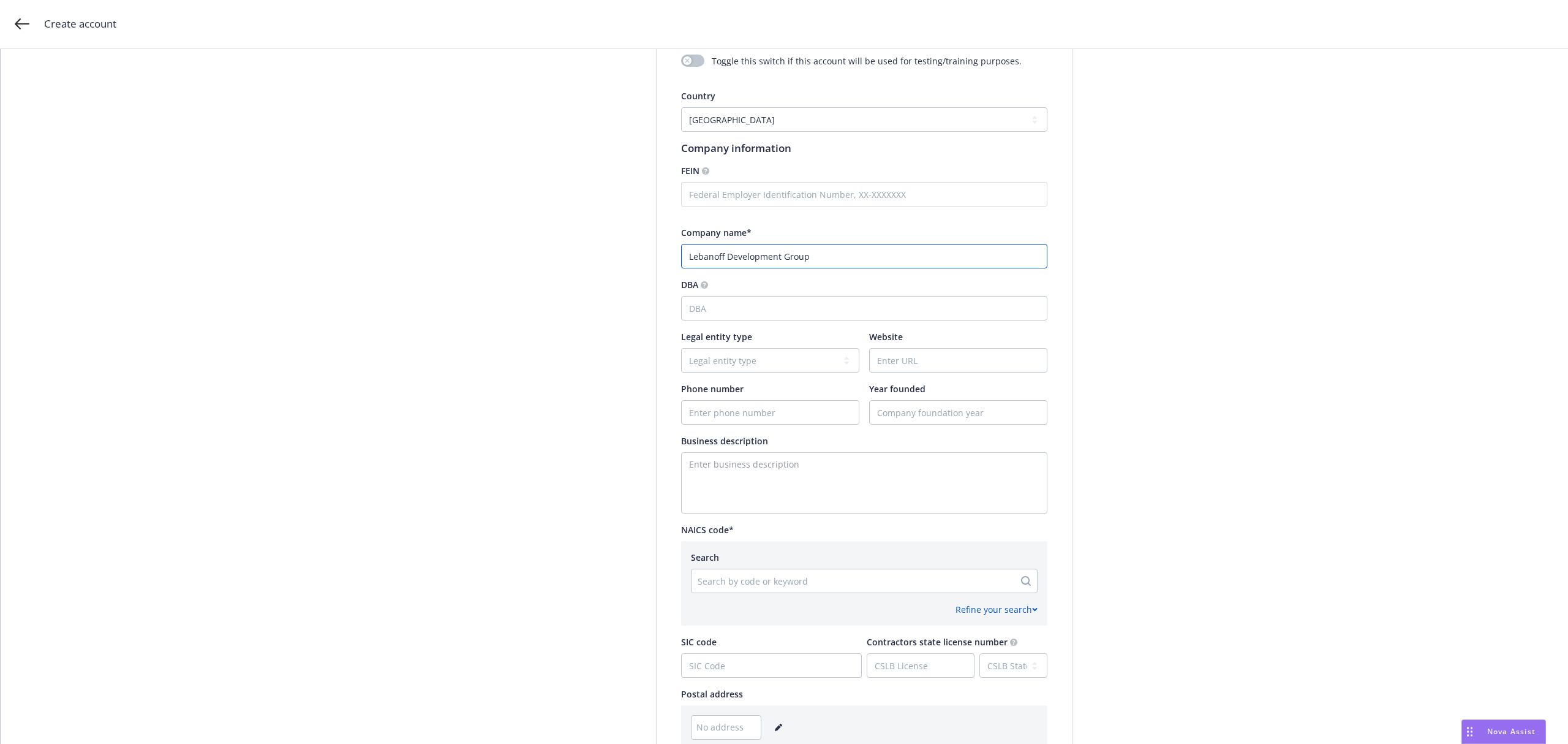
scroll to position [148, 0]
type input "Lebanoff Development Group"
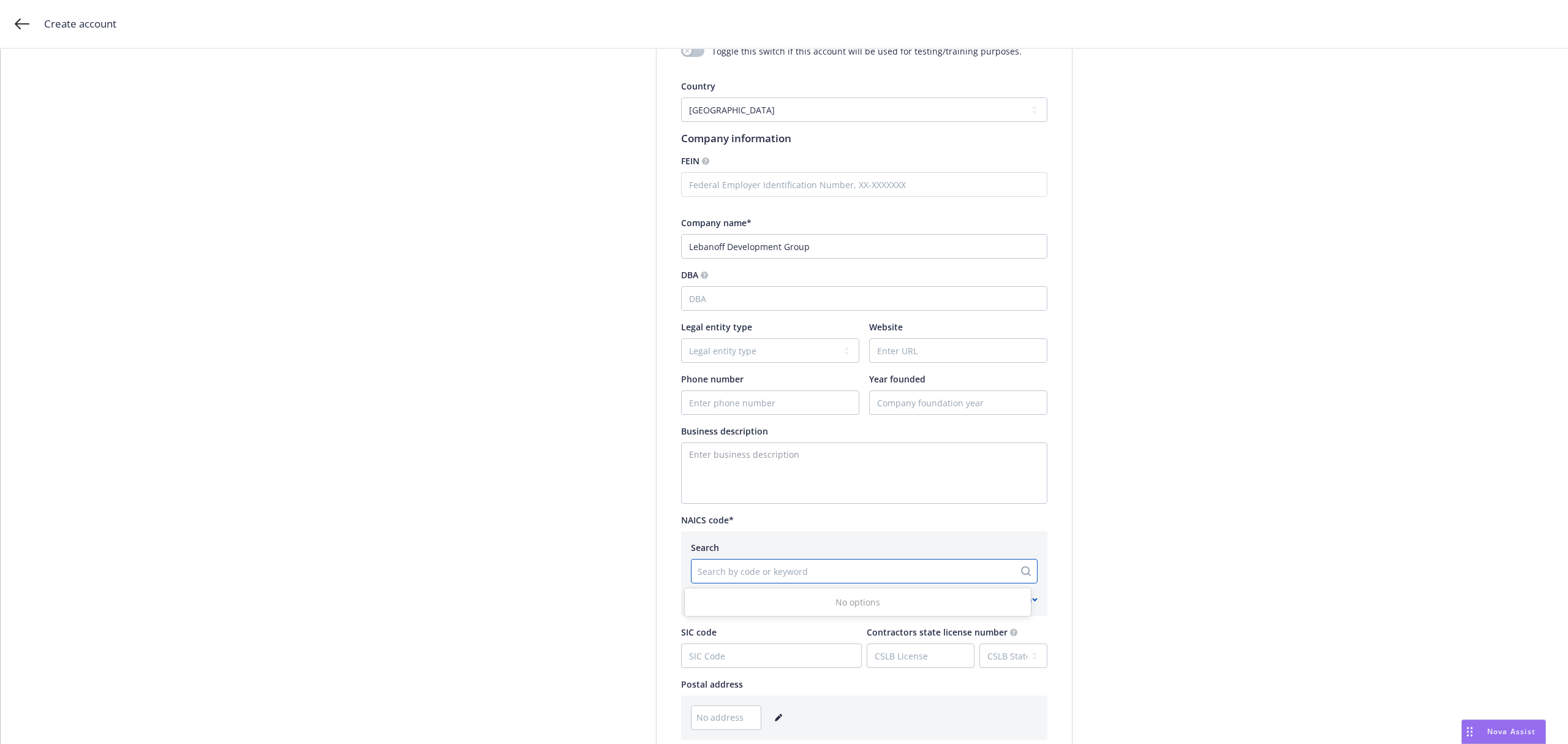
click at [731, 570] on div at bounding box center [853, 571] width 310 height 14
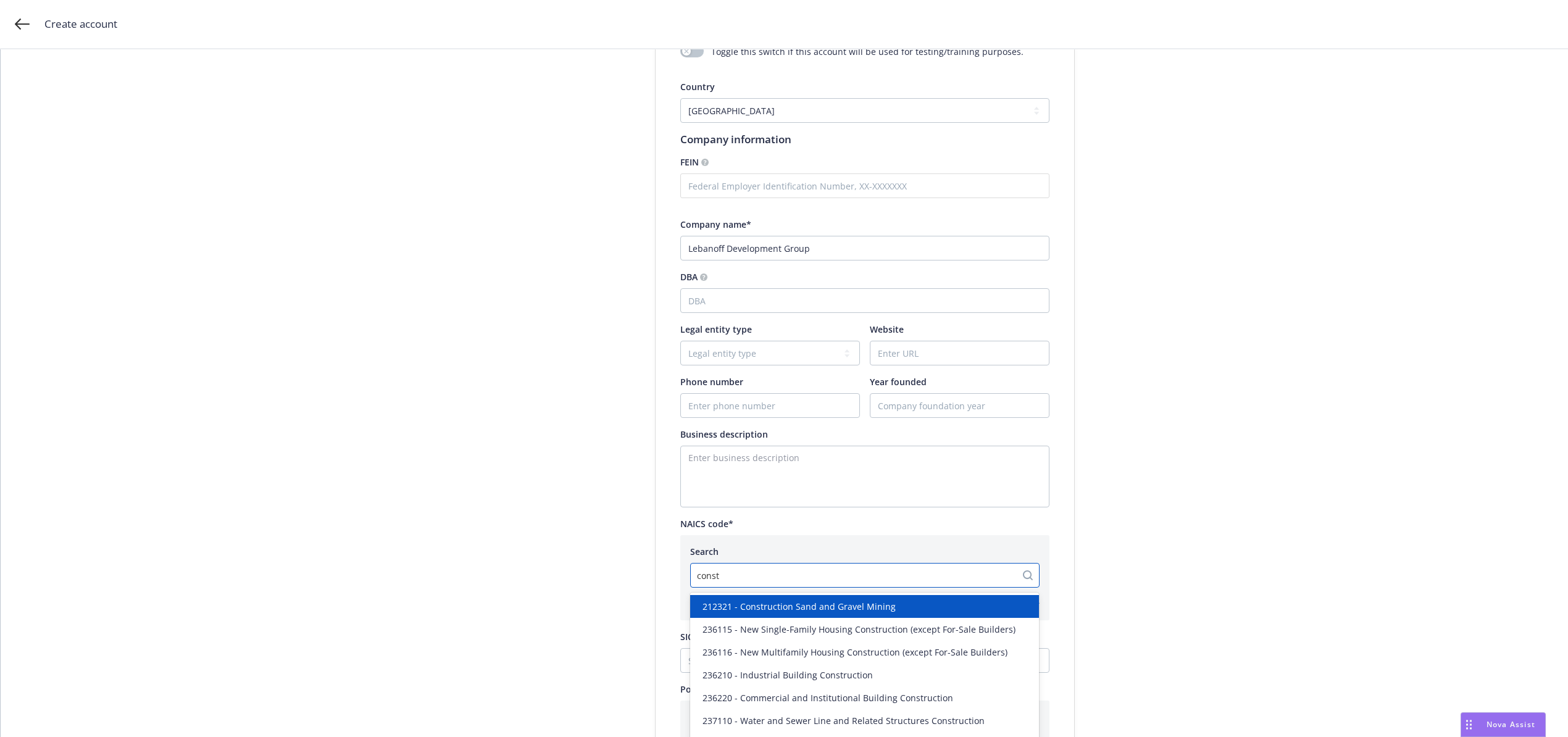
type input "constr"
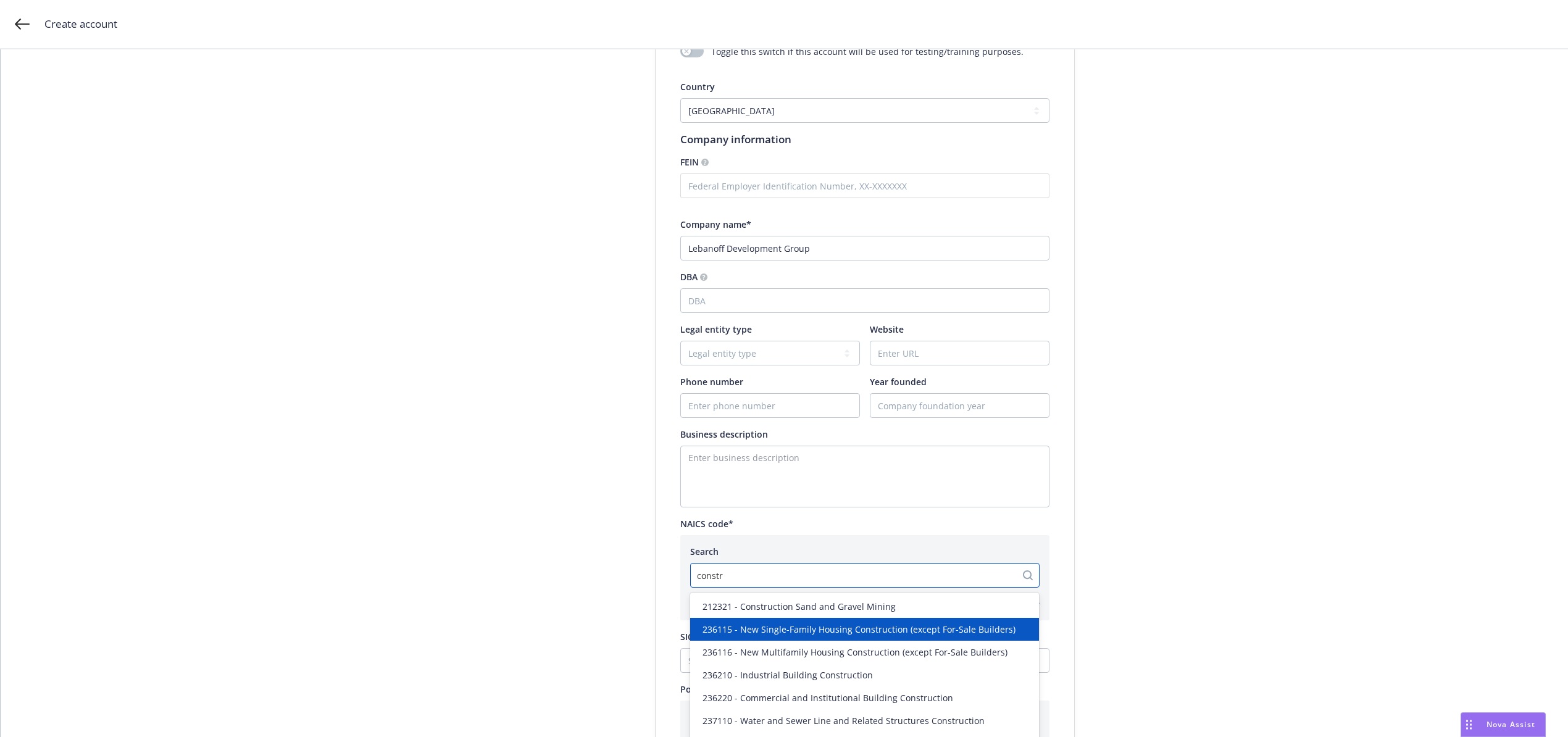
click at [755, 626] on span "236115 - New Single-Family Housing Construction (except For-Sale Builders)" at bounding box center [859, 629] width 313 height 13
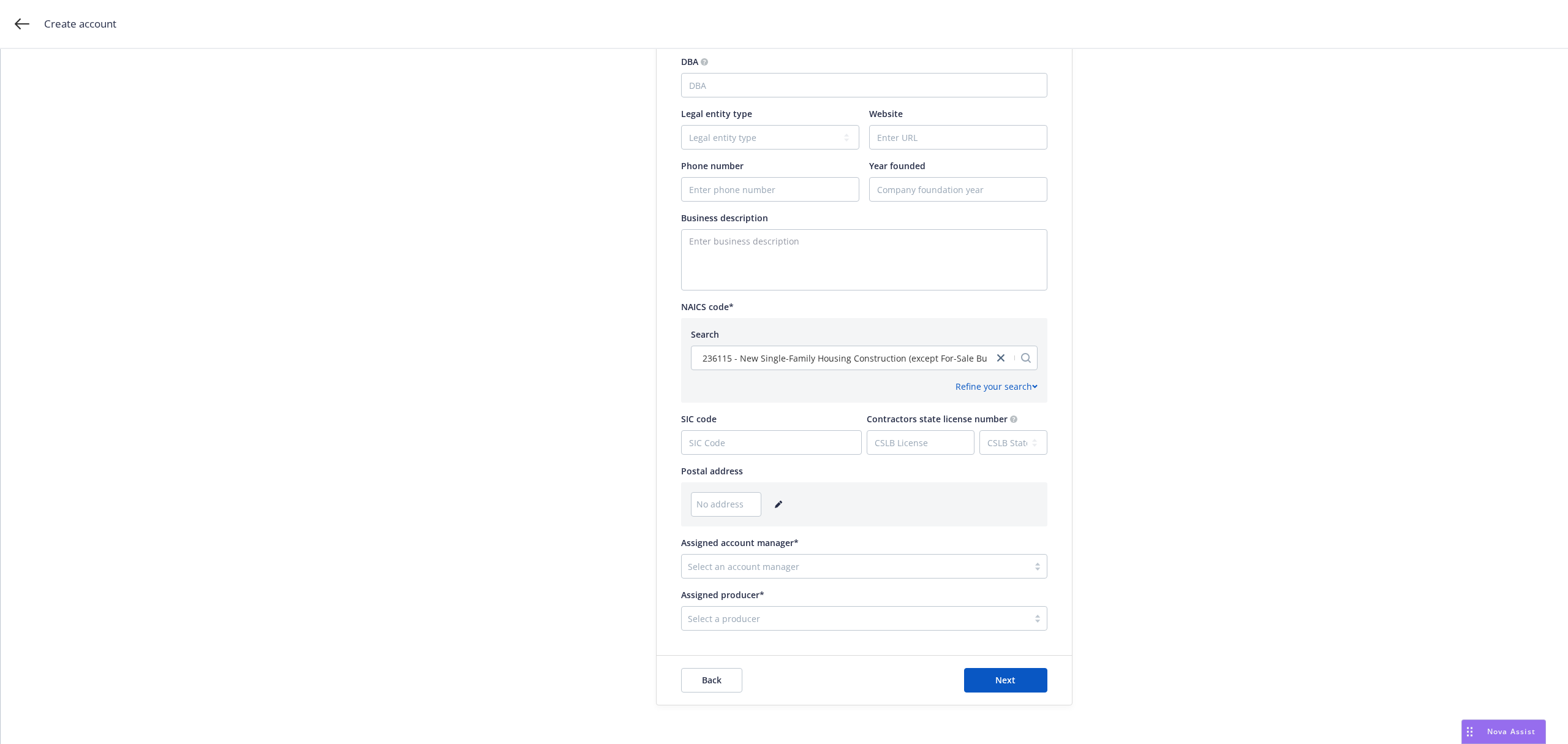
scroll to position [363, 0]
click at [771, 507] on link "editPencil" at bounding box center [778, 503] width 14 height 14
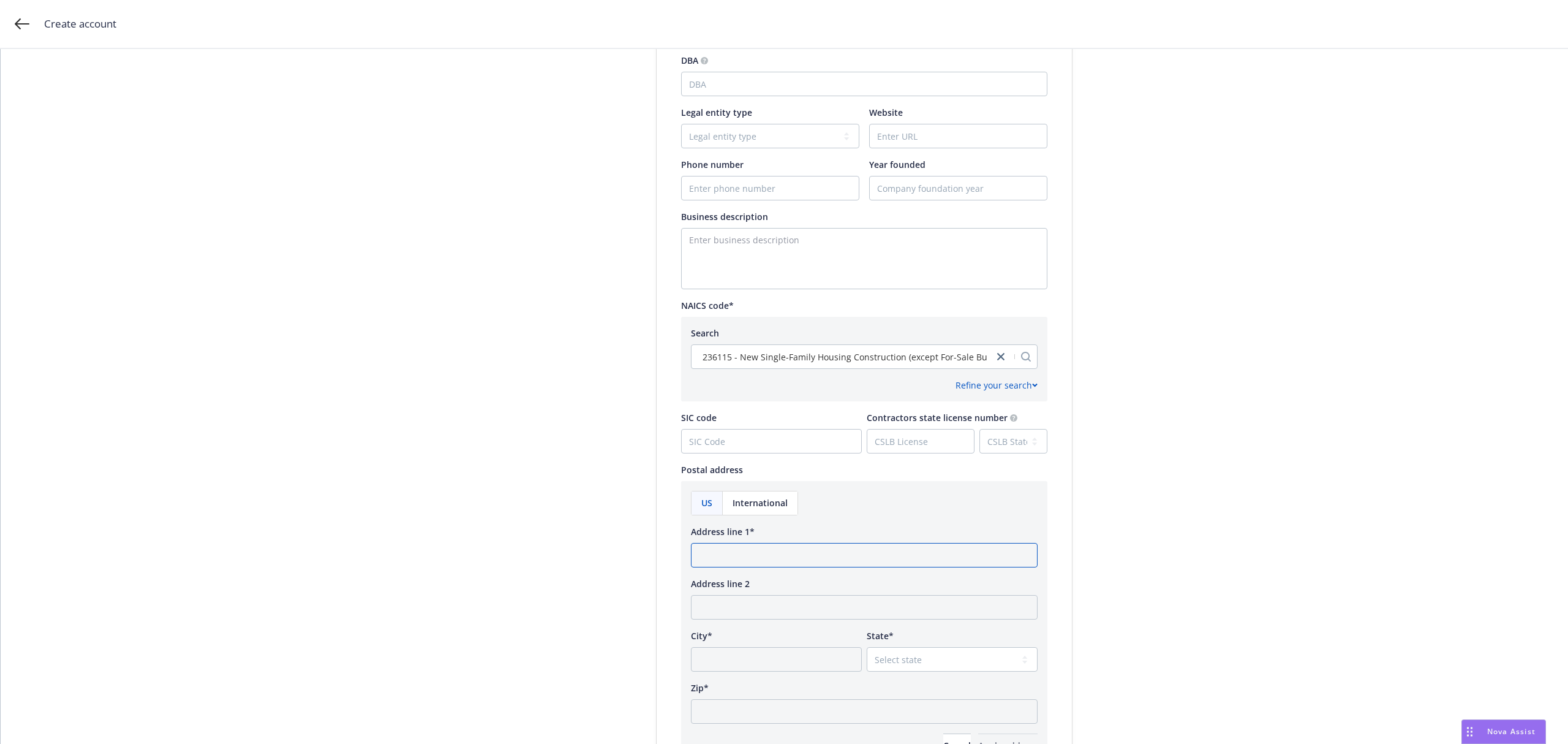
click at [740, 559] on input "Address line 1*" at bounding box center [864, 556] width 347 height 24
paste input "[STREET_ADDRESS]"
type input "[STREET_ADDRESS]"
type input "Tuntin"
select select "CA"
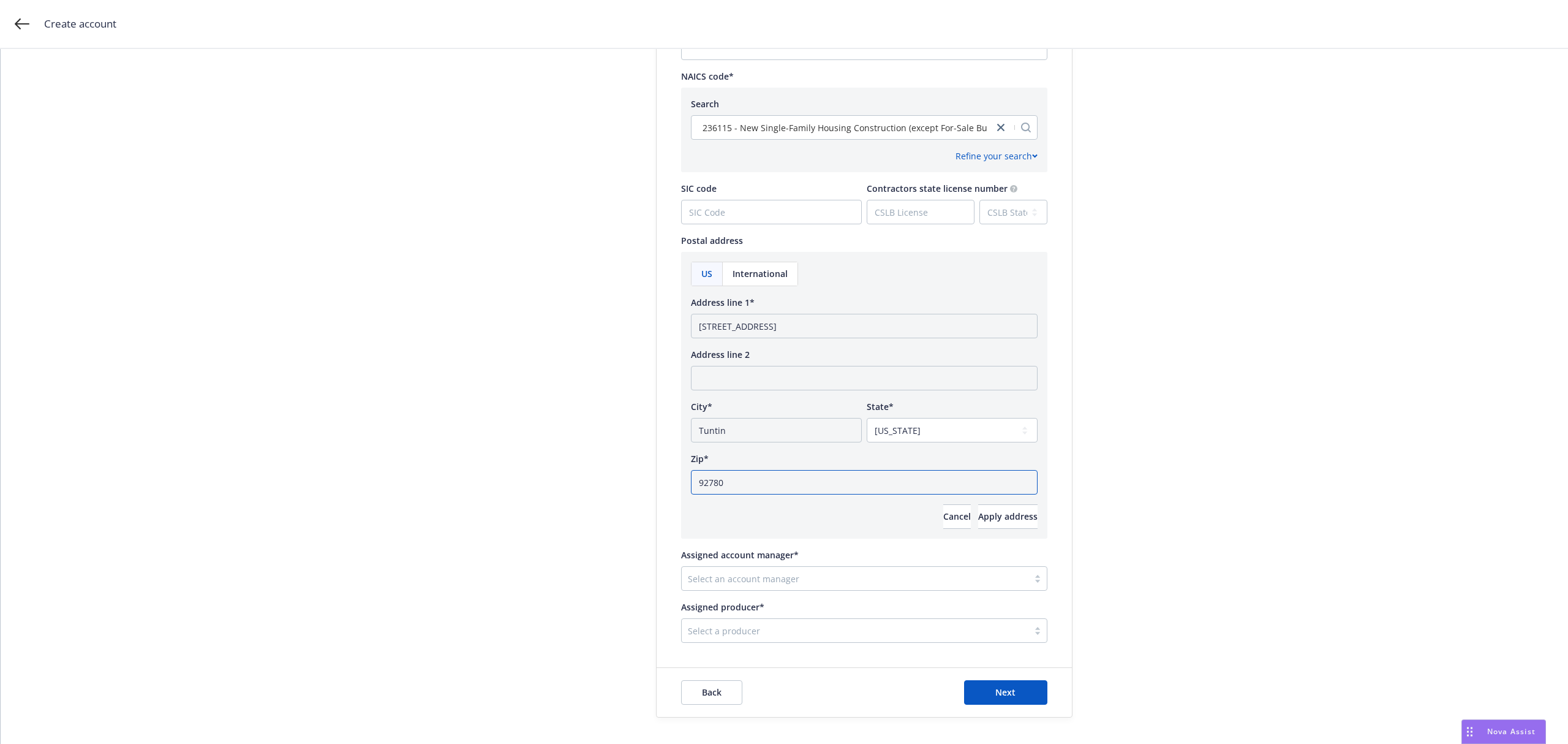
scroll to position [594, 0]
type input "92780"
click at [790, 581] on div at bounding box center [855, 577] width 335 height 14
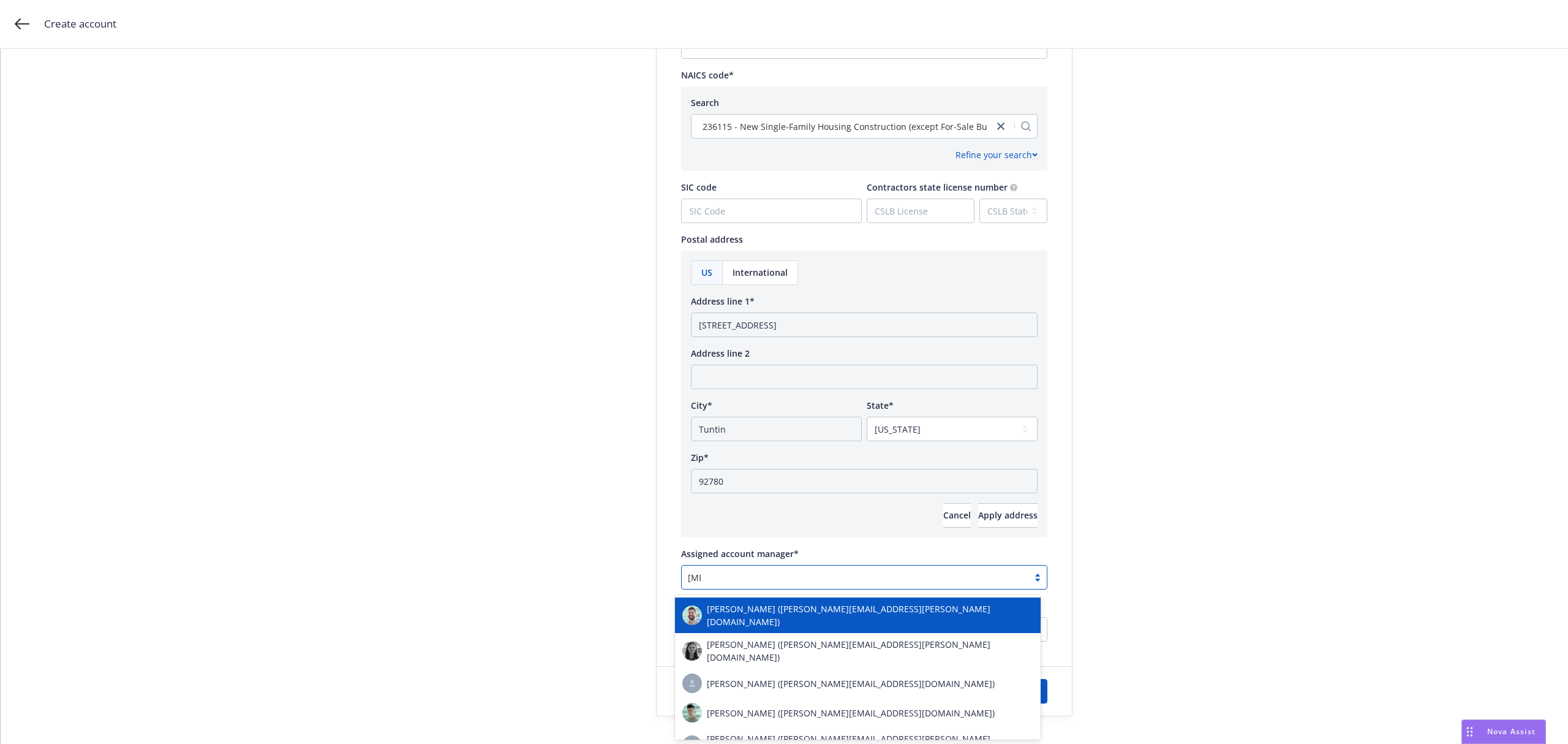
type input "bald"
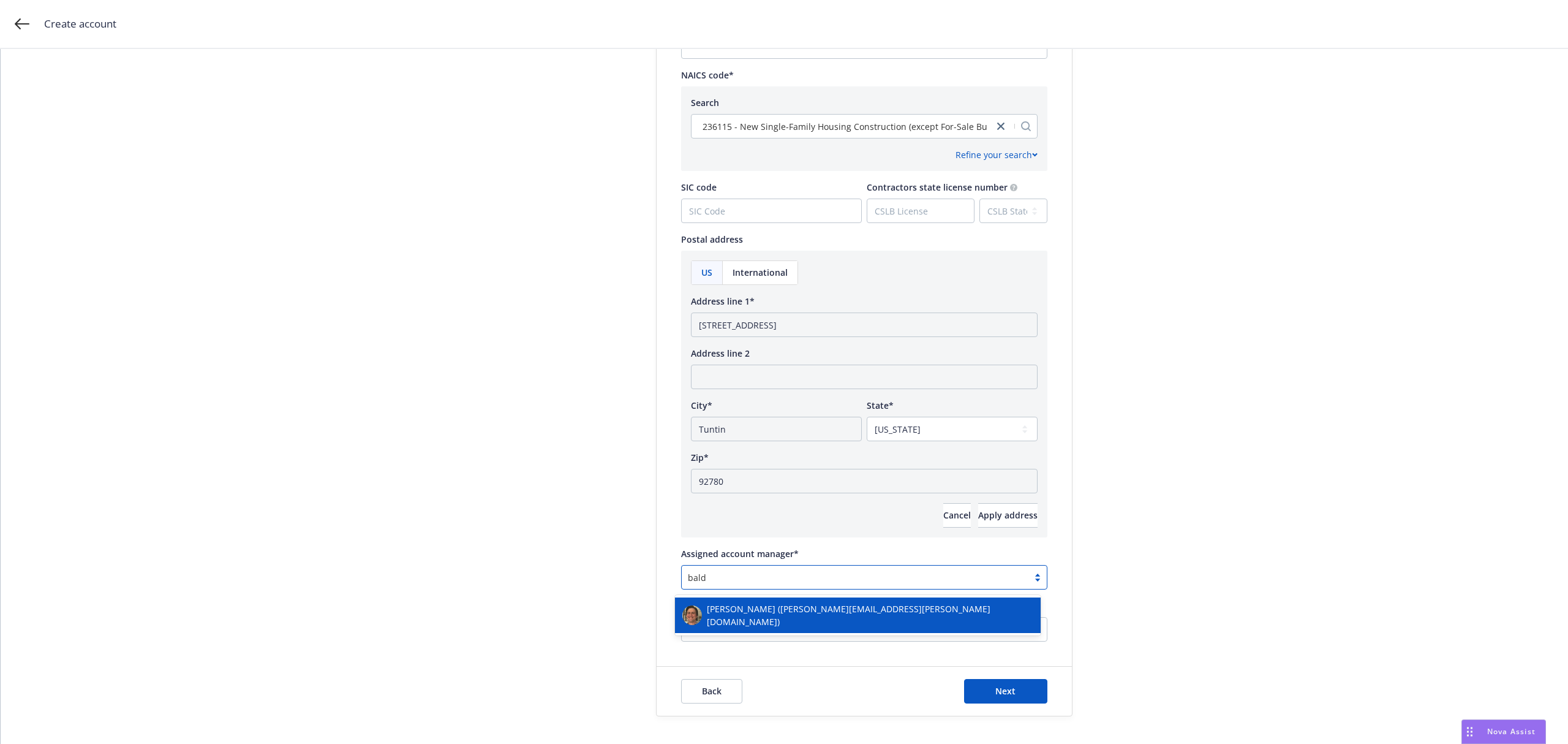
click at [785, 609] on span "[PERSON_NAME] ([PERSON_NAME][EMAIL_ADDRESS][PERSON_NAME][DOMAIN_NAME])" at bounding box center [870, 616] width 326 height 26
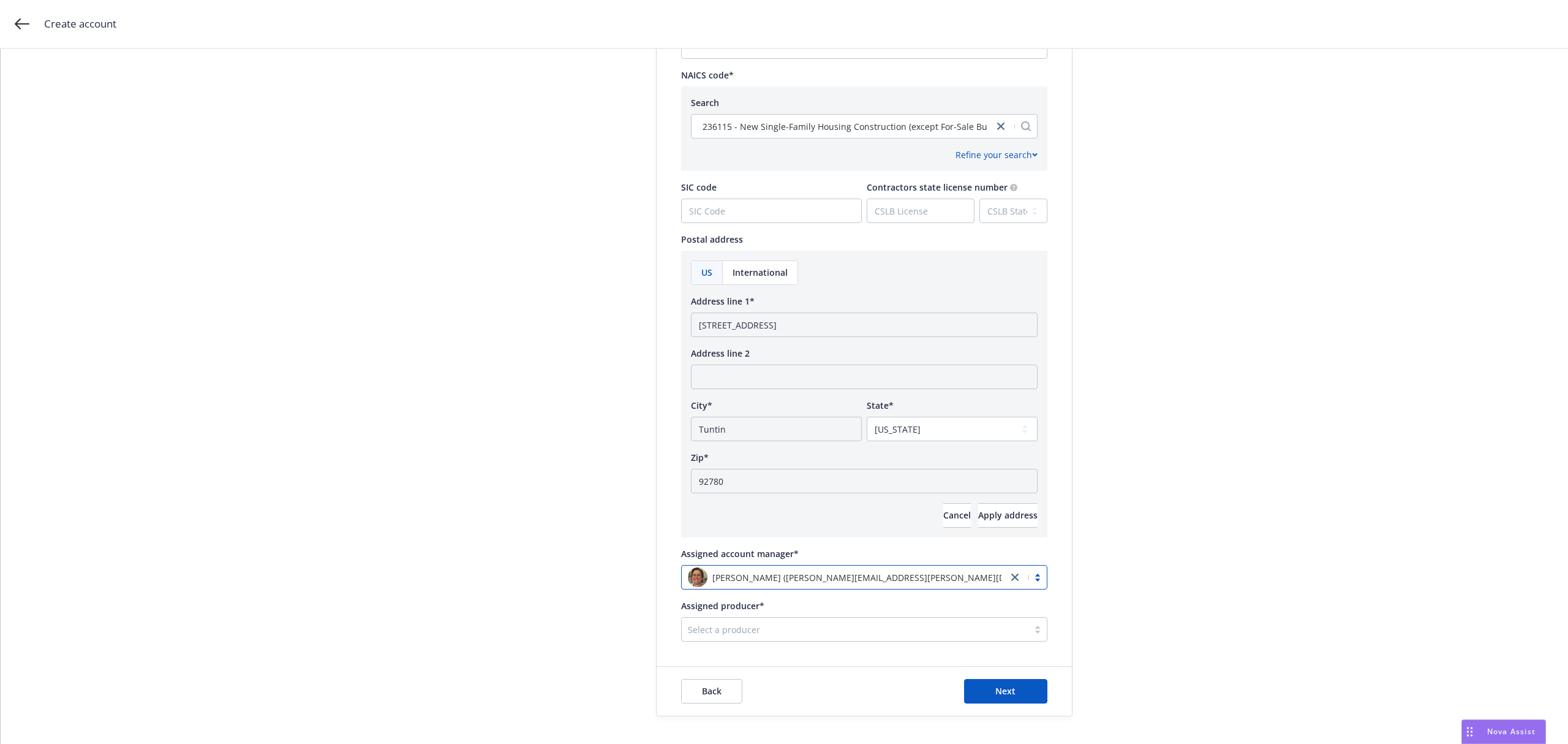
click at [747, 634] on div at bounding box center [855, 629] width 335 height 14
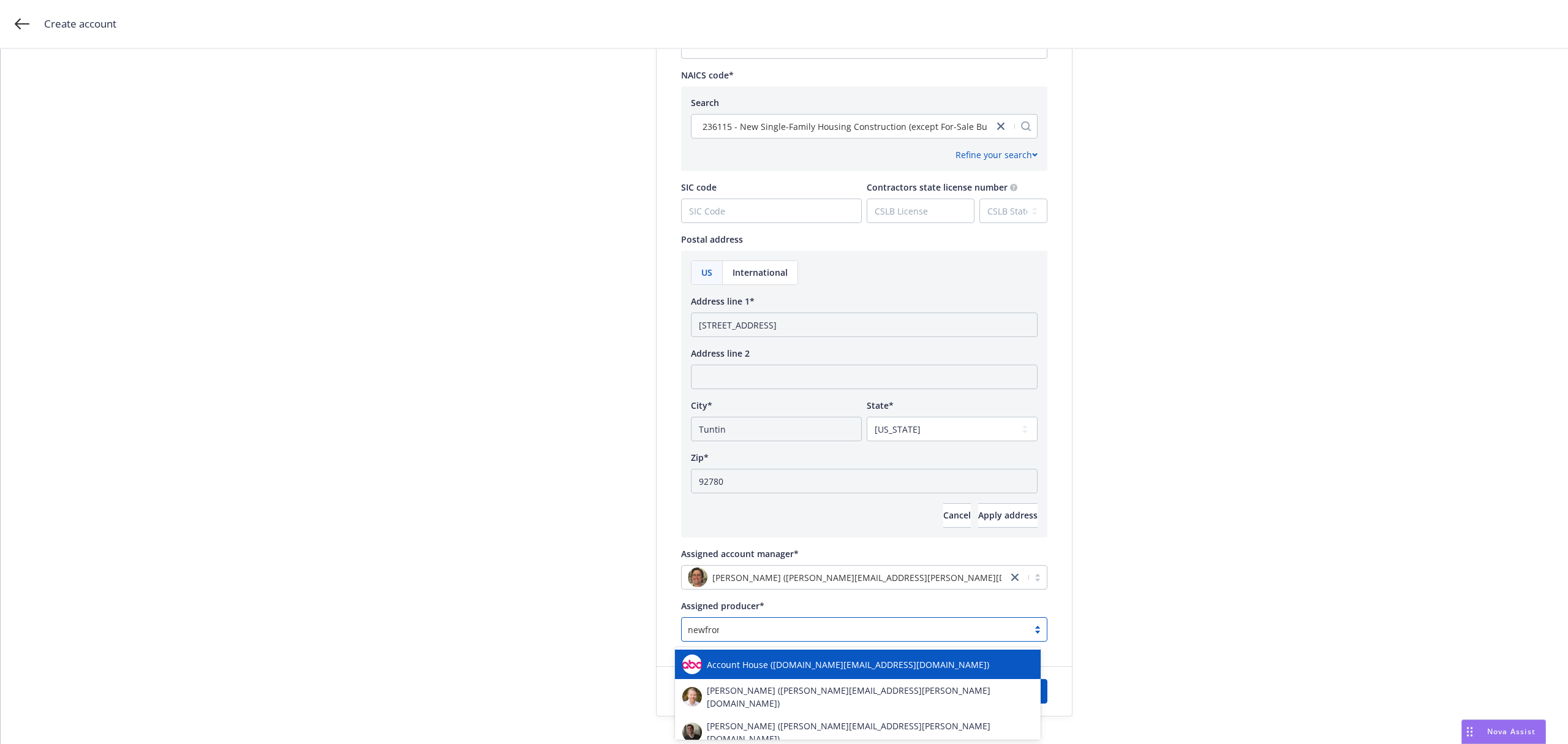
type input "newfront"
click at [748, 667] on span "Account House ([DOMAIN_NAME][EMAIL_ADDRESS][DOMAIN_NAME])" at bounding box center [848, 665] width 282 height 13
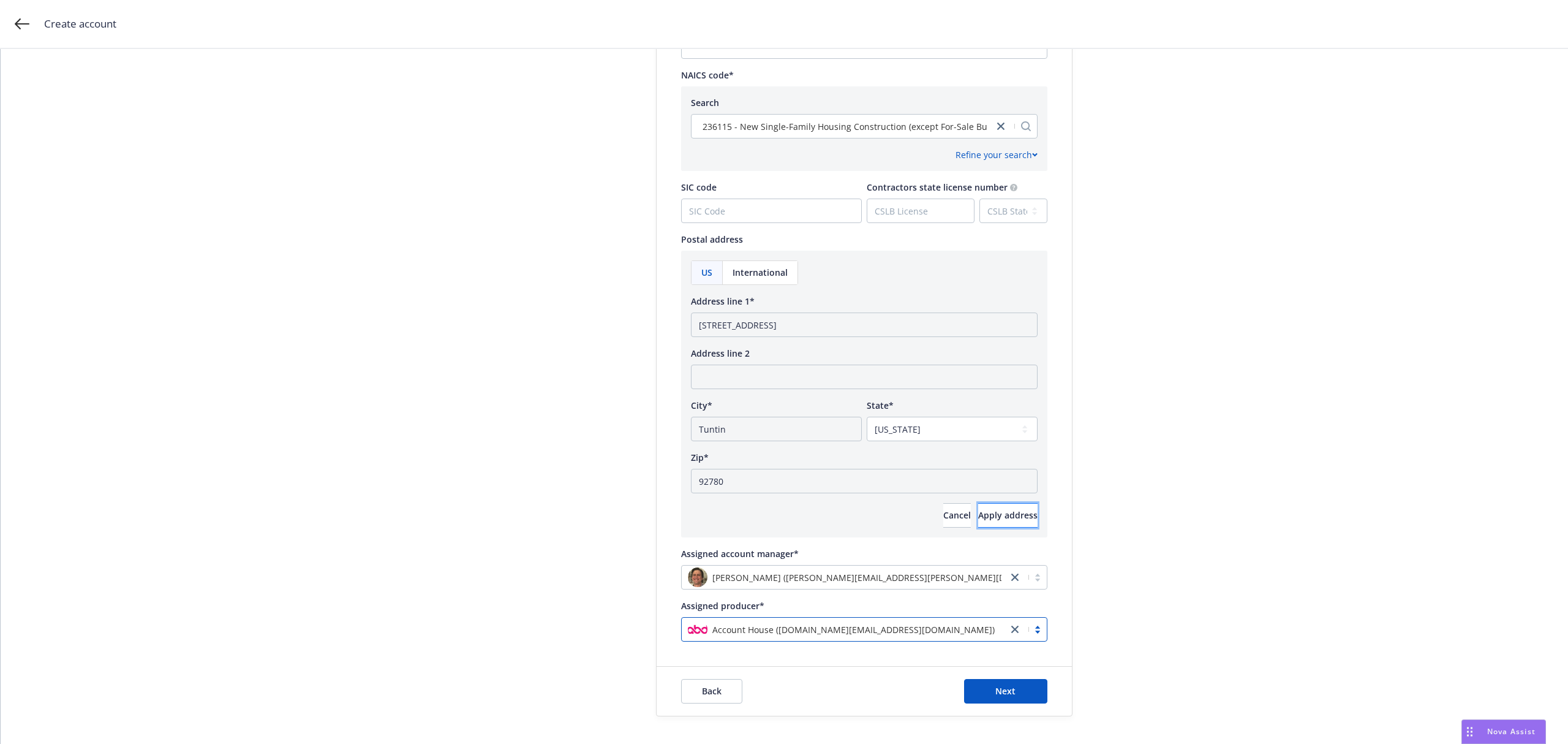
click at [978, 525] on button "Apply address" at bounding box center [1008, 515] width 59 height 24
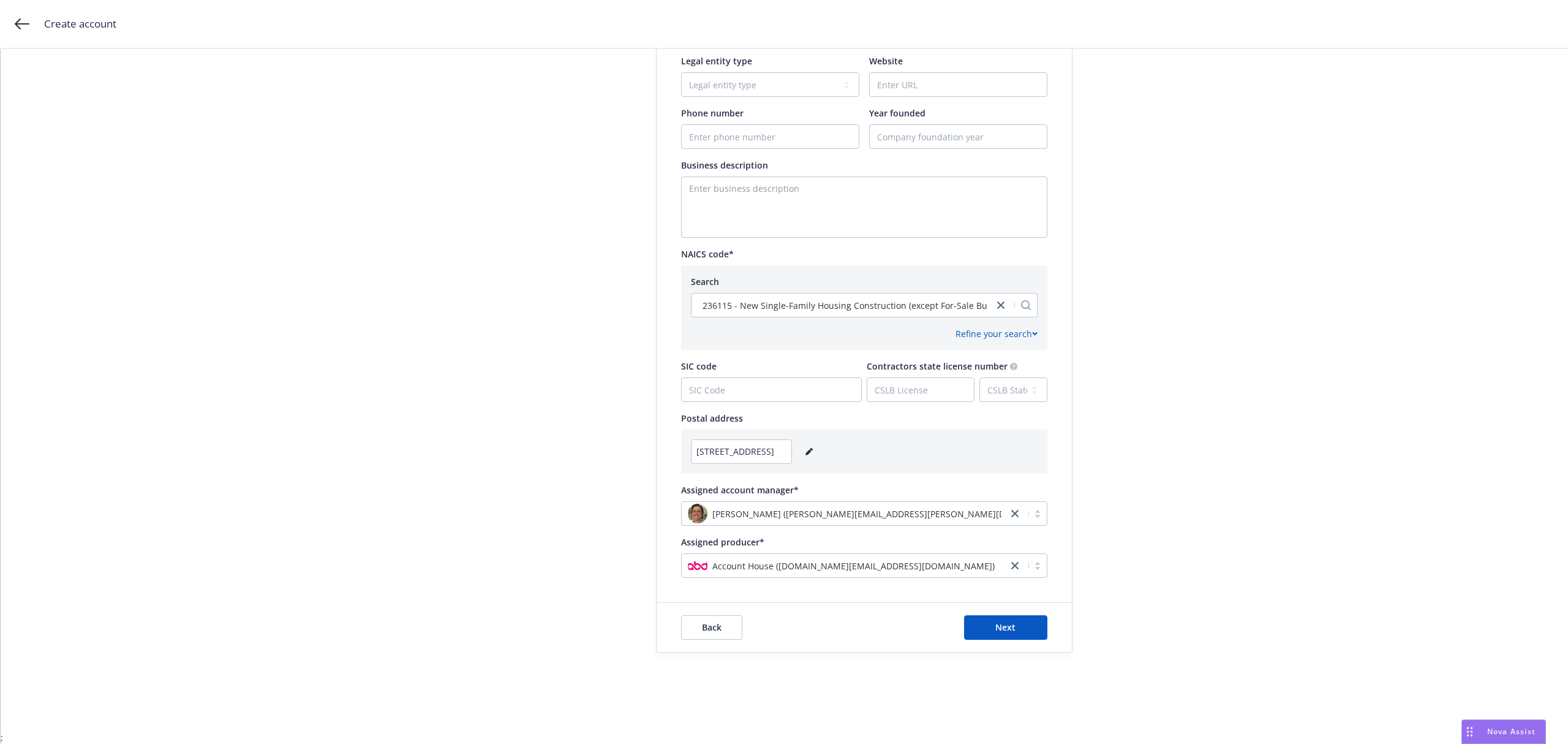
scroll to position [414, 0]
click at [995, 626] on span "Next" at bounding box center [1005, 626] width 21 height 11
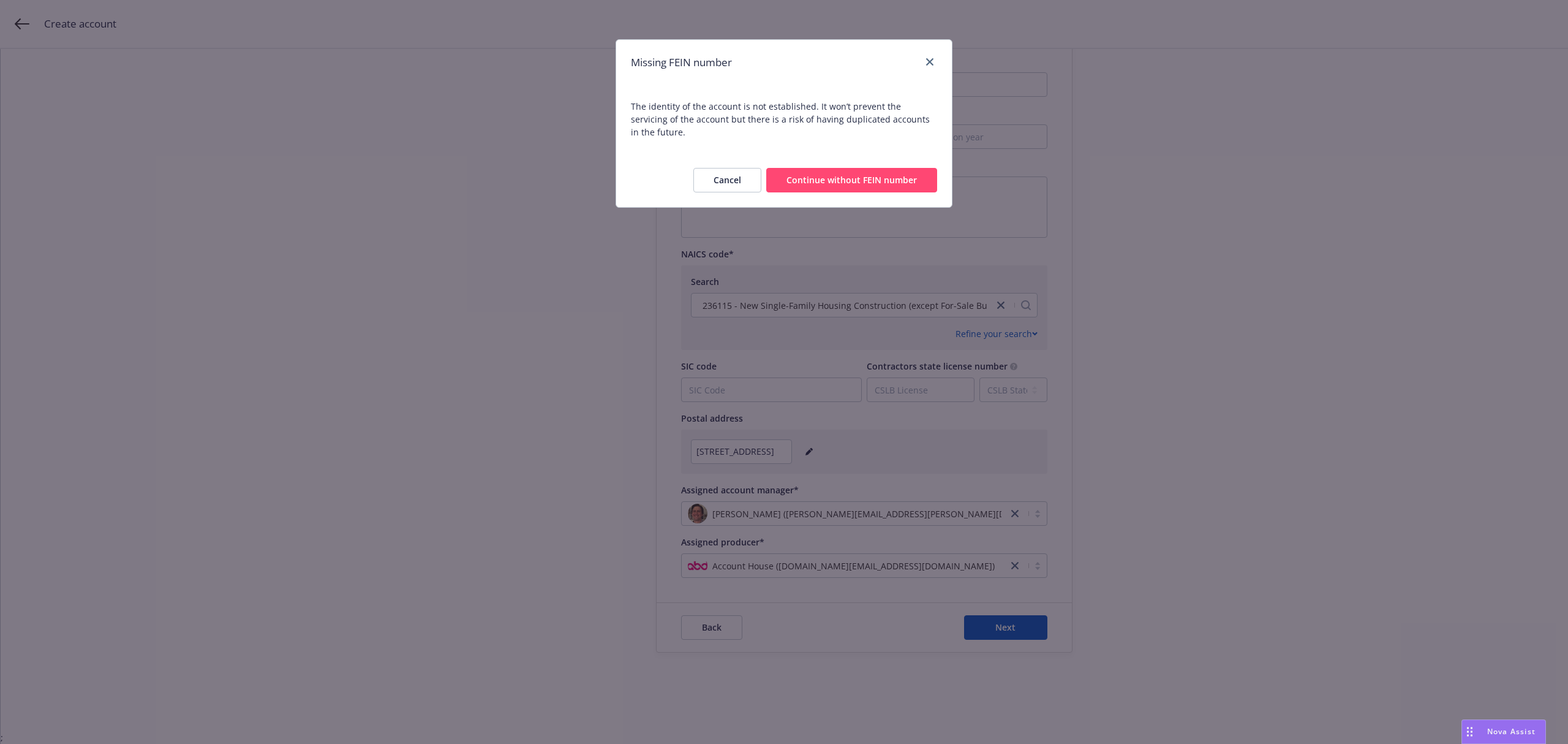
click at [866, 169] on button "Continue without FEIN number" at bounding box center [852, 180] width 171 height 24
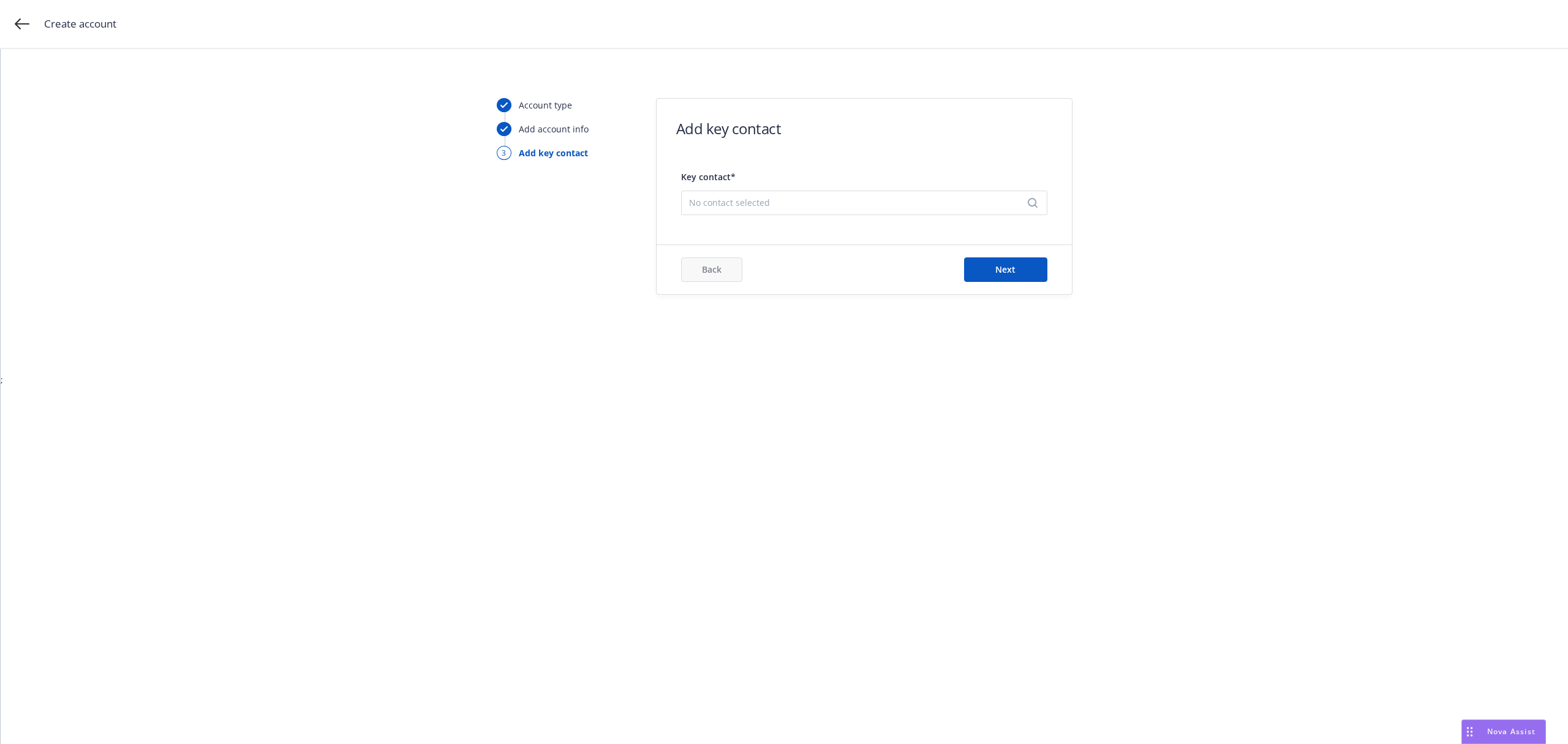
scroll to position [0, 0]
click at [1023, 207] on span "No contact selected" at bounding box center [860, 202] width 341 height 13
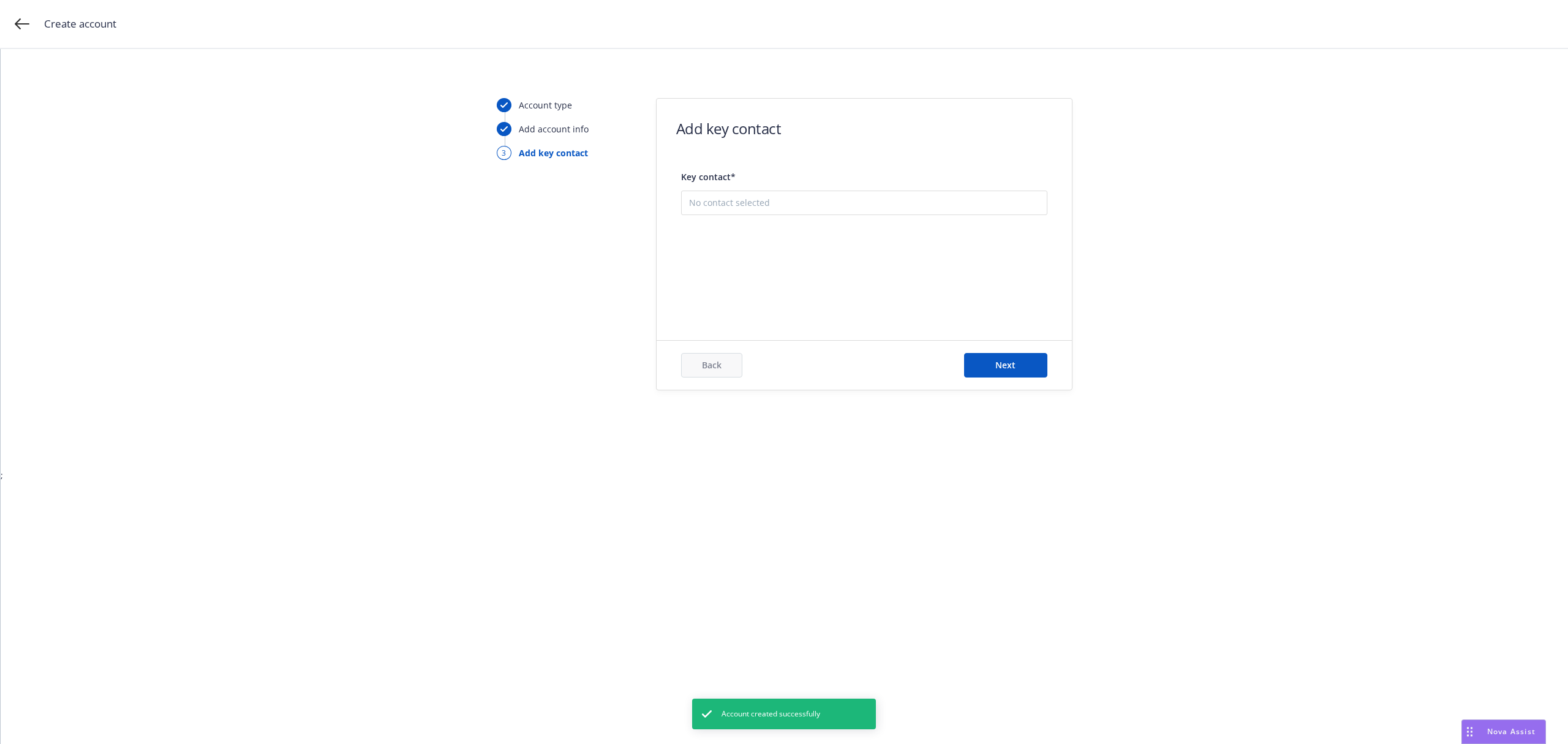
click at [829, 265] on button "Add new contact" at bounding box center [864, 264] width 350 height 24
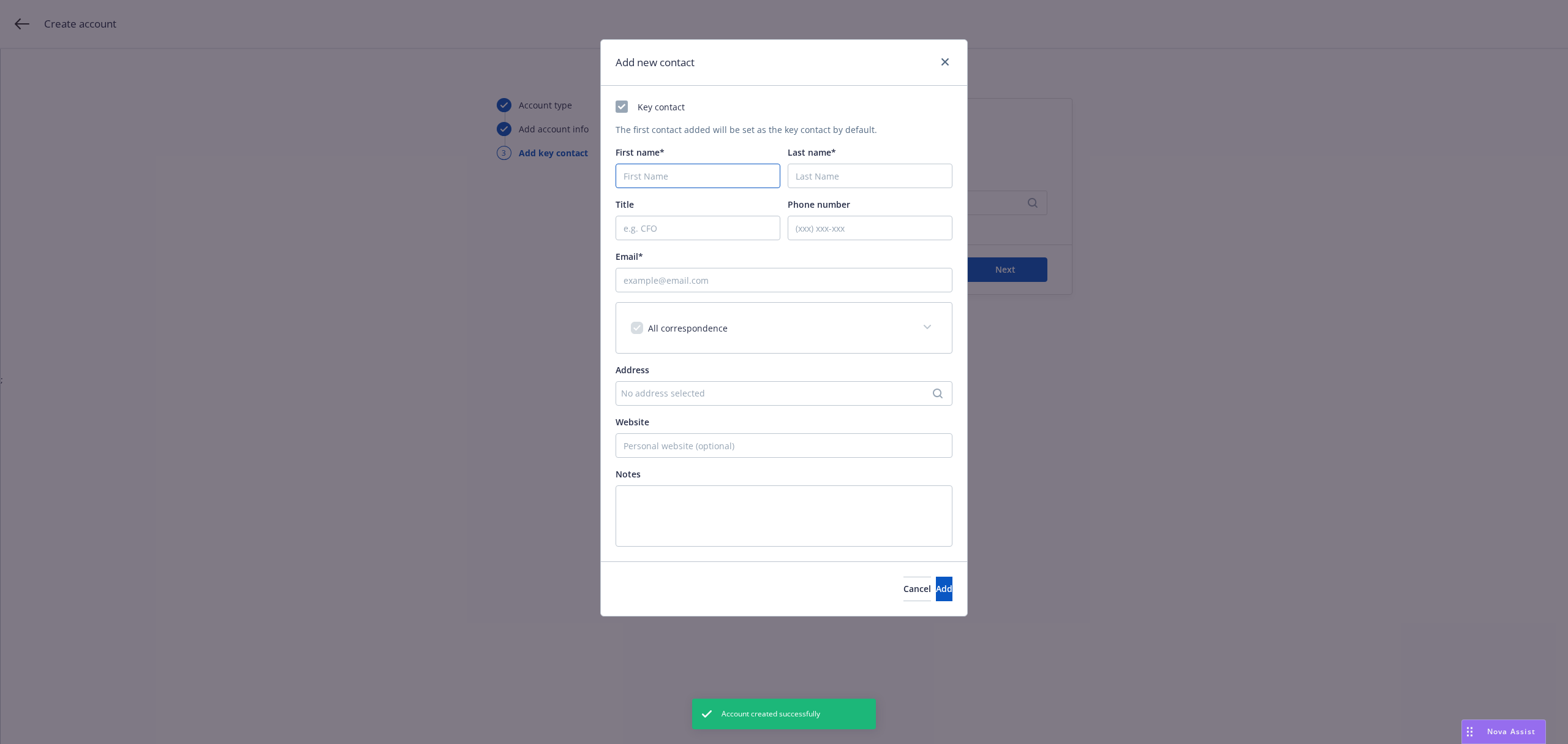
click at [671, 179] on input "First name*" at bounding box center [698, 176] width 165 height 24
type input "marc"
click at [859, 174] on input "Last name*" at bounding box center [870, 176] width 165 height 24
paste input "Lebanoff"
type input "Lebanoff"
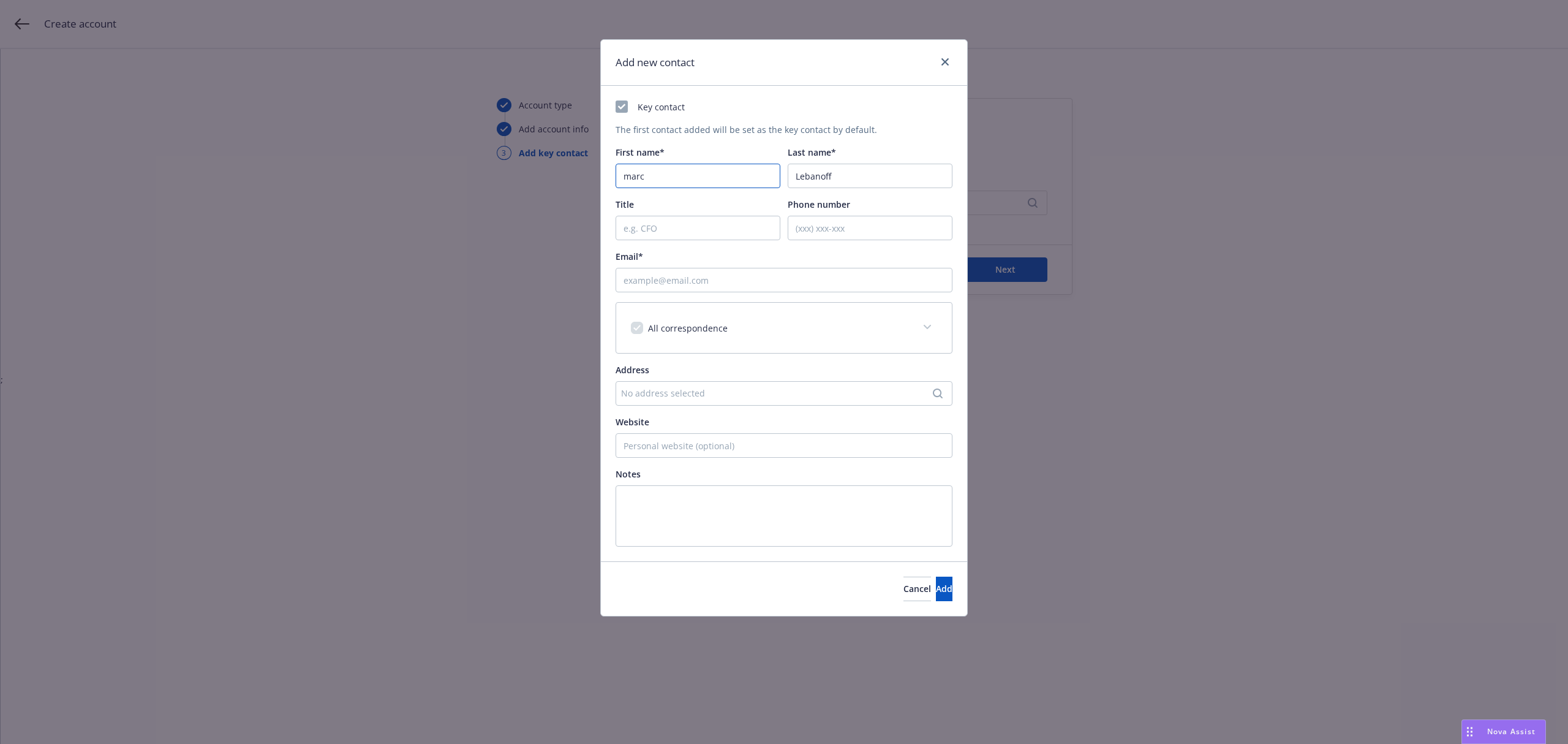
click at [630, 175] on input "marc" at bounding box center [698, 176] width 165 height 24
type input "[PERSON_NAME]"
click at [735, 275] on input "Email*" at bounding box center [784, 280] width 337 height 24
paste input "[EMAIL_ADDRESS][DOMAIN_NAME]"
type input "[EMAIL_ADDRESS][DOMAIN_NAME]"
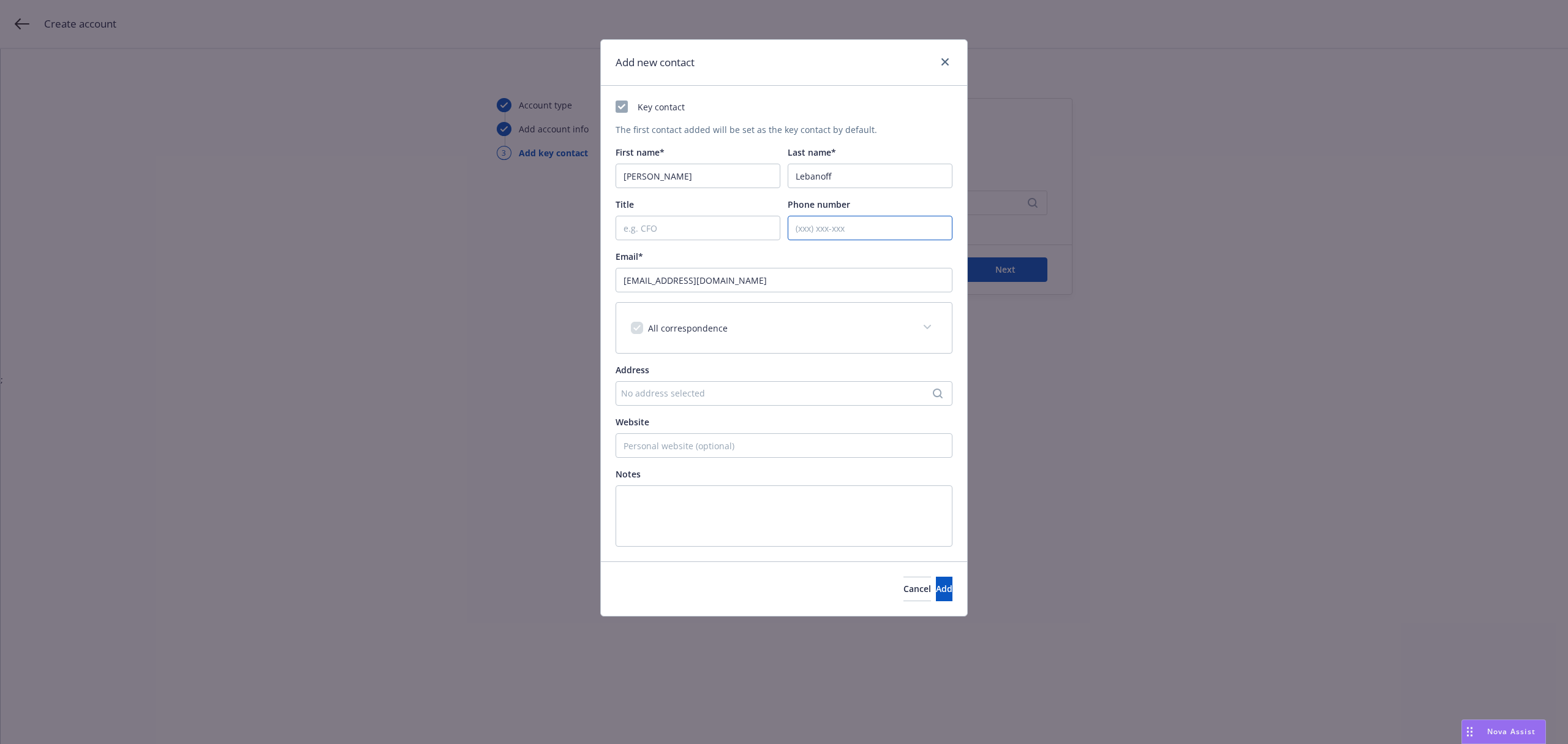
click at [822, 234] on input "Phone number" at bounding box center [870, 228] width 165 height 24
paste input "7023360636"
type input "7023360636"
click at [936, 589] on span "Add" at bounding box center [944, 588] width 17 height 11
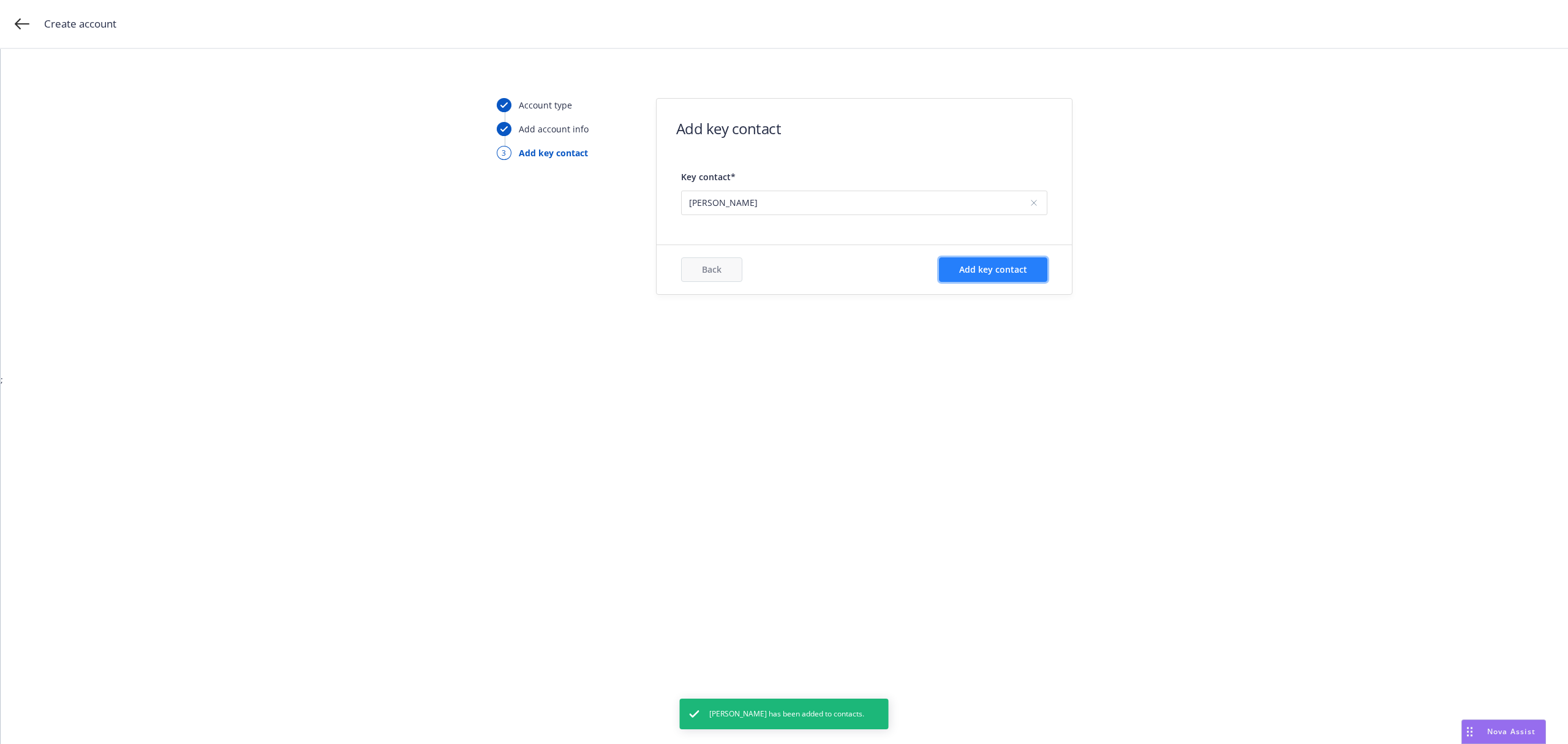
click at [1004, 269] on span "Add key contact" at bounding box center [993, 269] width 68 height 11
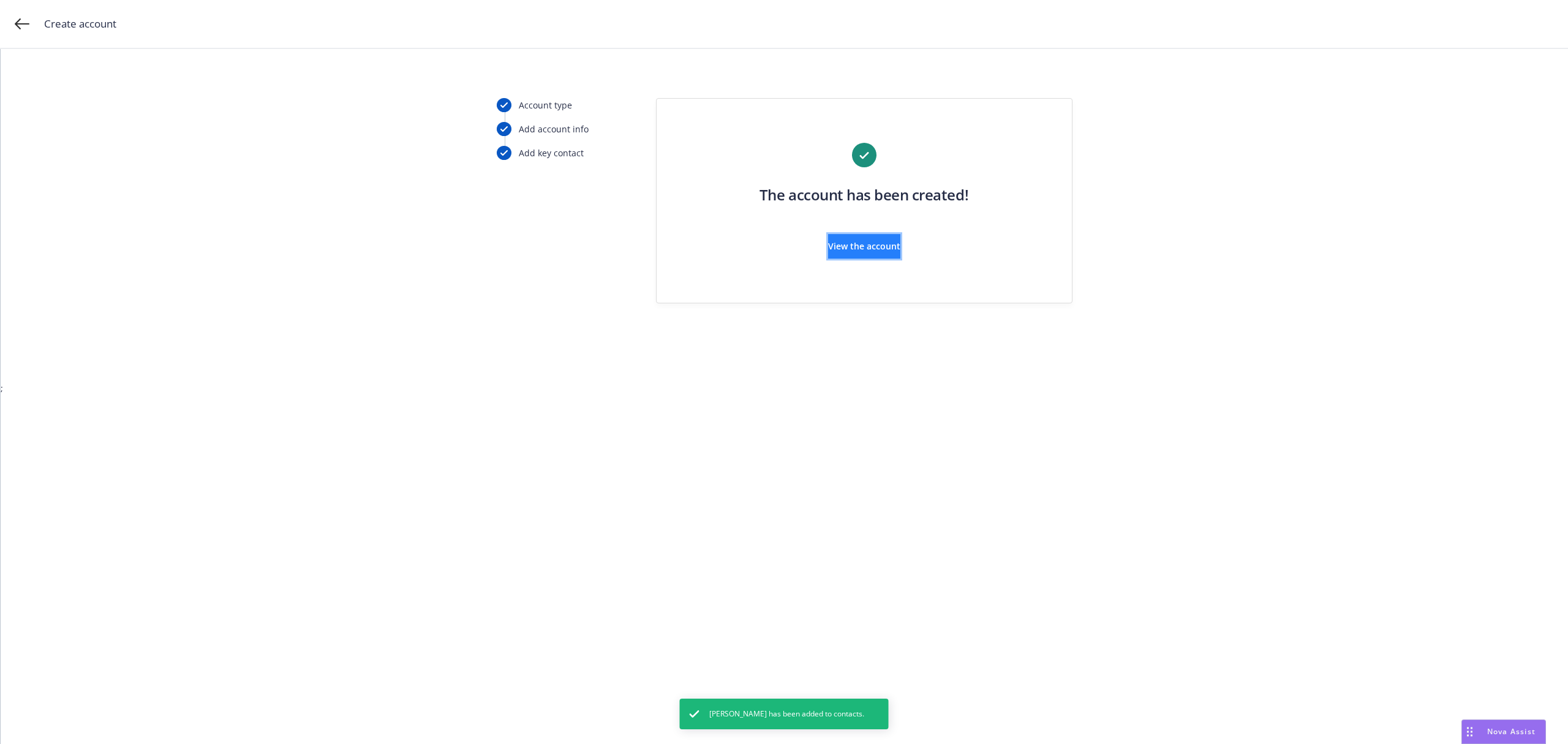
click at [876, 248] on span "View the account" at bounding box center [864, 246] width 72 height 11
